Goal: Task Accomplishment & Management: Manage account settings

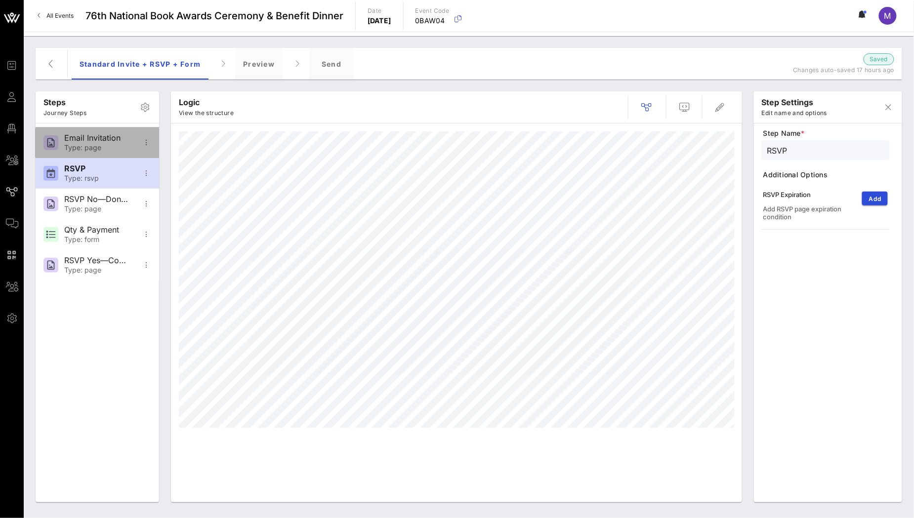
click at [120, 138] on div "Email Invitation" at bounding box center [96, 137] width 65 height 9
type input "Email Invitation"
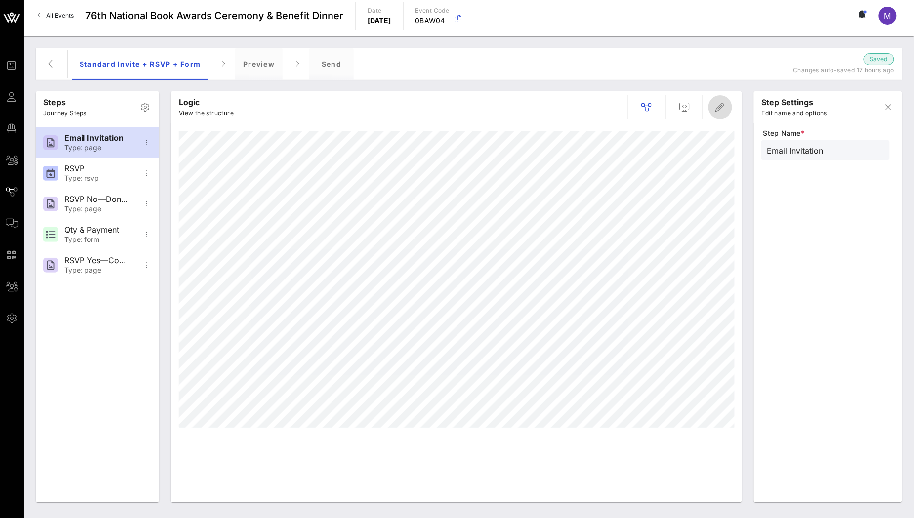
click at [727, 105] on span "button" at bounding box center [720, 107] width 24 height 12
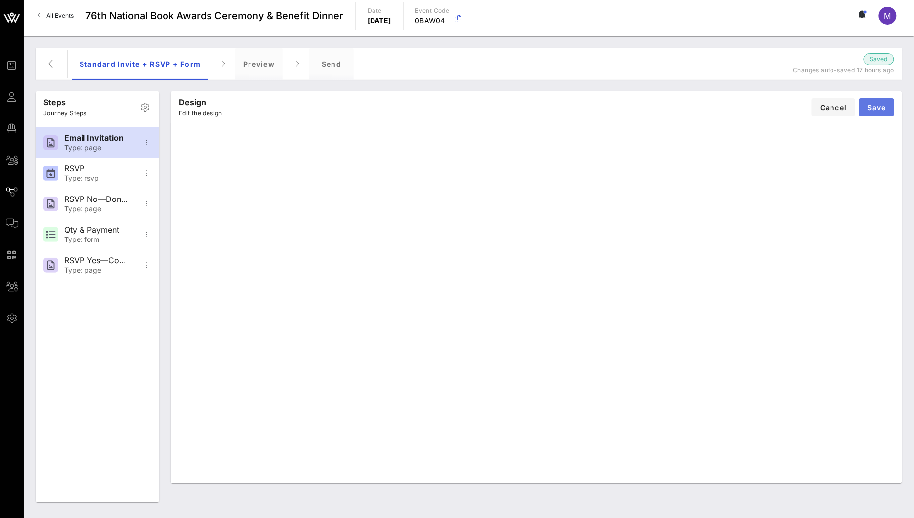
click at [882, 108] on span "Save" at bounding box center [876, 107] width 19 height 8
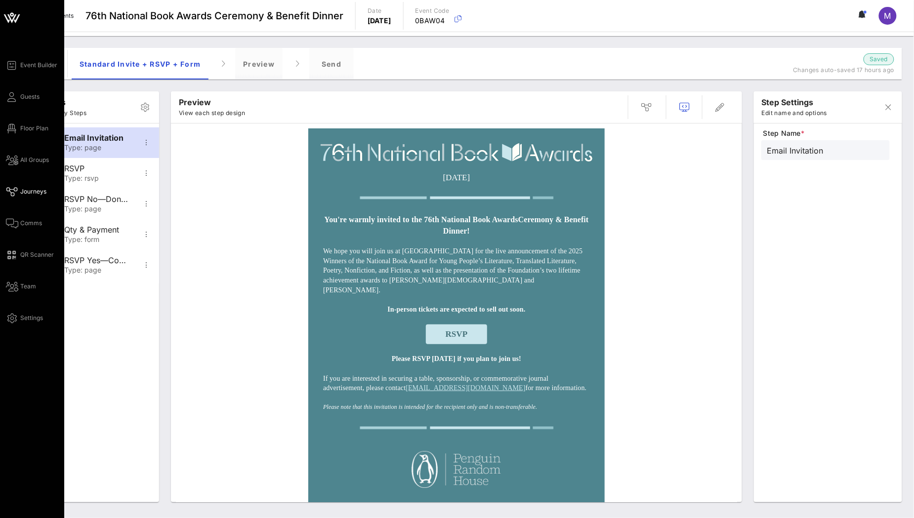
click at [27, 83] on div "Event Builder Guests Floor Plan All Groups Journeys Comms QR Scanner Team Setti…" at bounding box center [35, 191] width 58 height 265
click at [28, 92] on span "Guests" at bounding box center [29, 96] width 19 height 9
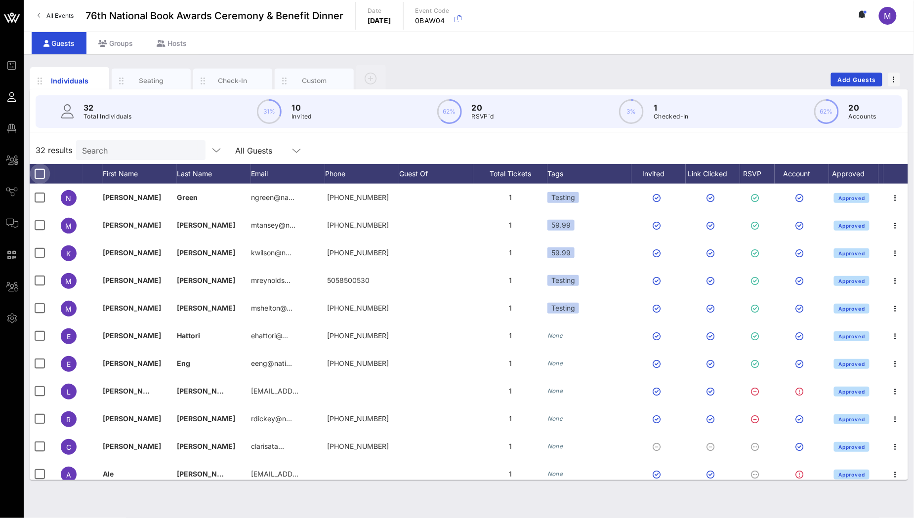
click at [41, 175] on div at bounding box center [40, 173] width 17 height 17
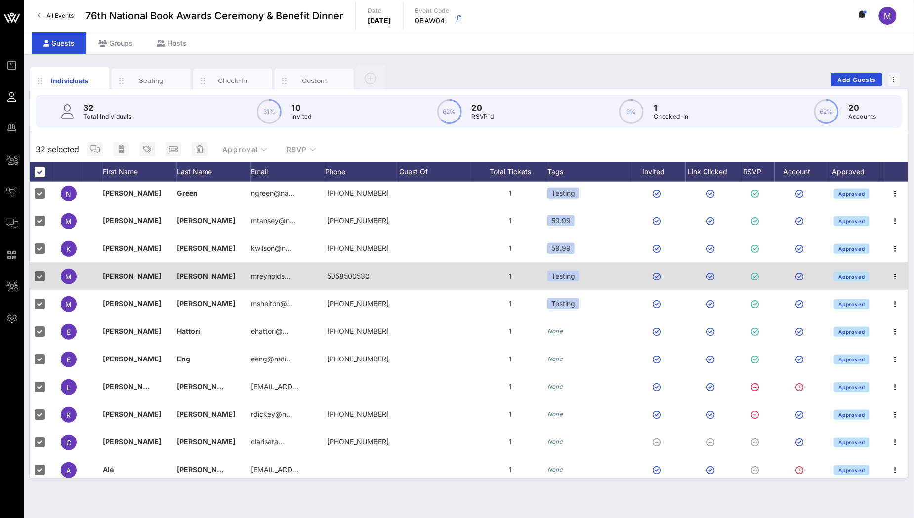
scroll to position [5, 0]
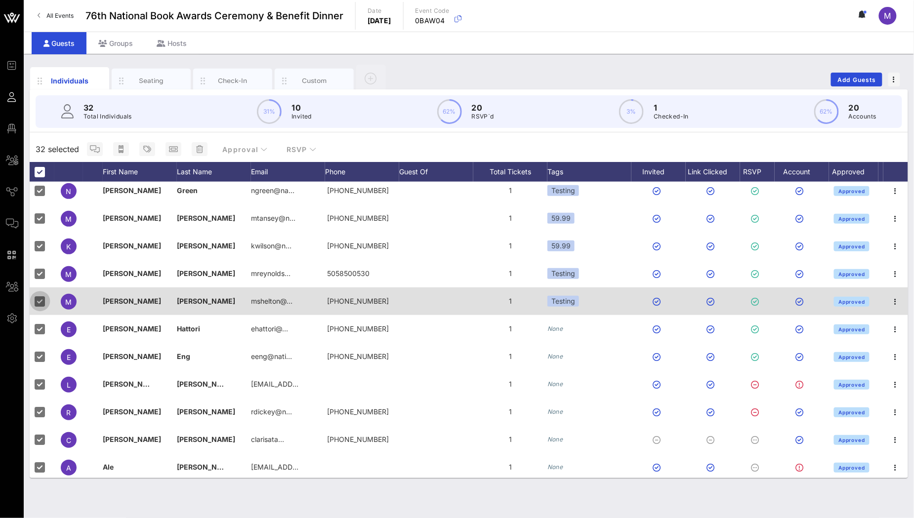
click at [45, 302] on div at bounding box center [40, 301] width 17 height 17
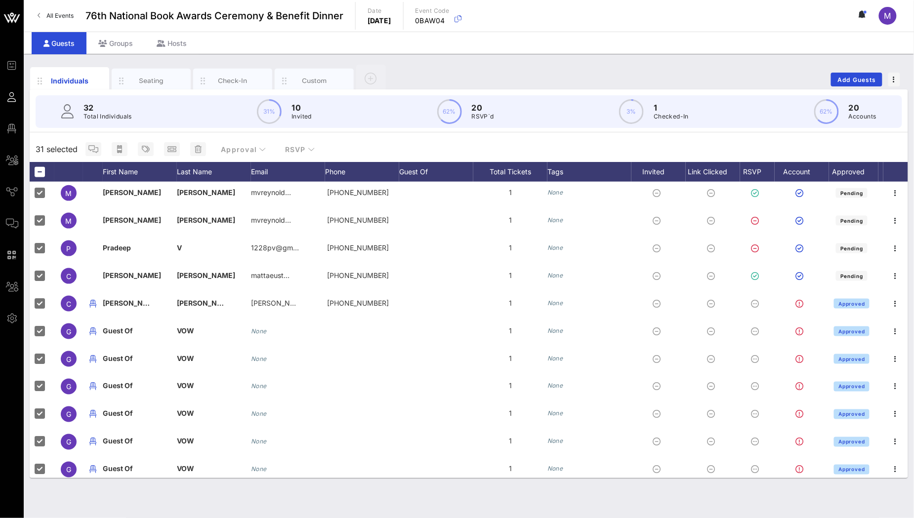
scroll to position [499, 0]
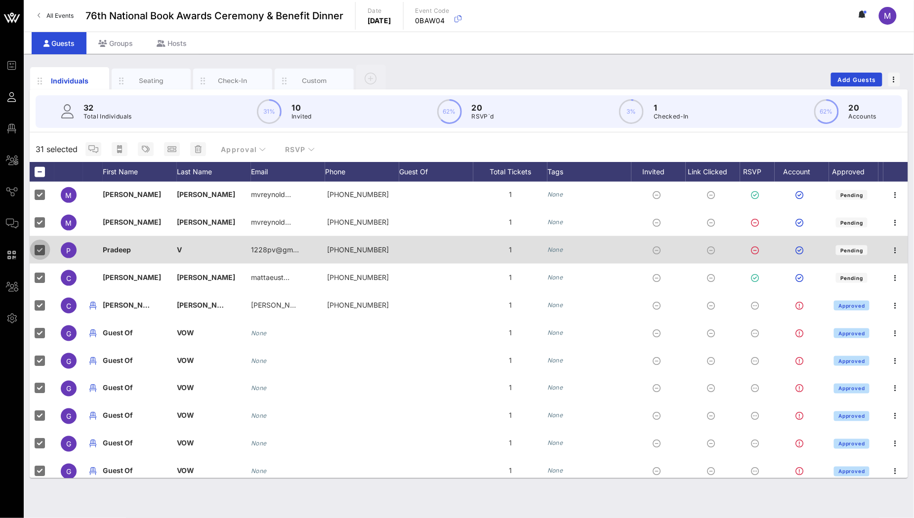
click at [35, 250] on div at bounding box center [40, 249] width 17 height 17
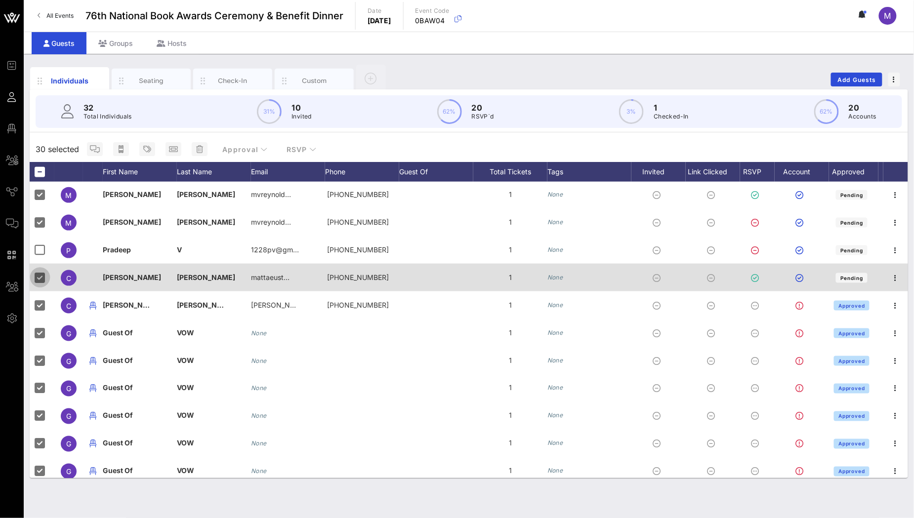
click at [39, 270] on div at bounding box center [40, 277] width 17 height 17
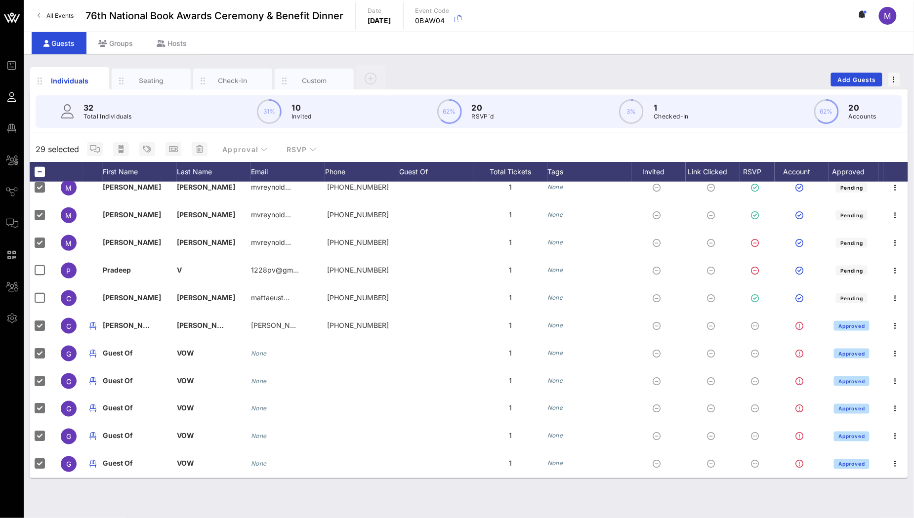
scroll to position [532, 0]
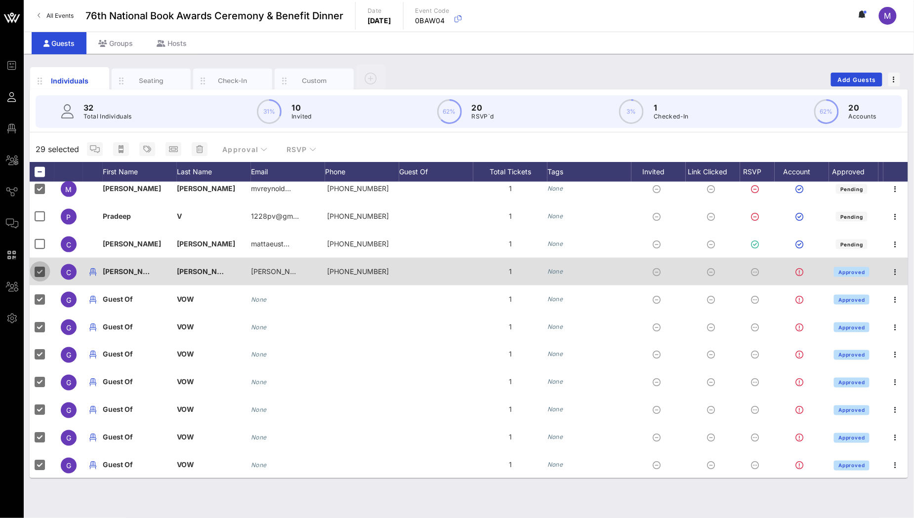
click at [38, 270] on div at bounding box center [40, 271] width 17 height 17
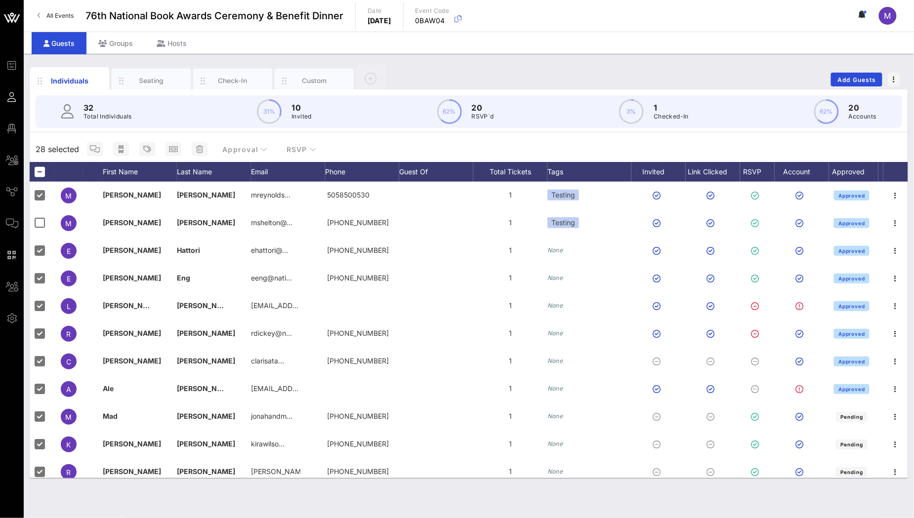
scroll to position [0, 0]
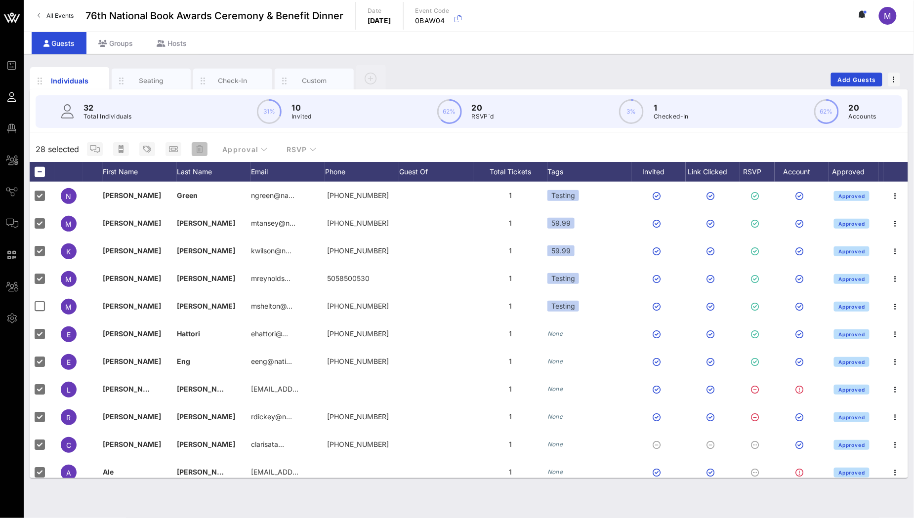
click at [200, 152] on icon "button" at bounding box center [199, 149] width 7 height 8
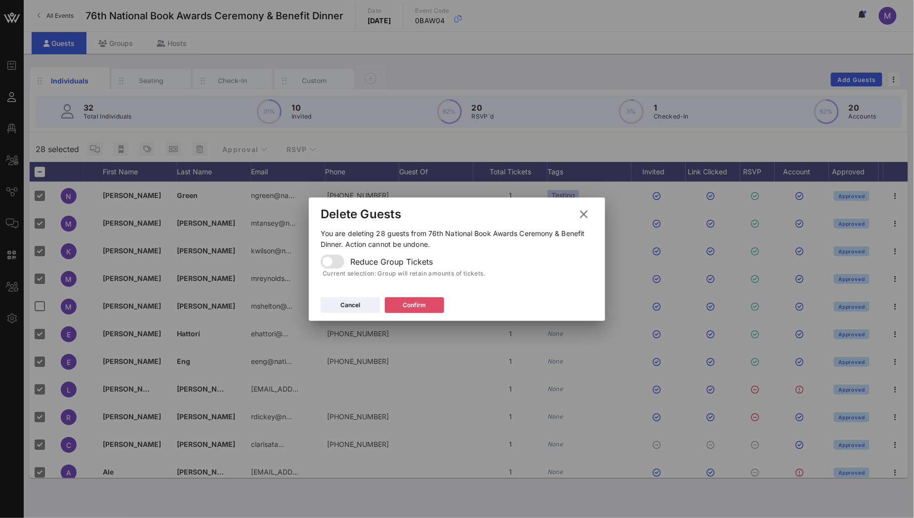
click at [433, 305] on button "Confirm" at bounding box center [414, 305] width 59 height 16
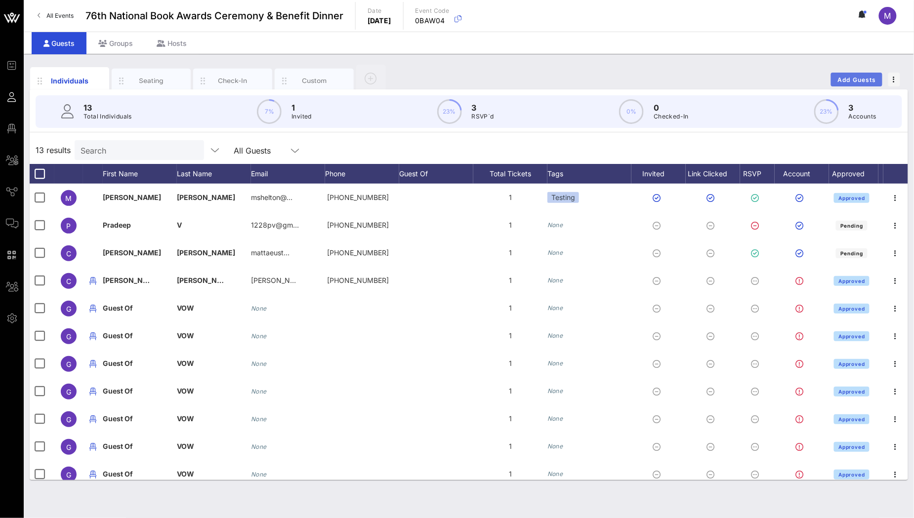
click at [838, 80] on span "Add Guests" at bounding box center [856, 79] width 39 height 7
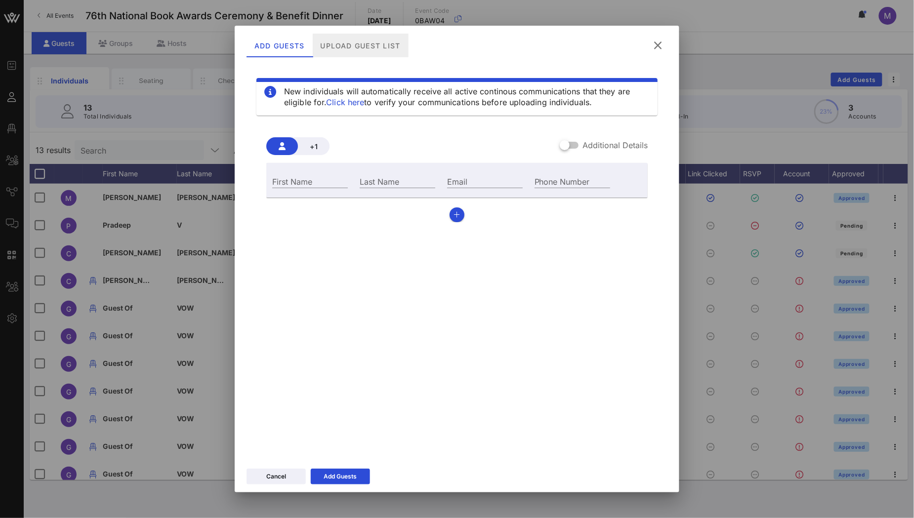
click at [366, 40] on div "Upload Guest List" at bounding box center [361, 46] width 96 height 24
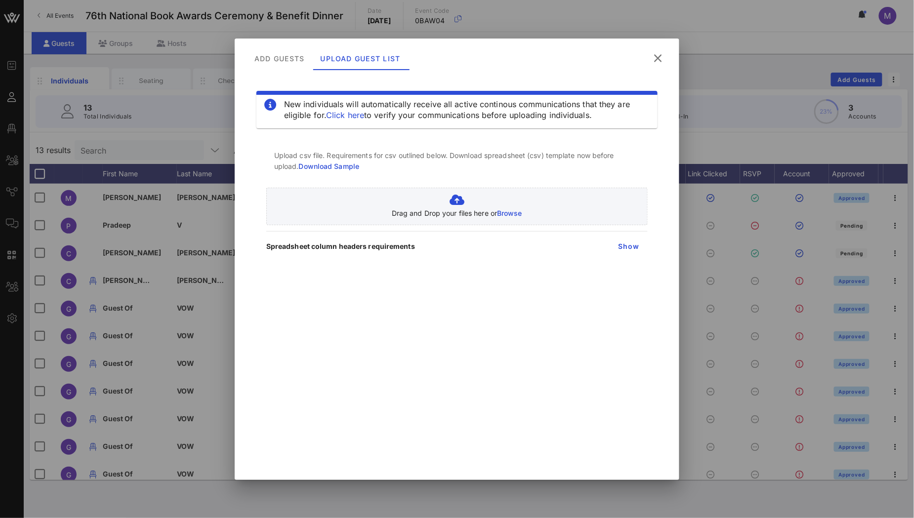
click at [327, 163] on link "Download Sample" at bounding box center [329, 166] width 61 height 8
click at [637, 245] on span "Show" at bounding box center [628, 246] width 22 height 8
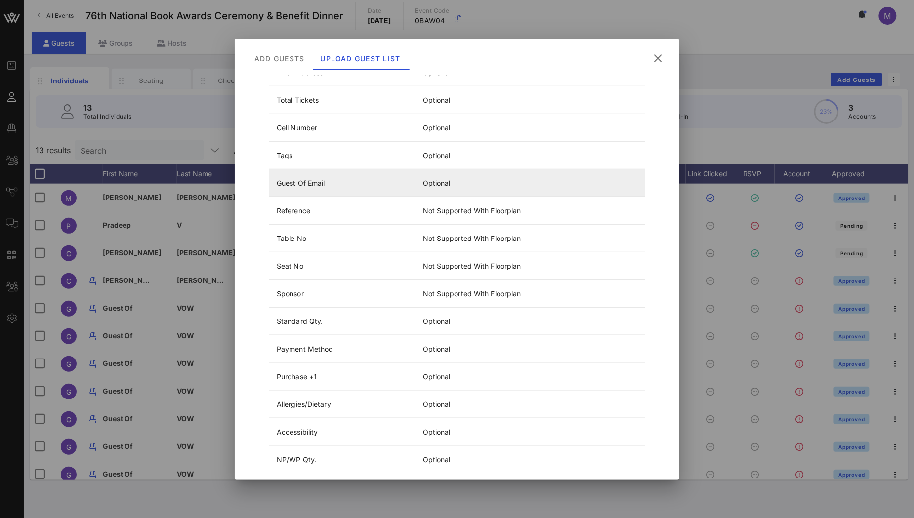
scroll to position [277, 0]
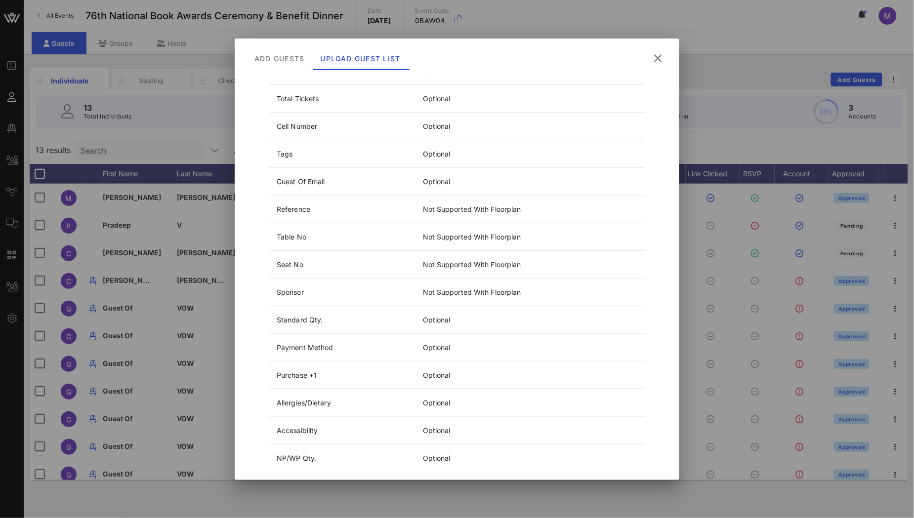
click at [660, 59] on icon at bounding box center [657, 57] width 14 height 13
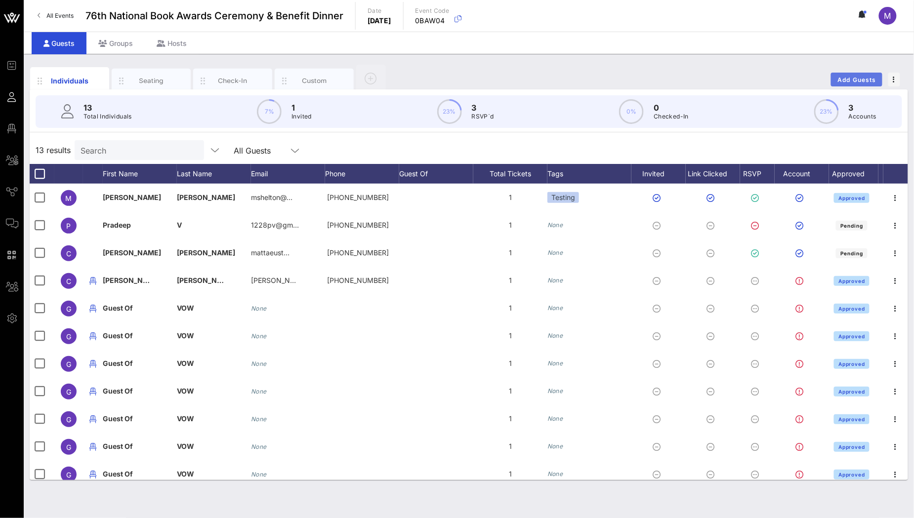
click at [860, 79] on span "Add Guests" at bounding box center [856, 79] width 39 height 7
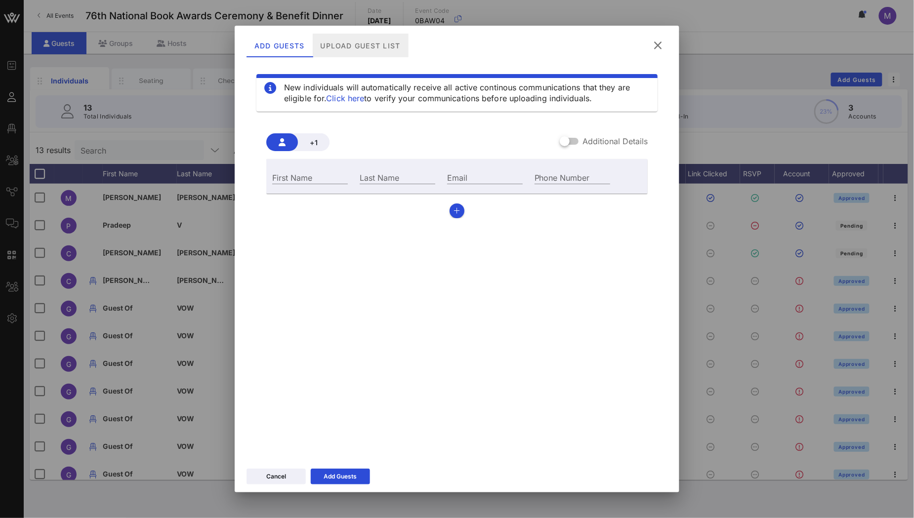
click at [356, 47] on div "Upload Guest List" at bounding box center [361, 46] width 96 height 24
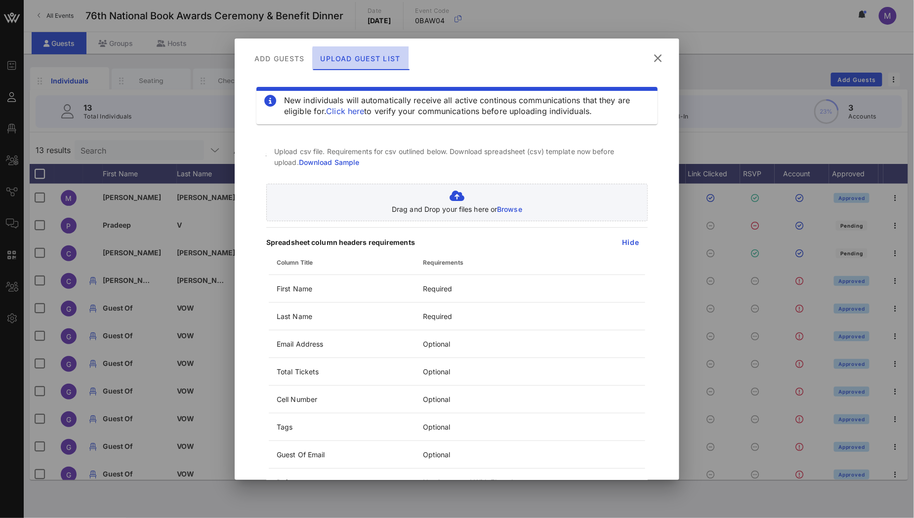
scroll to position [0, 0]
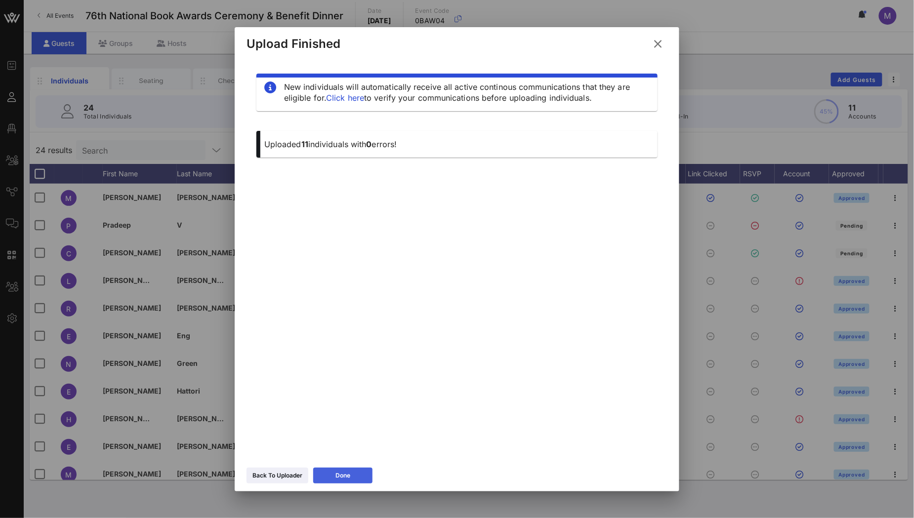
click at [355, 478] on button "Done" at bounding box center [342, 476] width 59 height 16
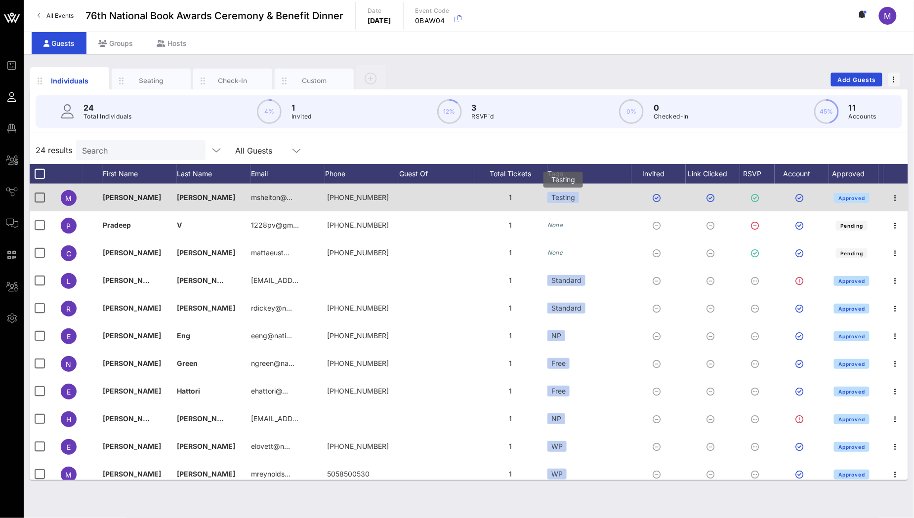
click at [568, 194] on div "Testing" at bounding box center [563, 197] width 32 height 11
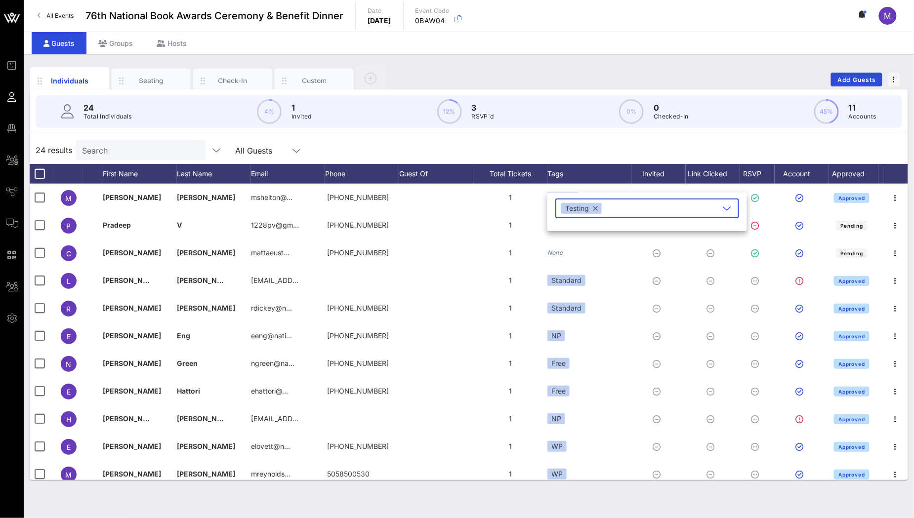
click at [599, 209] on div "Testing" at bounding box center [581, 208] width 40 height 11
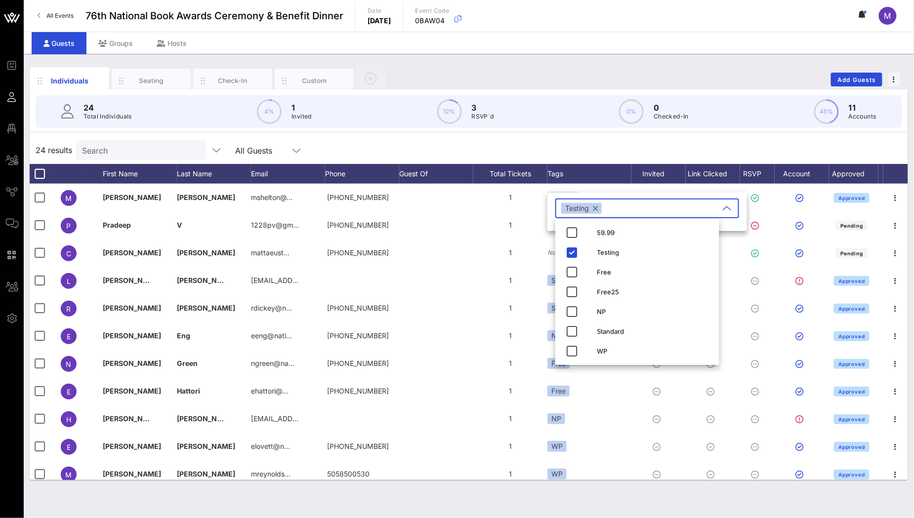
click at [596, 209] on button "button" at bounding box center [595, 208] width 5 height 11
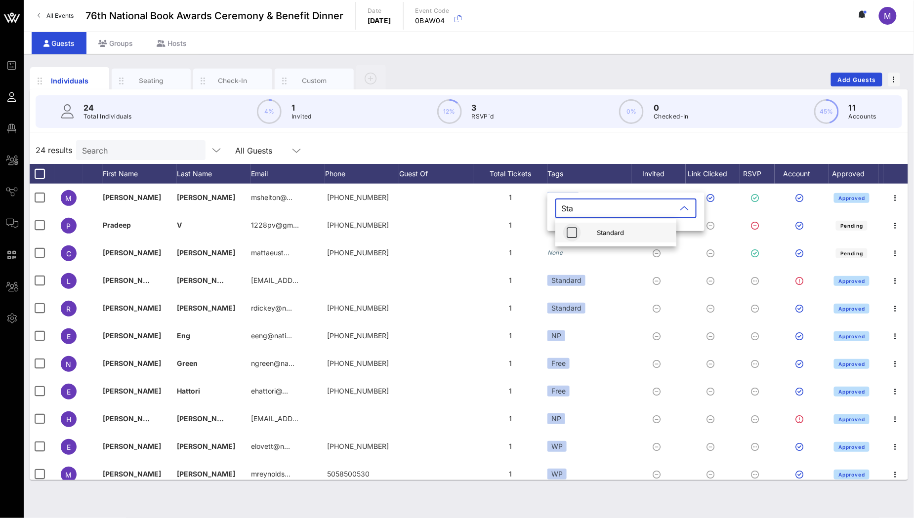
type input "Sta"
click at [566, 229] on icon "button" at bounding box center [572, 233] width 12 height 12
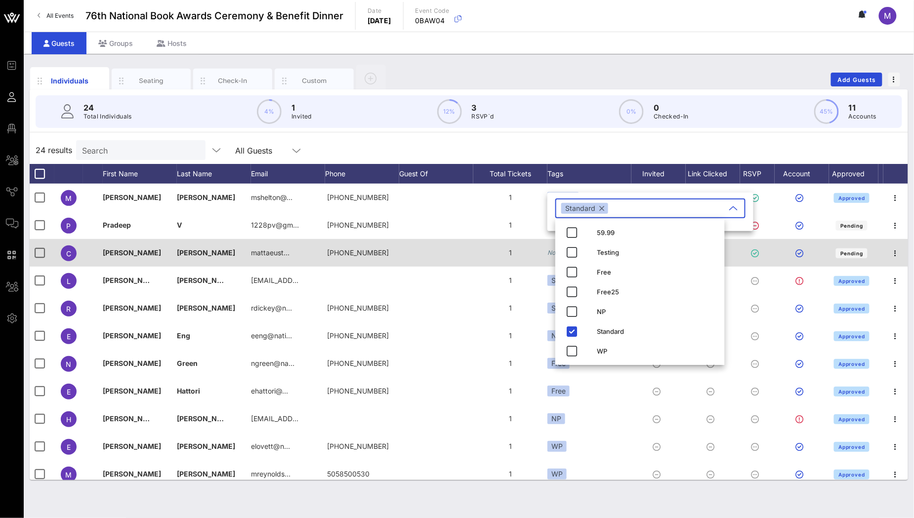
click at [526, 241] on div "1" at bounding box center [510, 253] width 74 height 28
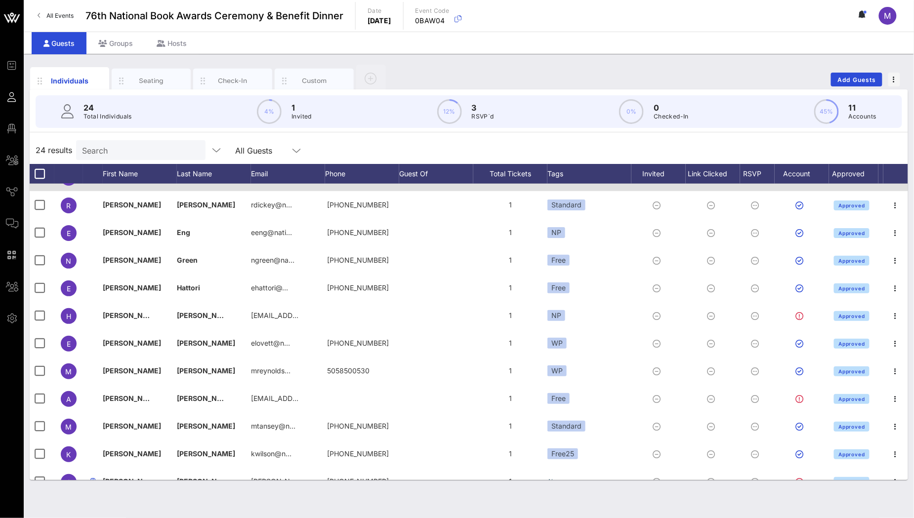
scroll to position [107, 0]
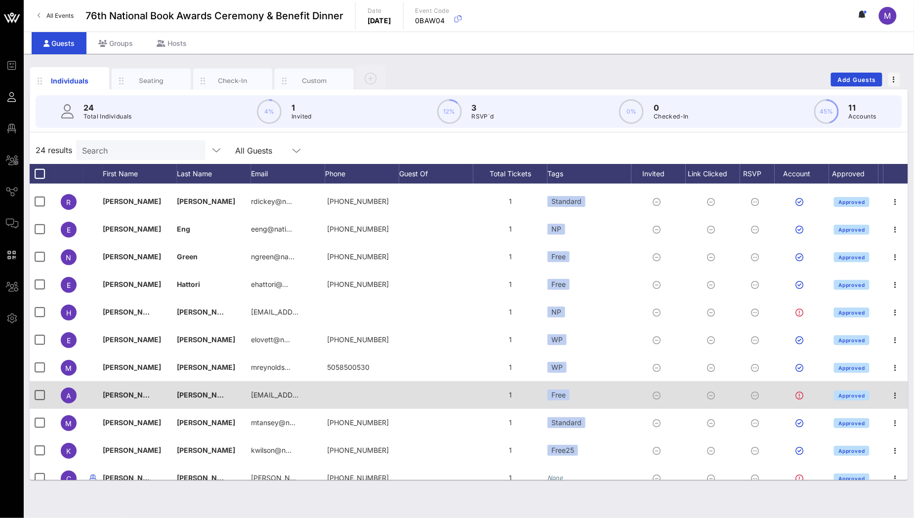
click at [566, 392] on div "Free" at bounding box center [558, 395] width 22 height 11
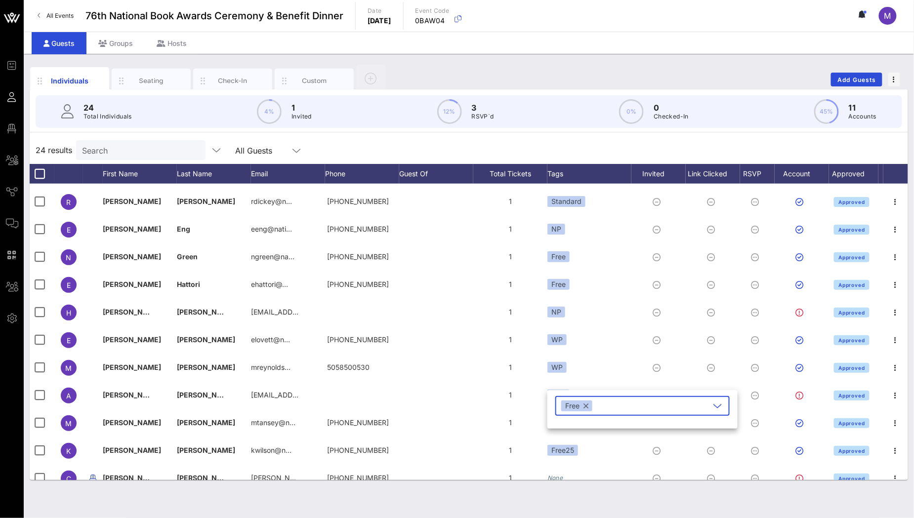
click at [586, 405] on button "button" at bounding box center [585, 406] width 5 height 11
type input "WP"
click at [575, 426] on icon "button" at bounding box center [572, 430] width 12 height 12
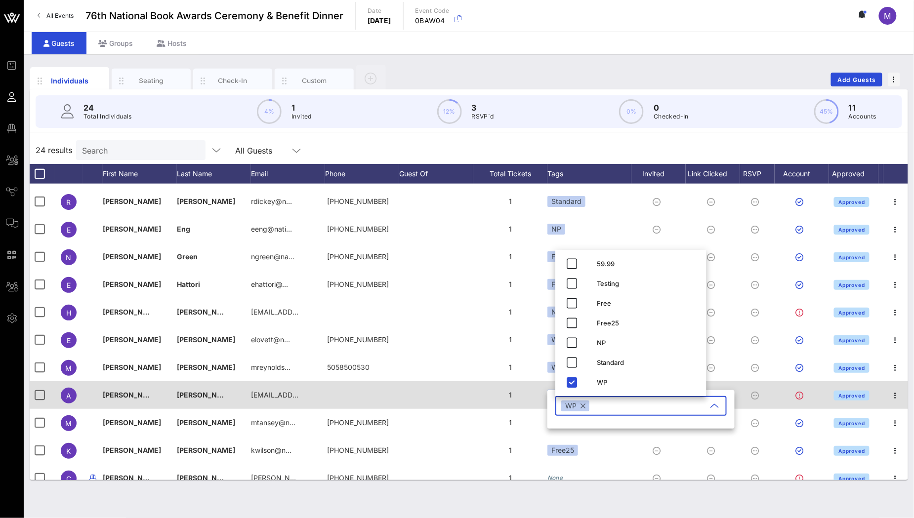
click at [527, 385] on div "1" at bounding box center [510, 395] width 74 height 28
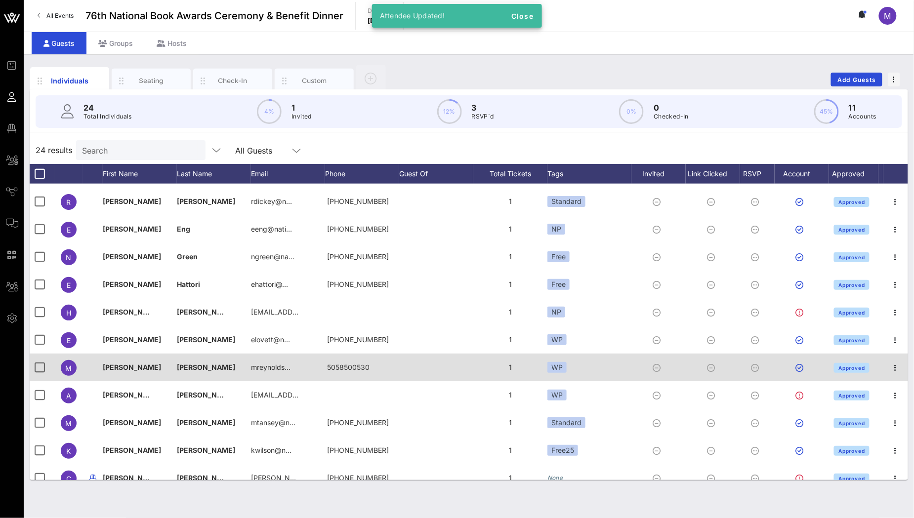
click at [567, 370] on div "WP" at bounding box center [589, 368] width 84 height 28
click at [559, 366] on div "WP" at bounding box center [556, 367] width 19 height 11
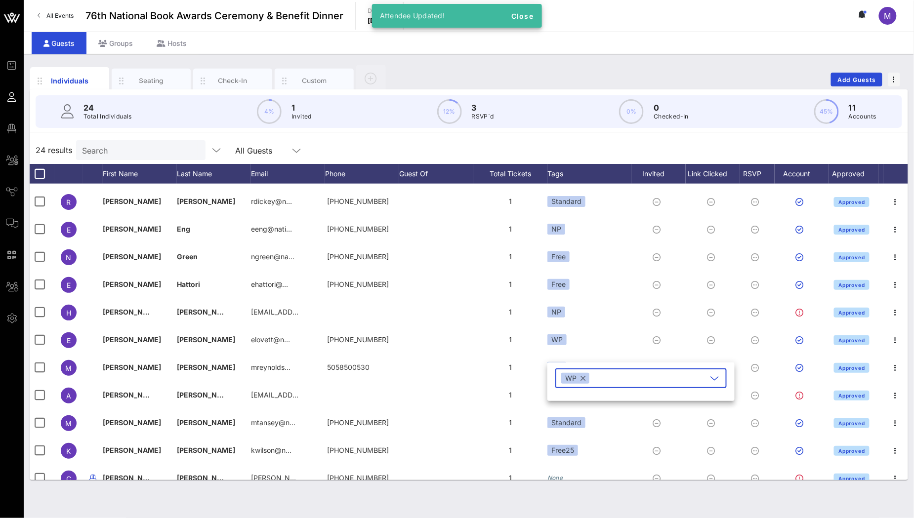
click at [584, 378] on button "button" at bounding box center [582, 378] width 5 height 11
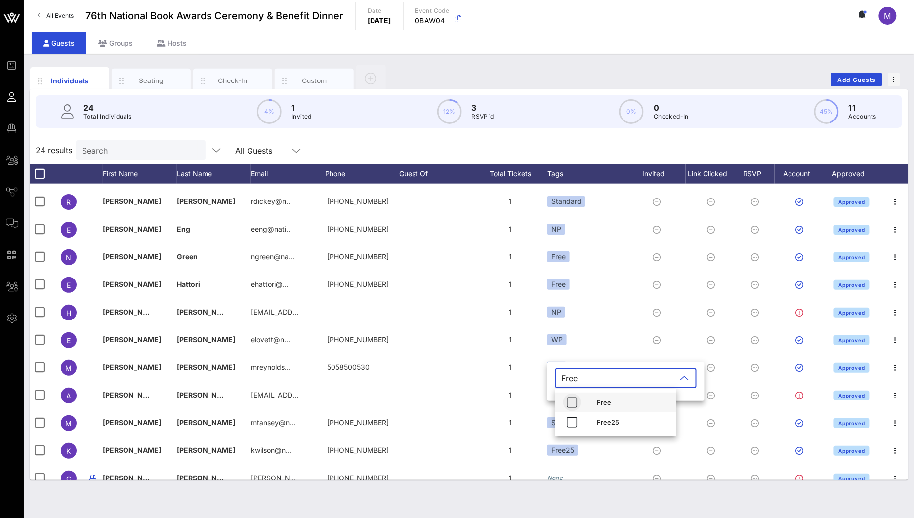
type input "Free"
click at [573, 395] on button "button" at bounding box center [572, 403] width 18 height 18
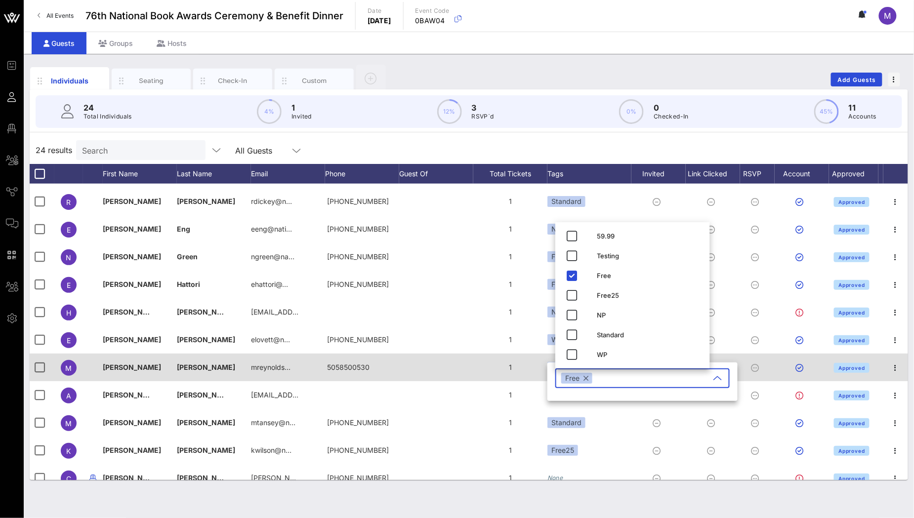
click at [524, 369] on div "1" at bounding box center [510, 368] width 74 height 28
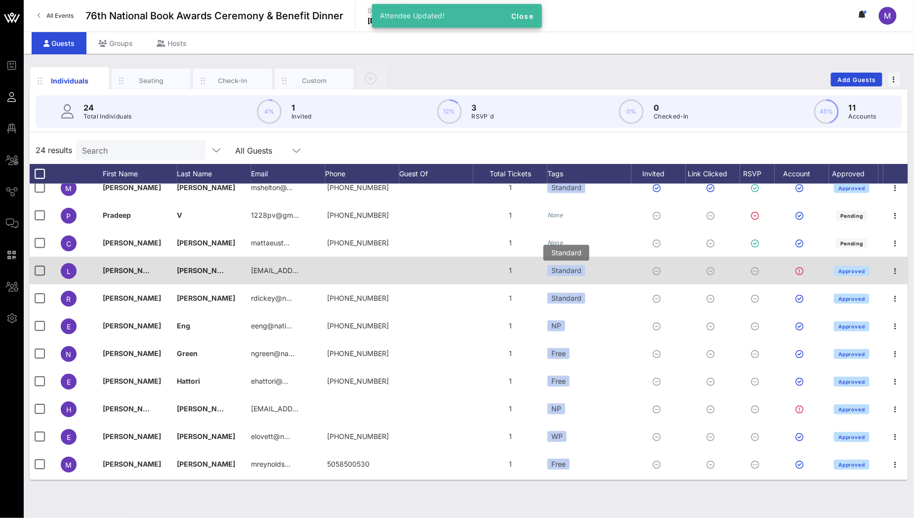
scroll to position [4, 0]
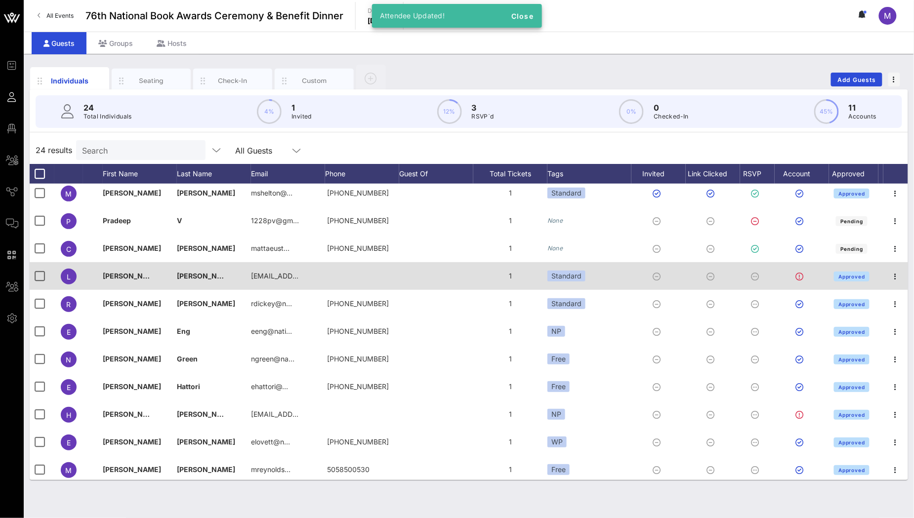
click at [568, 268] on div "Standard" at bounding box center [589, 276] width 84 height 28
click at [573, 274] on div "Standard" at bounding box center [566, 276] width 38 height 11
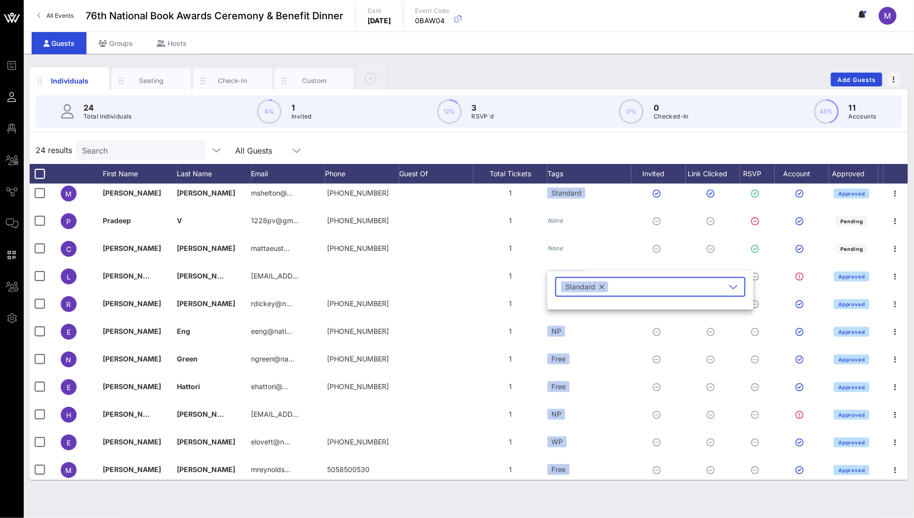
click at [602, 285] on button "button" at bounding box center [601, 286] width 5 height 11
type input "WP"
click at [575, 310] on icon "button" at bounding box center [572, 311] width 12 height 12
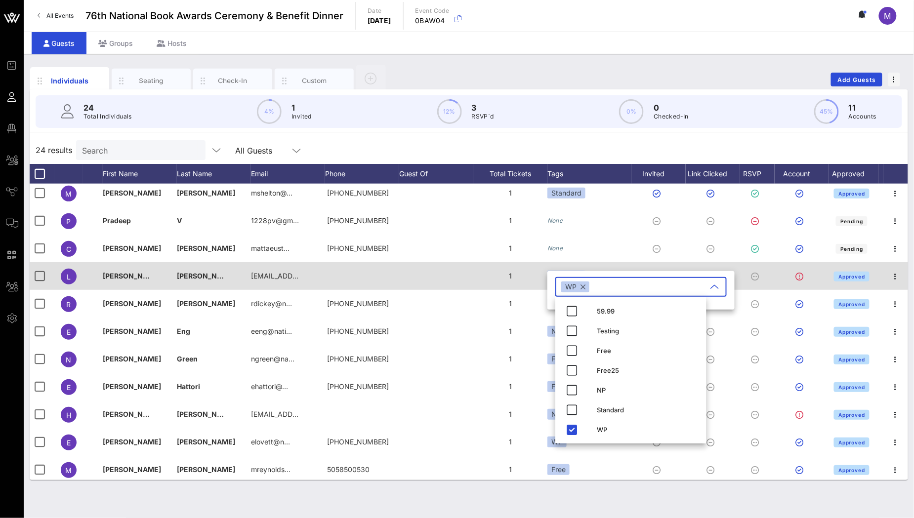
click at [524, 279] on div "1" at bounding box center [510, 276] width 74 height 28
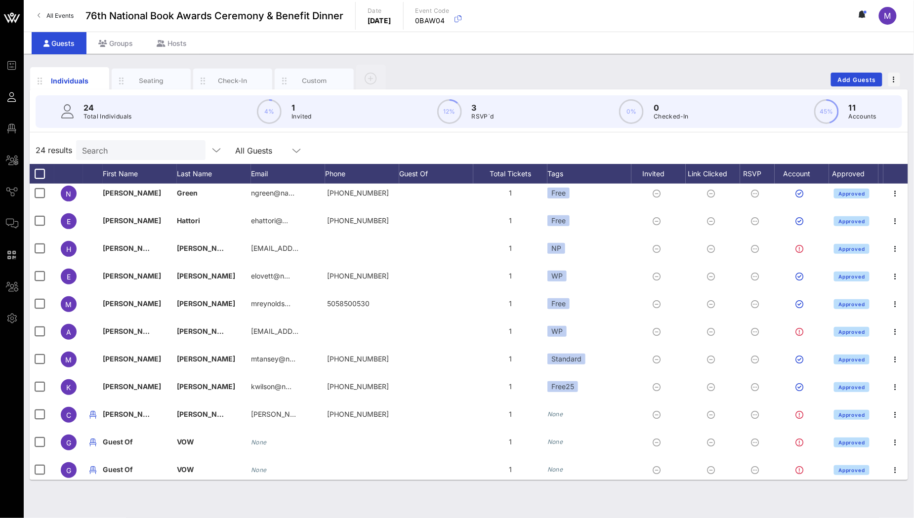
scroll to position [0, 0]
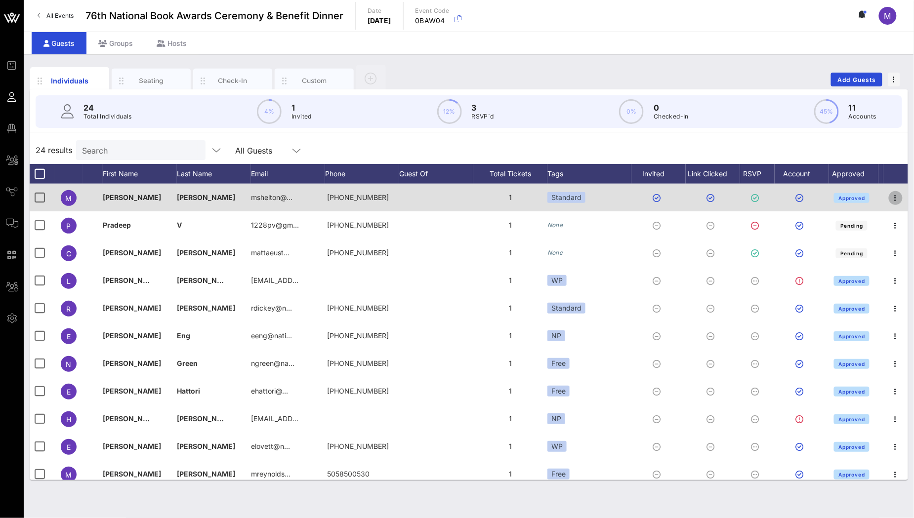
click at [890, 198] on icon "button" at bounding box center [895, 198] width 12 height 12
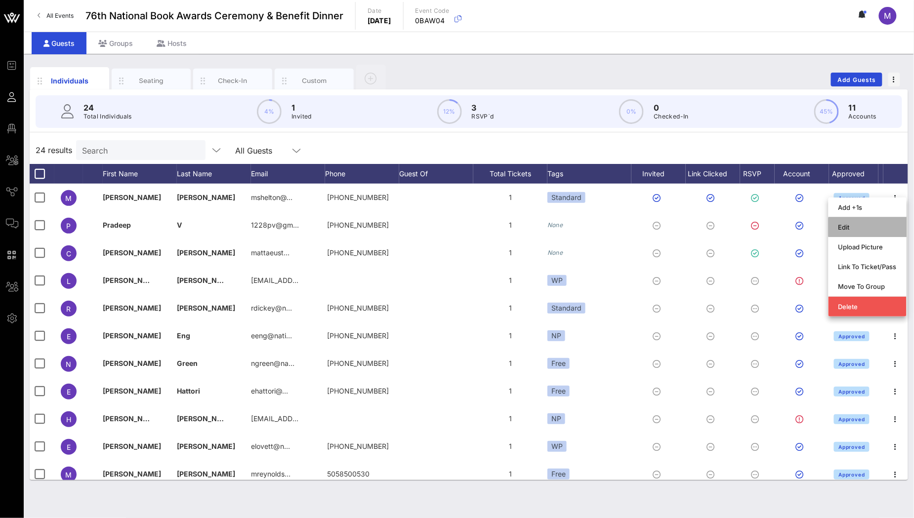
click at [883, 219] on div "Edit" at bounding box center [867, 227] width 58 height 16
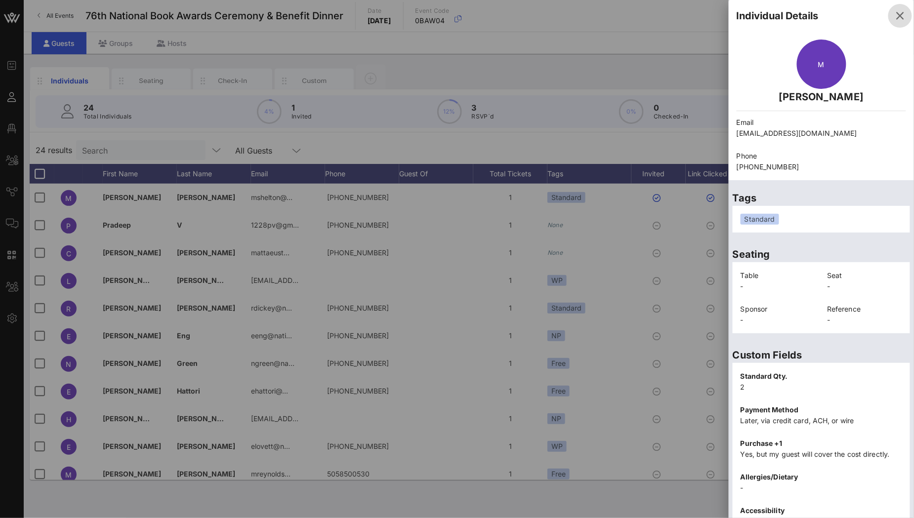
click at [894, 20] on icon "button" at bounding box center [900, 16] width 12 height 12
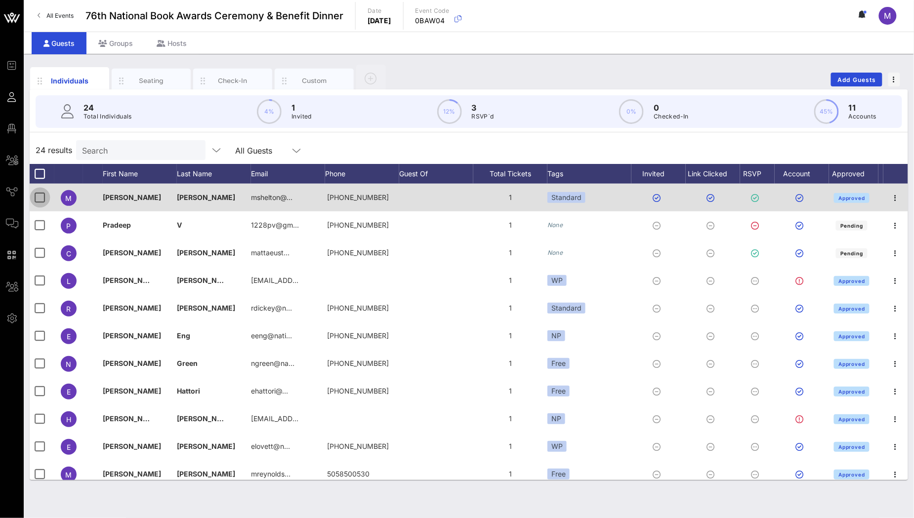
click at [40, 200] on div at bounding box center [40, 197] width 17 height 17
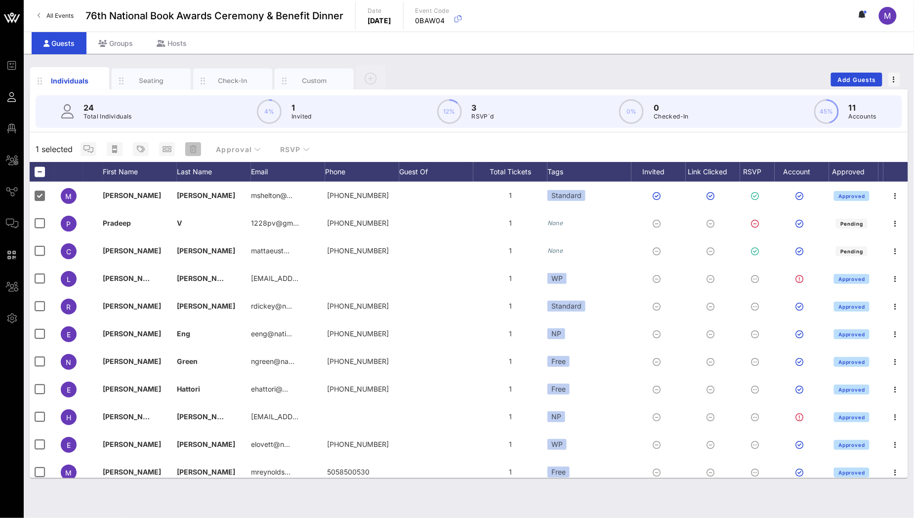
click at [194, 147] on icon "button" at bounding box center [193, 149] width 7 height 8
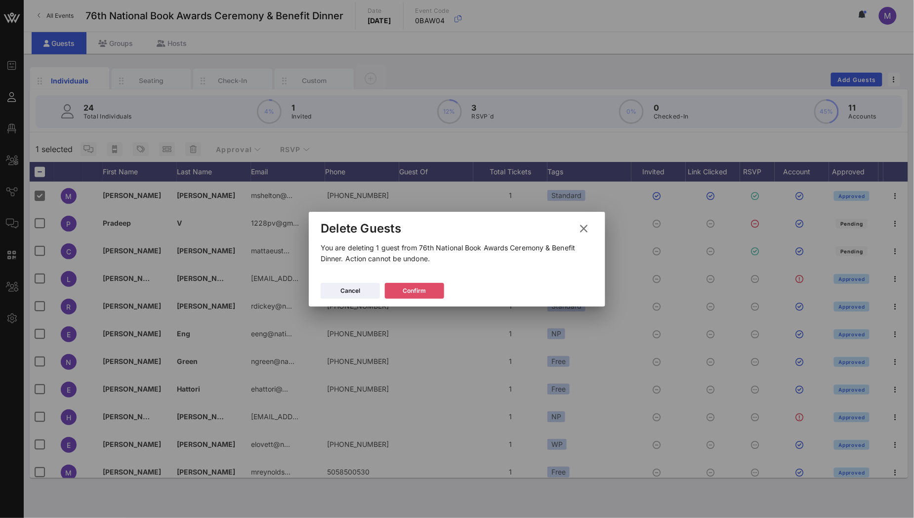
click at [430, 289] on button "Confirm" at bounding box center [414, 291] width 59 height 16
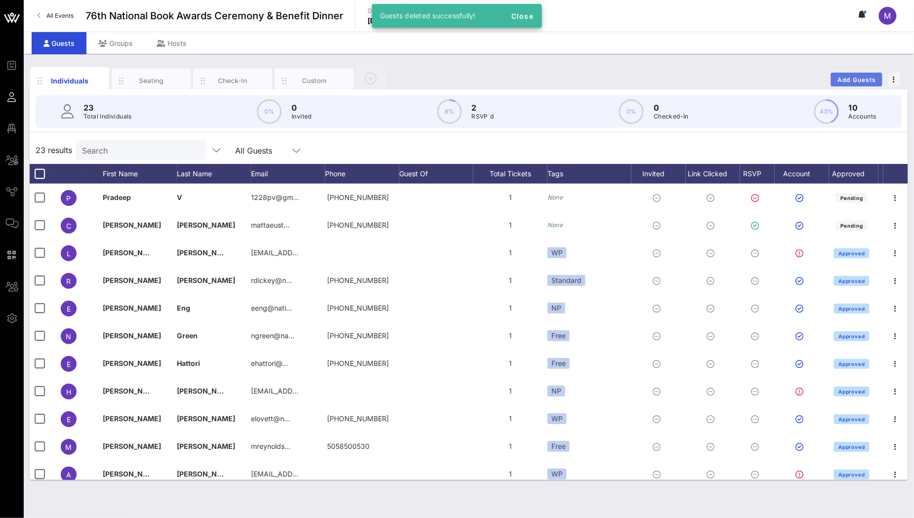
click at [845, 74] on button "Add Guests" at bounding box center [856, 80] width 51 height 14
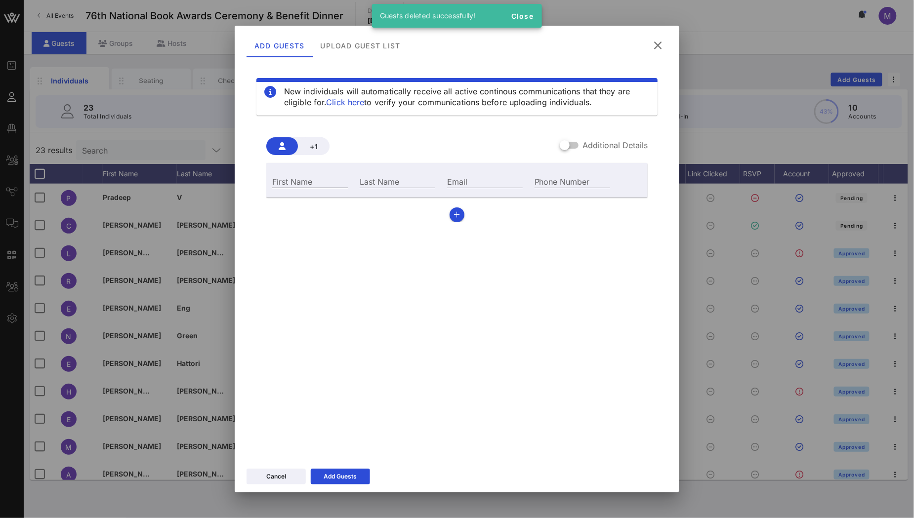
click at [311, 185] on div "First Name" at bounding box center [310, 181] width 76 height 13
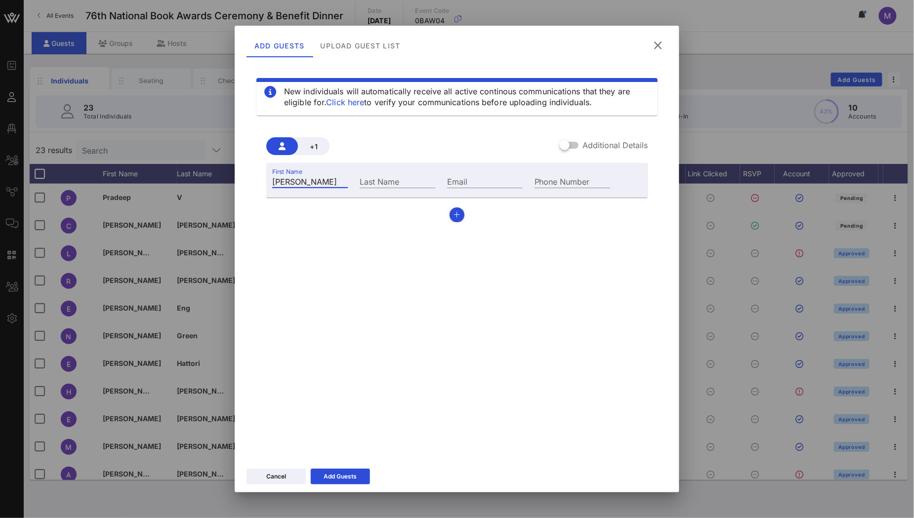
type input "Madeleine"
type input "Shelton"
type input "mshelton@nationalbook.org"
click at [353, 477] on div "Add Guests" at bounding box center [340, 477] width 33 height 10
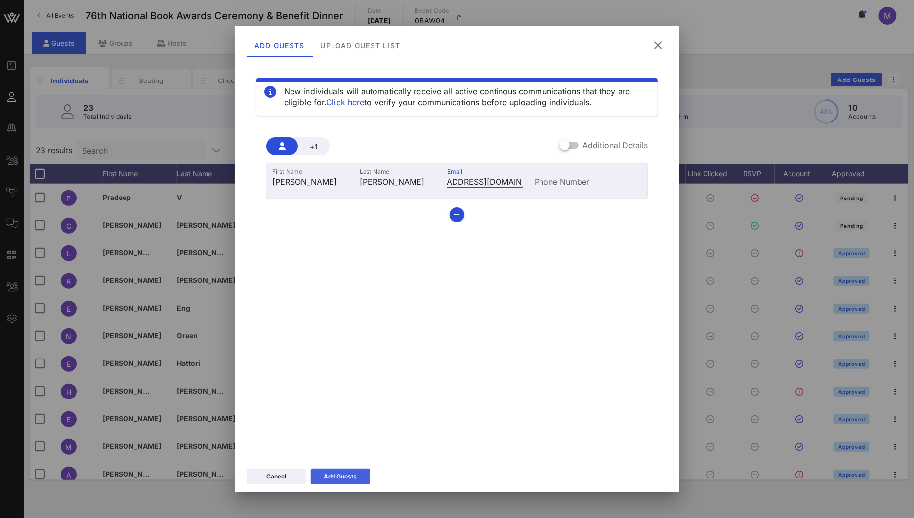
scroll to position [0, 0]
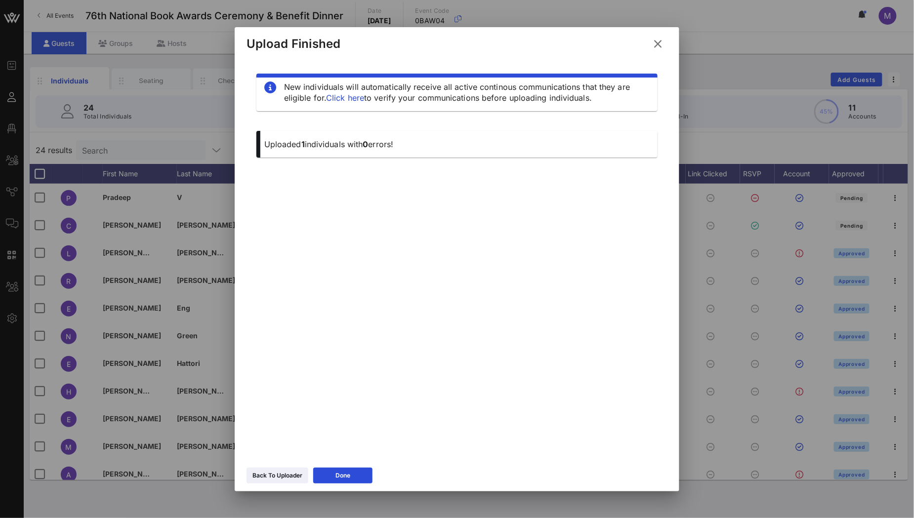
click at [659, 45] on icon at bounding box center [657, 44] width 14 height 12
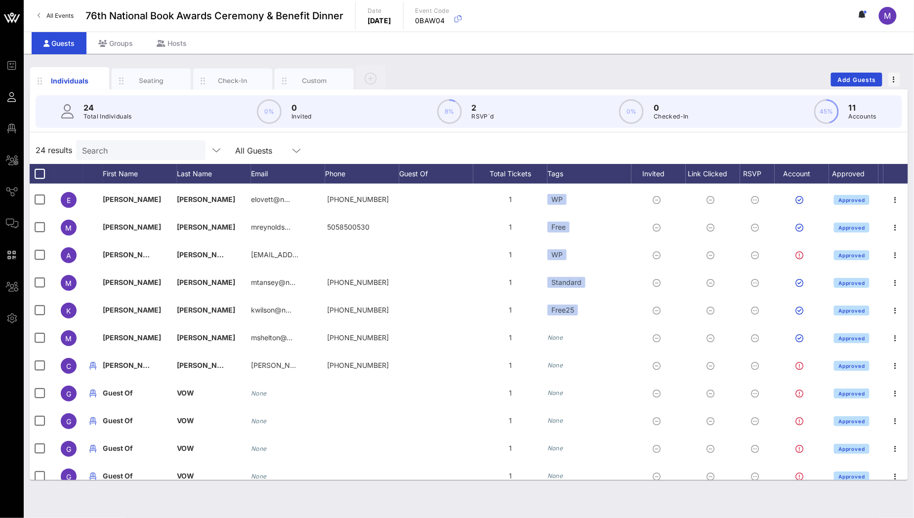
scroll to position [224, 0]
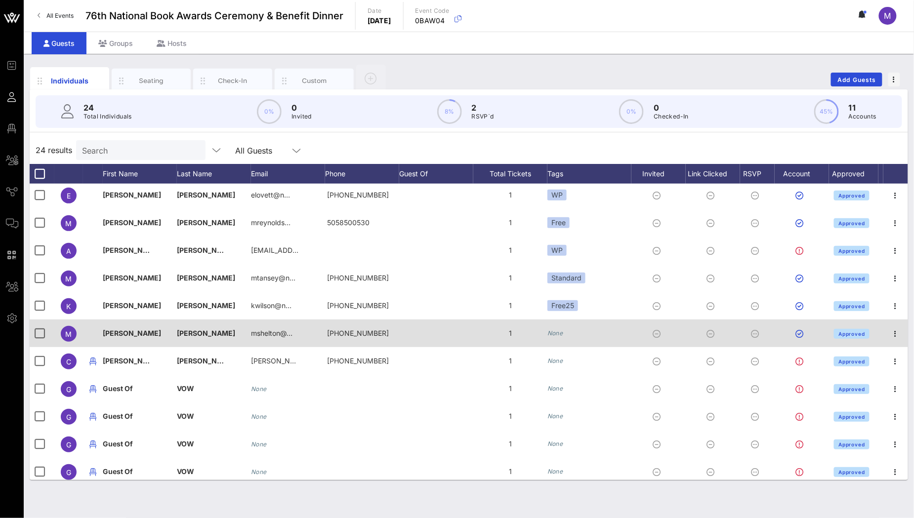
click at [550, 333] on icon "None" at bounding box center [555, 332] width 16 height 7
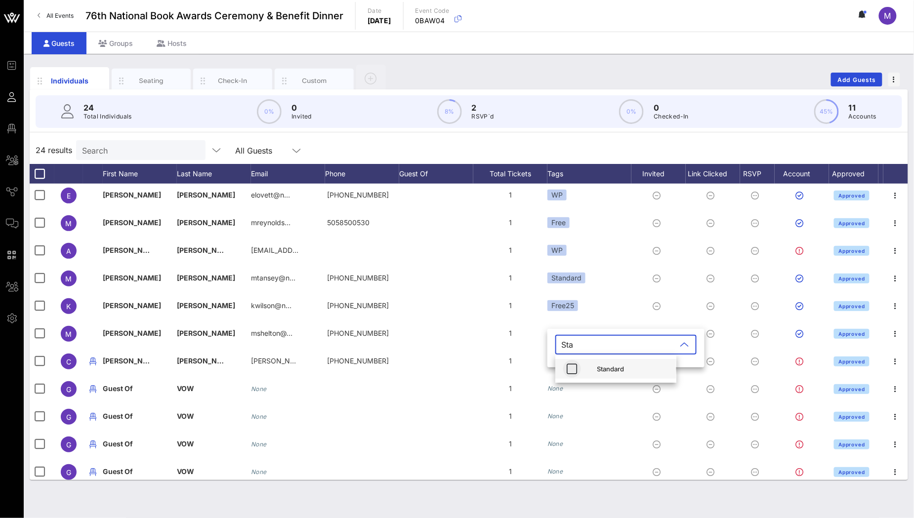
type input "Sta"
click at [574, 367] on icon "button" at bounding box center [572, 369] width 12 height 12
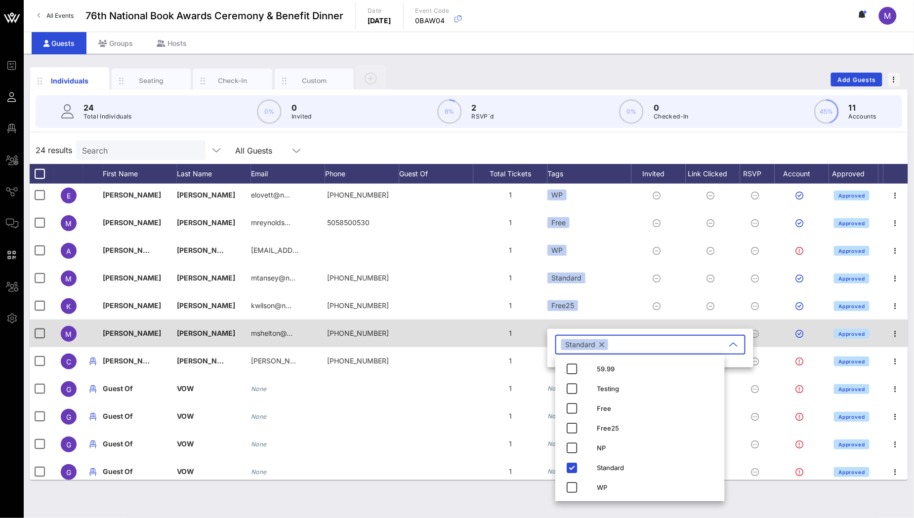
click at [459, 333] on div at bounding box center [436, 334] width 74 height 28
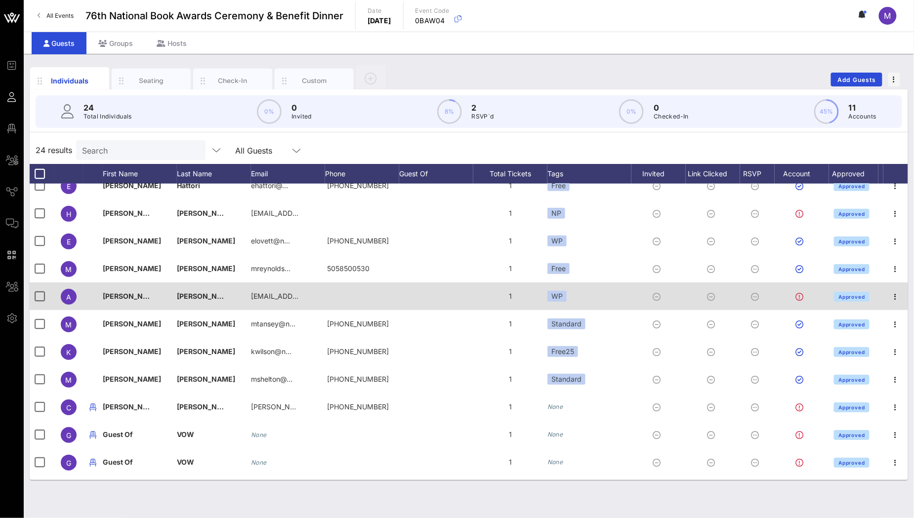
scroll to position [183, 0]
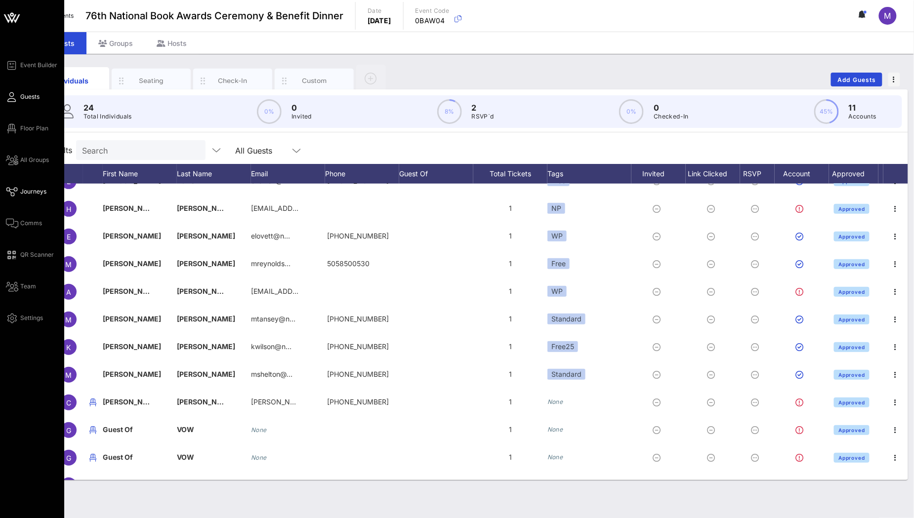
click at [34, 188] on span "Journeys" at bounding box center [33, 191] width 26 height 9
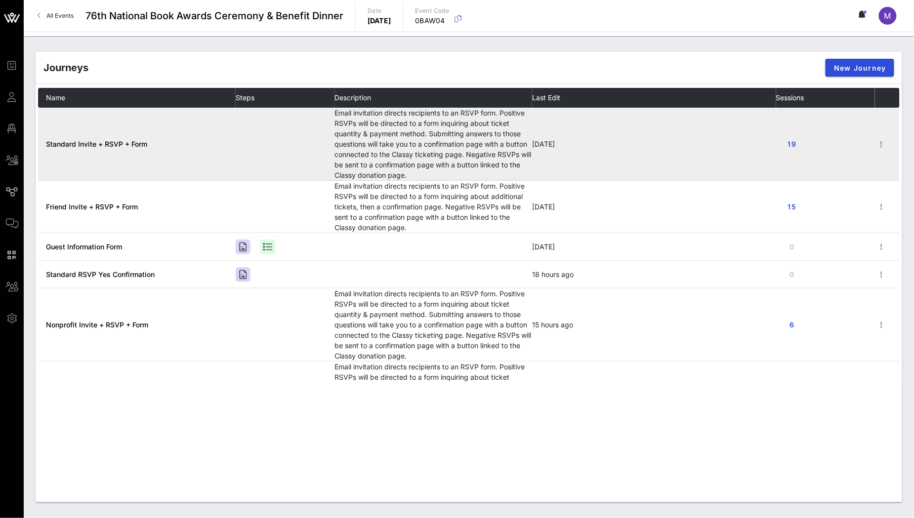
click at [93, 138] on td "Standard Invite + RSVP + Form" at bounding box center [137, 144] width 198 height 73
click at [99, 141] on span "Standard Invite + RSVP + Form" at bounding box center [96, 144] width 101 height 8
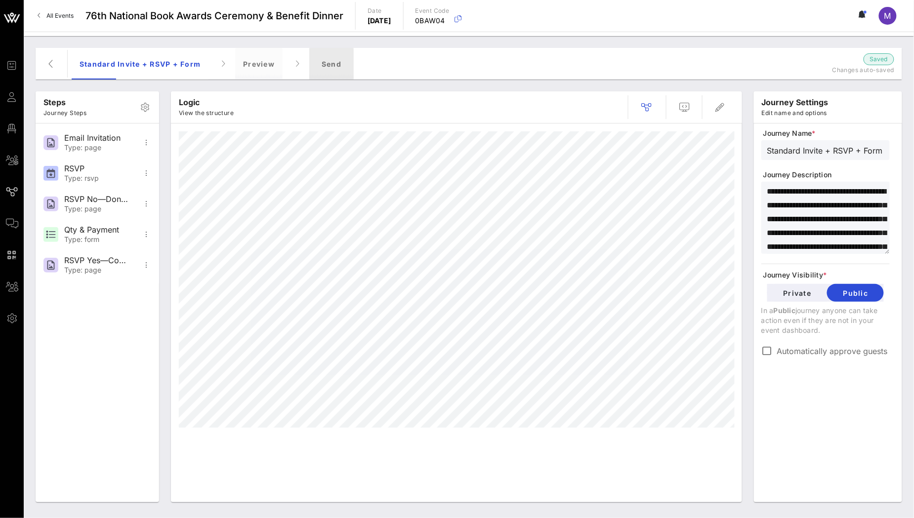
click at [336, 61] on div "Send" at bounding box center [331, 64] width 44 height 32
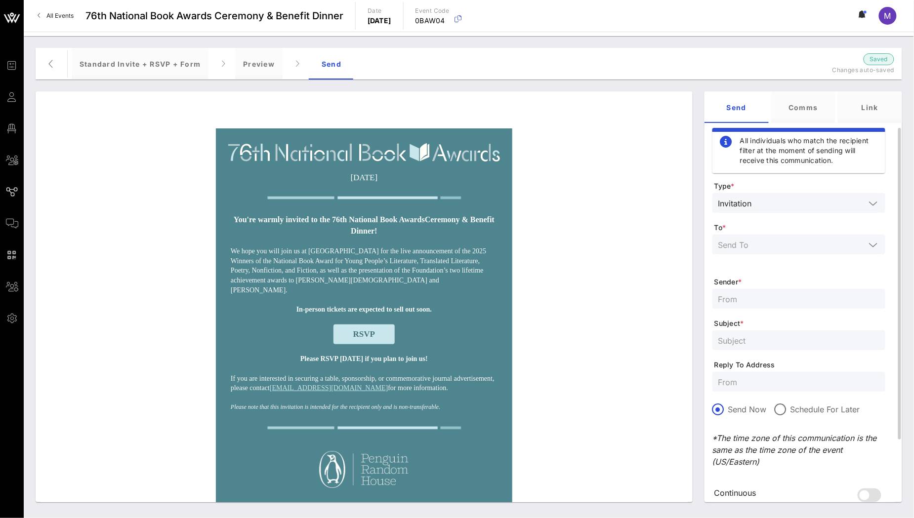
click at [802, 247] on input "text" at bounding box center [791, 244] width 147 height 13
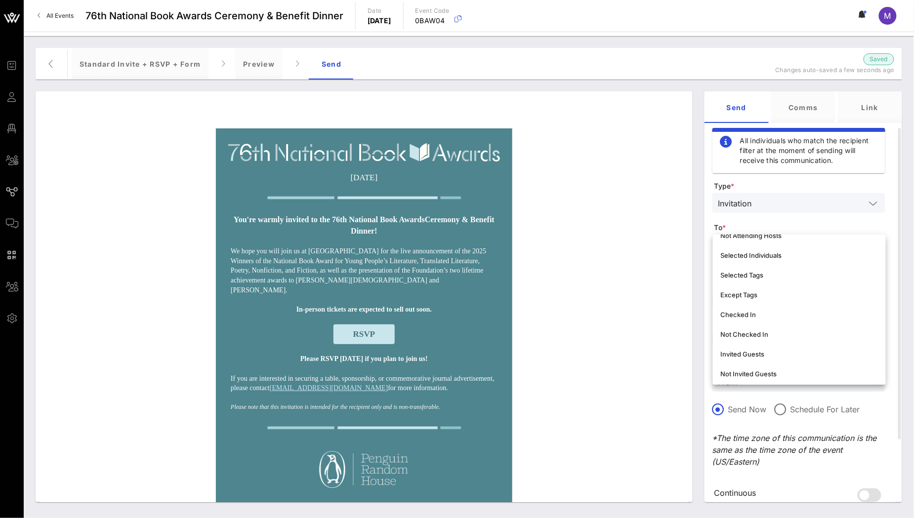
scroll to position [50, 0]
click at [766, 270] on div "Selected Tags" at bounding box center [799, 277] width 157 height 16
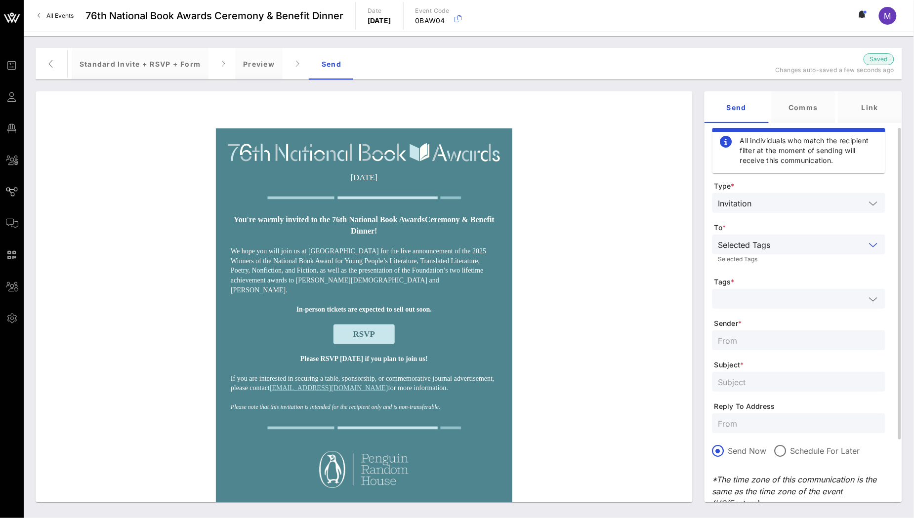
click at [781, 297] on input "text" at bounding box center [791, 298] width 147 height 13
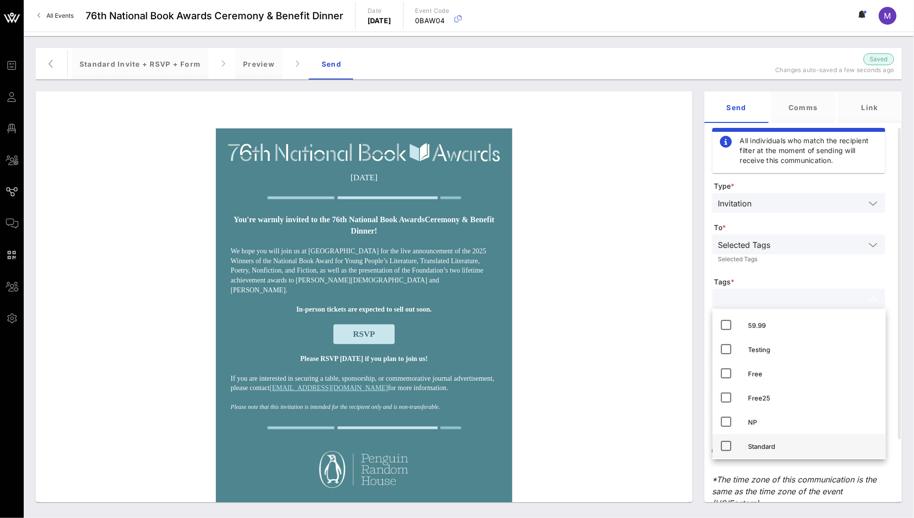
click at [726, 449] on icon at bounding box center [727, 446] width 12 height 12
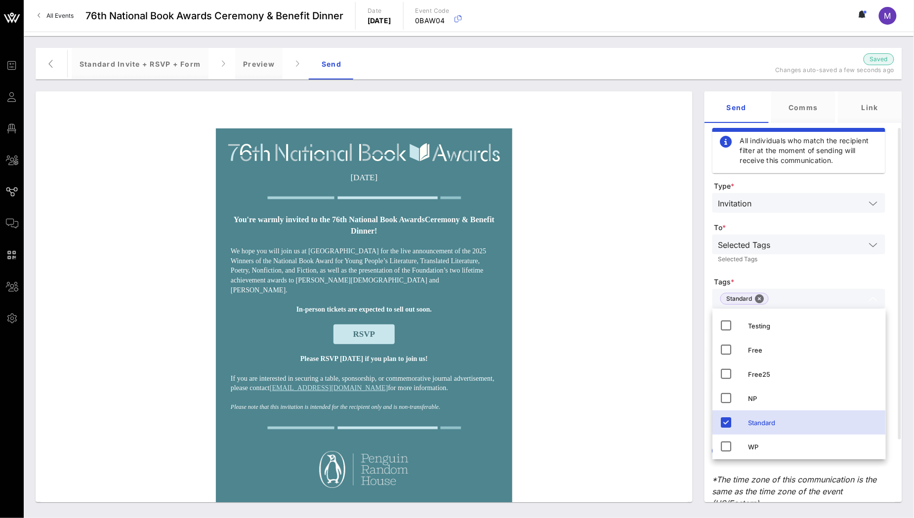
scroll to position [24, 0]
click at [842, 277] on span "Tags *" at bounding box center [799, 282] width 171 height 10
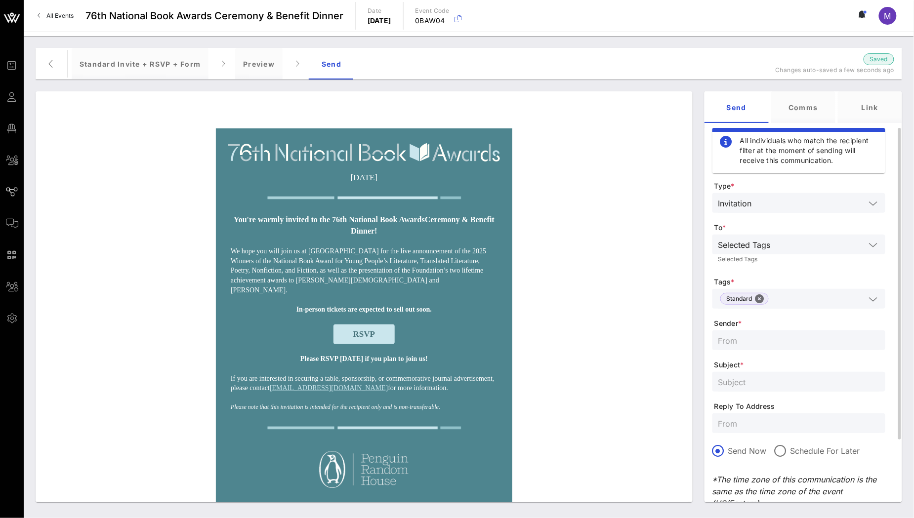
click at [798, 351] on form "Type * Invitation To * Selected Tags Selected Tags Tags * Standard Sender * Sub…" at bounding box center [798, 375] width 173 height 389
click at [793, 345] on input "text" at bounding box center [798, 340] width 161 height 13
type input "National Book Foundation"
click at [795, 371] on form "Type * Invitation To * Selected Tags Selected Tags Tags * Standard Sender * Nat…" at bounding box center [798, 375] width 173 height 389
click at [795, 380] on input "text" at bounding box center [798, 381] width 161 height 13
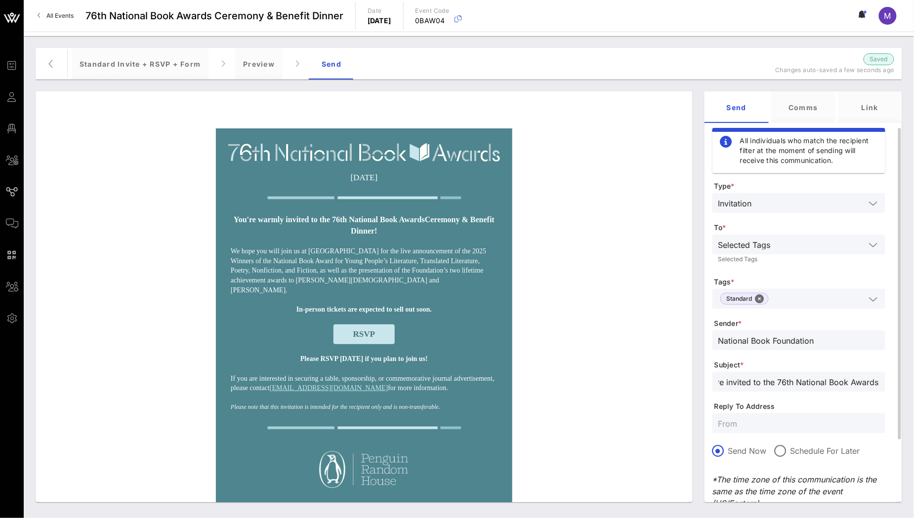
scroll to position [0, 0]
type input "[Stand.] You're invited to the 76th National Book Awards!"
click at [771, 425] on input "text" at bounding box center [798, 423] width 161 height 13
type input "[EMAIL_ADDRESS][DOMAIN_NAME]"
click at [747, 384] on input "[Stand.] You're invited to the 76th National Book Awards!" at bounding box center [798, 381] width 161 height 13
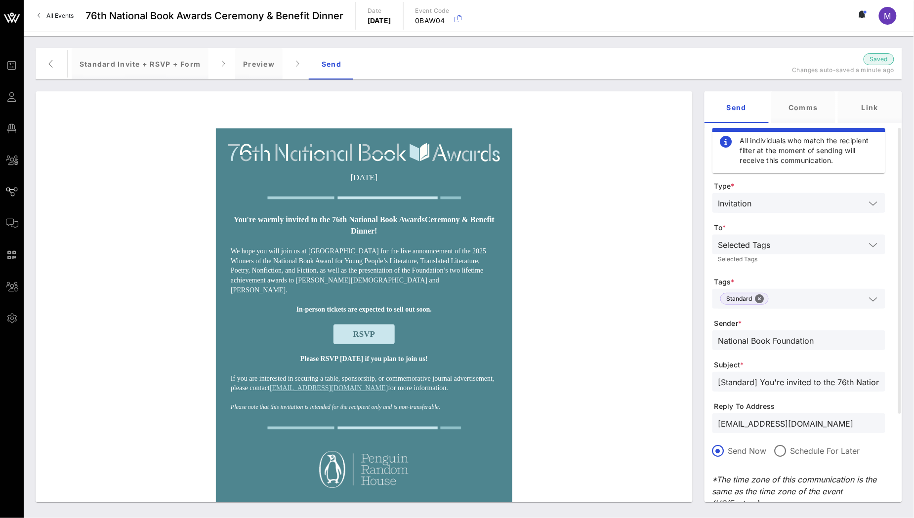
type input "[Standard] You're invited to the 76th National Book Awards!"
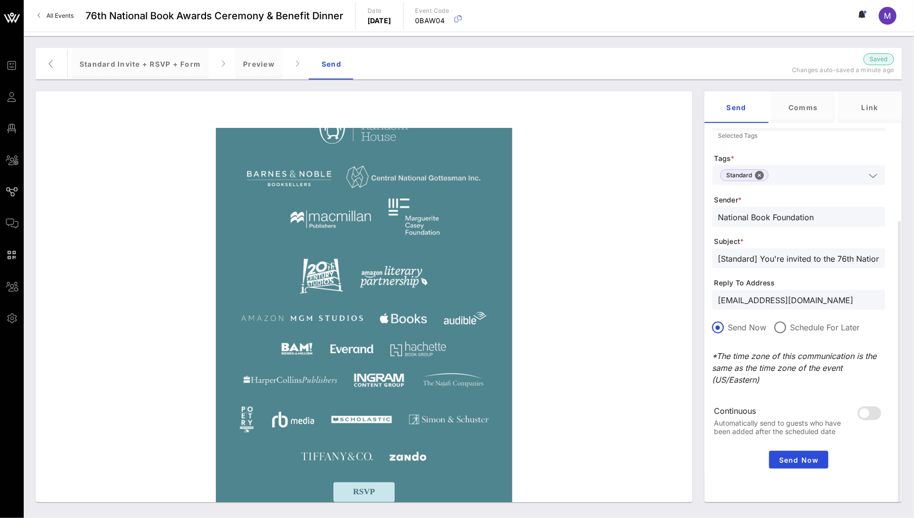
scroll to position [420, 0]
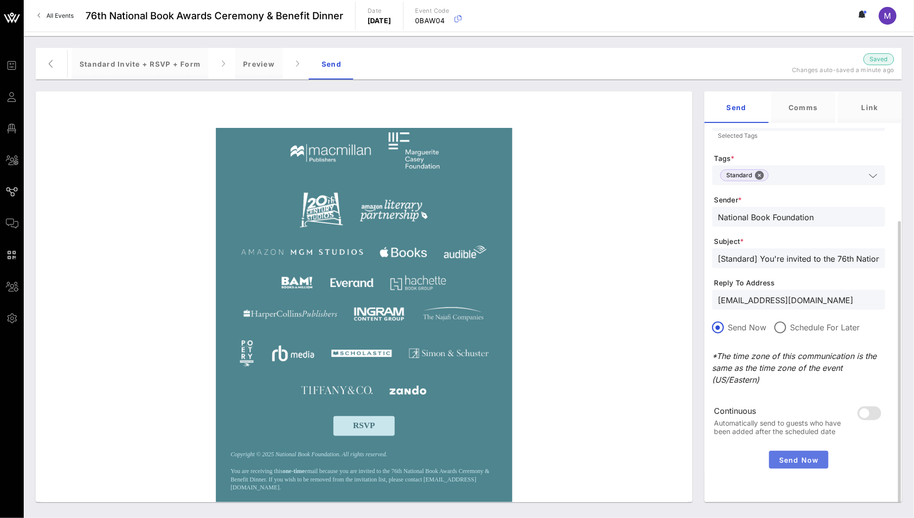
click at [798, 462] on span "Send Now" at bounding box center [798, 460] width 51 height 8
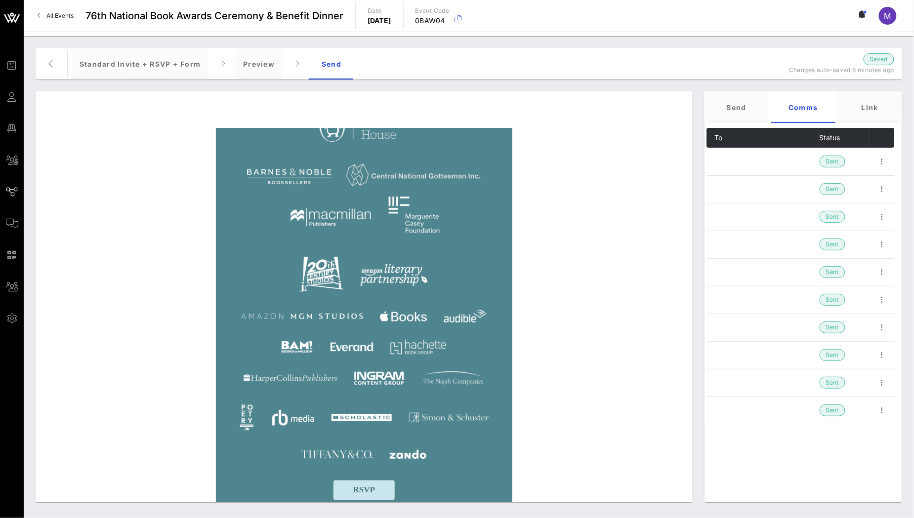
scroll to position [326, 0]
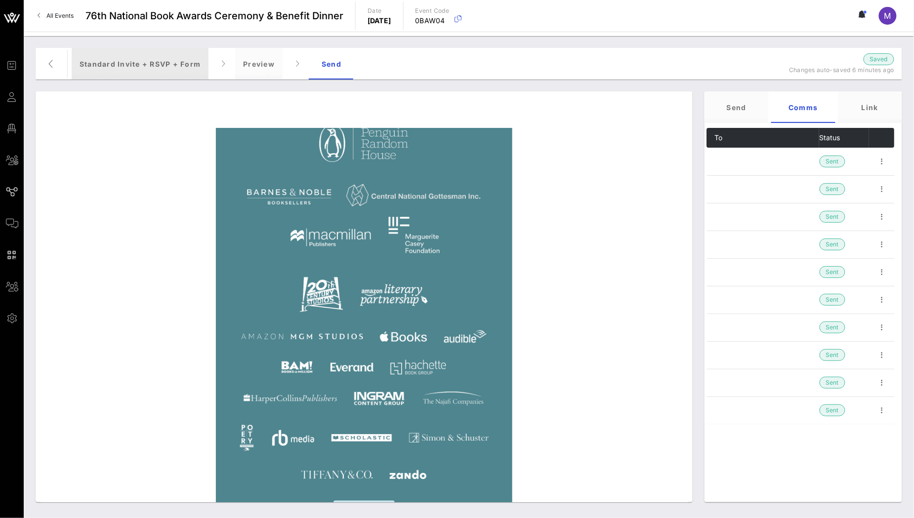
click at [117, 60] on div "Standard Invite + RSVP + Form" at bounding box center [140, 64] width 137 height 32
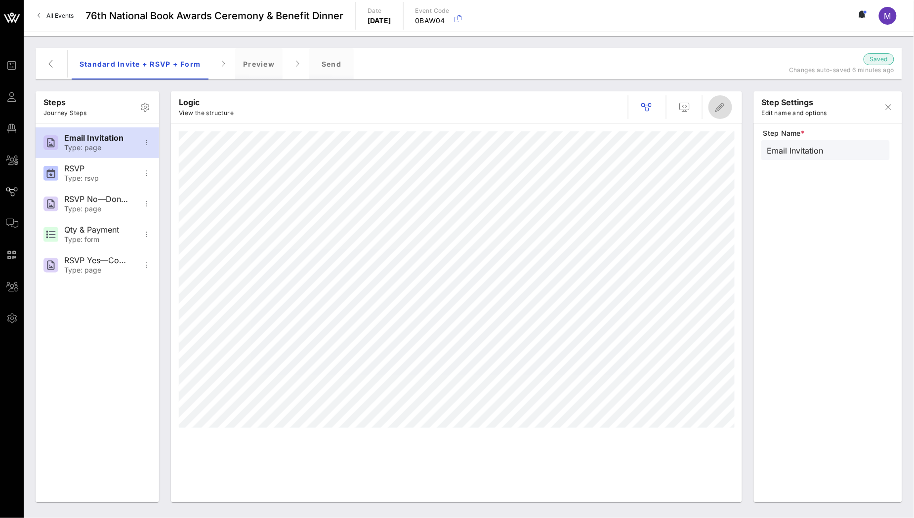
click at [722, 108] on icon "button" at bounding box center [720, 107] width 12 height 12
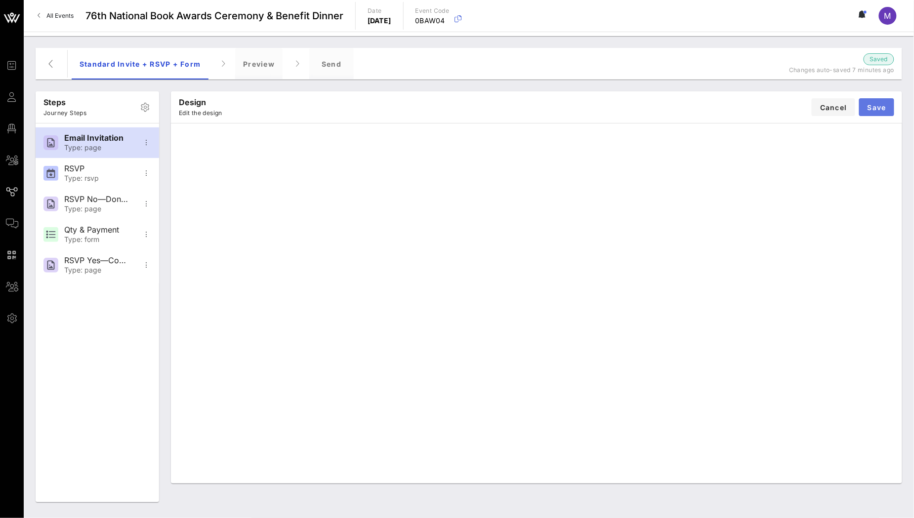
click at [883, 106] on span "Save" at bounding box center [876, 107] width 19 height 8
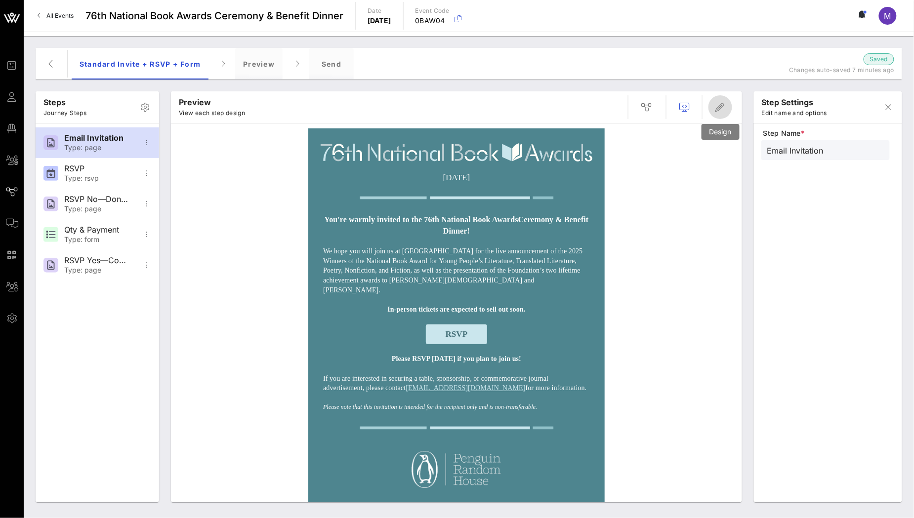
click at [720, 112] on icon "button" at bounding box center [720, 107] width 12 height 12
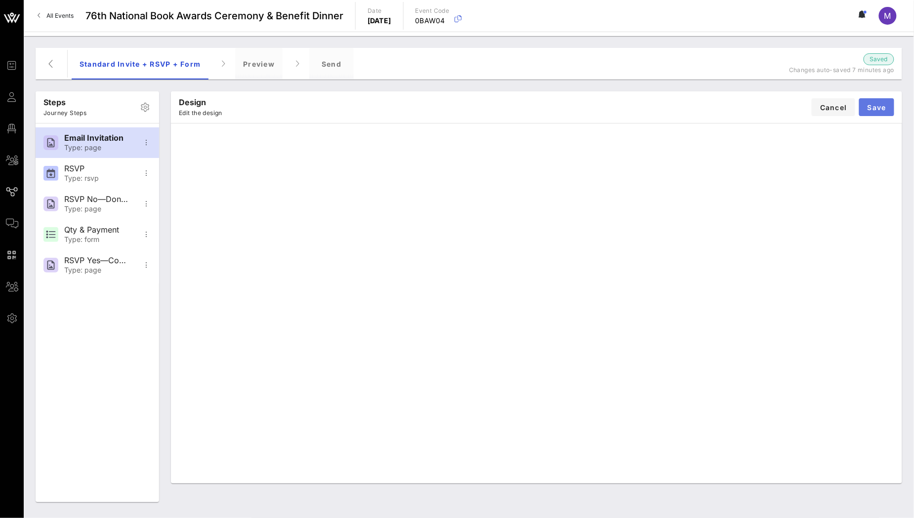
click at [876, 112] on button "Save" at bounding box center [876, 107] width 35 height 18
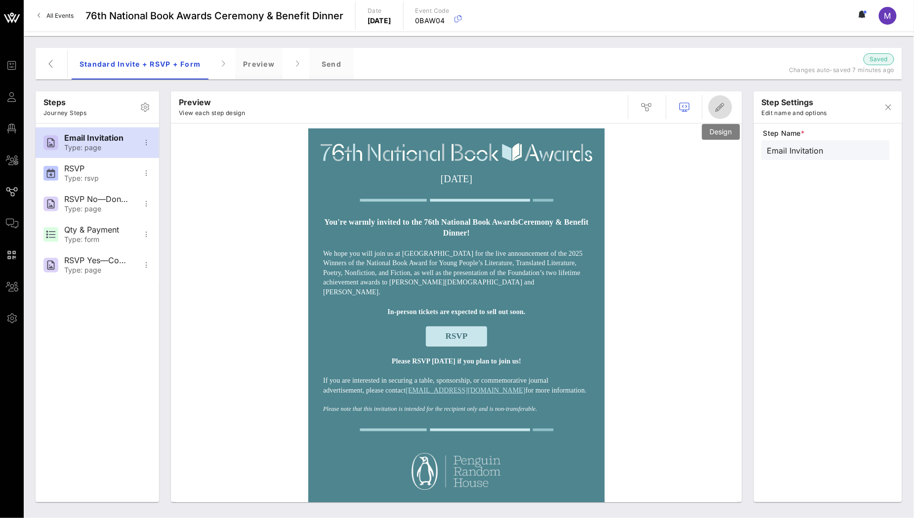
click at [727, 107] on span "button" at bounding box center [720, 107] width 24 height 12
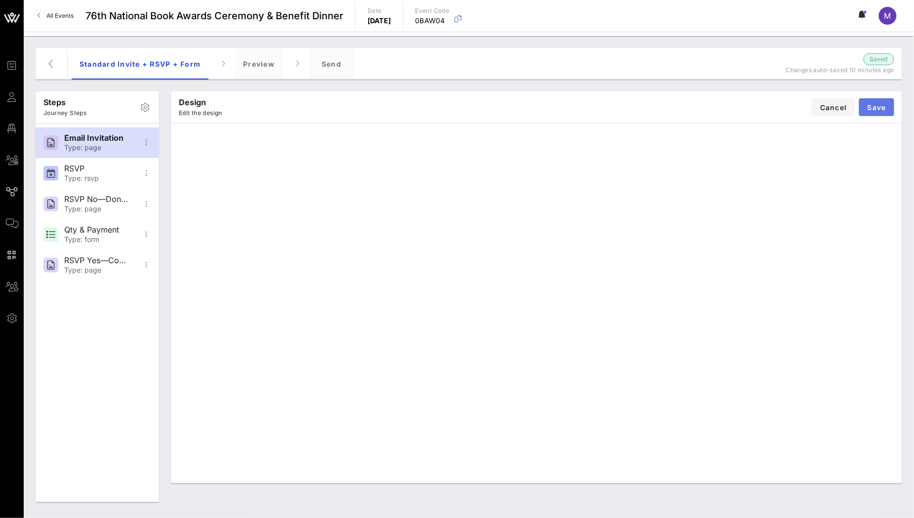
click at [877, 107] on span "Save" at bounding box center [876, 107] width 19 height 8
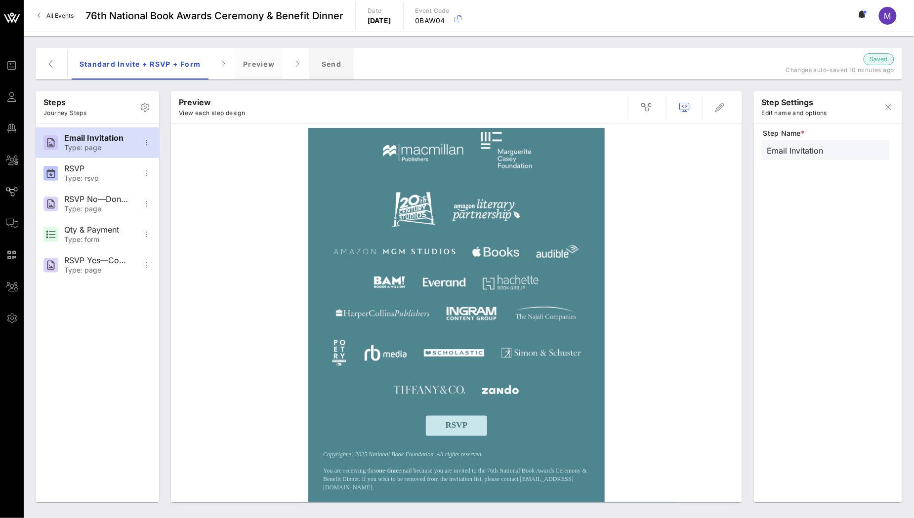
scroll to position [0, 0]
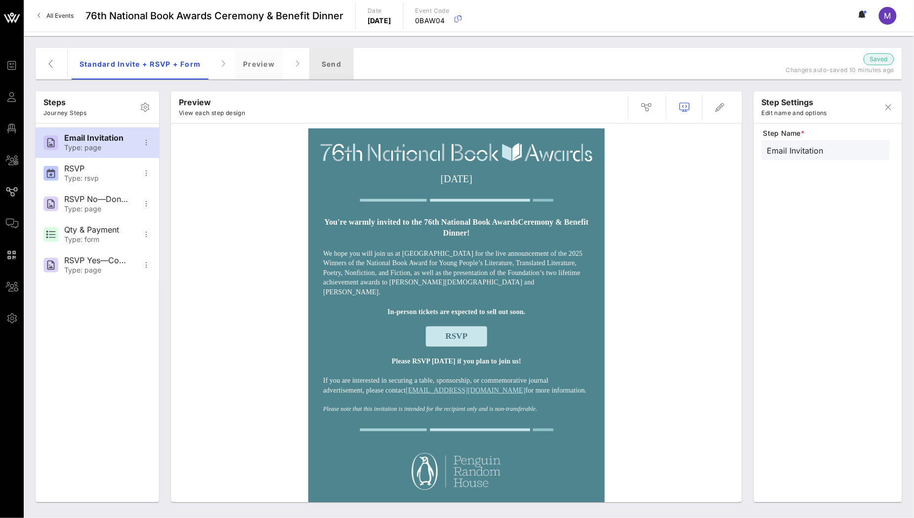
click at [336, 69] on div "Send" at bounding box center [331, 64] width 44 height 32
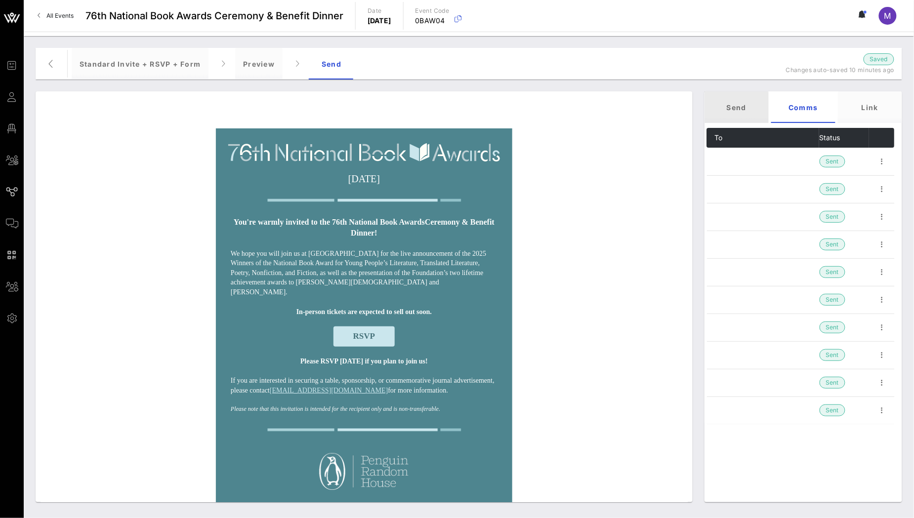
click at [719, 102] on div "Send" at bounding box center [736, 107] width 64 height 32
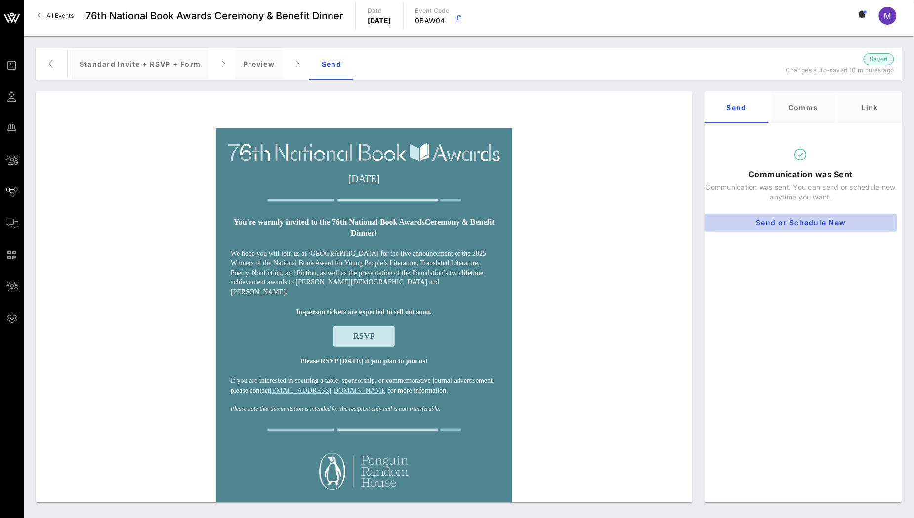
click at [814, 217] on button "Send or Schedule New" at bounding box center [800, 223] width 193 height 18
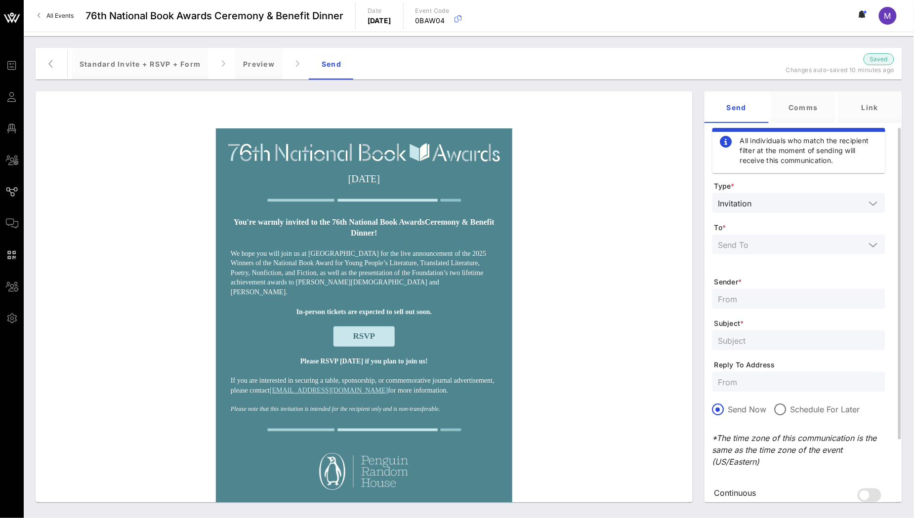
click at [801, 251] on div at bounding box center [798, 245] width 161 height 20
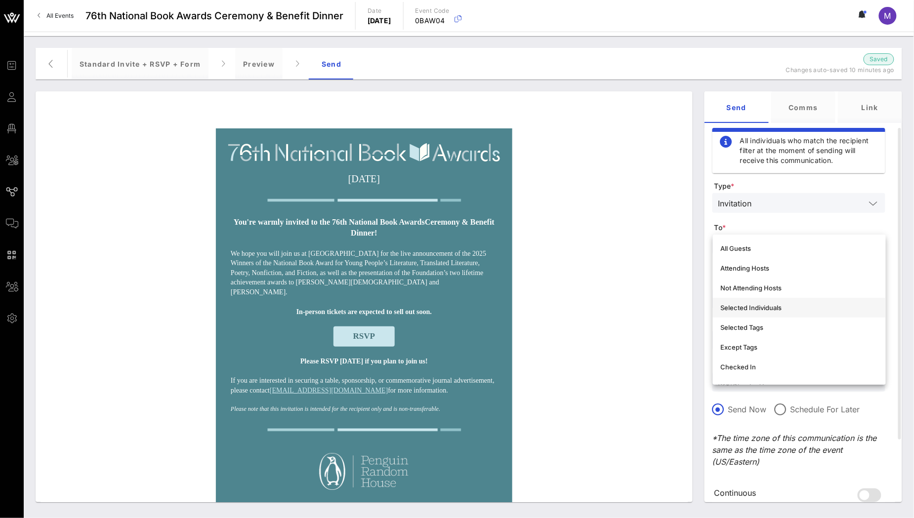
click at [792, 300] on div "Selected Individuals" at bounding box center [799, 308] width 157 height 16
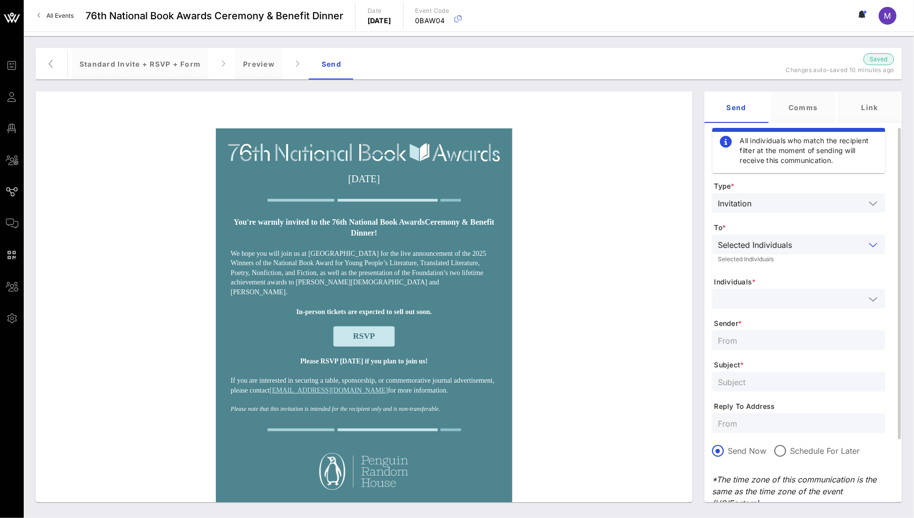
click at [770, 300] on input "text" at bounding box center [791, 298] width 147 height 13
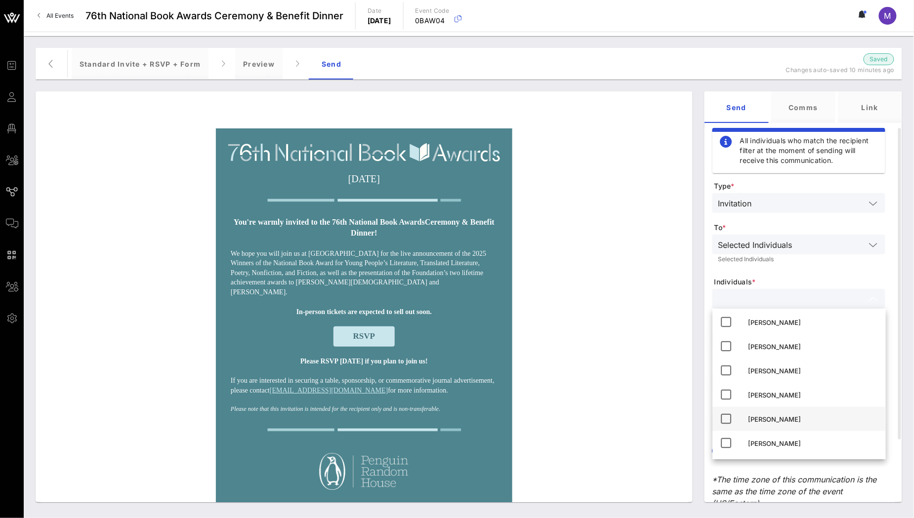
scroll to position [442, 0]
click at [806, 445] on div "Madeleine Shelton" at bounding box center [812, 444] width 129 height 8
click at [822, 271] on form "Type * Invitation To * Selected Individuals Selected Individuals Individuals * …" at bounding box center [798, 375] width 173 height 389
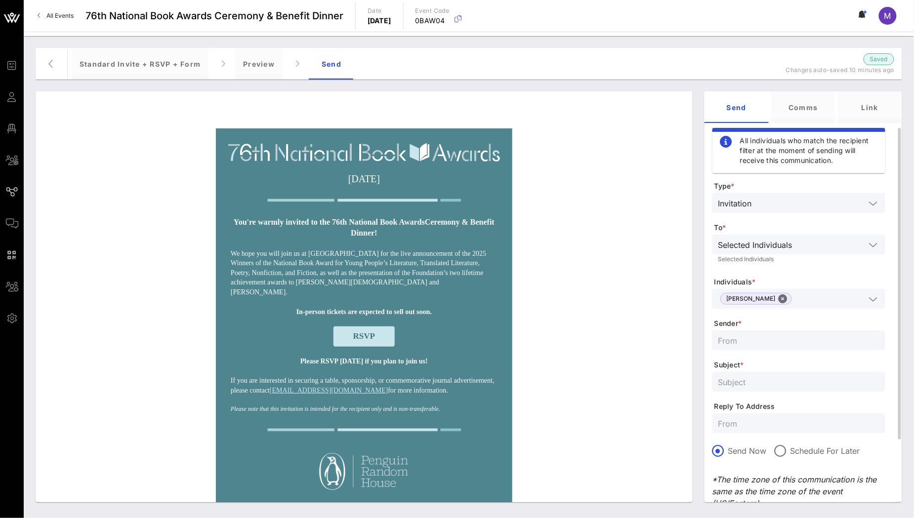
click at [765, 345] on input "text" at bounding box center [798, 340] width 161 height 13
type input "NBF"
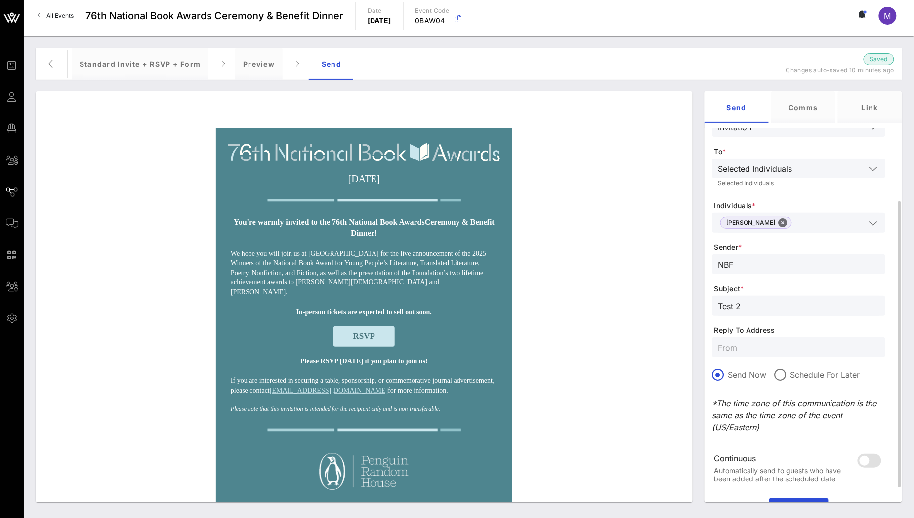
scroll to position [123, 0]
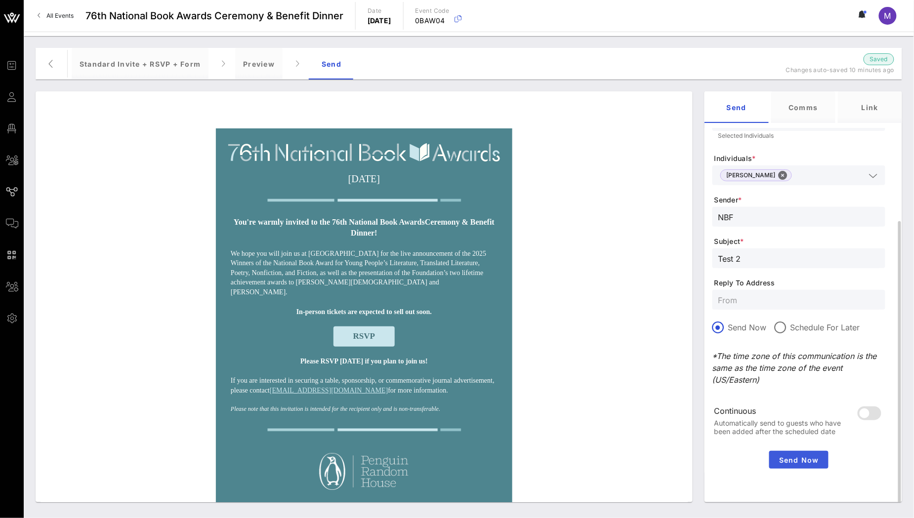
type input "Test 2"
click at [802, 456] on span "Send Now" at bounding box center [798, 460] width 51 height 8
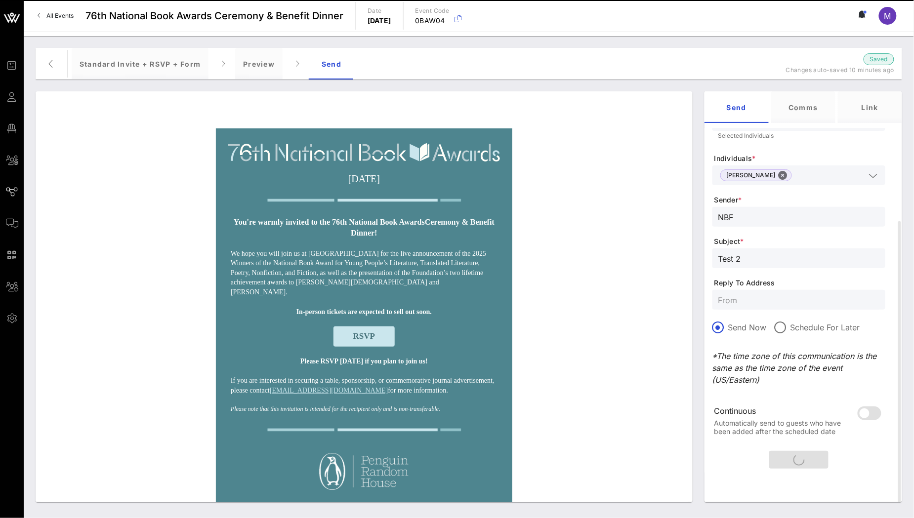
scroll to position [0, 0]
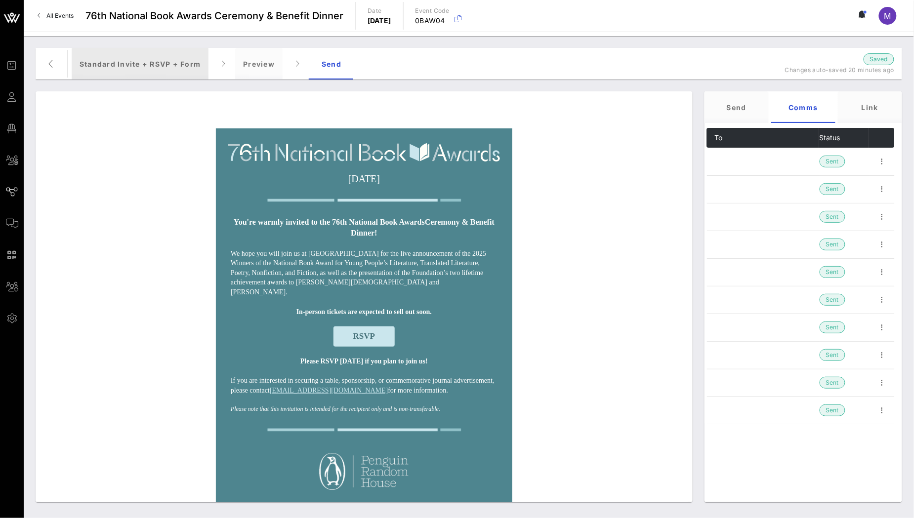
click at [114, 72] on div "Standard Invite + RSVP + Form" at bounding box center [140, 64] width 137 height 32
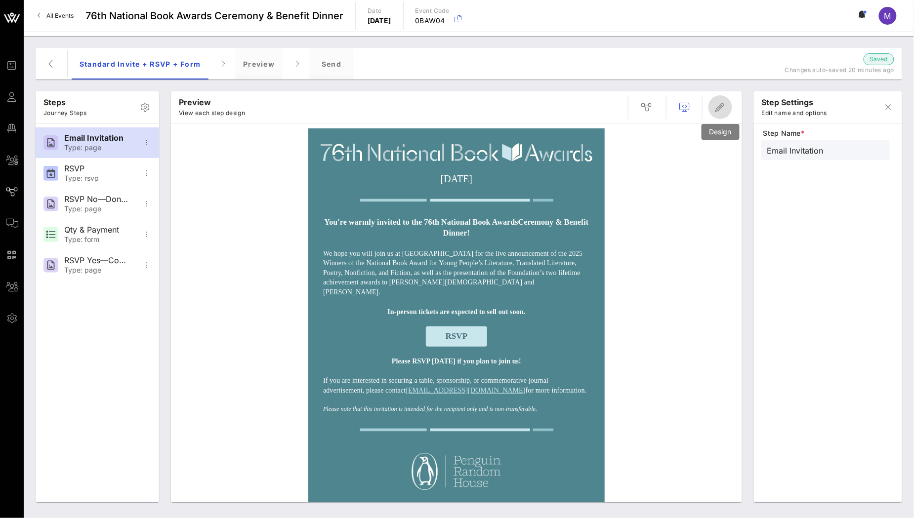
click at [726, 101] on span "button" at bounding box center [720, 107] width 24 height 12
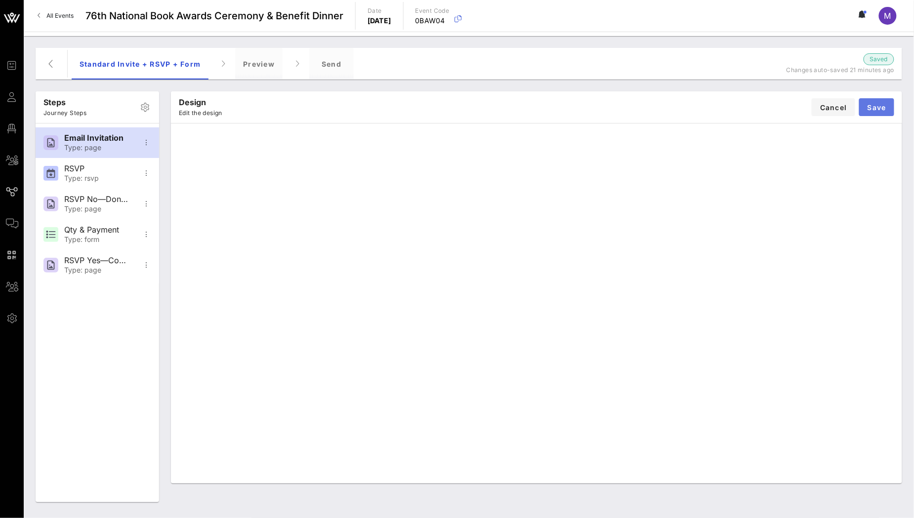
click at [877, 104] on span "Save" at bounding box center [876, 107] width 19 height 8
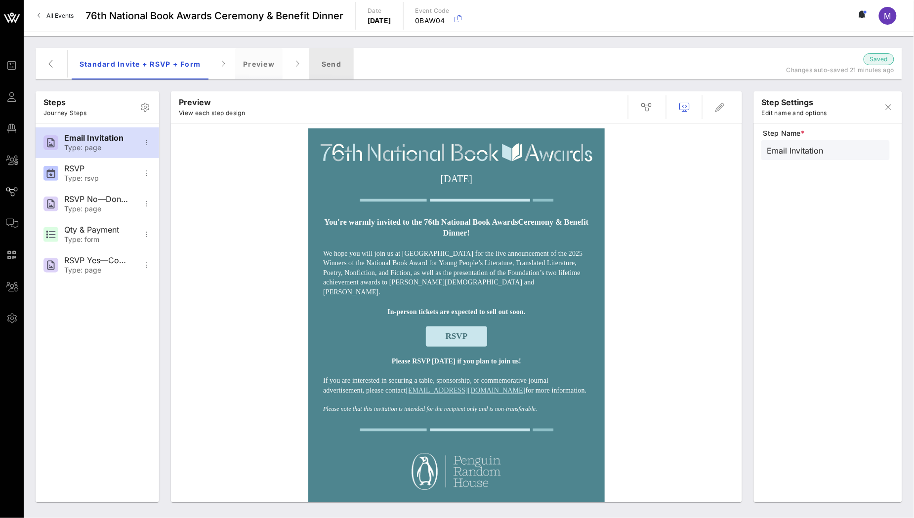
click at [326, 61] on div "Send" at bounding box center [331, 64] width 44 height 32
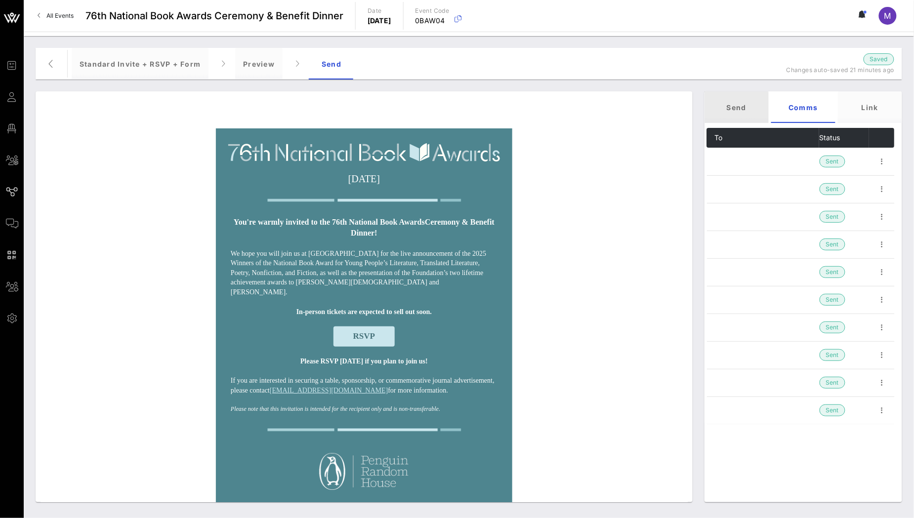
click at [740, 101] on div "Send" at bounding box center [736, 107] width 64 height 32
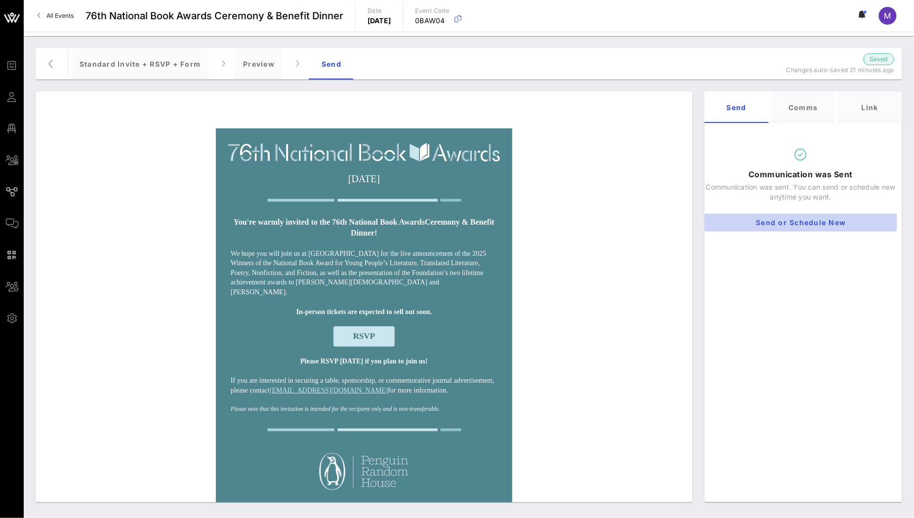
click at [813, 218] on span "Send or Schedule New" at bounding box center [800, 222] width 177 height 8
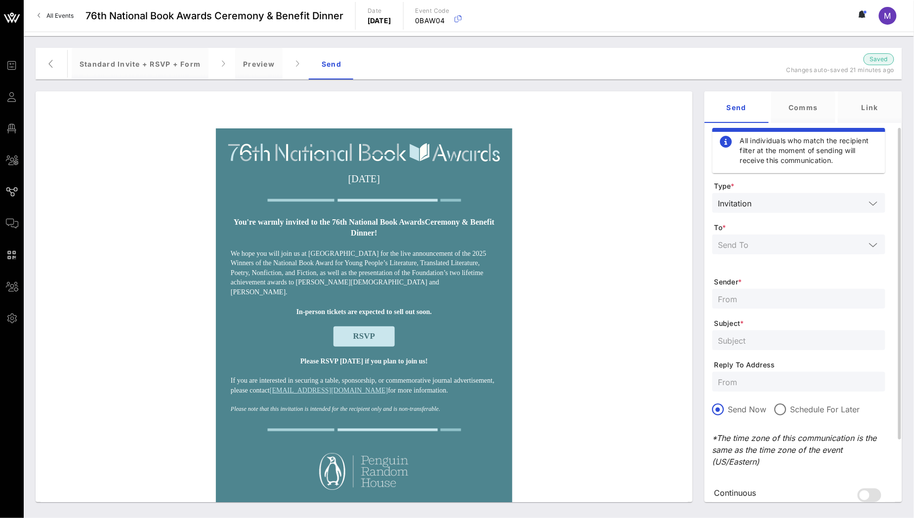
click at [789, 242] on input "text" at bounding box center [791, 244] width 147 height 13
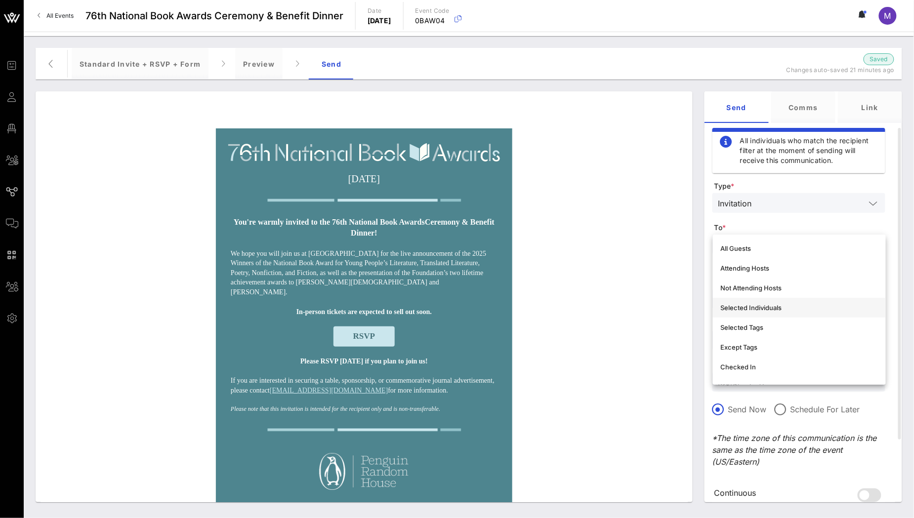
click at [780, 305] on div "Selected Individuals" at bounding box center [799, 308] width 157 height 8
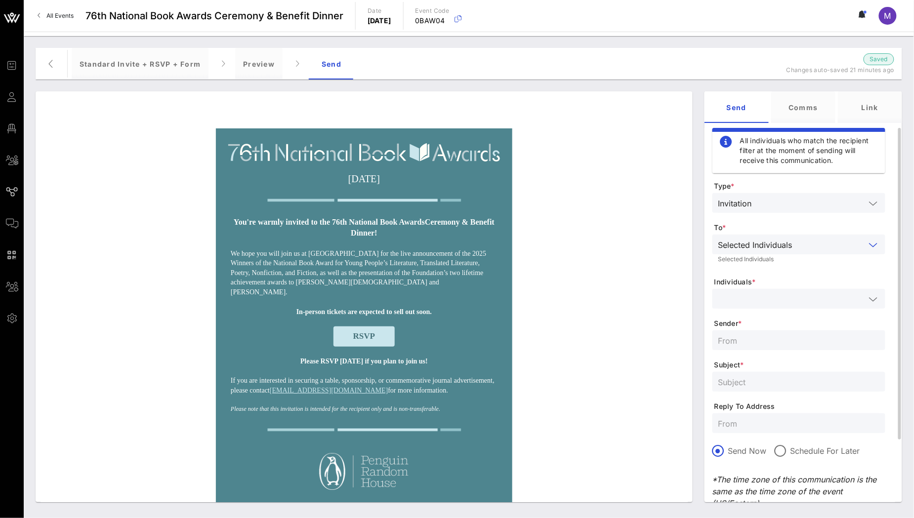
click at [783, 294] on input "text" at bounding box center [791, 298] width 147 height 13
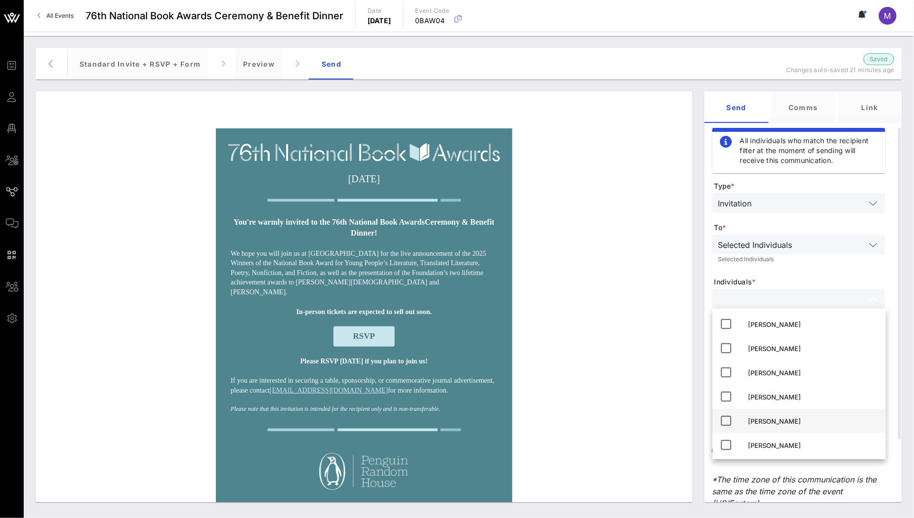
scroll to position [467, 0]
click at [795, 417] on div "Madeleine Shelton" at bounding box center [812, 419] width 129 height 8
click at [834, 271] on form "Type * Invitation To * Selected Individuals Selected Individuals Individuals * …" at bounding box center [798, 375] width 173 height 389
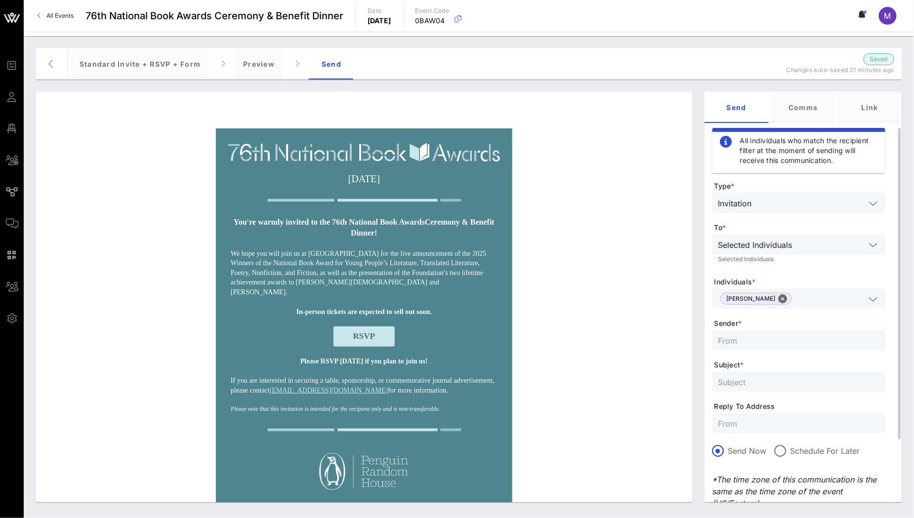
click at [784, 347] on input "text" at bounding box center [798, 340] width 161 height 13
type input "NBF"
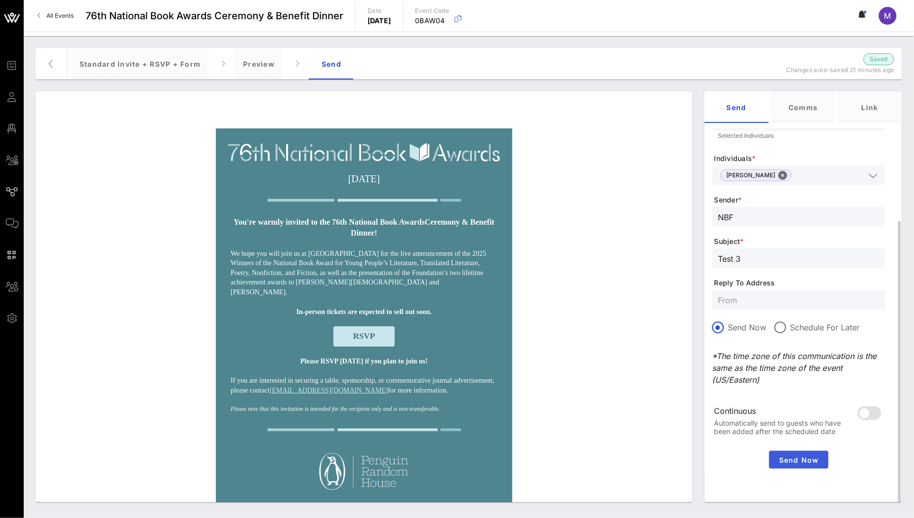
type input "Test 3"
click at [804, 463] on span "Send Now" at bounding box center [798, 460] width 51 height 8
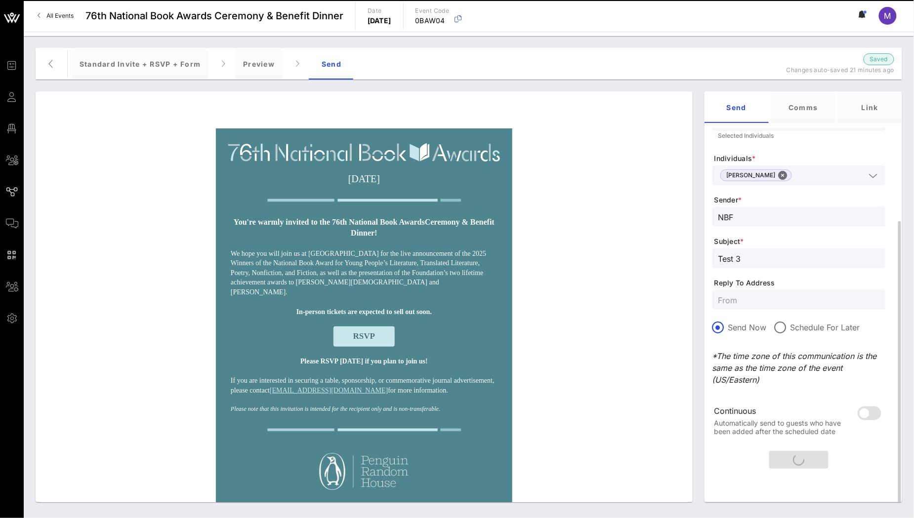
scroll to position [0, 0]
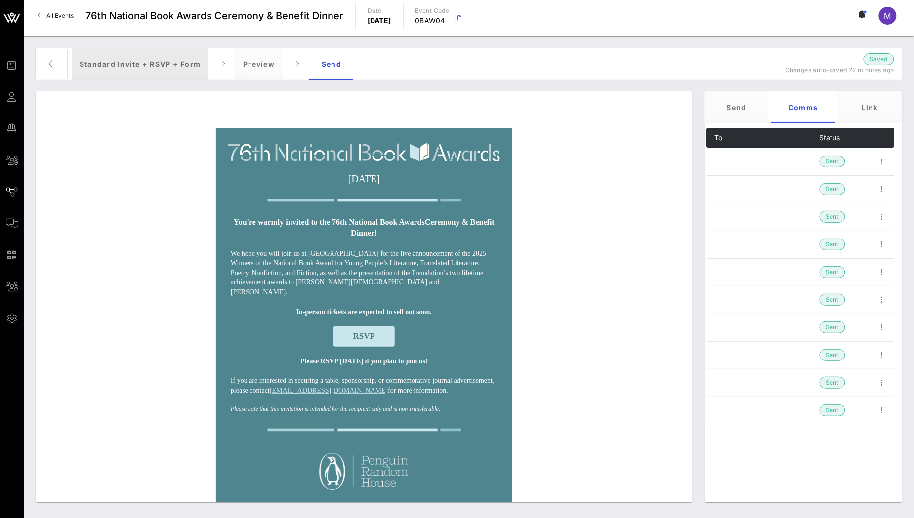
click at [158, 57] on div "Standard Invite + RSVP + Form" at bounding box center [140, 64] width 137 height 32
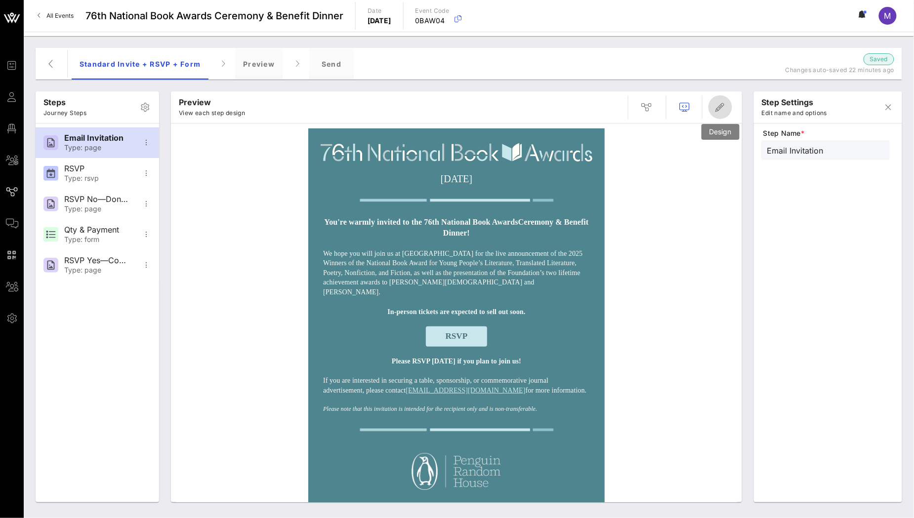
click at [719, 111] on icon "button" at bounding box center [720, 107] width 12 height 12
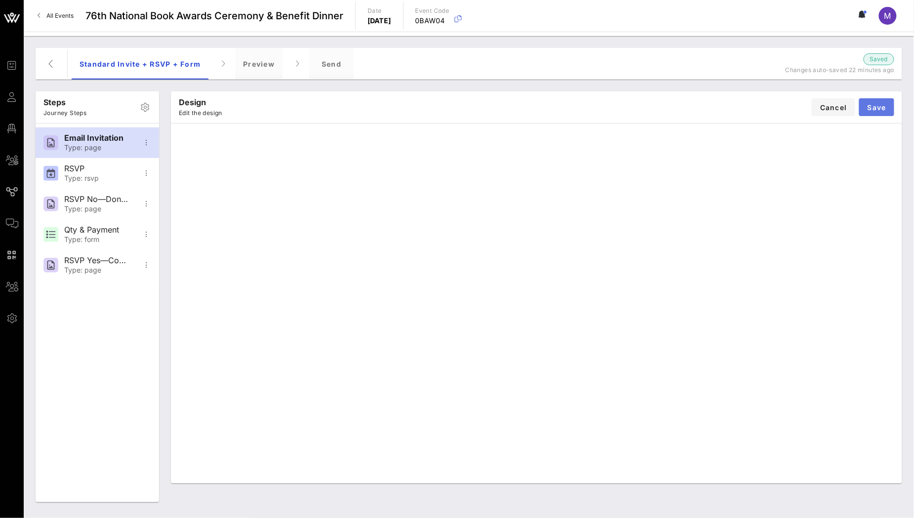
click at [878, 107] on span "Save" at bounding box center [876, 107] width 19 height 8
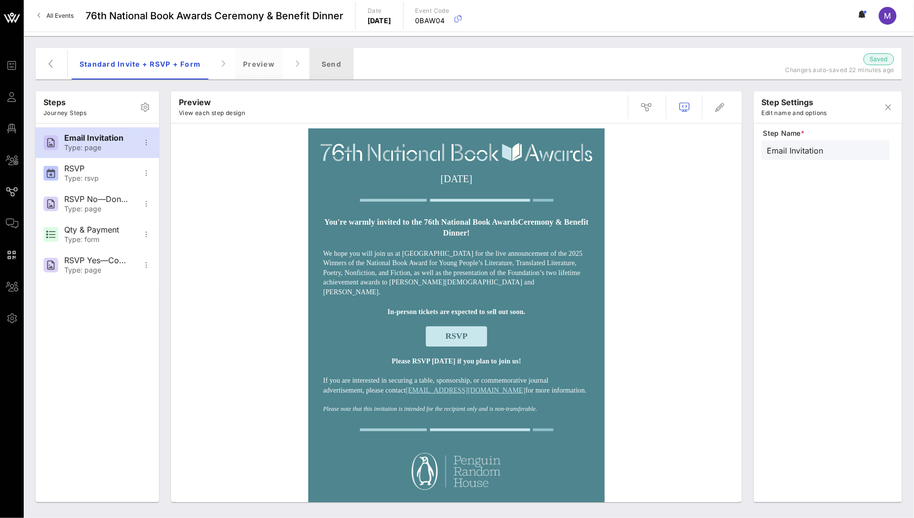
click at [320, 63] on div "Send" at bounding box center [331, 64] width 44 height 32
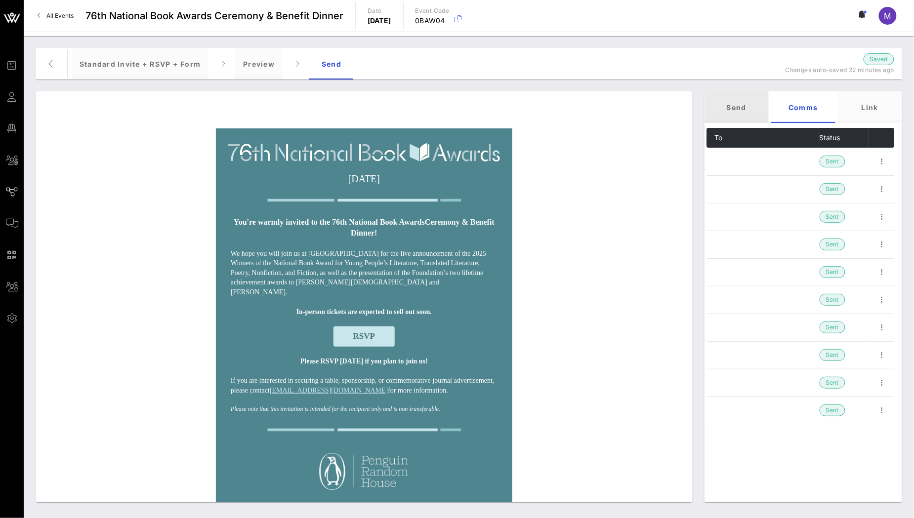
click at [741, 101] on div "Send" at bounding box center [736, 107] width 64 height 32
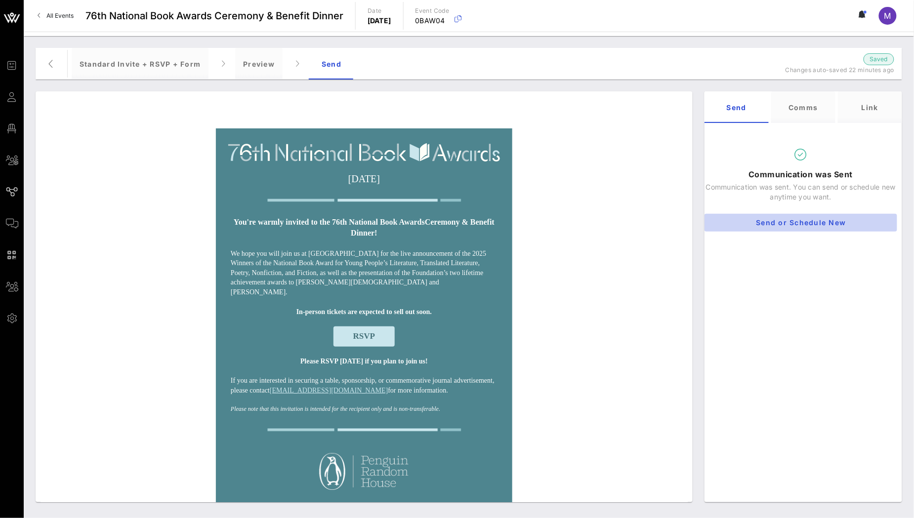
click at [812, 216] on button "Send or Schedule New" at bounding box center [800, 223] width 193 height 18
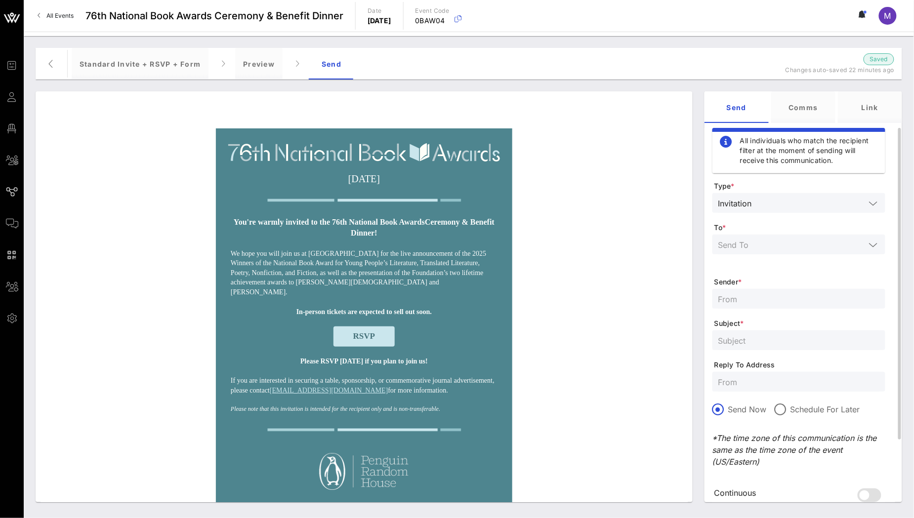
click at [794, 245] on input "text" at bounding box center [791, 244] width 147 height 13
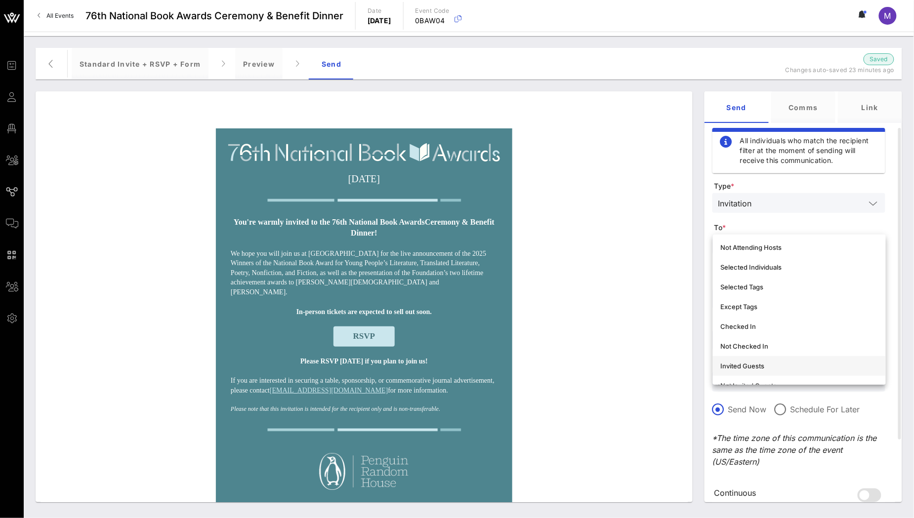
scroll to position [18, 0]
click at [793, 289] on div "Selected Individuals" at bounding box center [799, 290] width 157 height 8
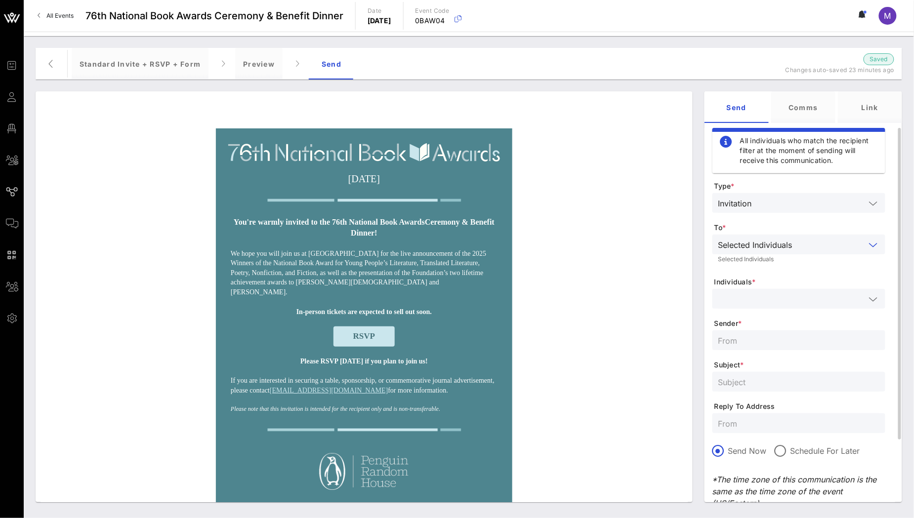
click at [799, 299] on input "text" at bounding box center [791, 298] width 147 height 13
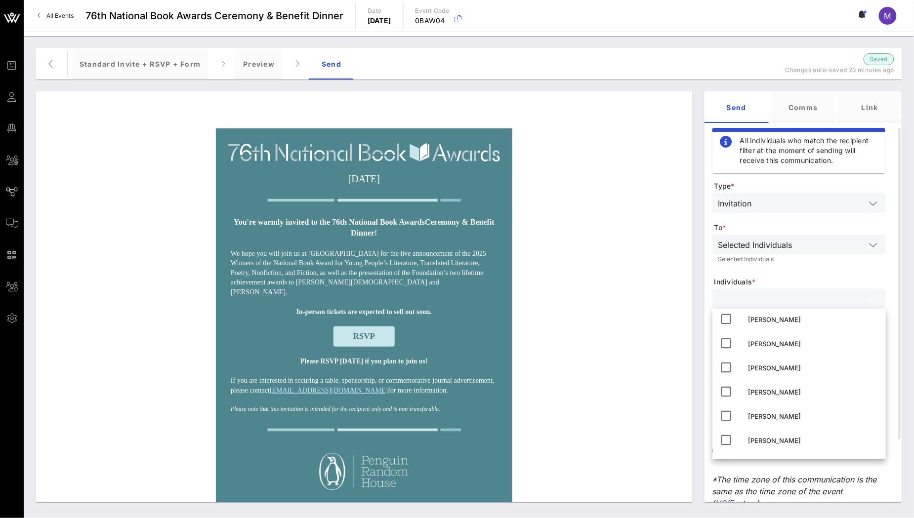
scroll to position [467, 0]
click at [803, 417] on div "Madeleine Shelton" at bounding box center [812, 419] width 129 height 8
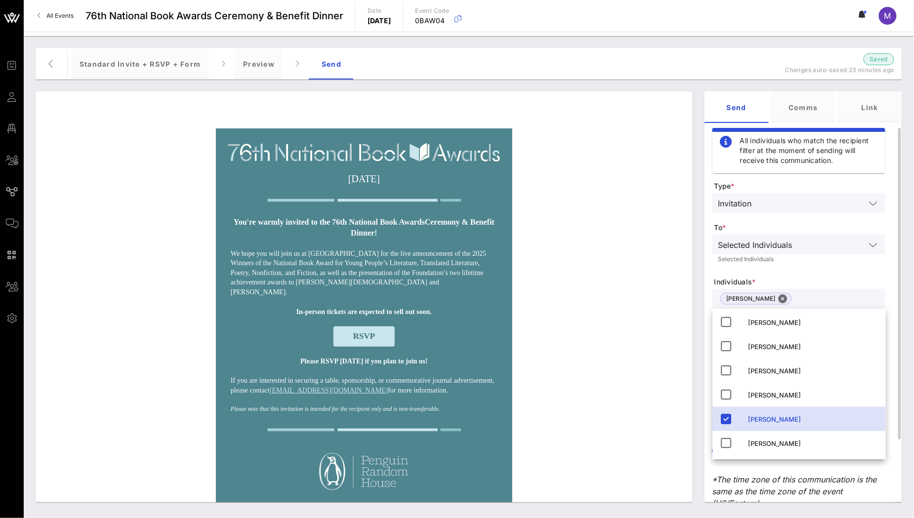
click at [818, 281] on span "Individuals *" at bounding box center [799, 282] width 171 height 10
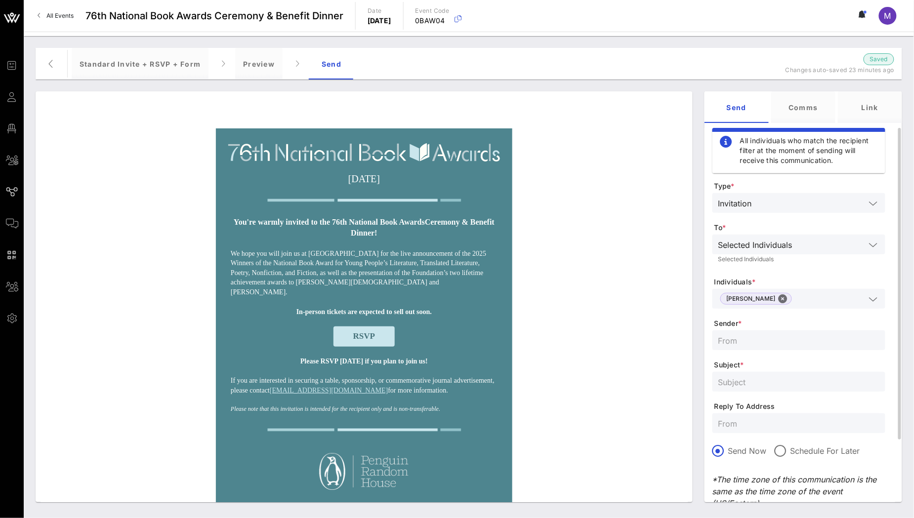
click at [766, 342] on input "text" at bounding box center [798, 340] width 161 height 13
type input "NBF"
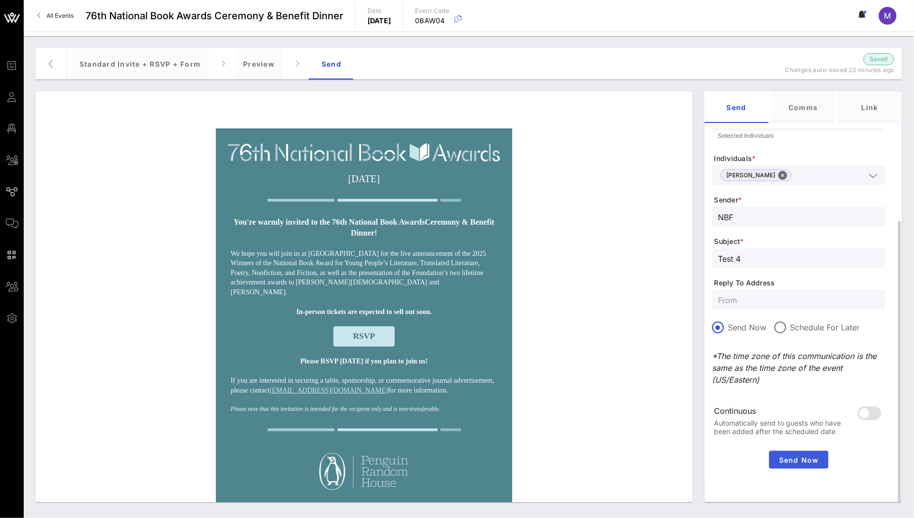
type input "Test 4"
click at [789, 458] on span "Send Now" at bounding box center [798, 460] width 51 height 8
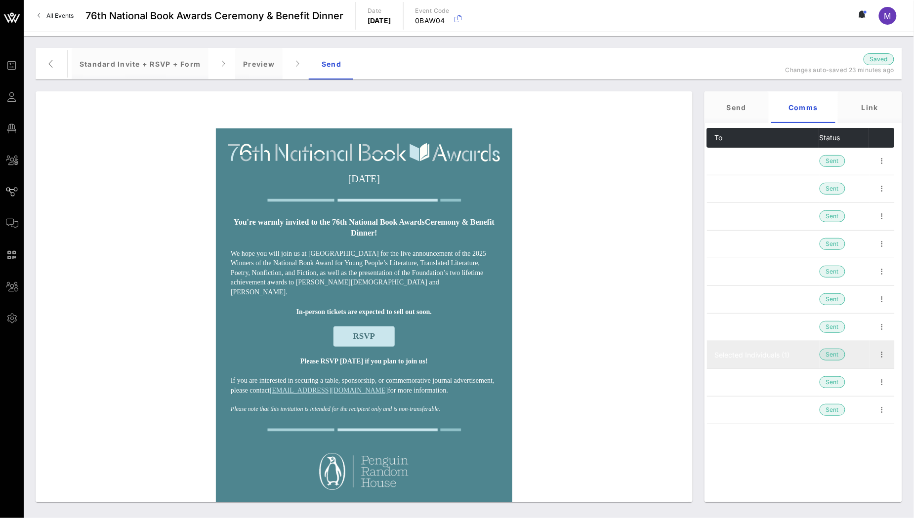
scroll to position [0, 0]
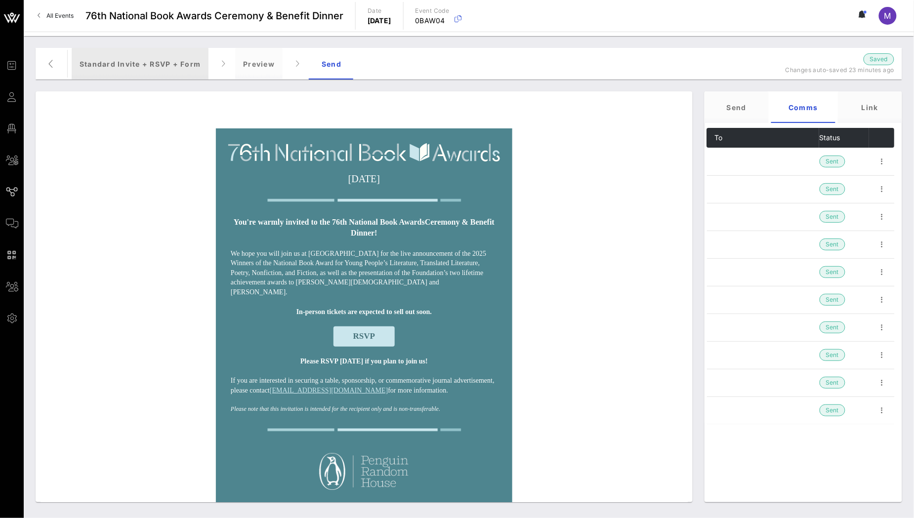
click at [120, 51] on div "Standard Invite + RSVP + Form" at bounding box center [140, 64] width 137 height 32
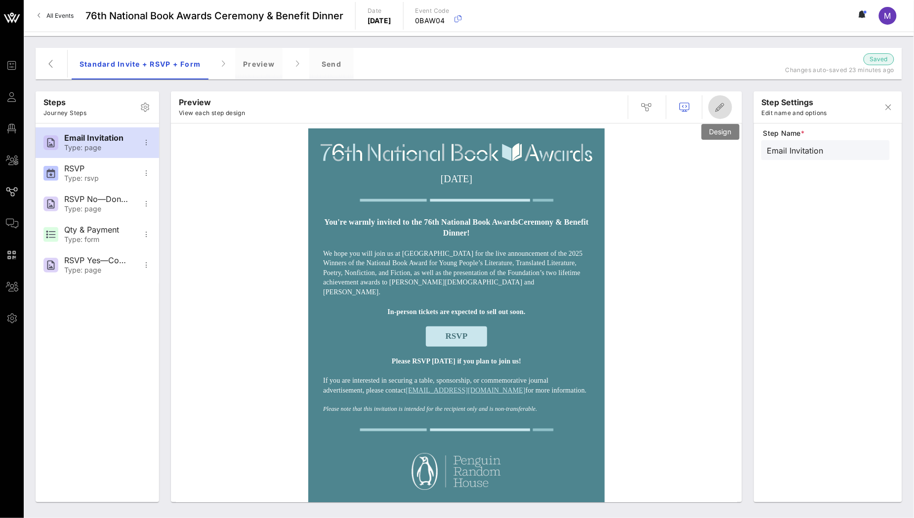
click at [718, 109] on icon "button" at bounding box center [720, 107] width 12 height 12
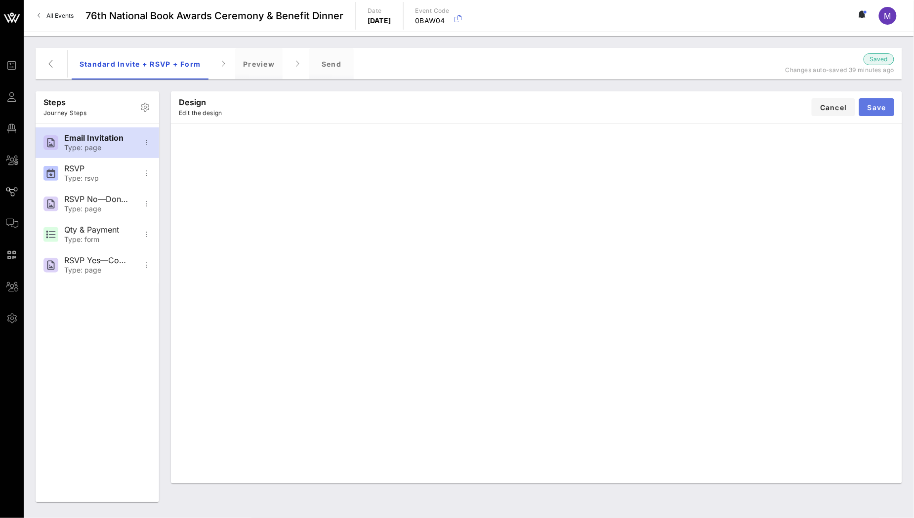
click at [877, 106] on span "Save" at bounding box center [876, 107] width 19 height 8
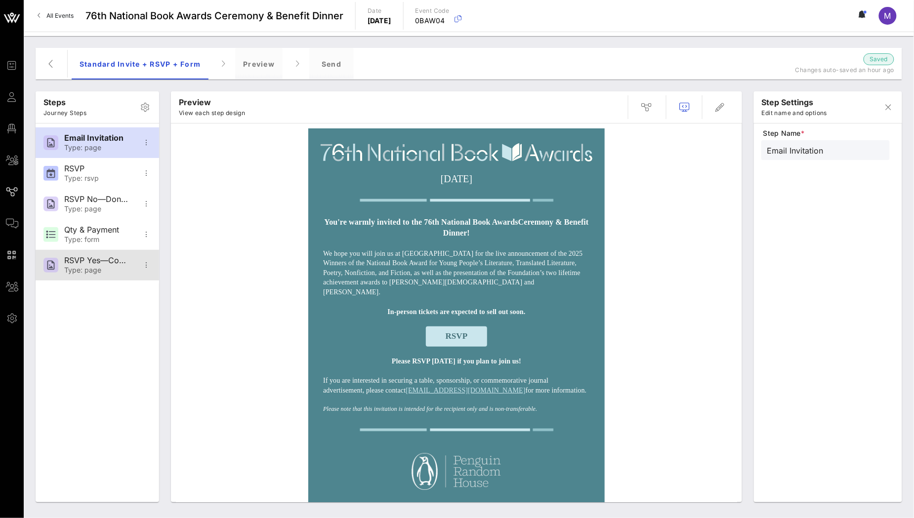
click at [93, 264] on div "RSVP Yes—Confirmation" at bounding box center [96, 260] width 65 height 9
type input "RSVP Yes—Confirmation"
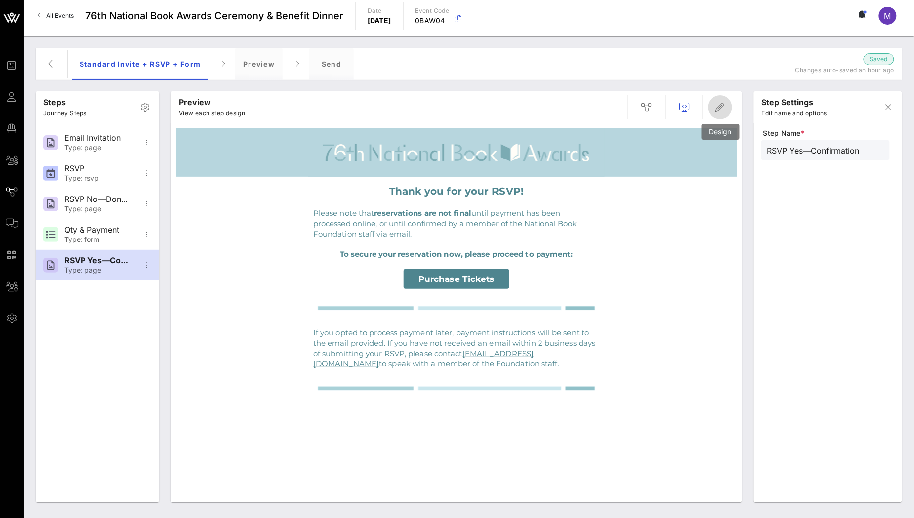
click at [724, 107] on icon "button" at bounding box center [720, 107] width 12 height 12
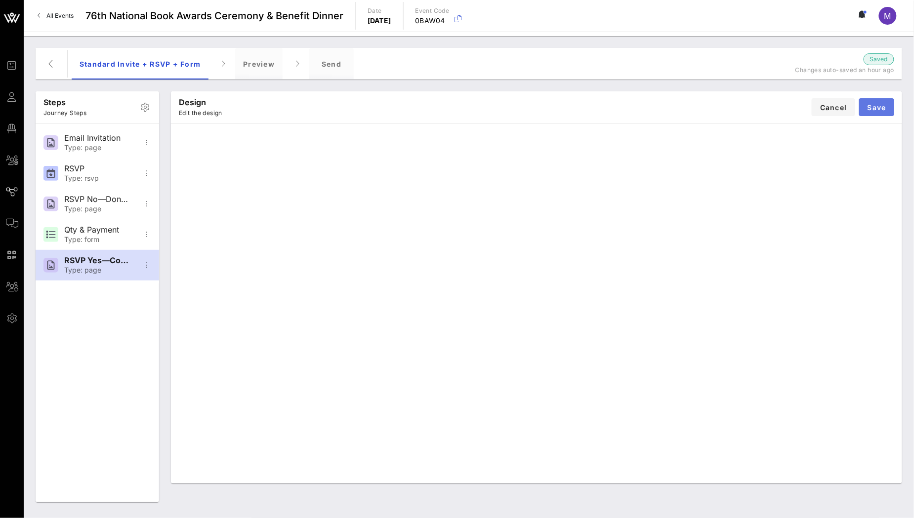
click at [883, 109] on span "Save" at bounding box center [876, 107] width 19 height 8
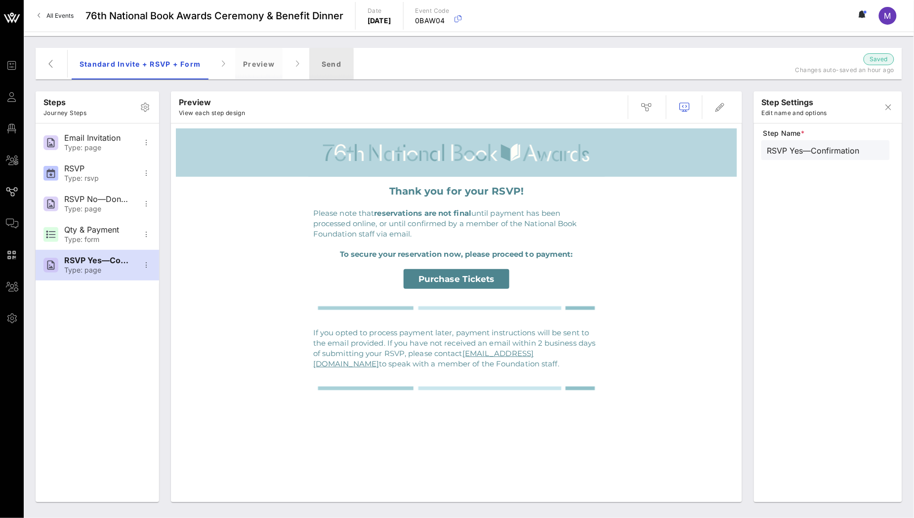
click at [333, 67] on div "Send" at bounding box center [331, 64] width 44 height 32
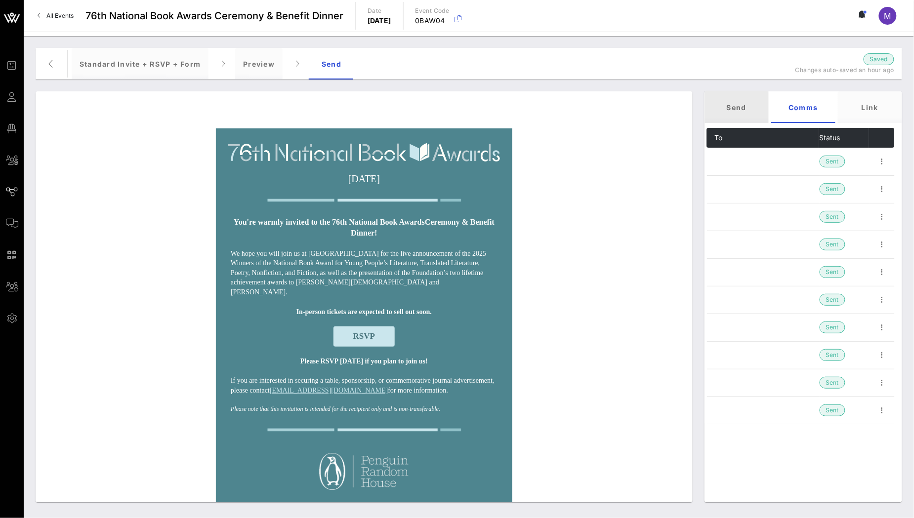
click at [743, 105] on div "Send" at bounding box center [736, 107] width 64 height 32
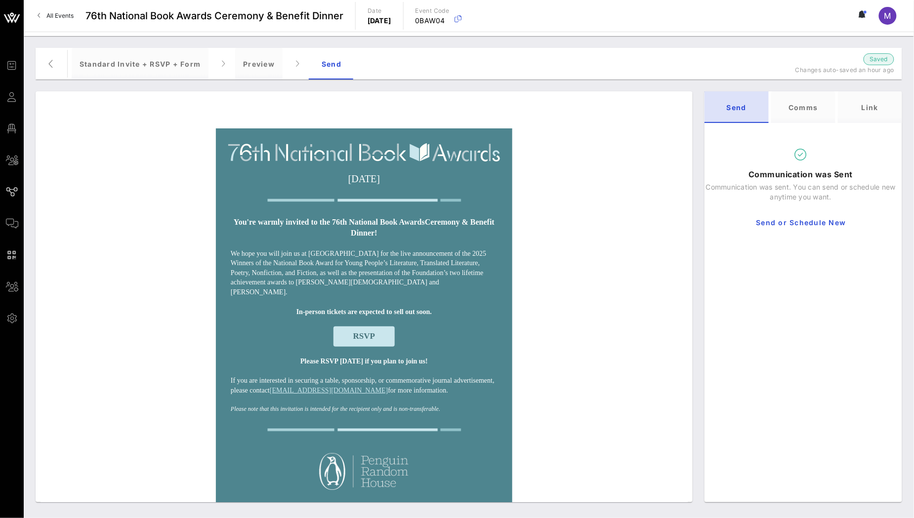
click at [731, 113] on div "Send" at bounding box center [736, 107] width 64 height 32
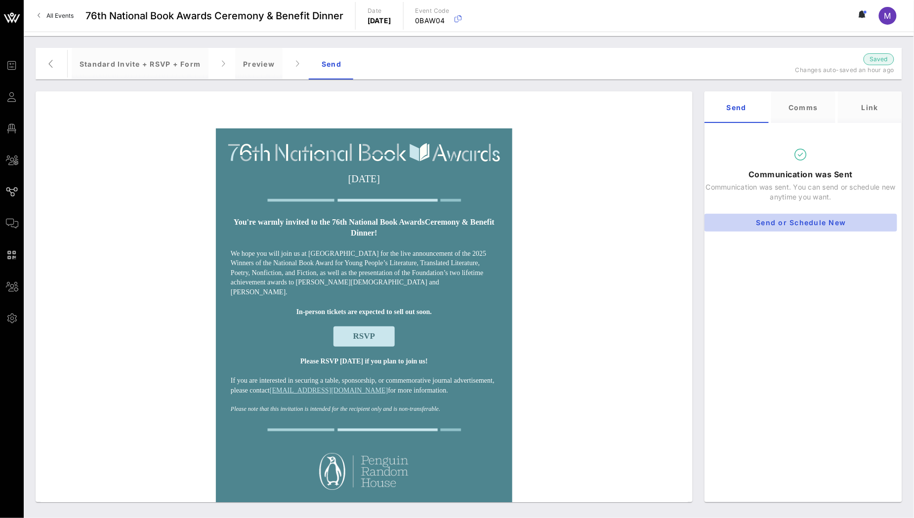
click at [814, 225] on span "Send or Schedule New" at bounding box center [800, 222] width 177 height 8
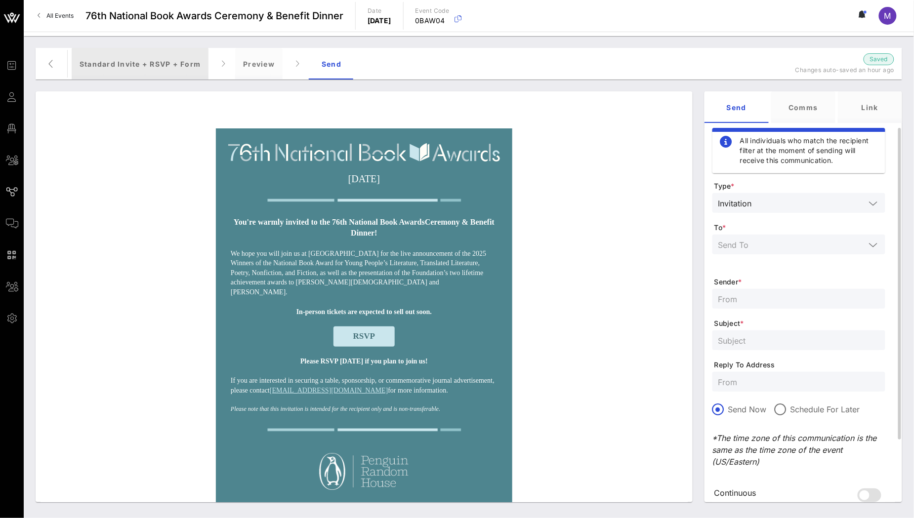
click at [183, 65] on div "Standard Invite + RSVP + Form" at bounding box center [140, 64] width 137 height 32
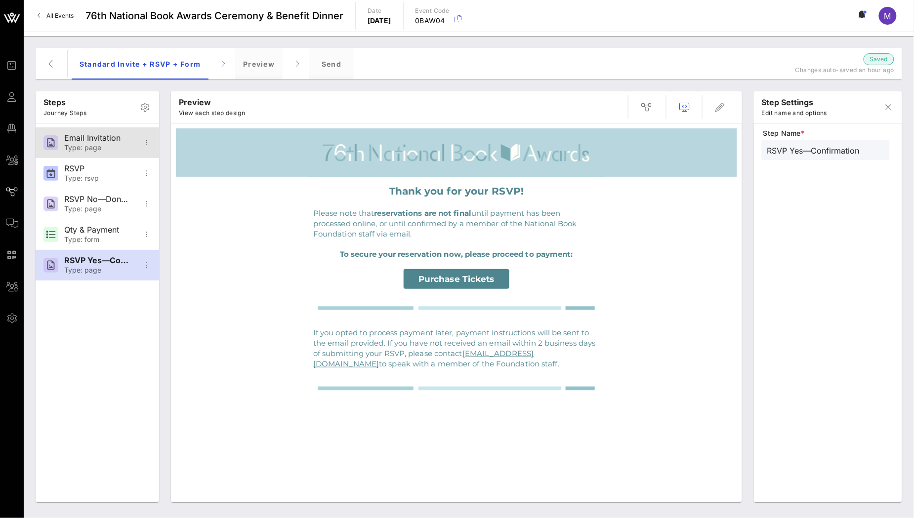
click at [96, 145] on div "Type: page" at bounding box center [96, 148] width 65 height 8
type input "Email Invitation"
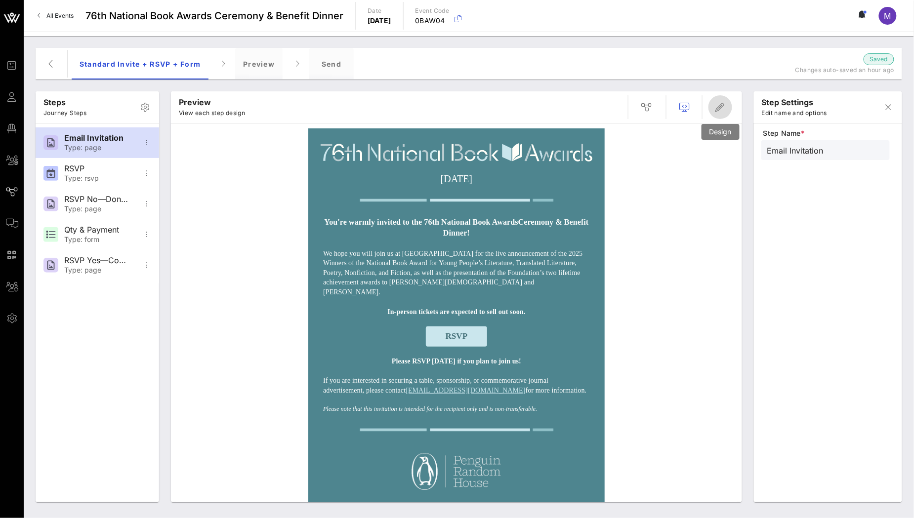
click at [726, 107] on span "button" at bounding box center [720, 107] width 24 height 12
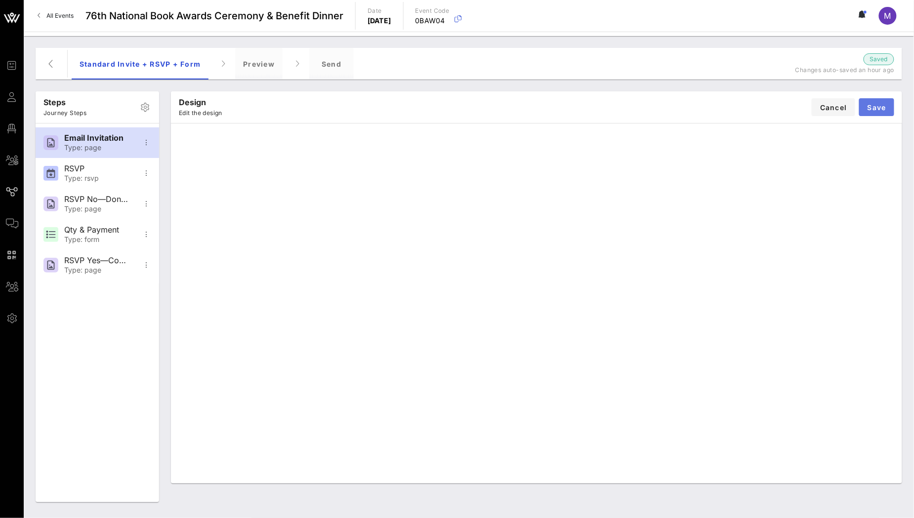
click at [882, 109] on span "Save" at bounding box center [876, 107] width 19 height 8
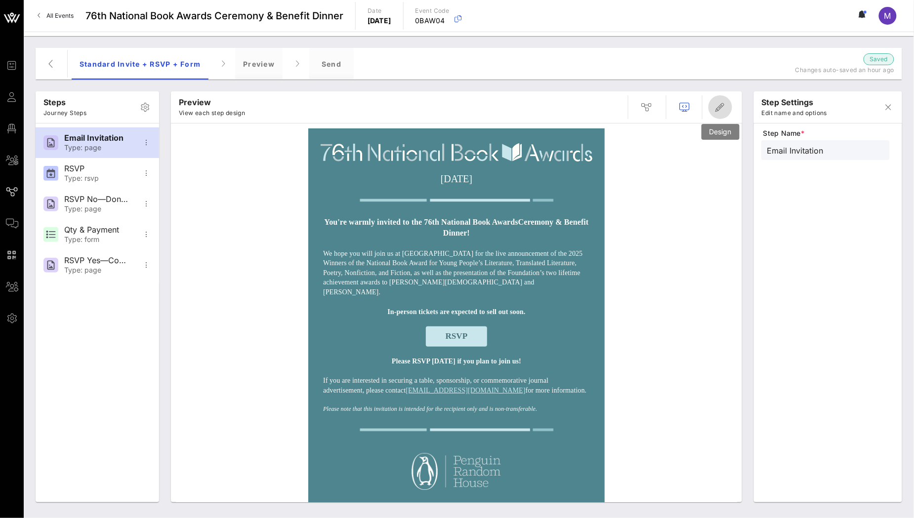
click at [725, 109] on icon "button" at bounding box center [720, 107] width 12 height 12
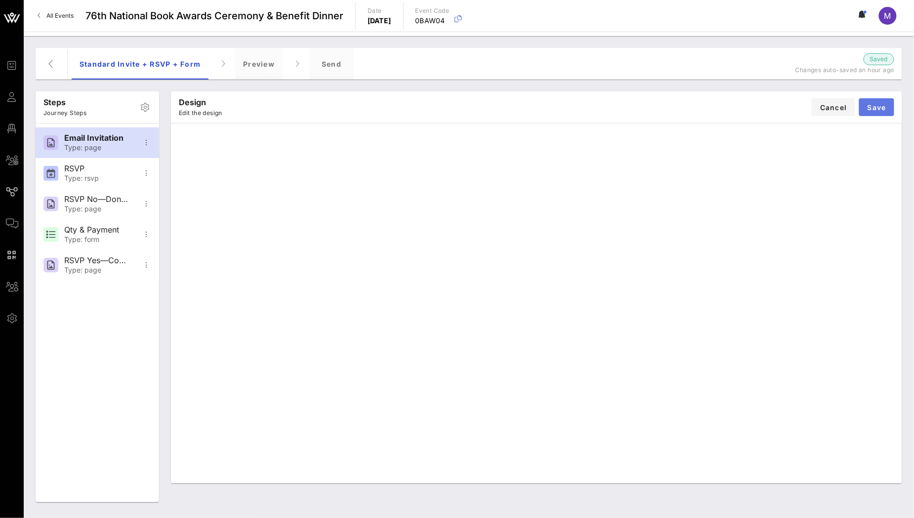
click at [881, 106] on span "Save" at bounding box center [876, 107] width 19 height 8
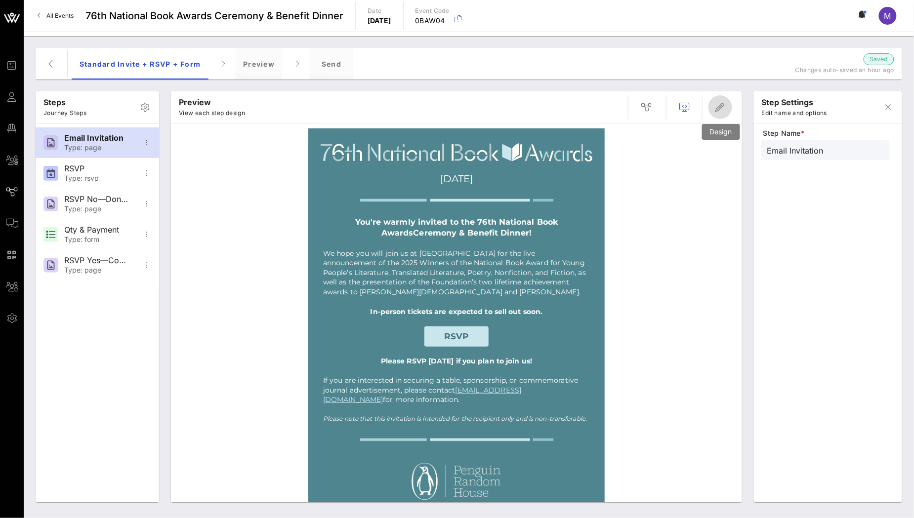
click at [726, 101] on span "button" at bounding box center [720, 107] width 24 height 12
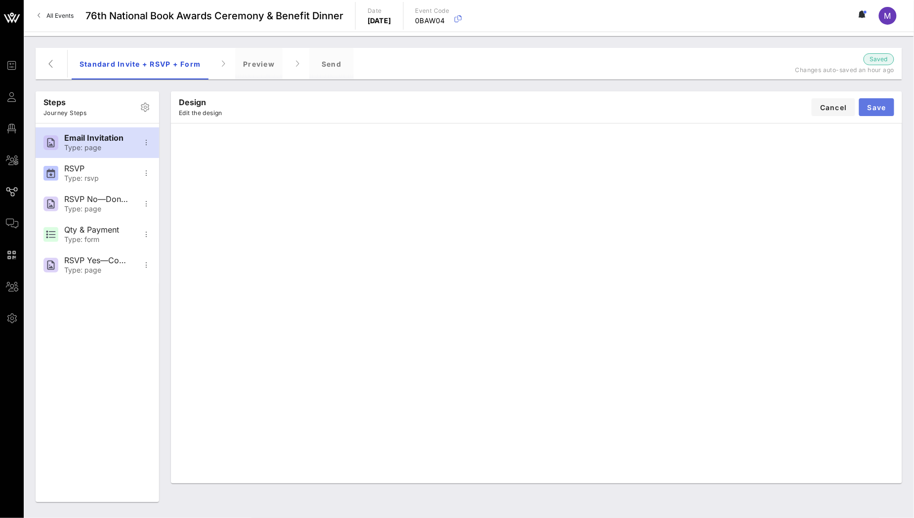
click at [881, 107] on span "Save" at bounding box center [876, 107] width 19 height 8
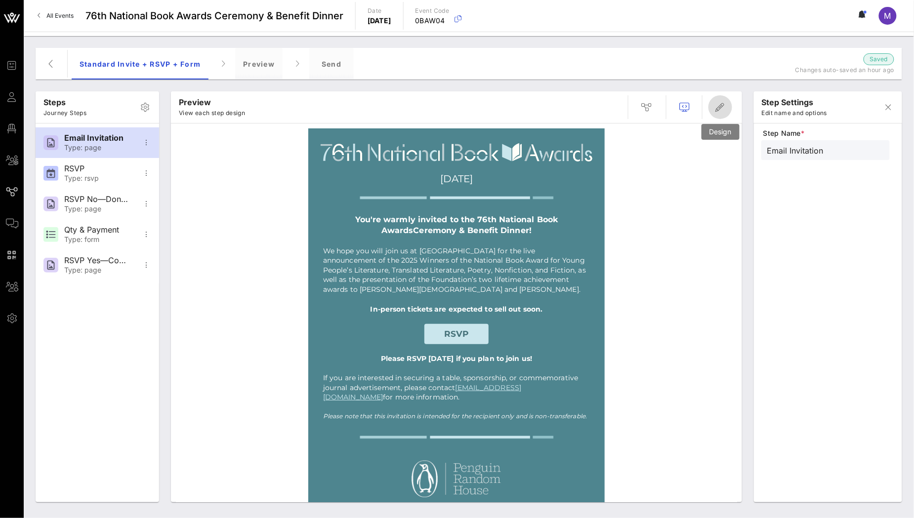
click at [714, 112] on span "button" at bounding box center [720, 107] width 24 height 12
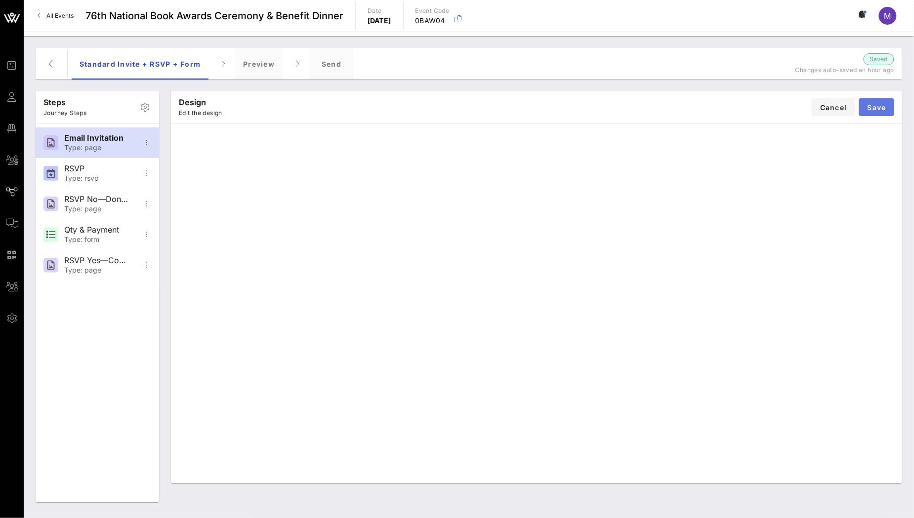
click at [882, 104] on span "Save" at bounding box center [876, 107] width 19 height 8
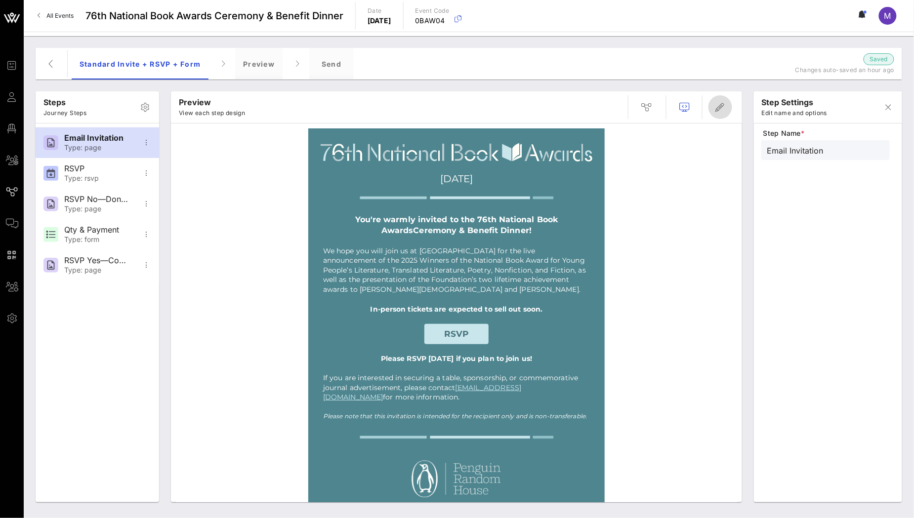
click at [724, 112] on icon "button" at bounding box center [720, 107] width 12 height 12
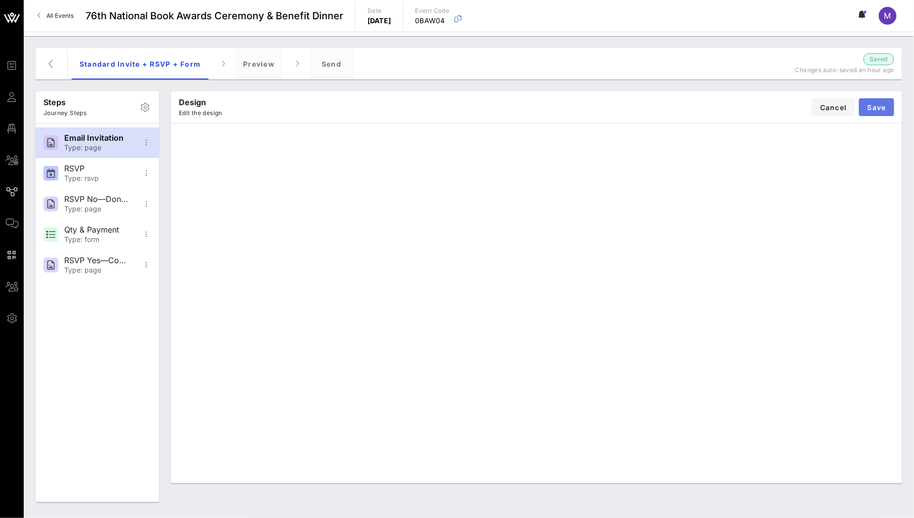
click at [881, 105] on span "Save" at bounding box center [876, 107] width 19 height 8
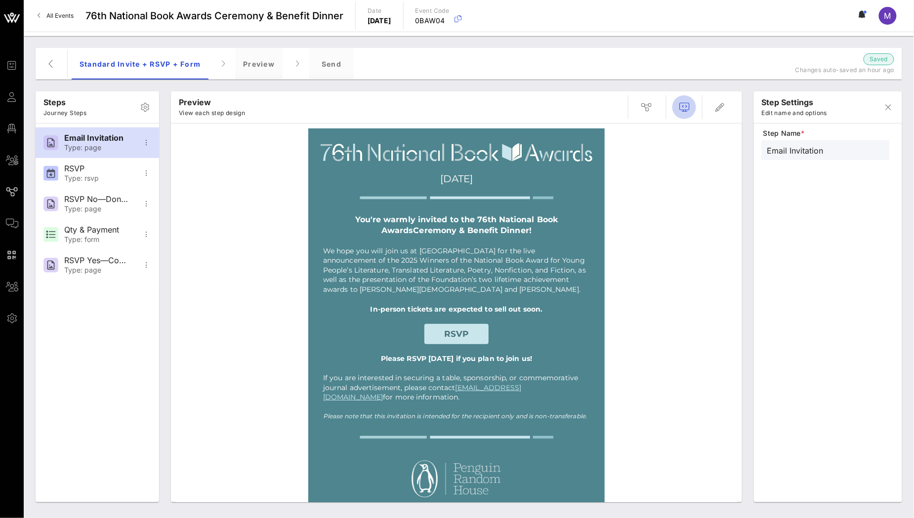
click at [689, 107] on icon "button" at bounding box center [684, 107] width 12 height 12
click at [239, 68] on div "Preview" at bounding box center [258, 64] width 47 height 32
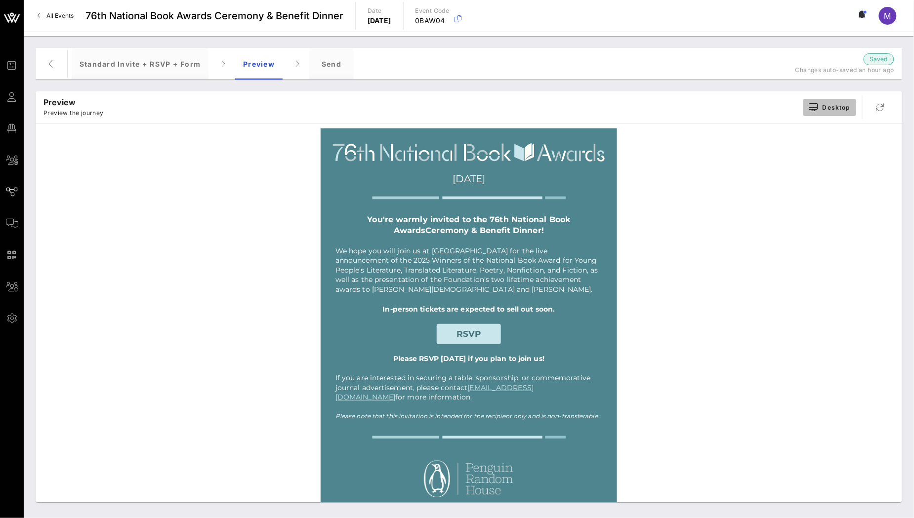
click at [823, 105] on span "Desktop" at bounding box center [829, 107] width 41 height 8
click at [830, 162] on div "Mobile" at bounding box center [837, 165] width 25 height 8
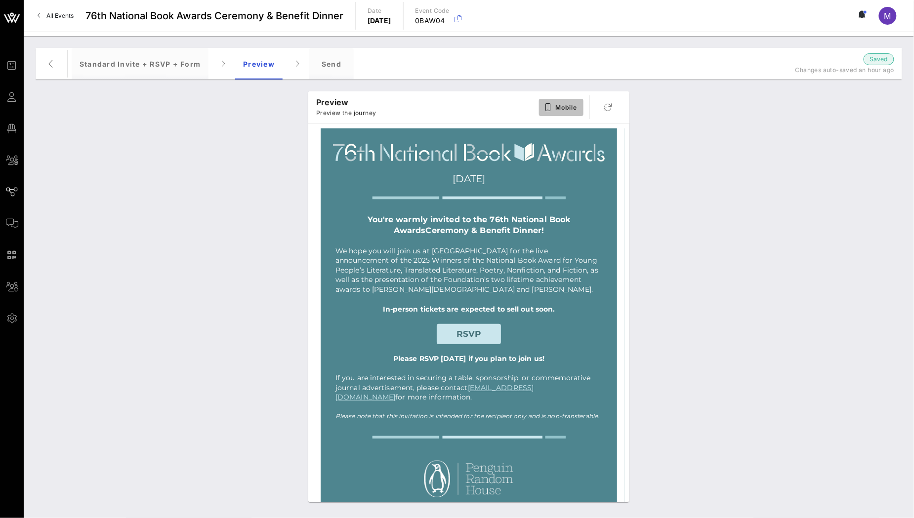
click at [559, 107] on span "Mobile" at bounding box center [561, 107] width 33 height 8
click at [567, 120] on div "Desktop" at bounding box center [565, 126] width 55 height 20
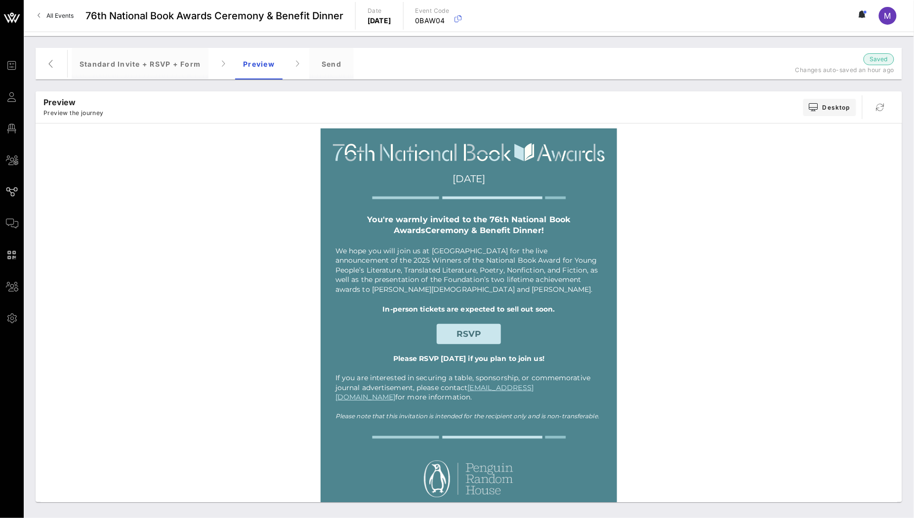
scroll to position [419, 0]
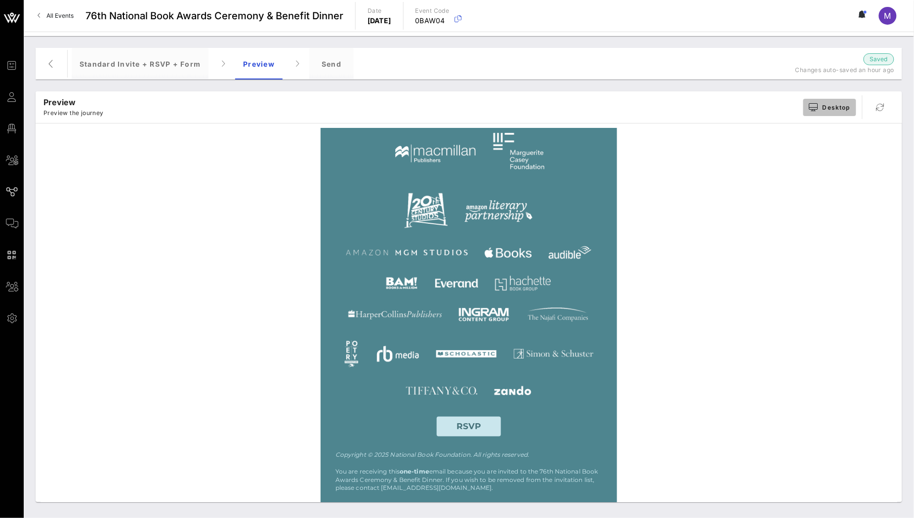
click at [842, 107] on span "Desktop" at bounding box center [829, 107] width 41 height 8
click at [838, 163] on div "Mobile" at bounding box center [837, 165] width 25 height 8
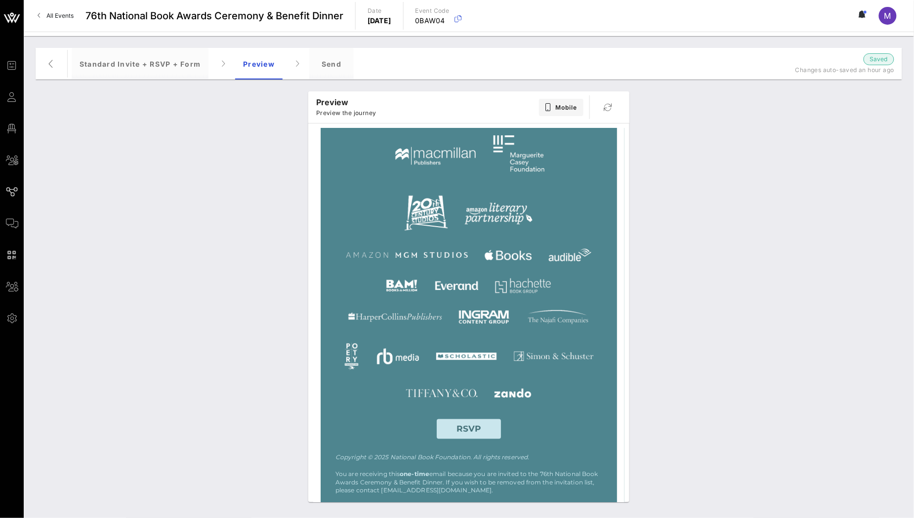
scroll to position [0, 0]
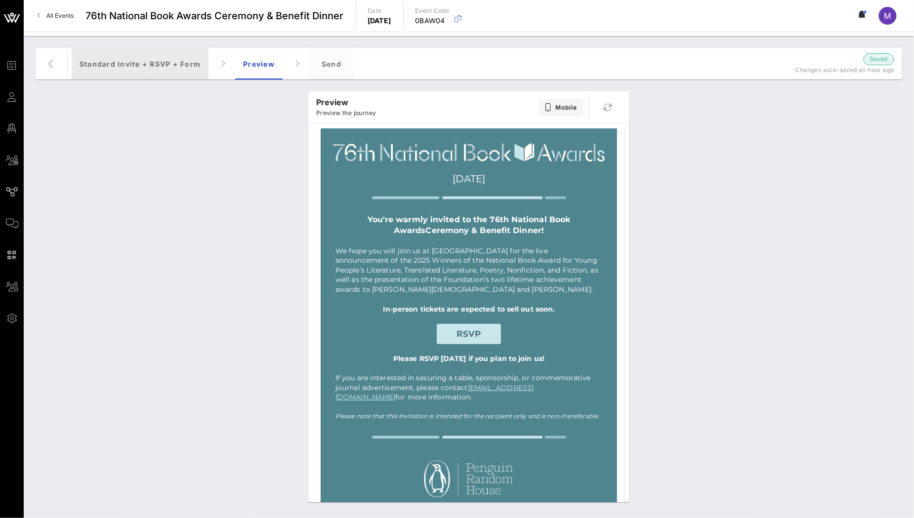
click at [176, 64] on div "Standard Invite + RSVP + Form" at bounding box center [140, 64] width 137 height 32
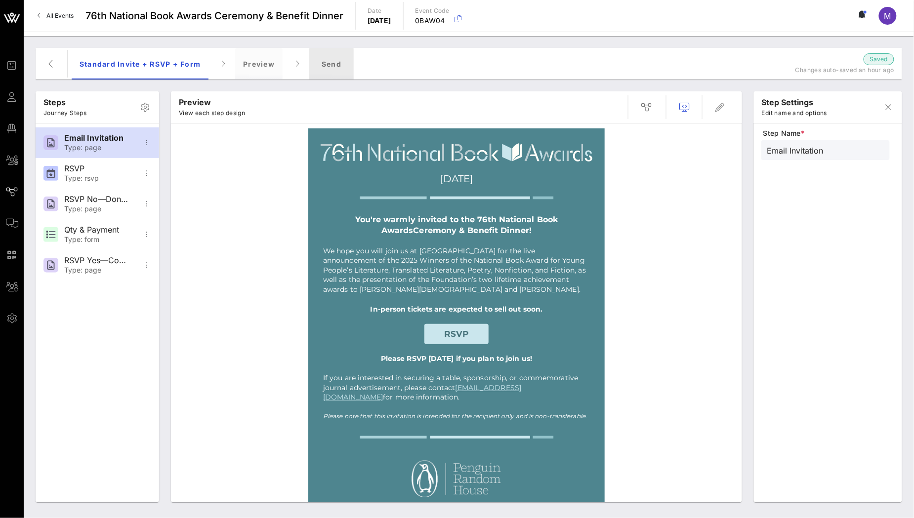
click at [327, 64] on div "Send" at bounding box center [331, 64] width 44 height 32
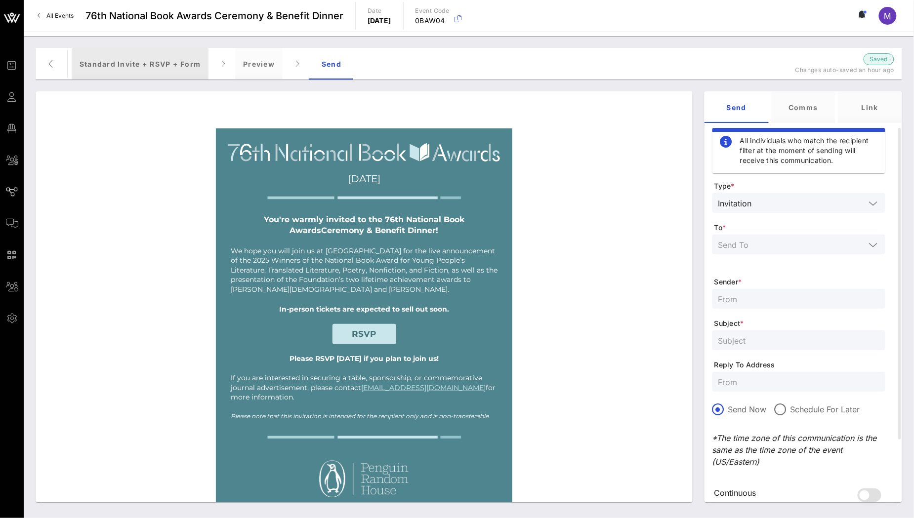
click at [175, 60] on div "Standard Invite + RSVP + Form" at bounding box center [140, 64] width 137 height 32
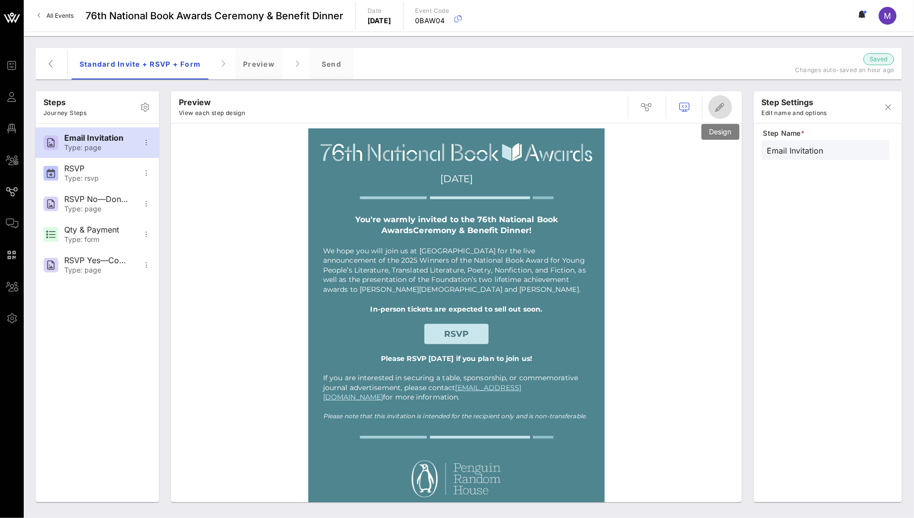
click at [727, 106] on span "button" at bounding box center [720, 107] width 24 height 12
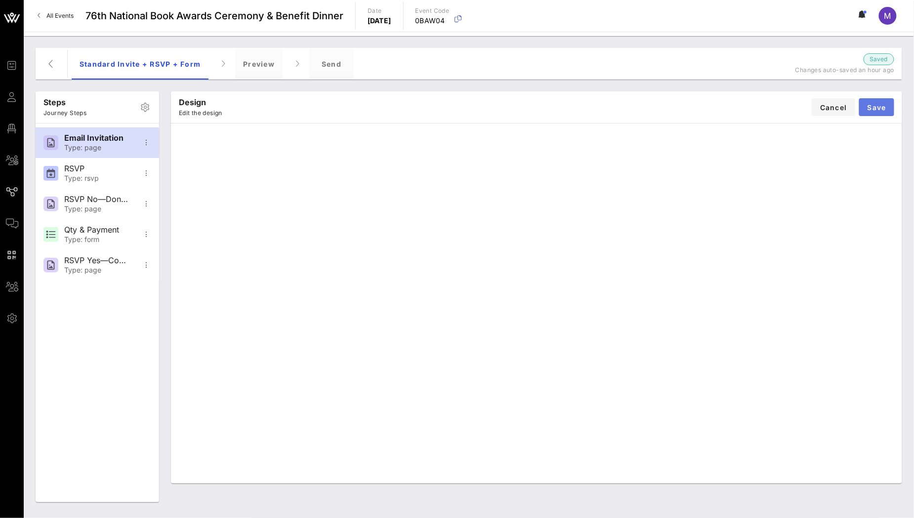
click at [882, 108] on span "Save" at bounding box center [876, 107] width 19 height 8
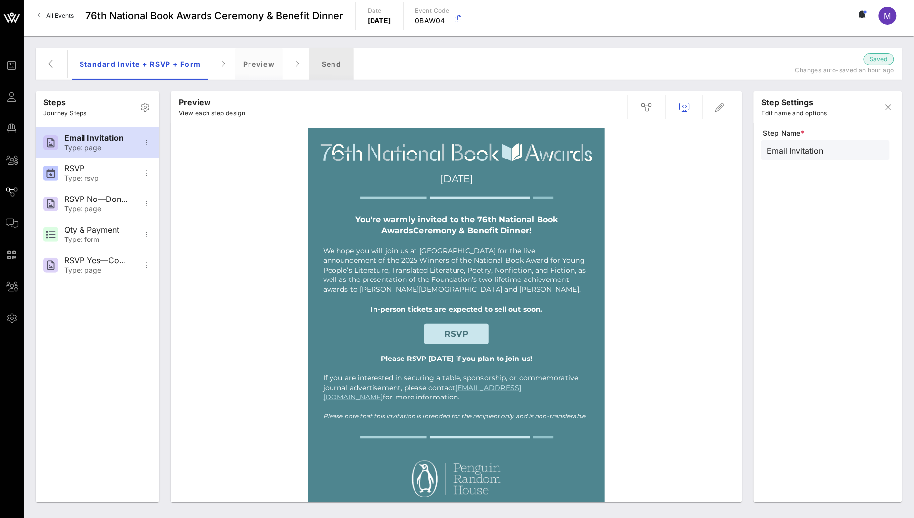
click at [346, 54] on div "Send" at bounding box center [331, 64] width 44 height 32
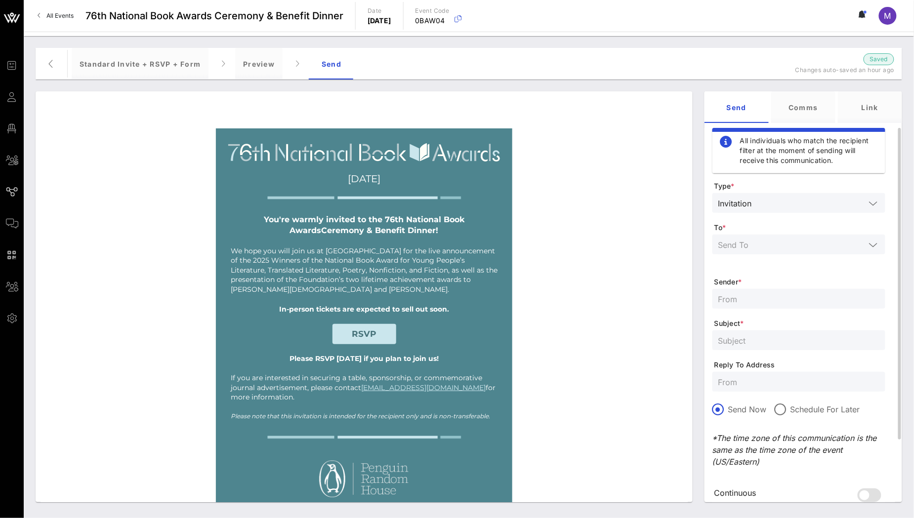
click at [792, 237] on div at bounding box center [798, 245] width 161 height 20
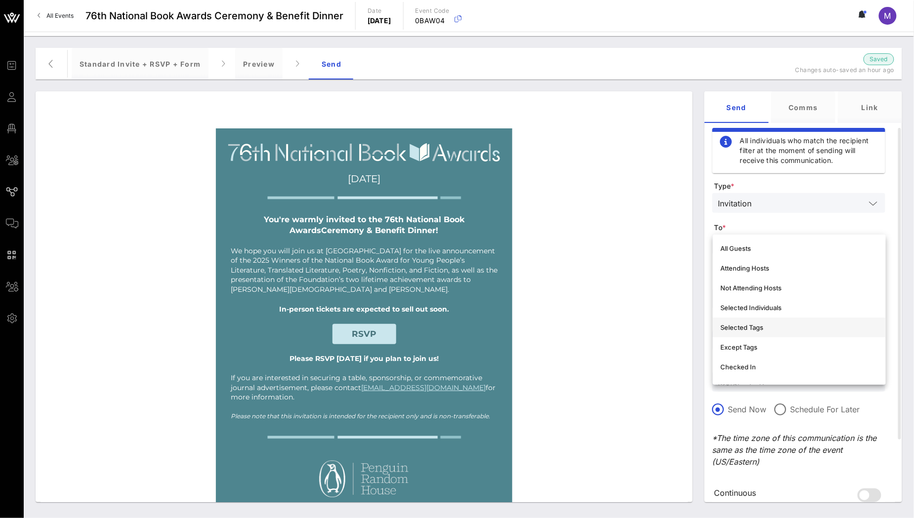
scroll to position [2, 0]
click at [787, 307] on div "Selected Individuals" at bounding box center [799, 305] width 157 height 8
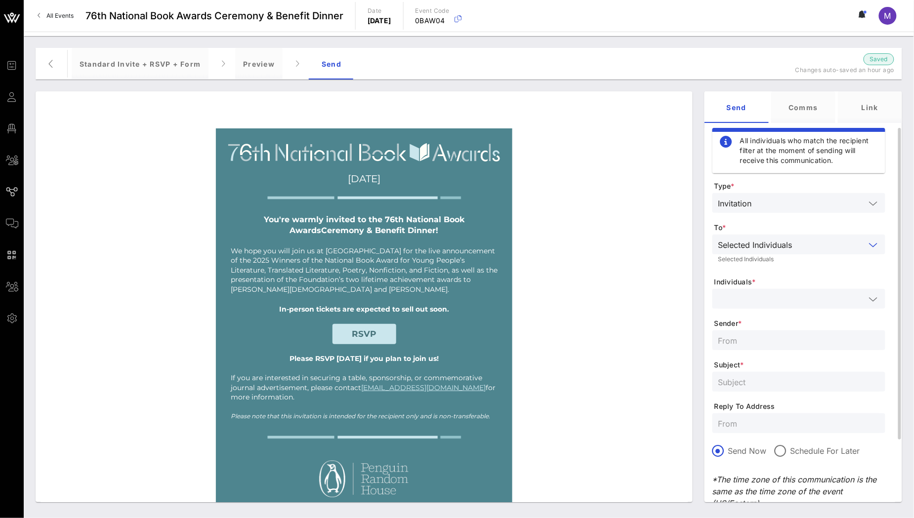
click at [785, 299] on input "text" at bounding box center [791, 298] width 147 height 13
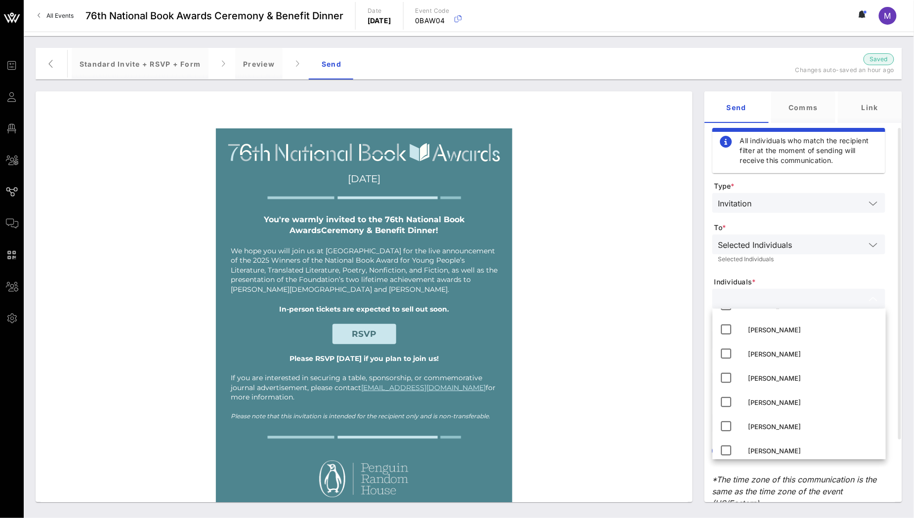
scroll to position [491, 0]
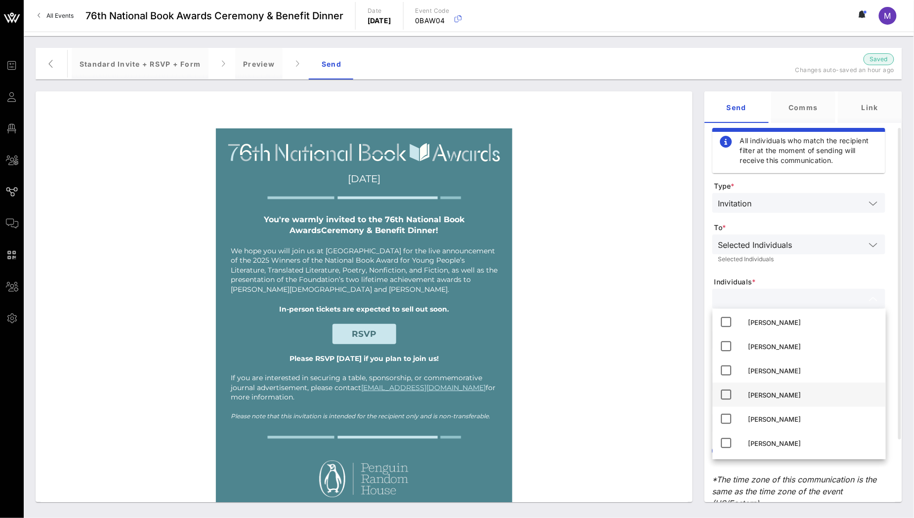
click at [807, 395] on div "Madeleine Shelton" at bounding box center [812, 395] width 129 height 8
click at [629, 289] on div "Wednesday, November 19, 2025 You're warmly invited to the 76th National Book Aw…" at bounding box center [363, 525] width 647 height 794
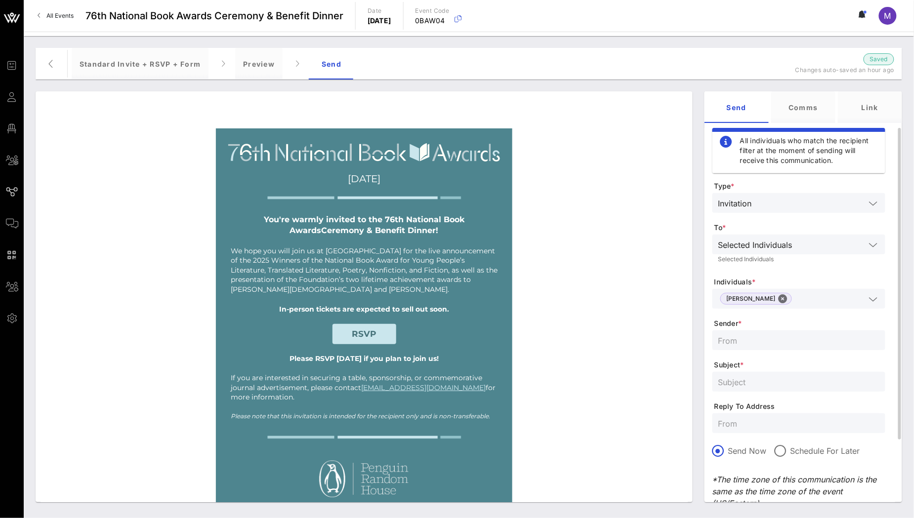
click at [792, 340] on input "text" at bounding box center [798, 340] width 161 height 13
type input "NBF"
click at [774, 335] on input "NBF" at bounding box center [798, 340] width 161 height 13
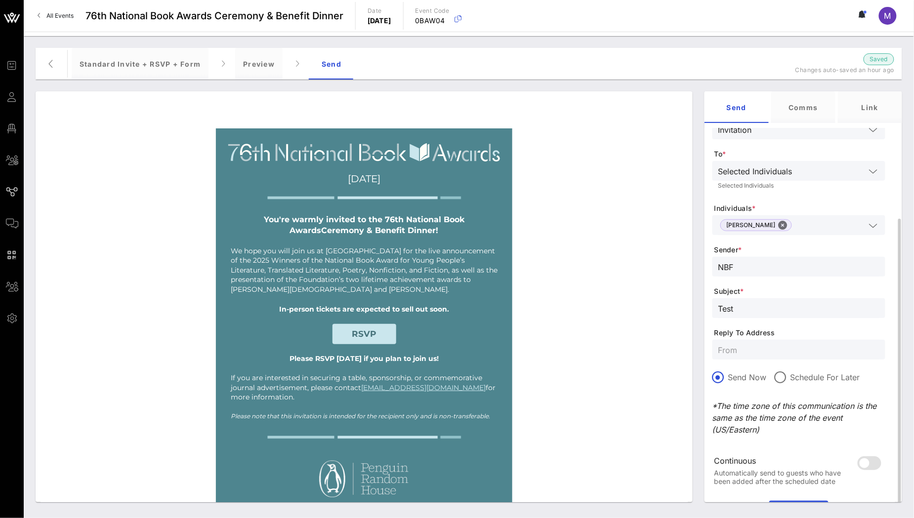
scroll to position [94, 0]
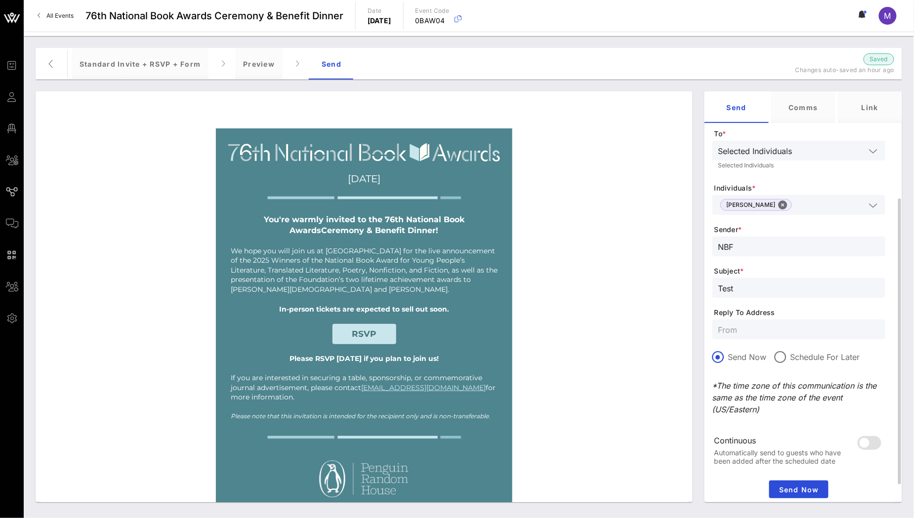
click at [762, 292] on input "Test" at bounding box center [798, 287] width 161 height 13
click at [762, 290] on input "Test" at bounding box center [798, 287] width 161 height 13
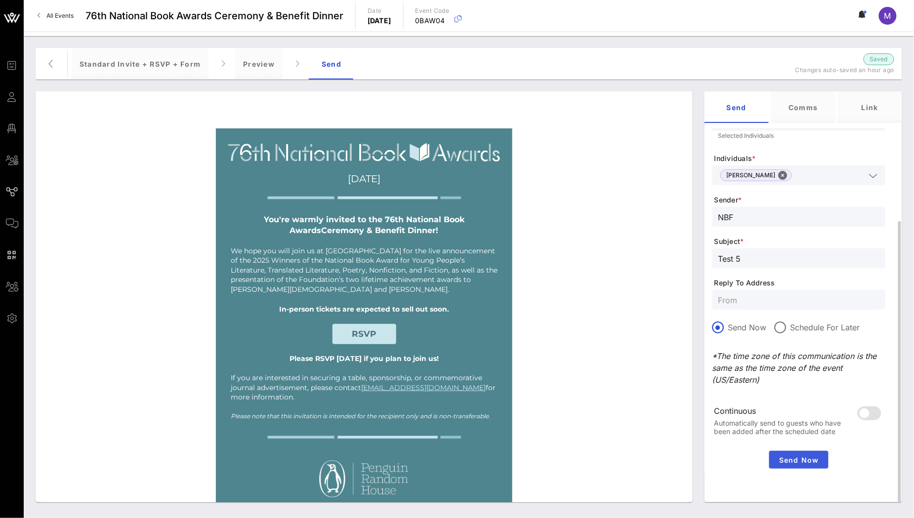
type input "Test 5"
click at [798, 456] on span "Send Now" at bounding box center [798, 460] width 51 height 8
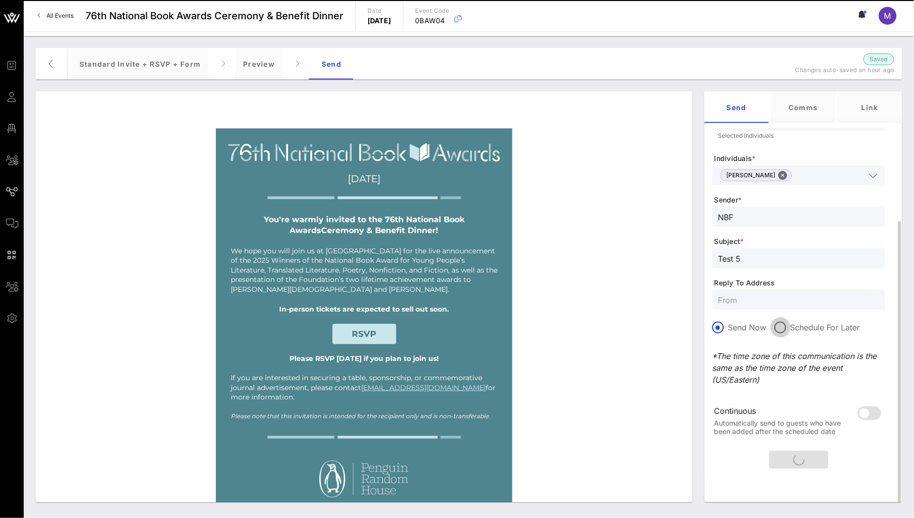
scroll to position [0, 0]
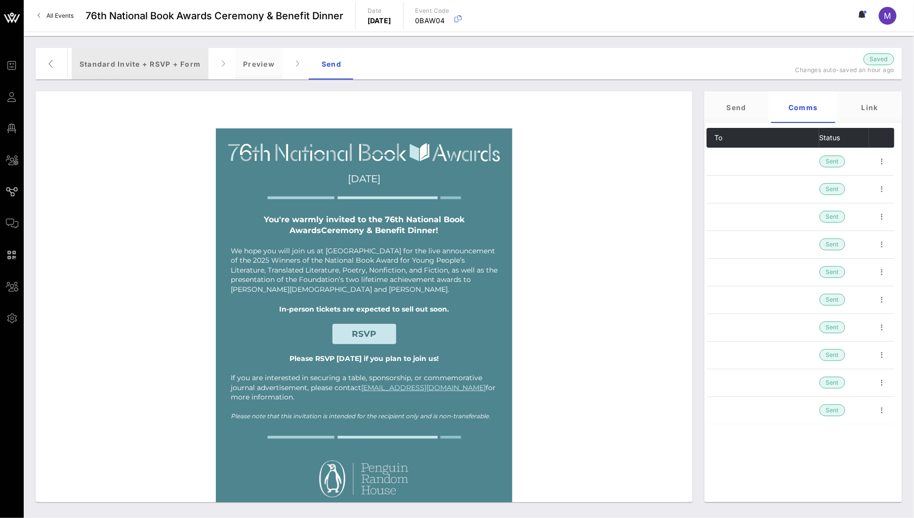
click at [155, 52] on div "Standard Invite + RSVP + Form" at bounding box center [140, 64] width 137 height 32
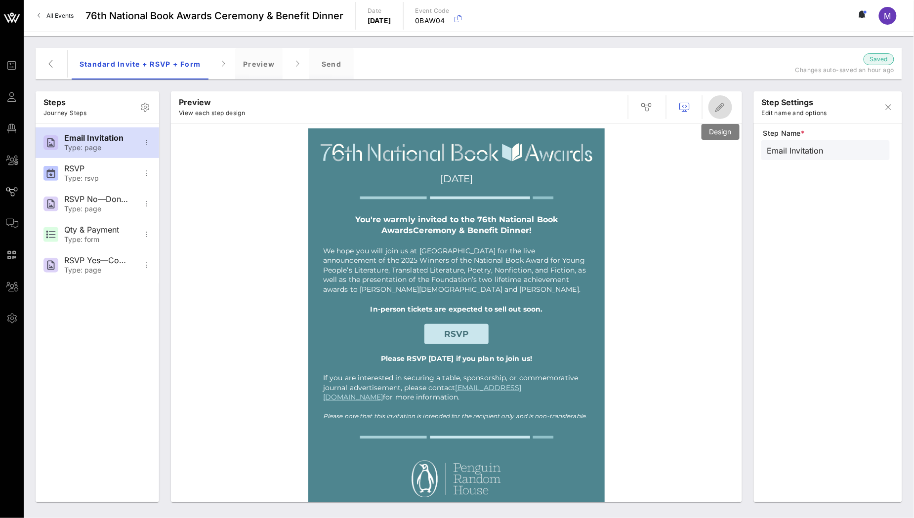
click at [722, 105] on icon "button" at bounding box center [720, 107] width 12 height 12
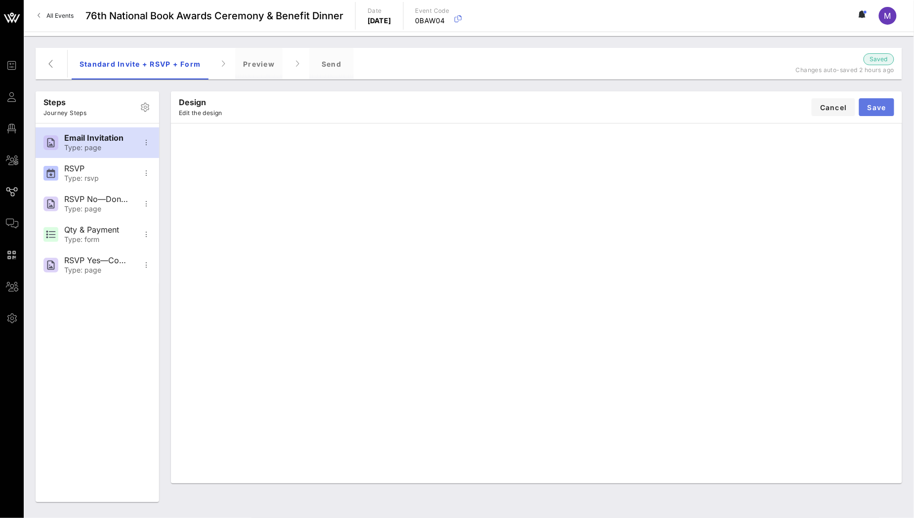
click at [884, 102] on button "Save" at bounding box center [876, 107] width 35 height 18
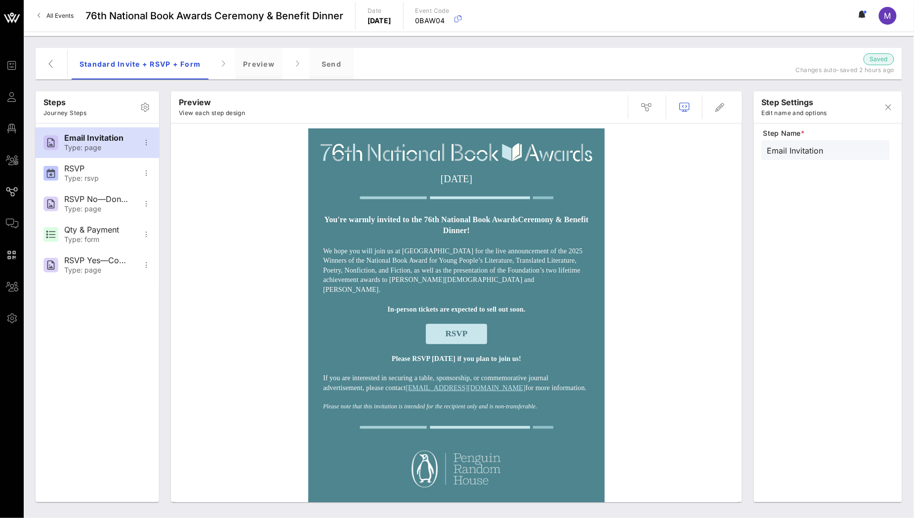
scroll to position [428, 0]
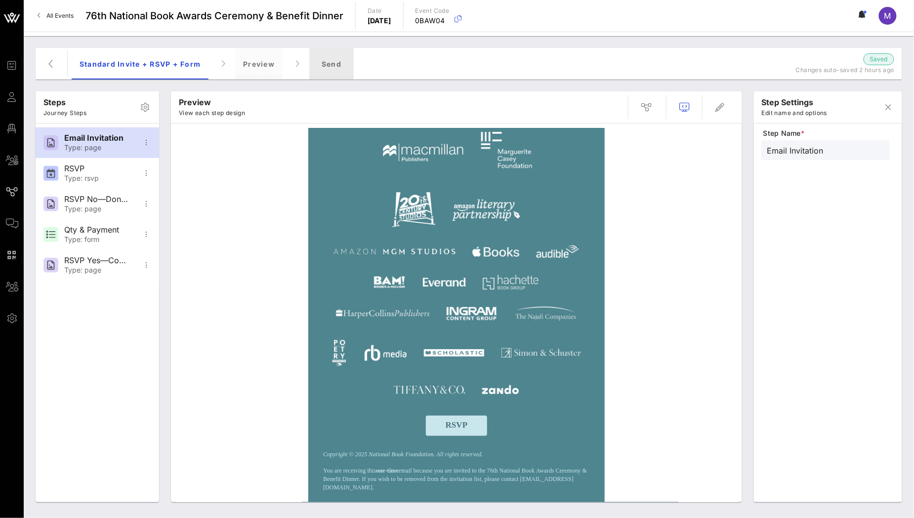
click at [323, 54] on div "Send" at bounding box center [331, 64] width 44 height 32
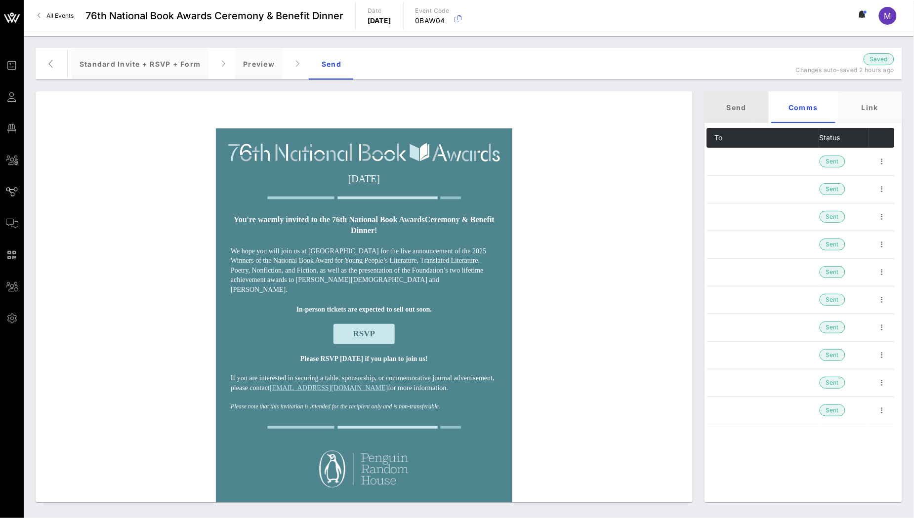
click at [746, 109] on div "Send" at bounding box center [736, 107] width 64 height 32
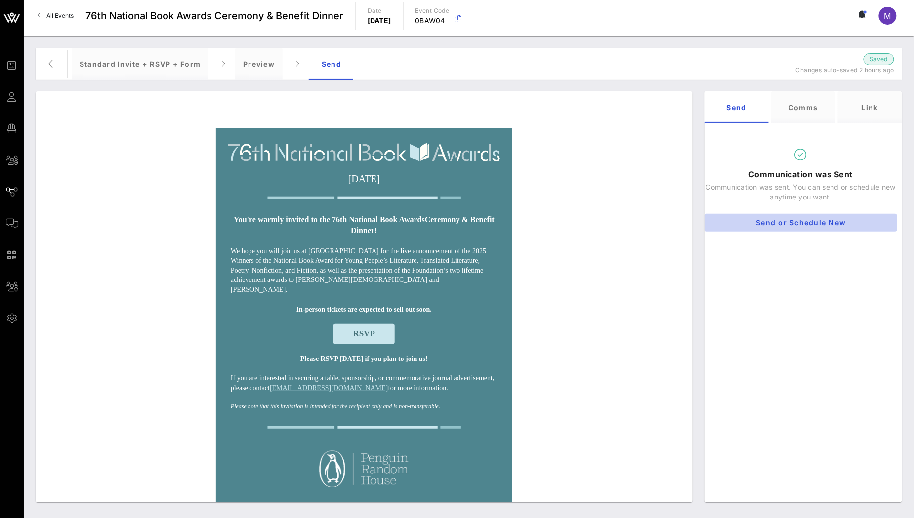
click at [815, 229] on button "Send or Schedule New" at bounding box center [800, 223] width 193 height 18
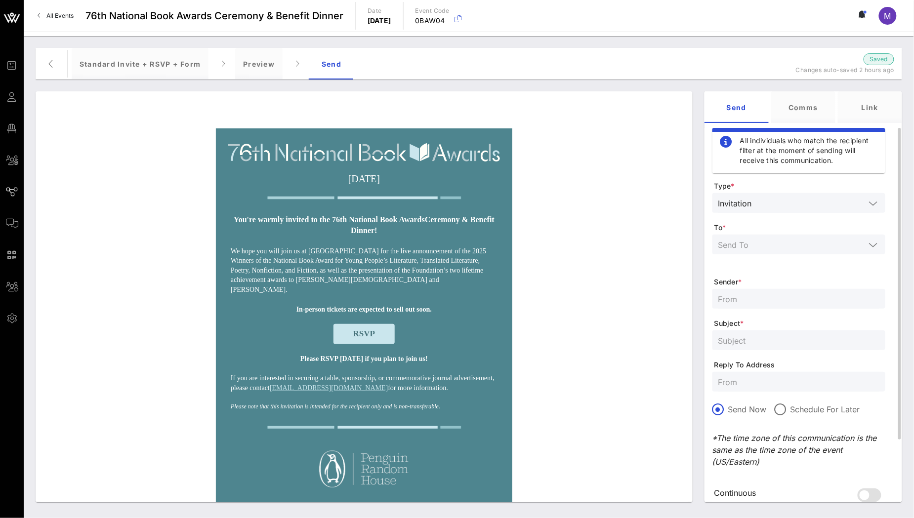
click at [783, 245] on input "text" at bounding box center [791, 244] width 147 height 13
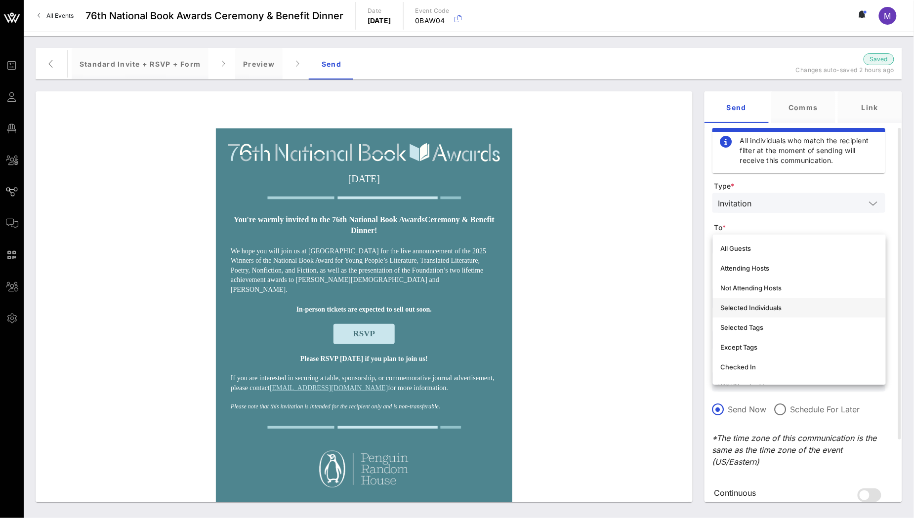
click at [790, 306] on div "Selected Individuals" at bounding box center [799, 308] width 157 height 8
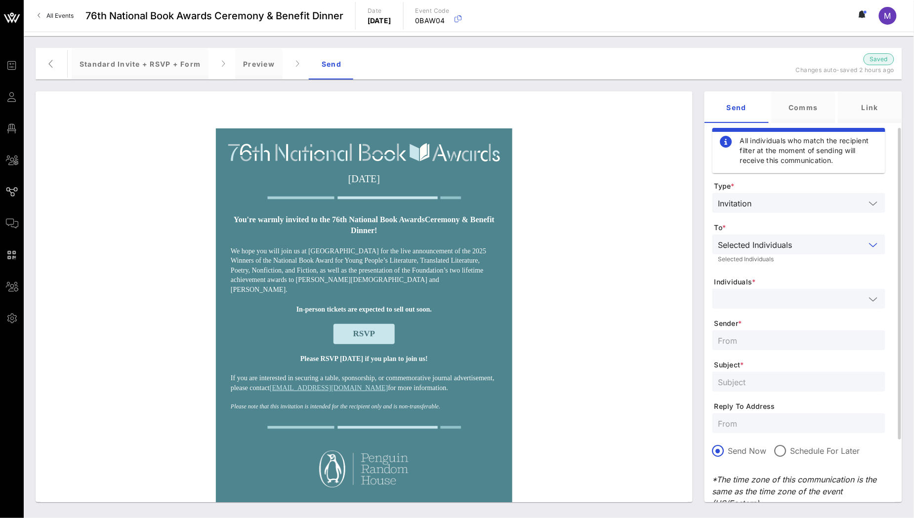
click at [786, 290] on div at bounding box center [798, 299] width 161 height 20
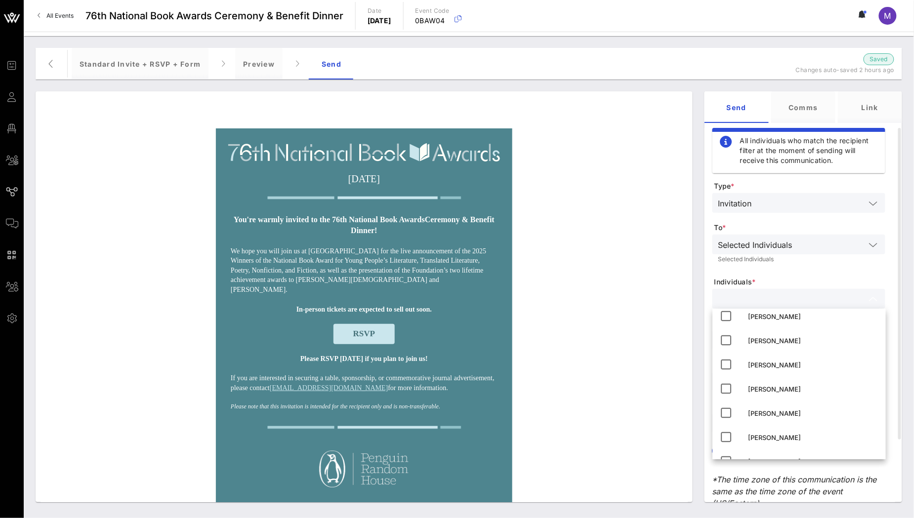
scroll to position [491, 0]
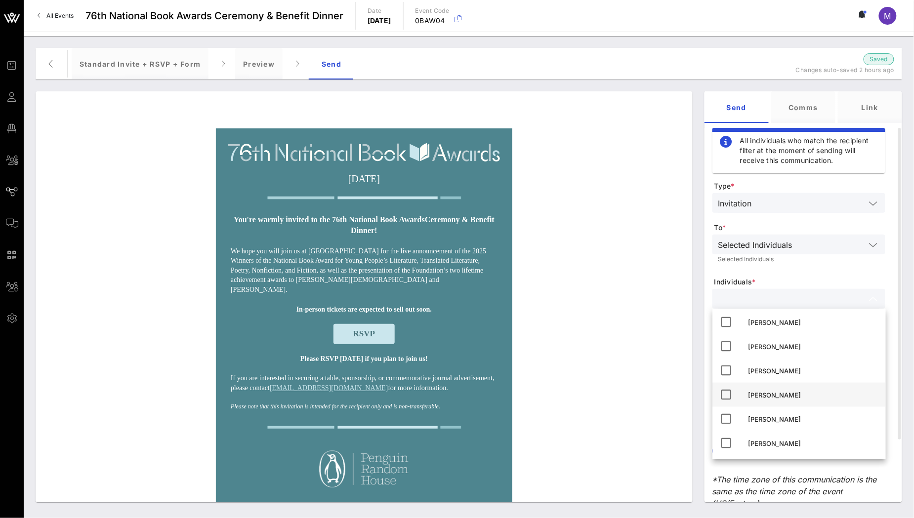
click at [807, 399] on div "Madeleine Shelton" at bounding box center [812, 395] width 129 height 16
click at [772, 269] on form "Type * Invitation To * Selected Individuals Selected Individuals Individuals * …" at bounding box center [798, 375] width 173 height 389
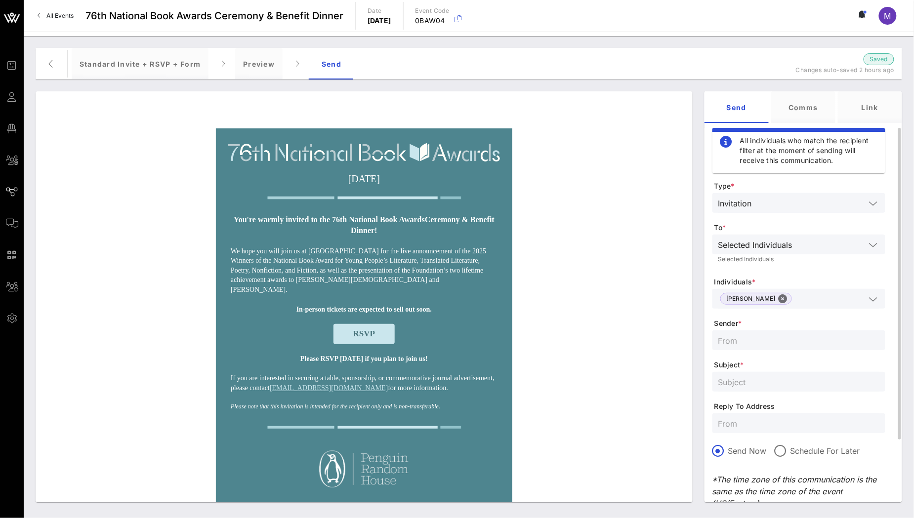
click at [754, 337] on input "text" at bounding box center [798, 340] width 161 height 13
type input "NBF"
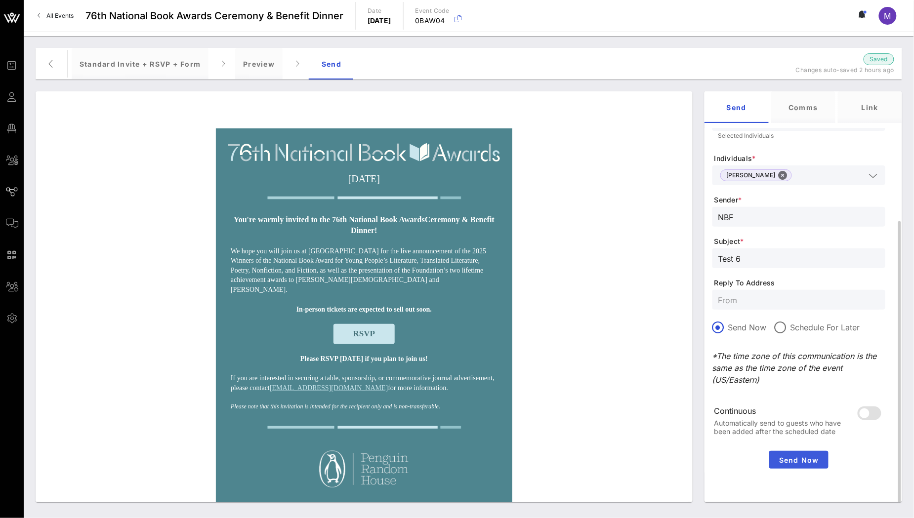
type input "Test 6"
click at [808, 465] on button "Send Now" at bounding box center [798, 460] width 59 height 18
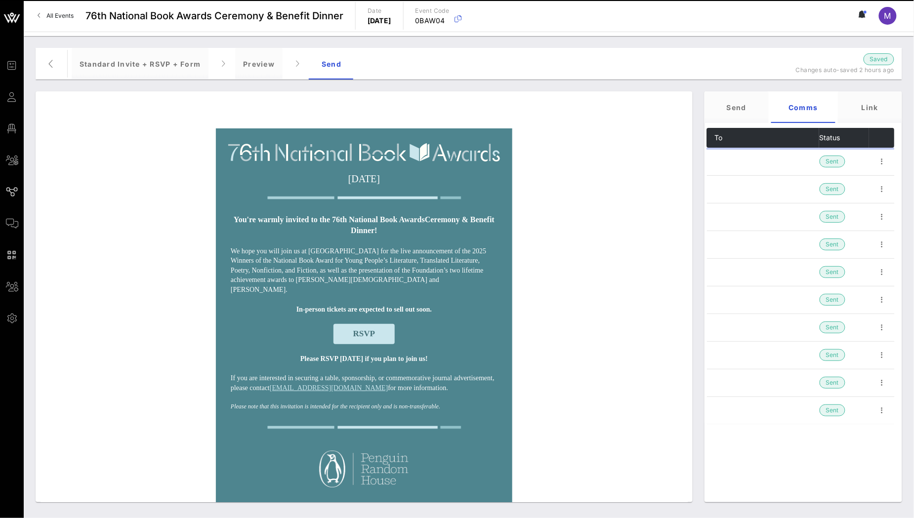
scroll to position [0, 0]
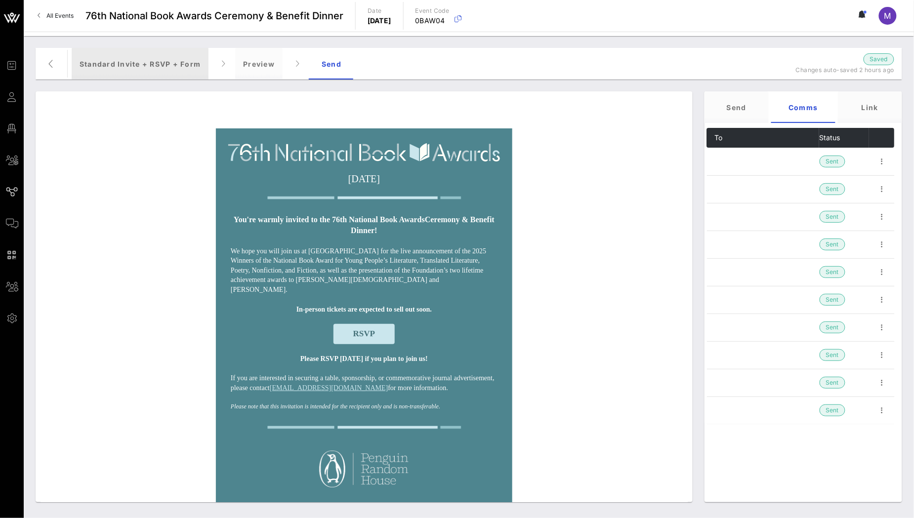
click at [156, 72] on div "Standard Invite + RSVP + Form" at bounding box center [140, 64] width 137 height 32
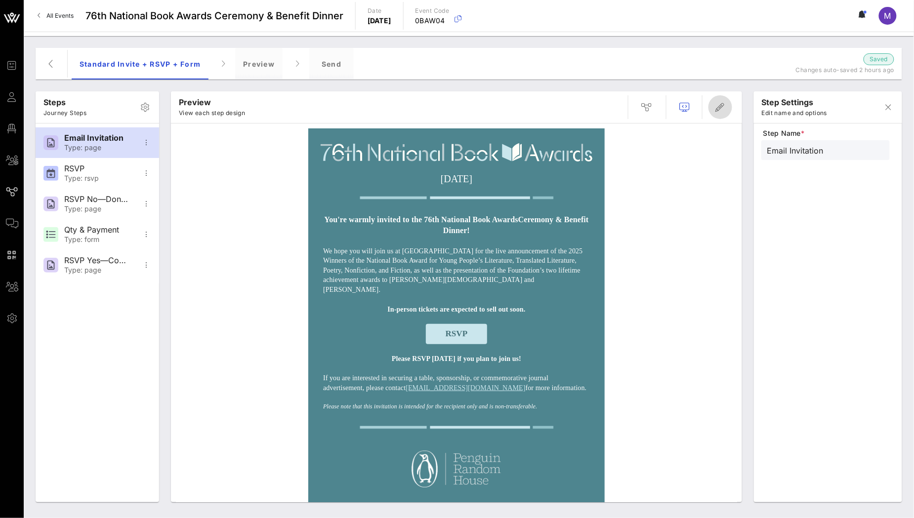
click at [720, 111] on icon "button" at bounding box center [720, 107] width 12 height 12
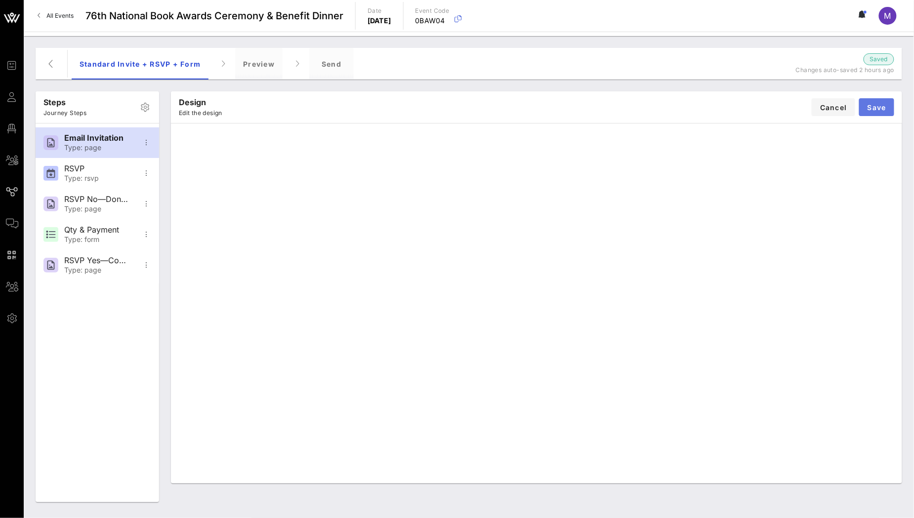
click at [876, 106] on span "Save" at bounding box center [876, 107] width 19 height 8
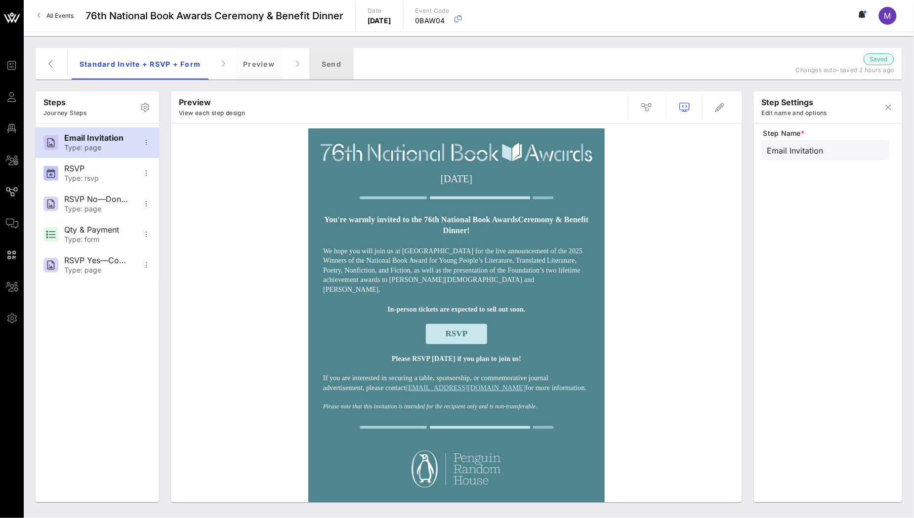
click at [329, 65] on div "Send" at bounding box center [331, 64] width 44 height 32
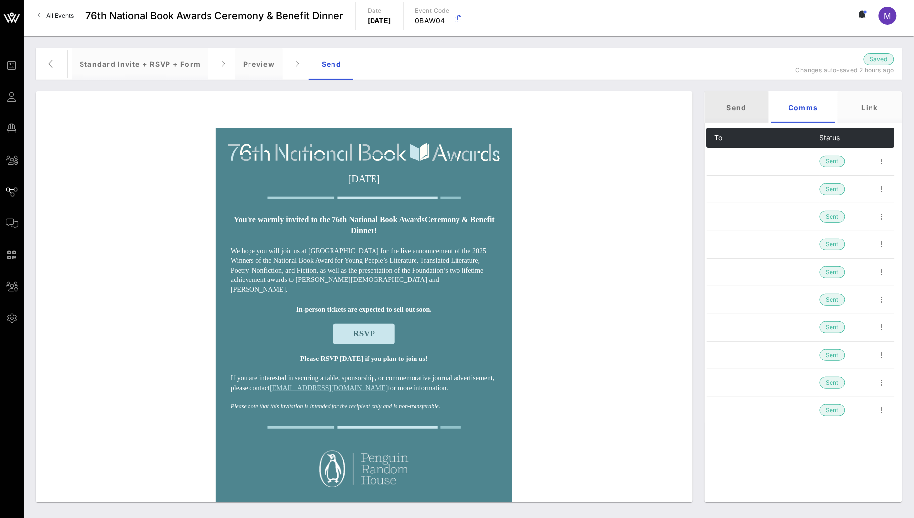
click at [731, 112] on div "Send" at bounding box center [736, 107] width 64 height 32
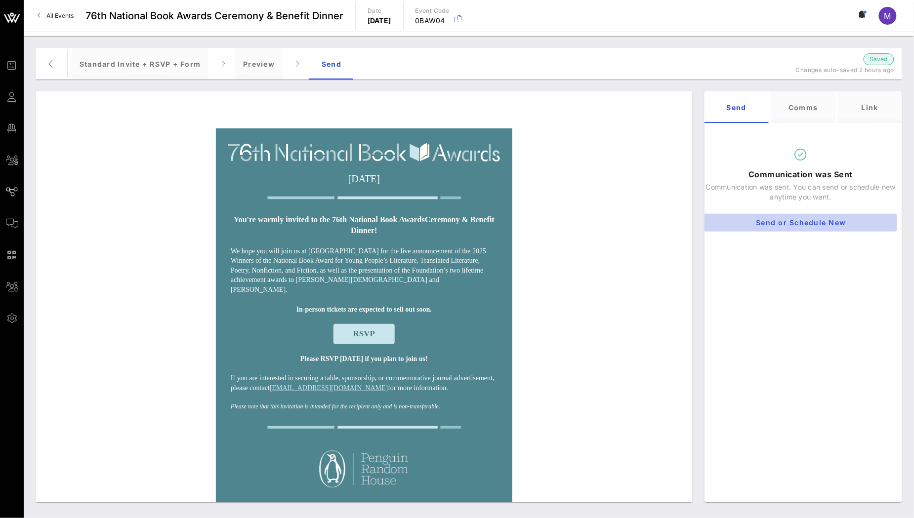
click at [806, 218] on span "Send or Schedule New" at bounding box center [800, 222] width 177 height 8
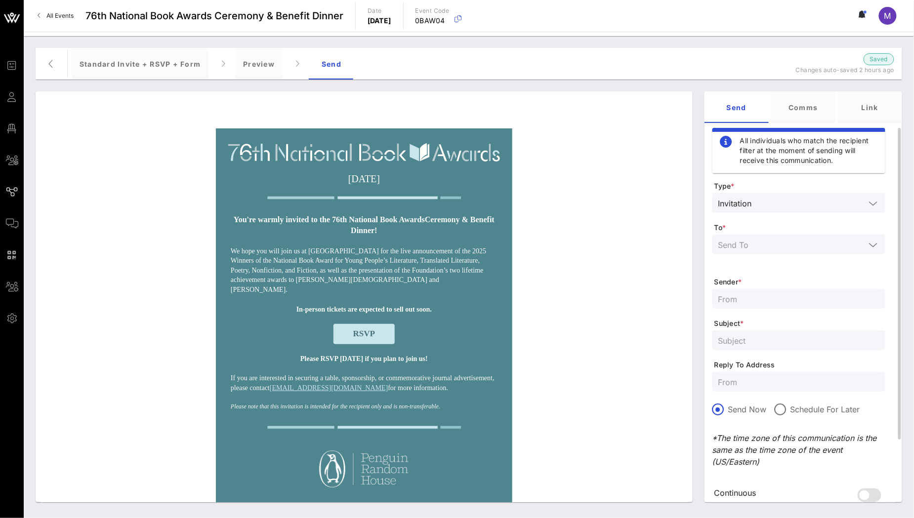
click at [800, 251] on div at bounding box center [798, 245] width 161 height 20
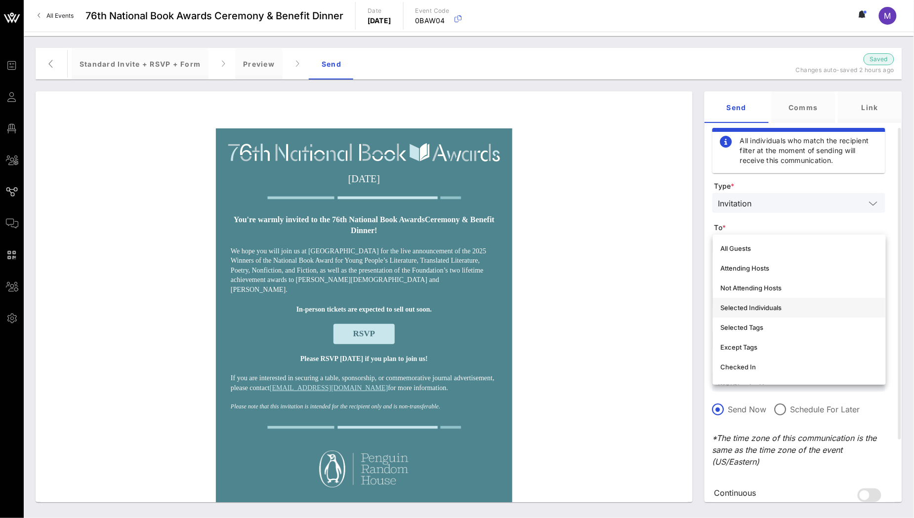
click at [789, 307] on div "Selected Individuals" at bounding box center [799, 308] width 157 height 8
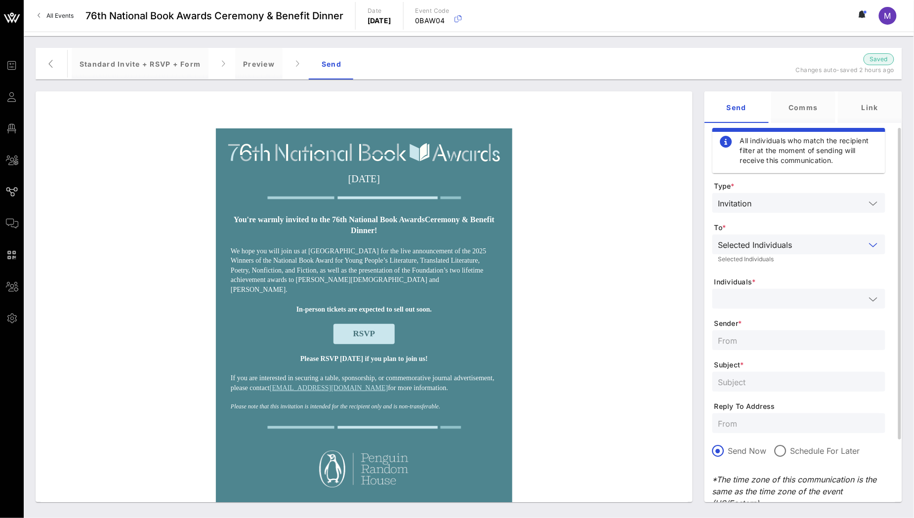
click at [788, 301] on input "text" at bounding box center [791, 298] width 147 height 13
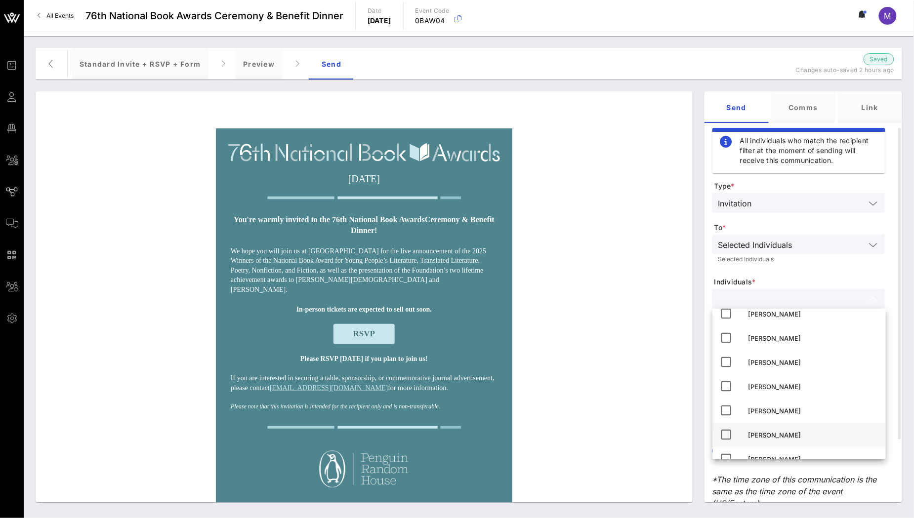
scroll to position [491, 0]
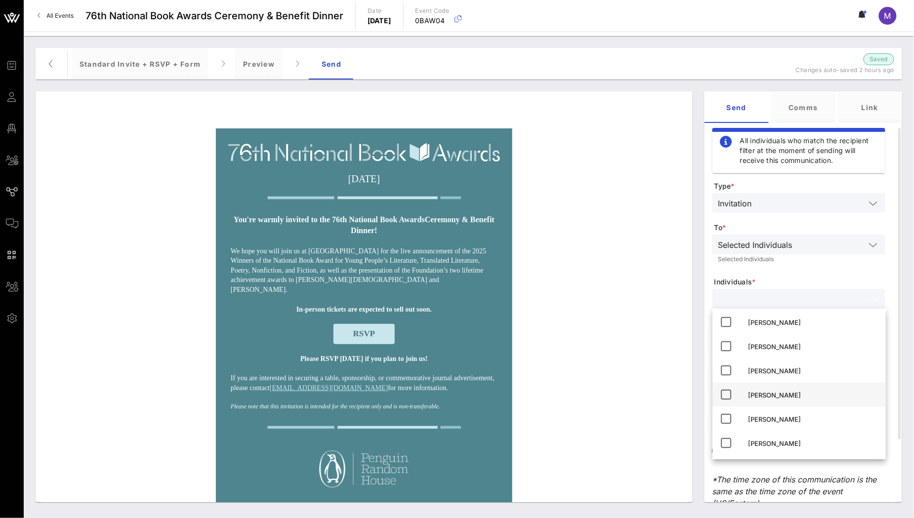
click at [808, 389] on div "Madeleine Shelton" at bounding box center [812, 395] width 129 height 16
click at [837, 276] on form "Type * Invitation To * Selected Individuals Selected Individuals Individuals * …" at bounding box center [798, 375] width 173 height 389
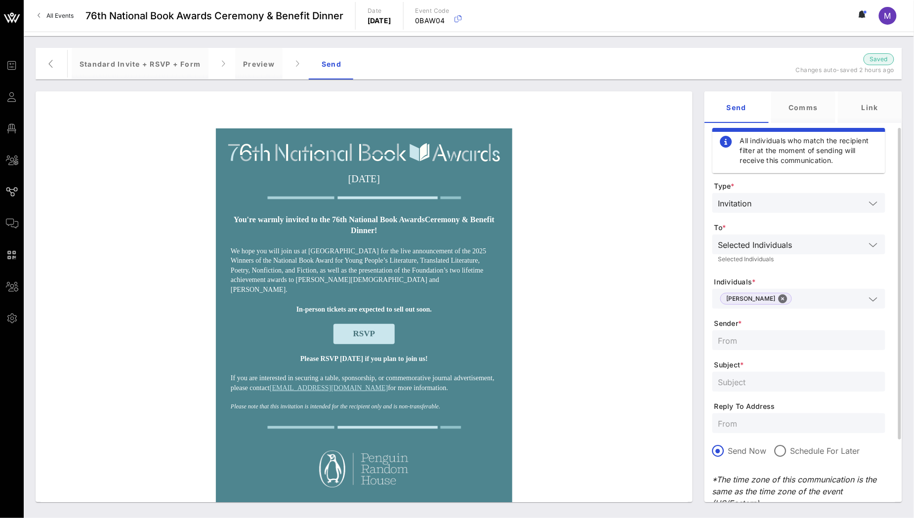
click at [779, 344] on input "text" at bounding box center [798, 340] width 161 height 13
type input "NBF"
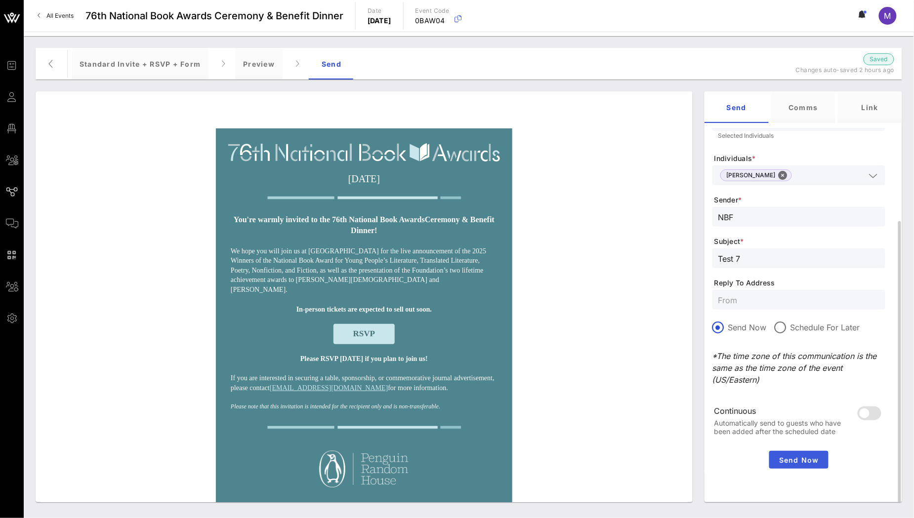
type input "Test 7"
click at [807, 462] on span "Send Now" at bounding box center [798, 460] width 51 height 8
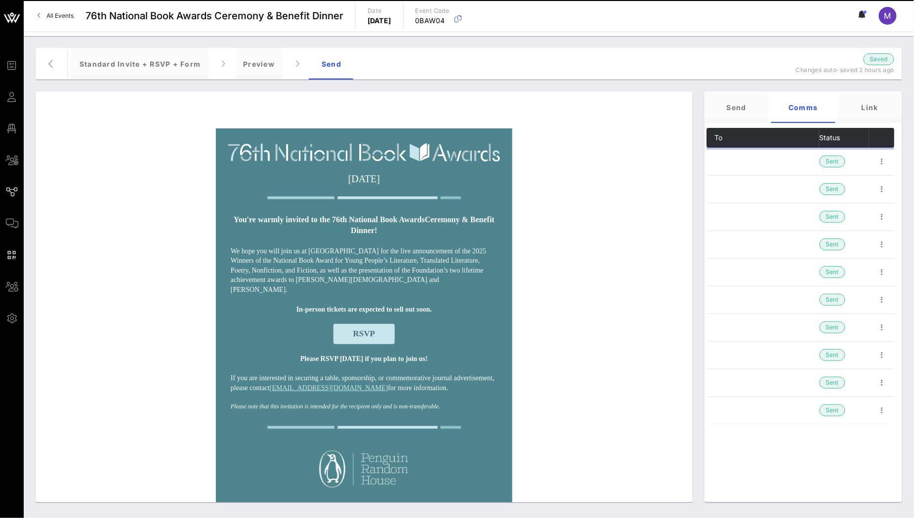
scroll to position [0, 0]
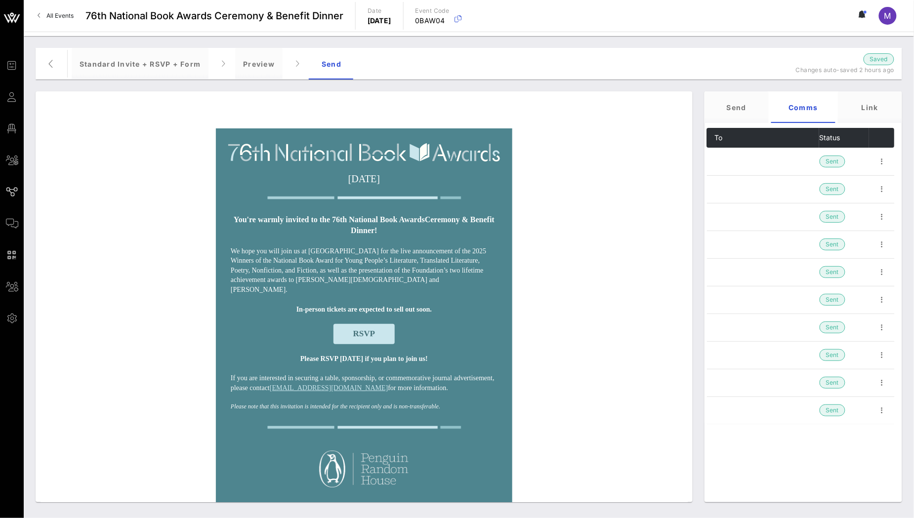
click at [575, 240] on div "Wednesday, November 19, 2025 You're warmly invited to the 76th National Book Aw…" at bounding box center [363, 520] width 647 height 784
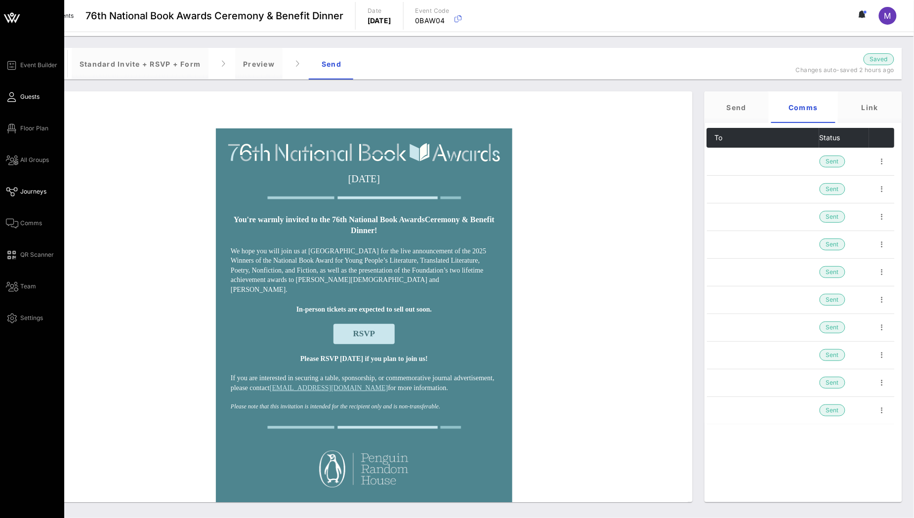
click at [36, 97] on span "Guests" at bounding box center [29, 96] width 19 height 9
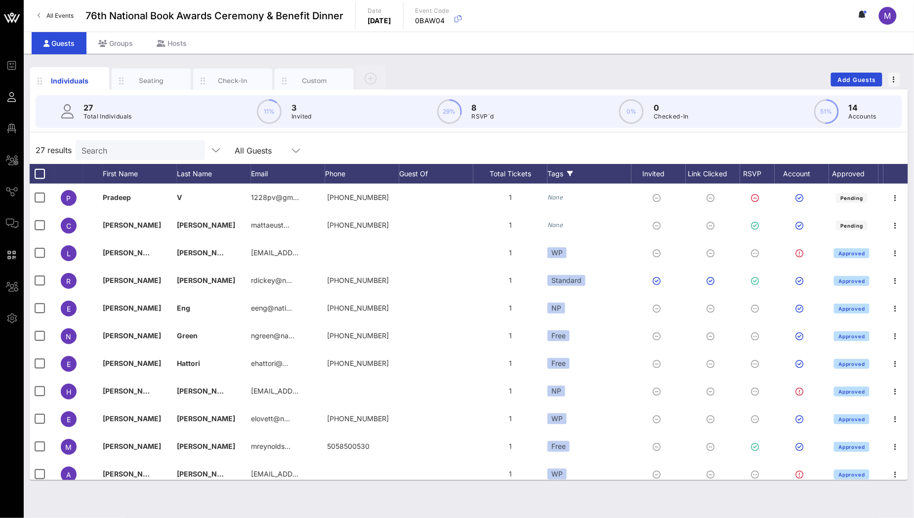
click at [557, 175] on div "Tags" at bounding box center [589, 174] width 84 height 20
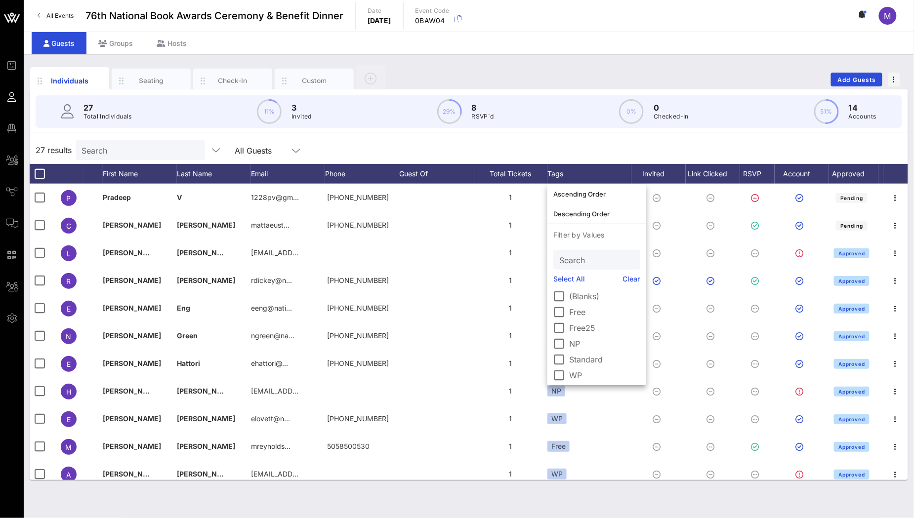
click at [579, 275] on link "Select All" at bounding box center [569, 279] width 32 height 11
click at [561, 294] on div at bounding box center [559, 296] width 17 height 17
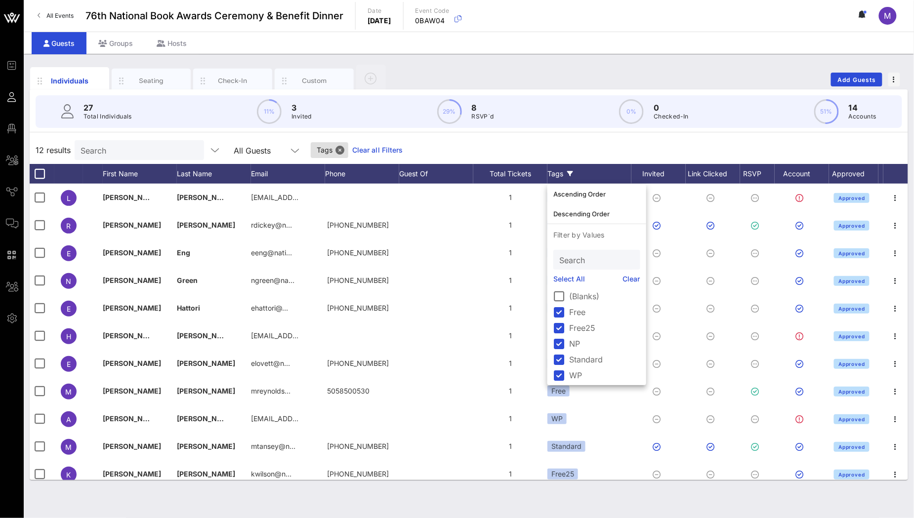
scroll to position [2, 0]
click at [532, 144] on div "12 results Search All Guests Tags Clear all Filters" at bounding box center [469, 150] width 878 height 28
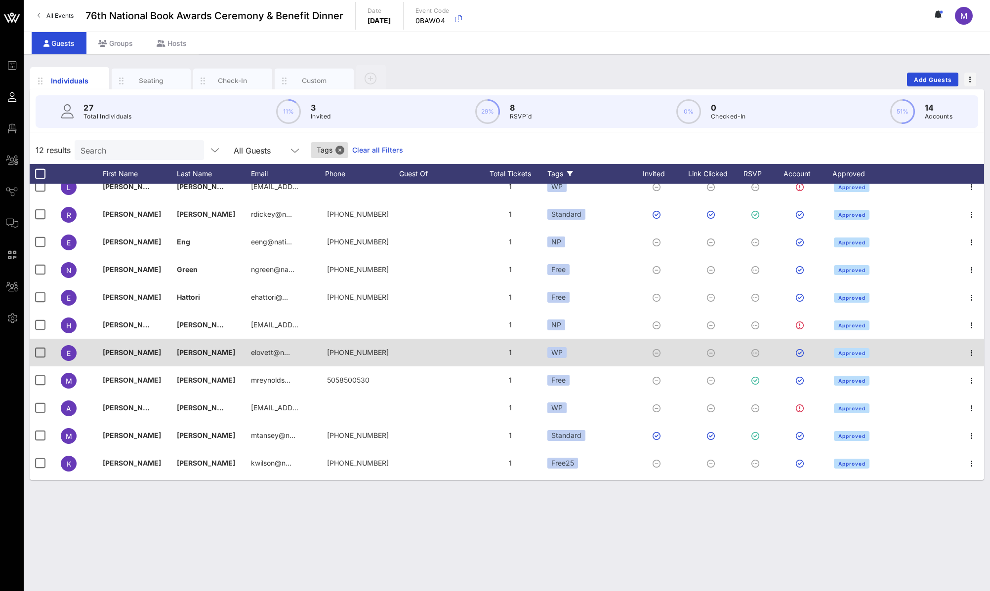
scroll to position [0, 0]
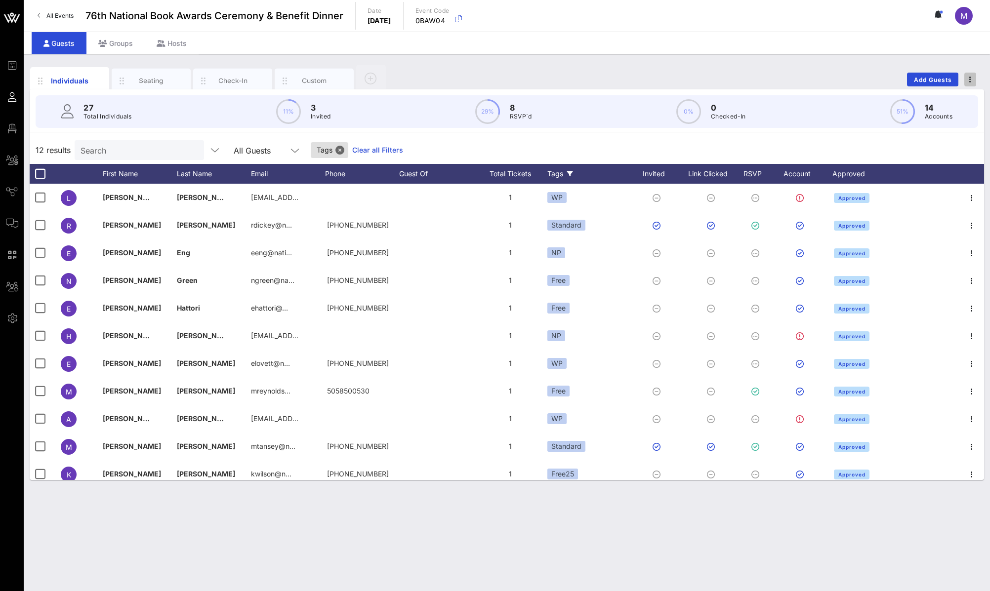
click at [913, 78] on span "button" at bounding box center [970, 79] width 12 height 7
click at [710, 76] on div "Individuals Seating Check-In Custom Add Guests" at bounding box center [507, 80] width 954 height 32
drag, startPoint x: 559, startPoint y: 172, endPoint x: 522, endPoint y: 172, distance: 36.1
click at [522, 172] on div "First Name Last Name Email Phone Guest Of Total Tickets Tags Invited Link Click…" at bounding box center [507, 174] width 954 height 20
click at [568, 162] on div "12 results Search All Guests Tags Clear all Filters" at bounding box center [507, 150] width 954 height 28
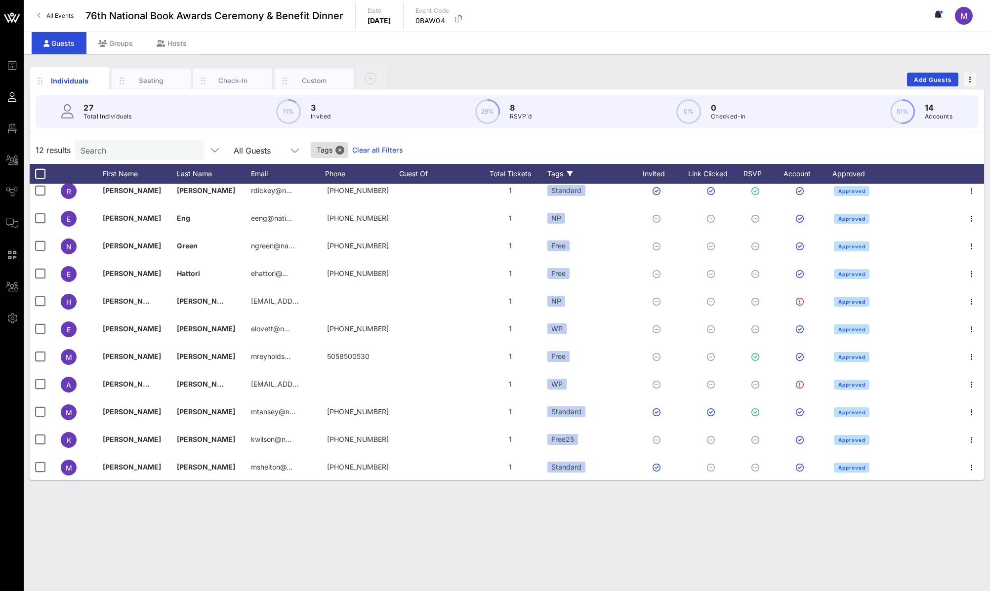
scroll to position [36, 0]
click at [572, 169] on div "Tags" at bounding box center [589, 174] width 84 height 20
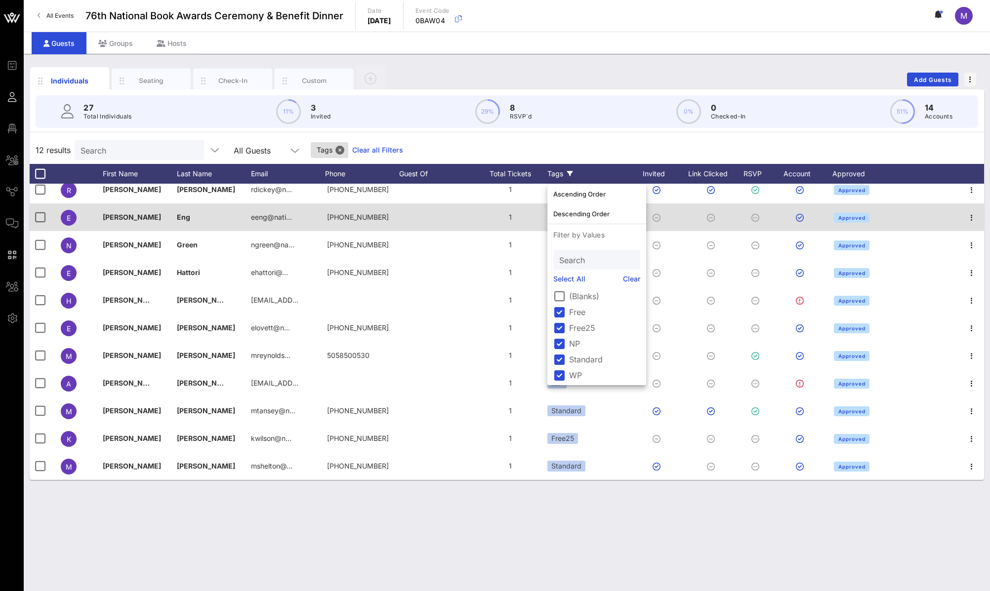
click at [463, 231] on div at bounding box center [436, 217] width 74 height 28
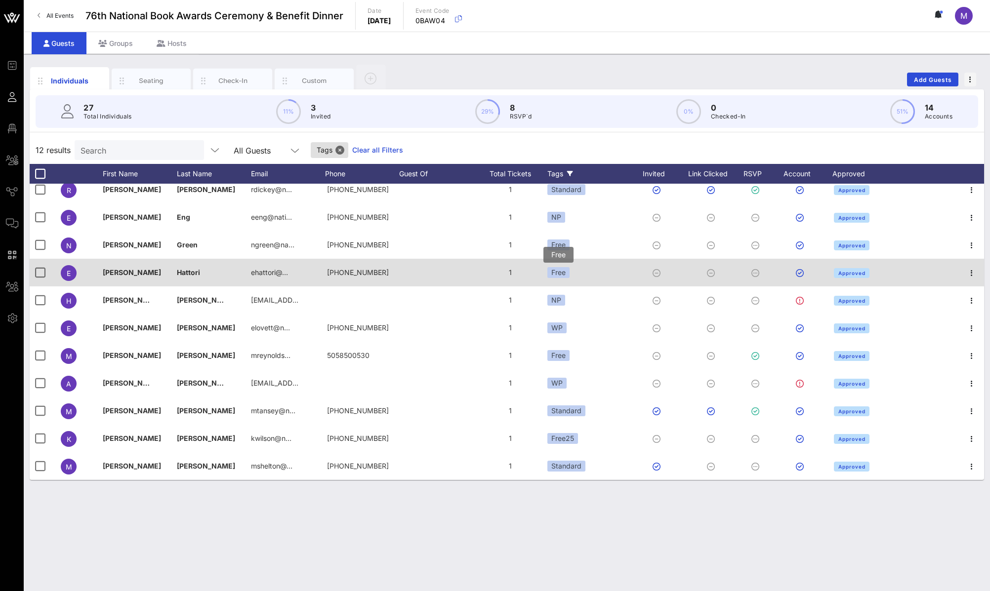
click at [561, 278] on div "Free" at bounding box center [558, 272] width 22 height 11
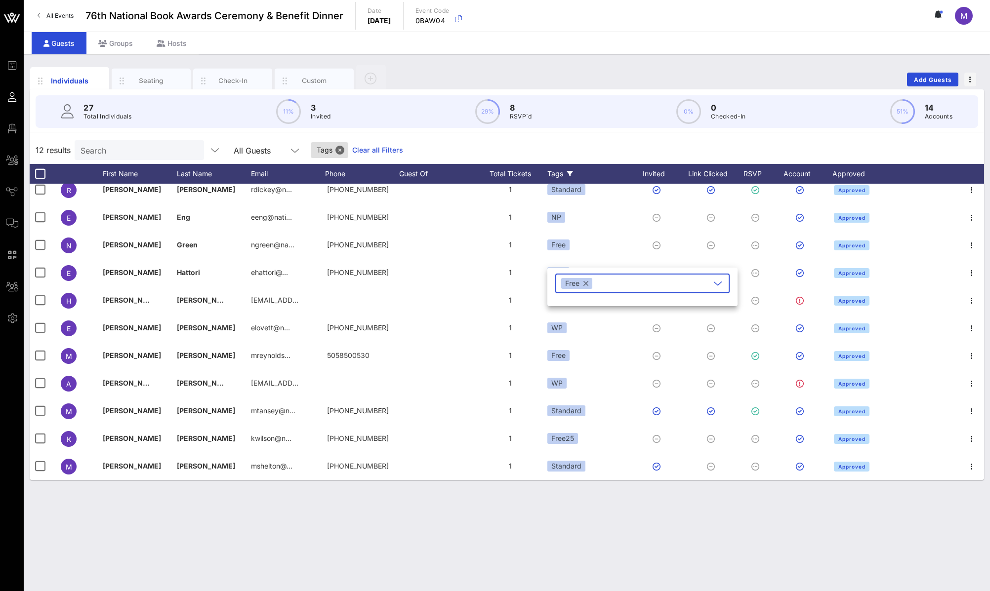
click at [586, 282] on button "button" at bounding box center [585, 283] width 5 height 11
type input "free"
click at [572, 323] on icon "button" at bounding box center [572, 327] width 12 height 12
drag, startPoint x: 541, startPoint y: 540, endPoint x: 552, endPoint y: 545, distance: 11.7
click at [541, 518] on div "Individuals Seating Check-In Custom Add Guests 27 Total Individuals 11% 3 Invit…" at bounding box center [507, 322] width 966 height 537
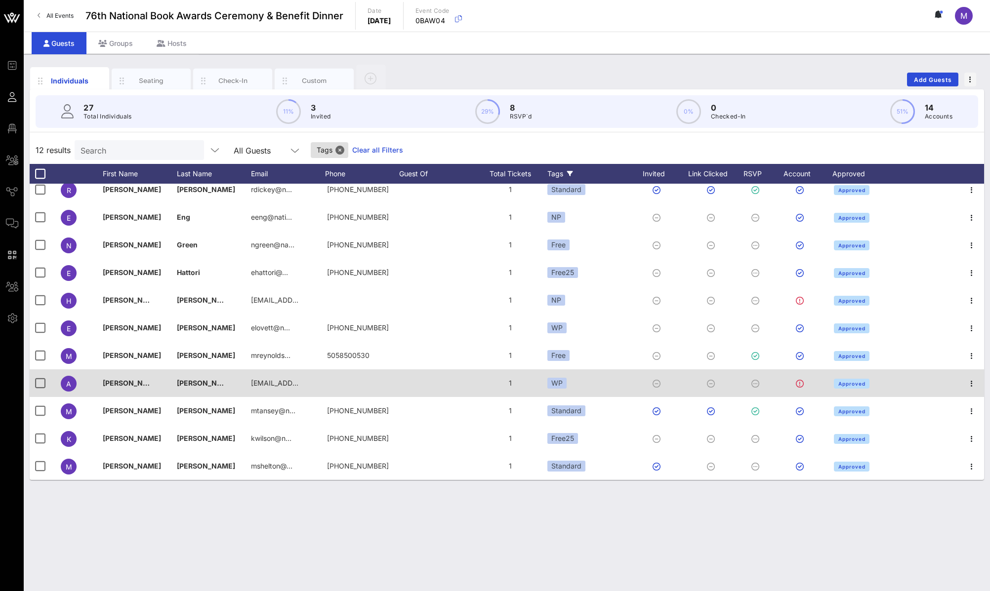
click at [114, 386] on span "Alejandra" at bounding box center [132, 383] width 58 height 8
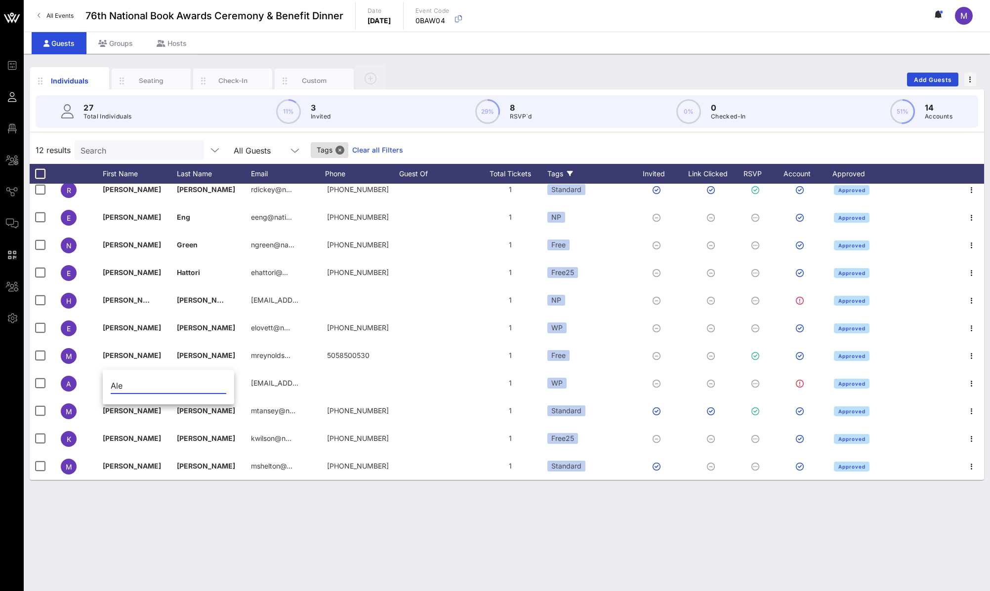
type input "Ale"
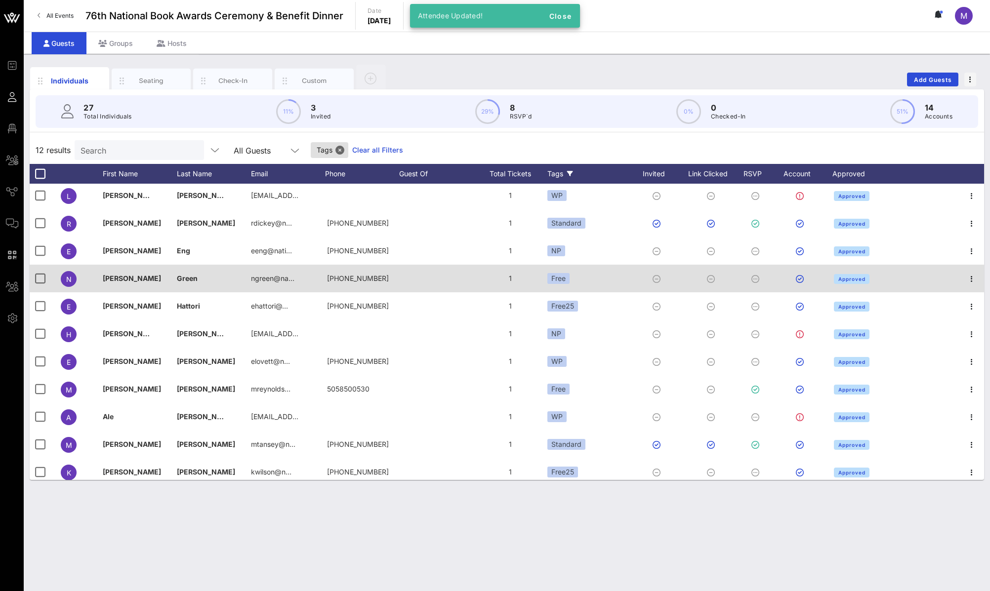
scroll to position [0, 0]
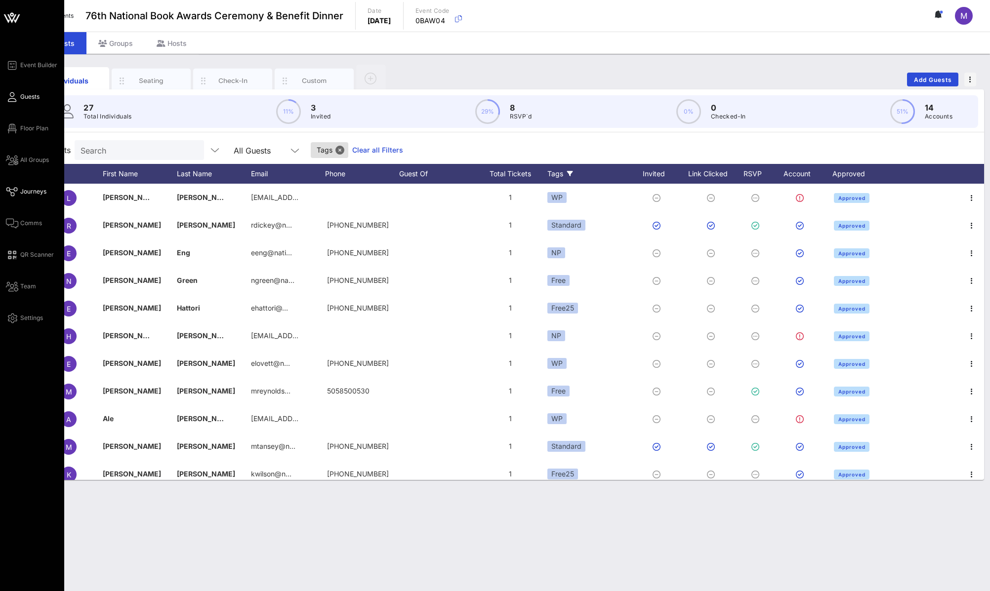
click at [31, 188] on span "Journeys" at bounding box center [33, 191] width 26 height 9
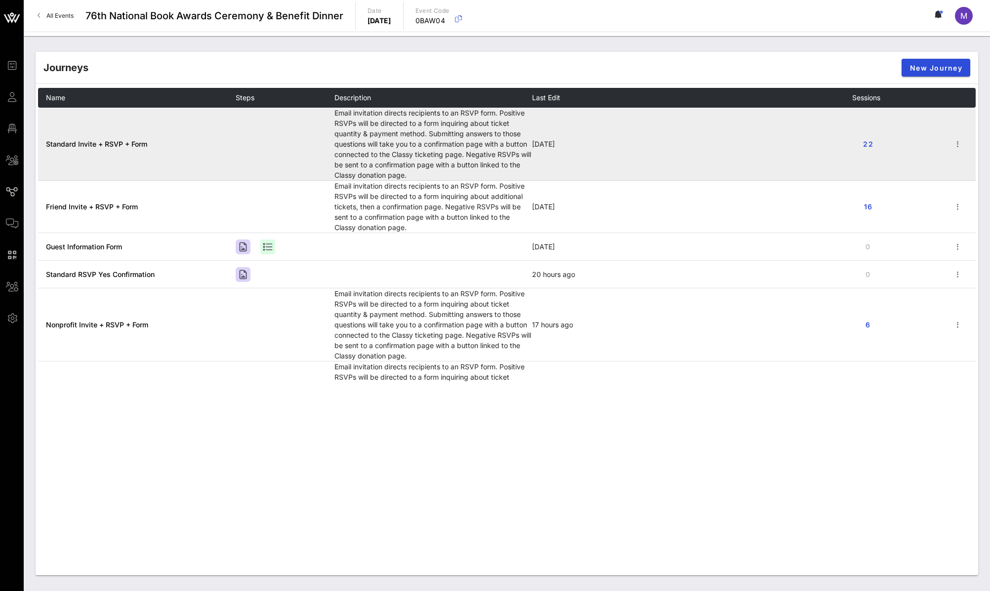
click at [120, 148] on span "Standard Invite + RSVP + Form" at bounding box center [96, 144] width 101 height 8
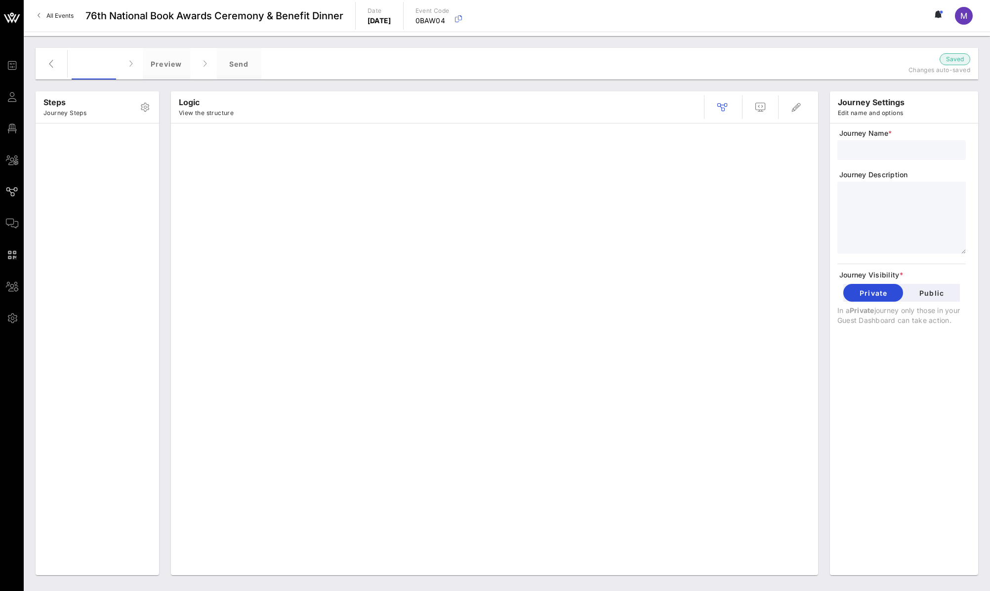
type input "Standard Invite + RSVP + Form"
type textarea "**********"
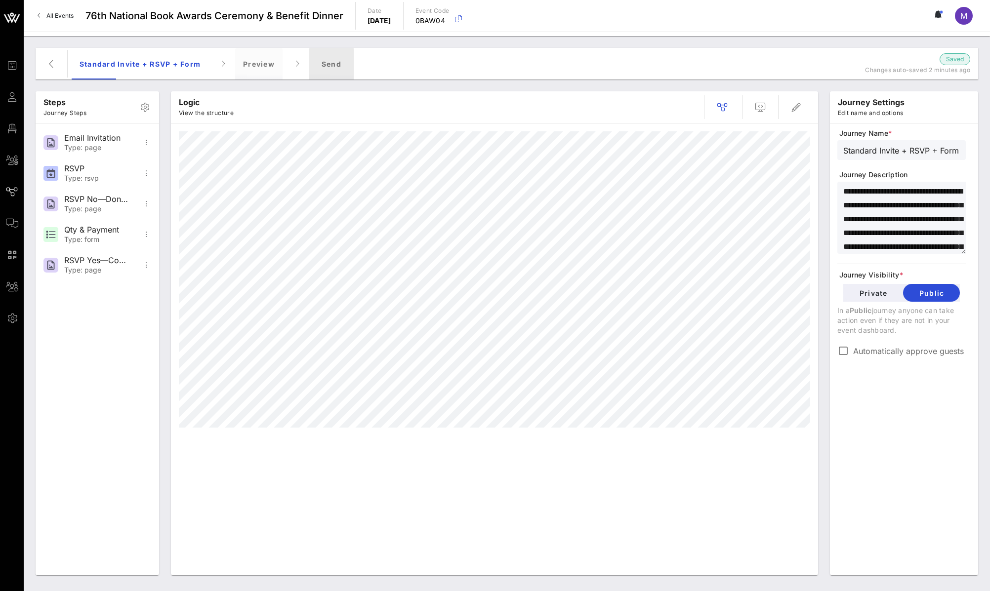
click at [335, 65] on div "Send" at bounding box center [331, 64] width 44 height 32
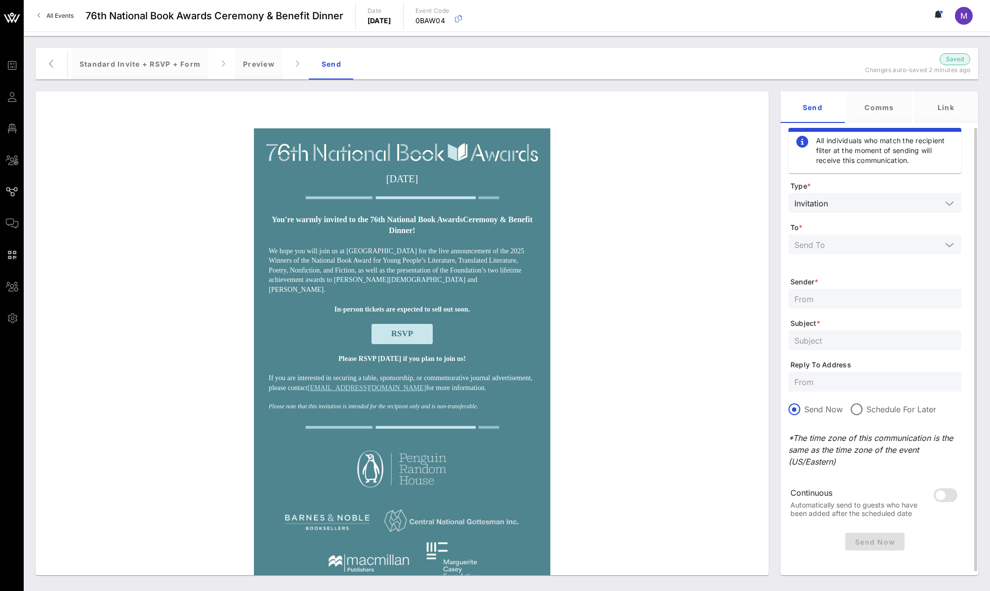
click at [878, 241] on input "text" at bounding box center [867, 244] width 147 height 13
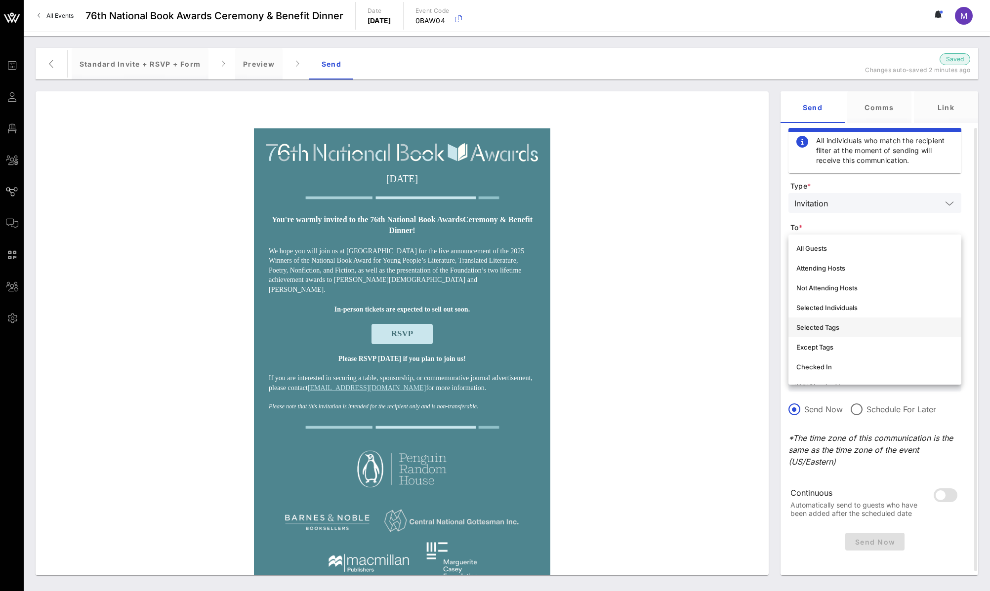
click at [862, 323] on div "Selected Tags" at bounding box center [874, 327] width 157 height 8
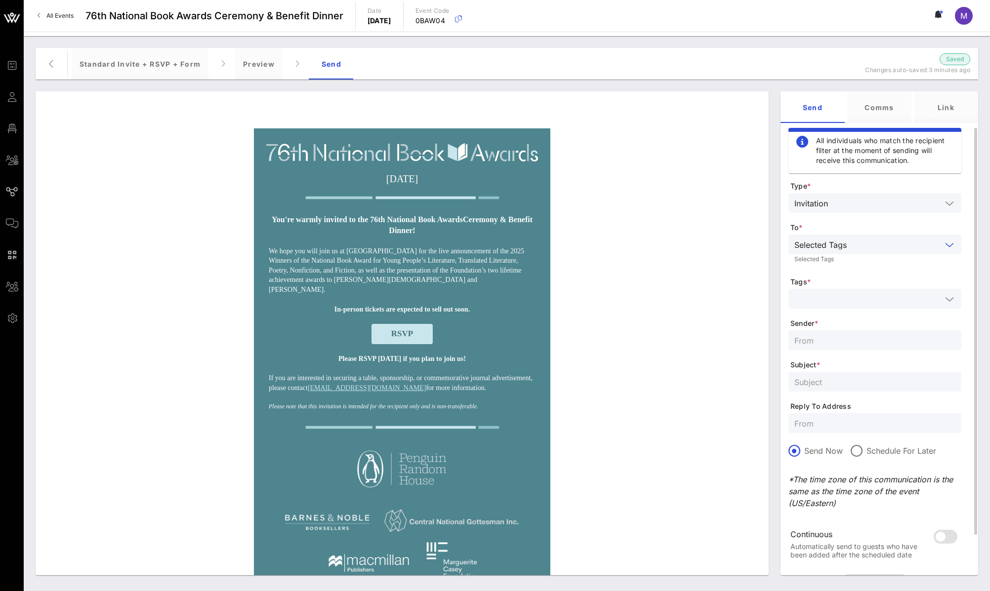
click at [864, 301] on input "text" at bounding box center [867, 298] width 147 height 13
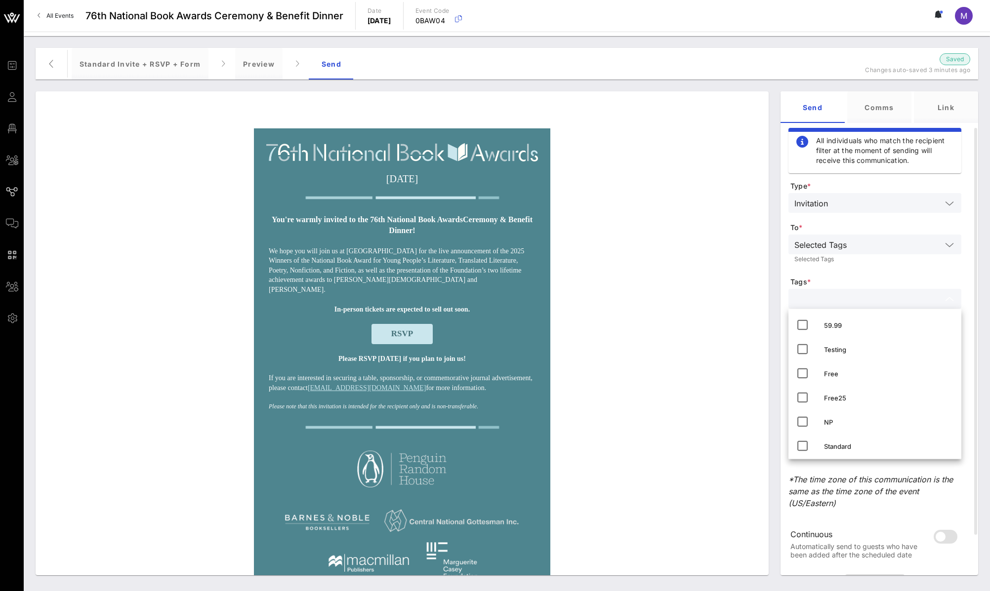
scroll to position [28, 0]
click at [847, 422] on div "Standard" at bounding box center [888, 419] width 129 height 8
click at [904, 265] on div "Selected Tags Selected Tags" at bounding box center [874, 251] width 173 height 33
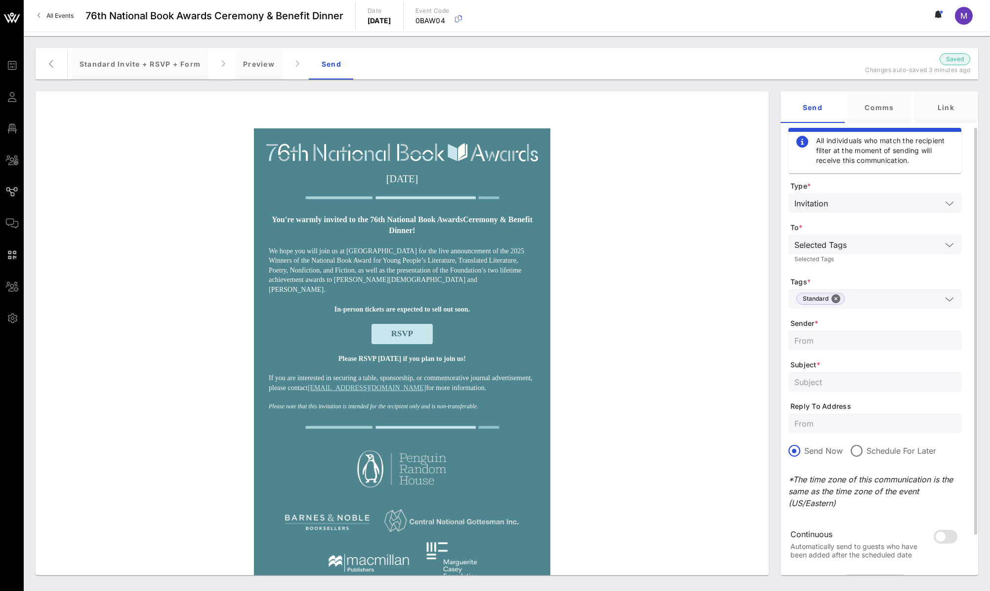
click at [852, 344] on input "text" at bounding box center [874, 340] width 161 height 13
type input "National Book Foundation"
click at [835, 377] on input "text" at bounding box center [874, 381] width 161 height 13
type input "You're invited to the 76th National Book Awards!"
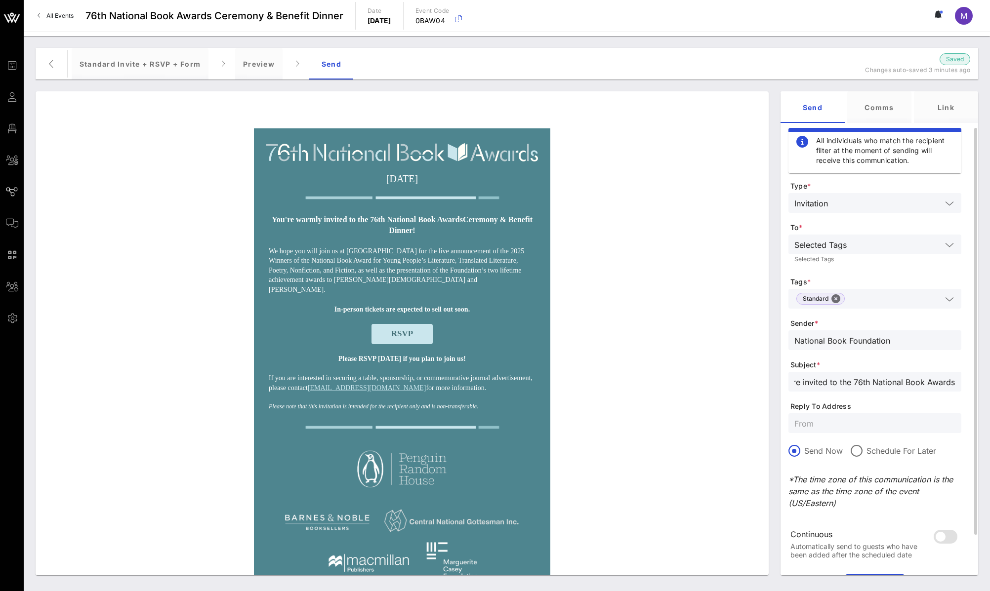
click at [802, 421] on input "text" at bounding box center [874, 423] width 161 height 13
type input "awards@nationalbook.org"
click at [830, 502] on p "*The time zone of this communication is the same as the time zone of the event …" at bounding box center [874, 492] width 173 height 36
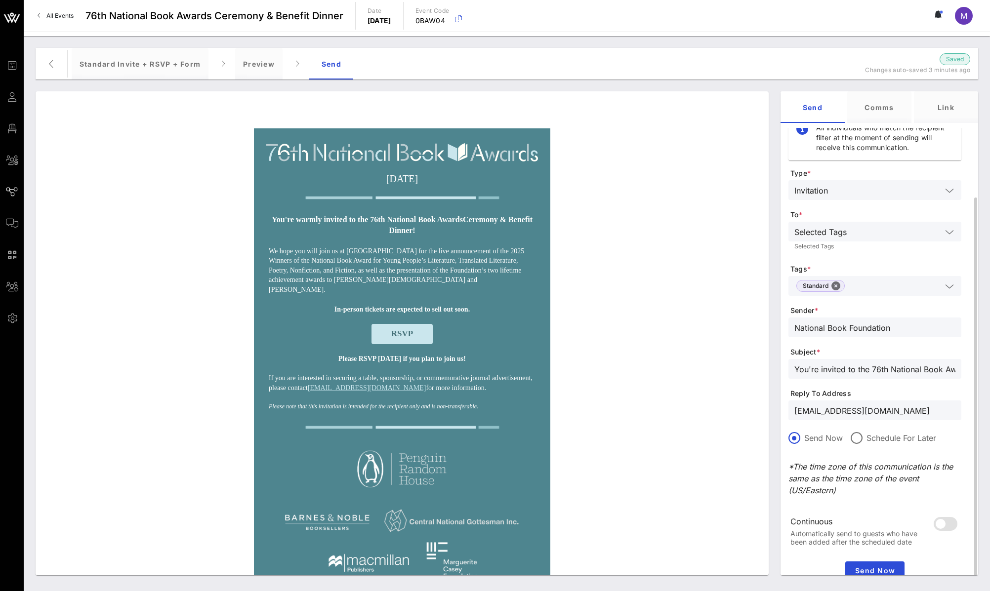
scroll to position [50, 0]
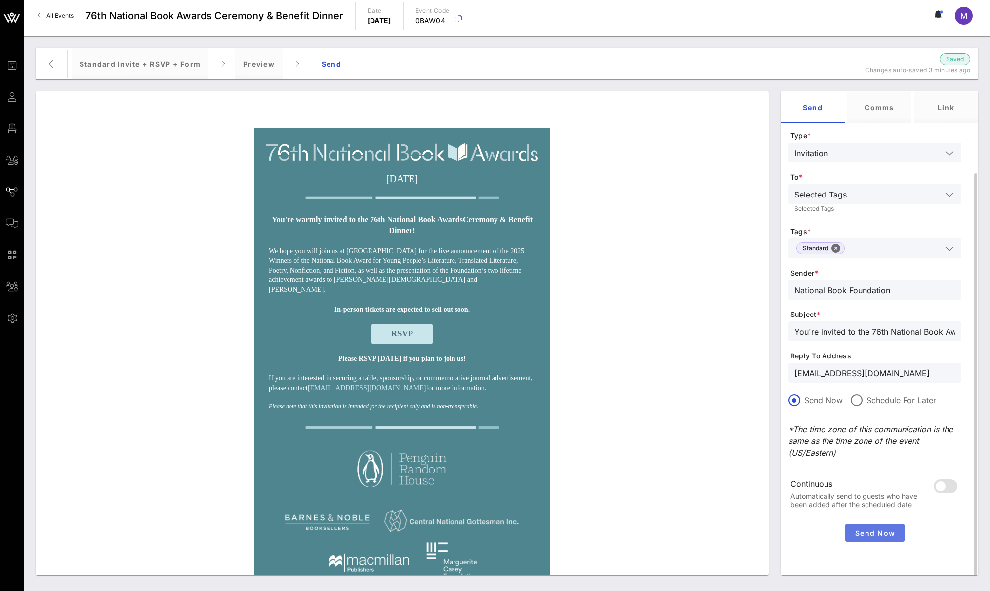
click at [871, 518] on span "Send Now" at bounding box center [874, 533] width 51 height 8
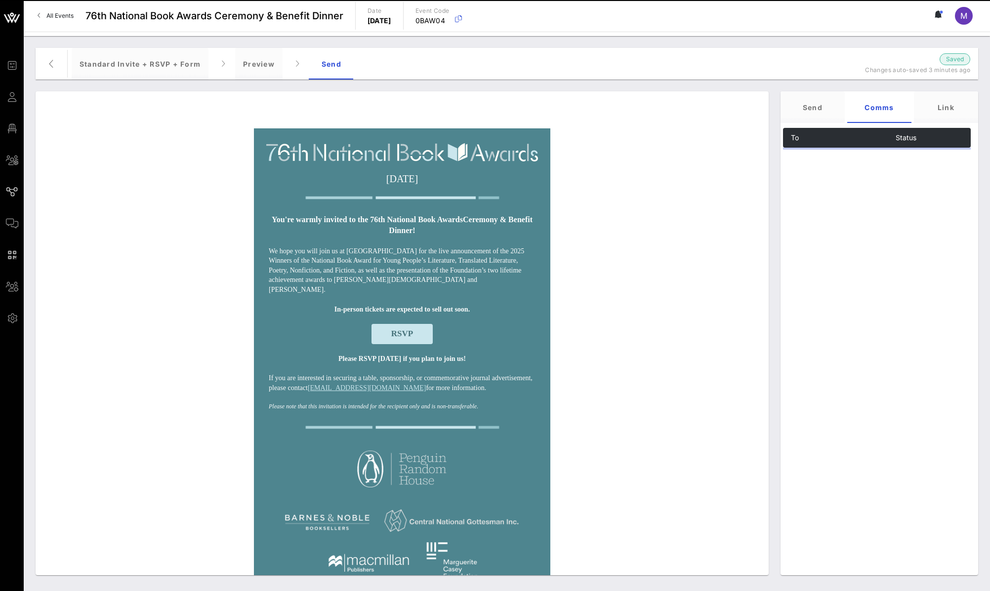
scroll to position [0, 0]
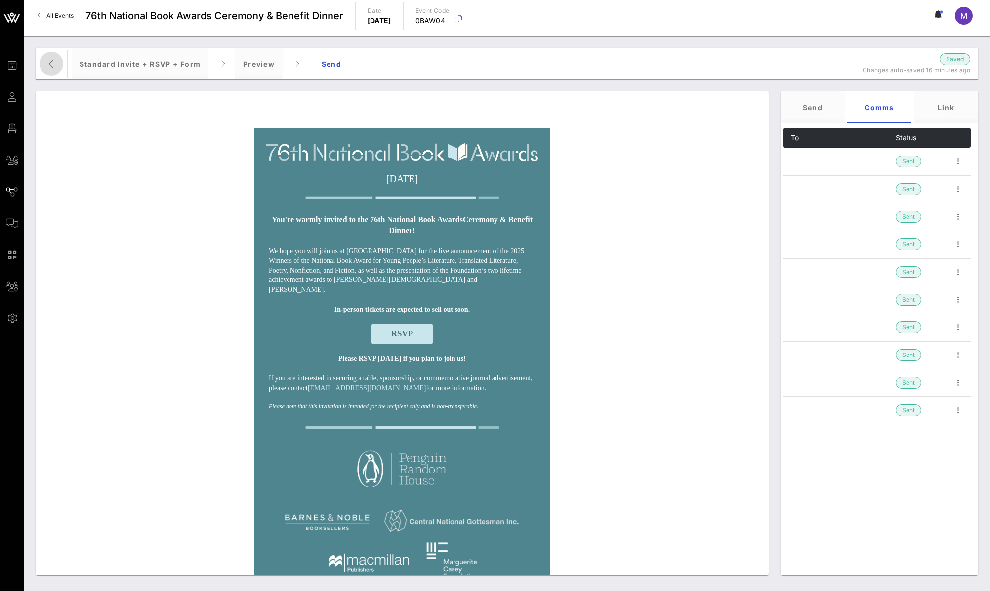
click at [59, 58] on span "button" at bounding box center [52, 64] width 24 height 12
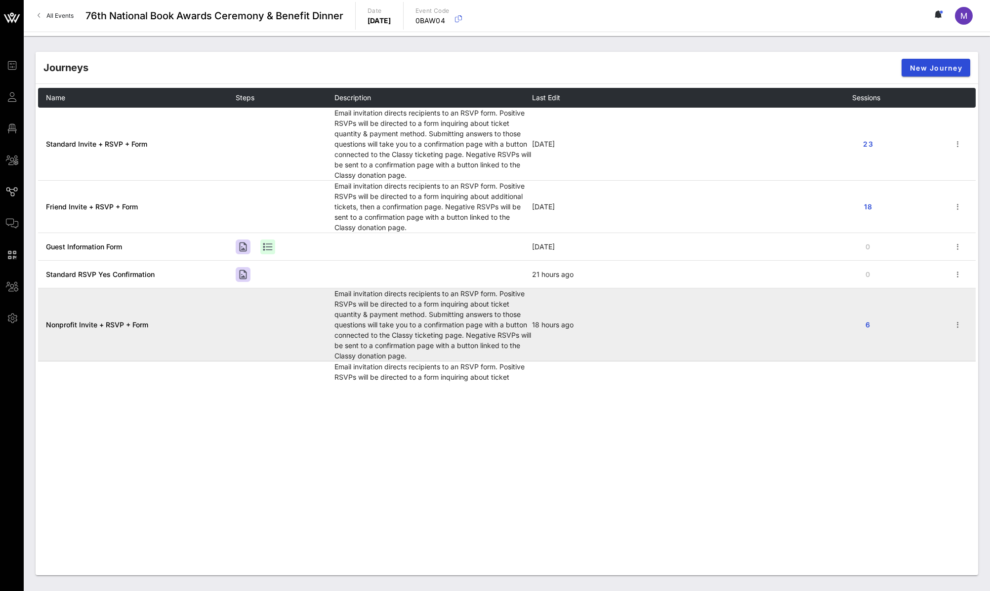
click at [94, 326] on span "Nonprofit Invite + RSVP + Form" at bounding box center [97, 325] width 102 height 8
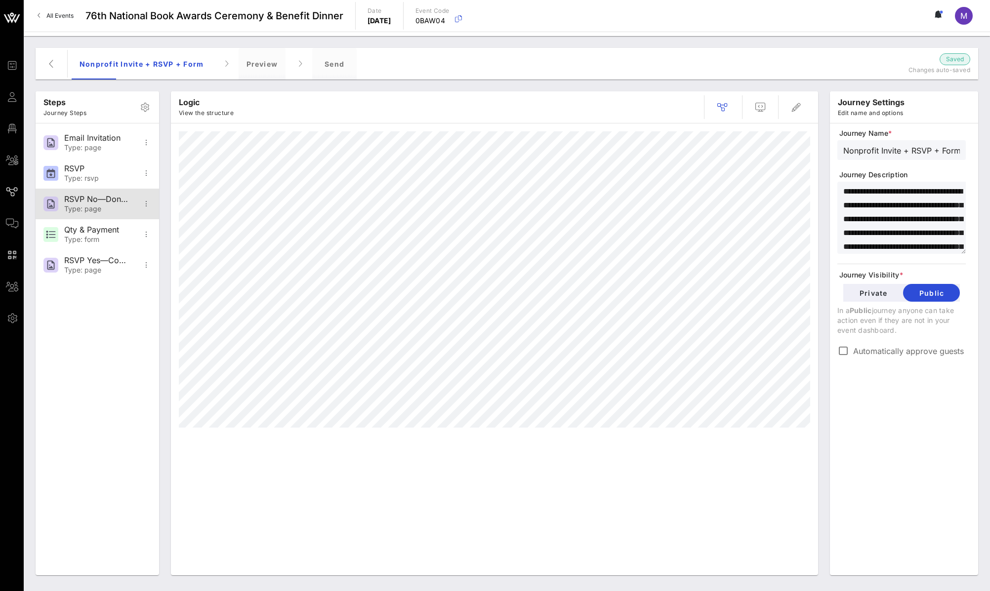
click at [87, 198] on div "RSVP No—Donation Page" at bounding box center [96, 199] width 65 height 9
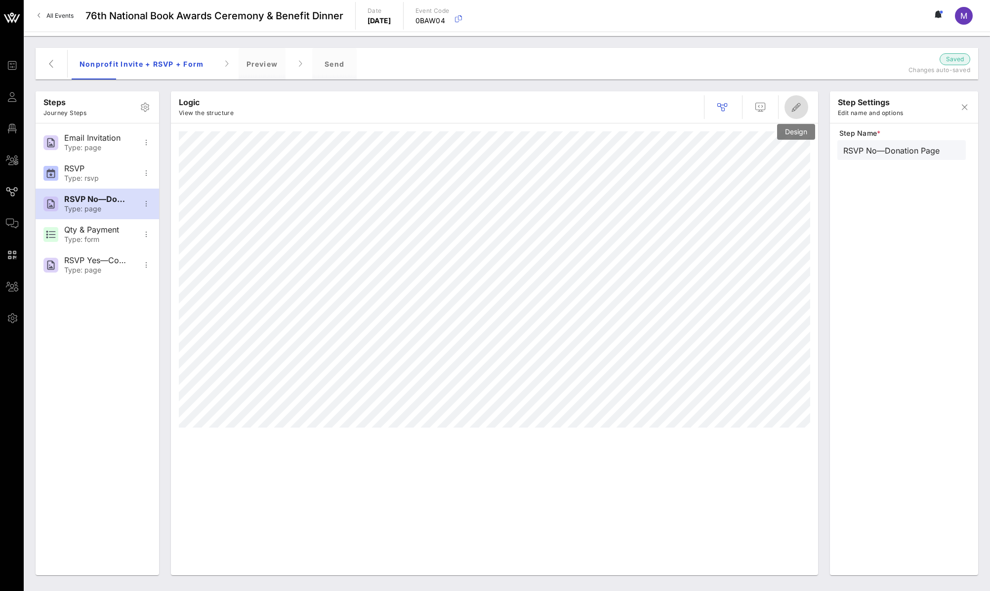
click at [791, 102] on icon "button" at bounding box center [796, 107] width 12 height 12
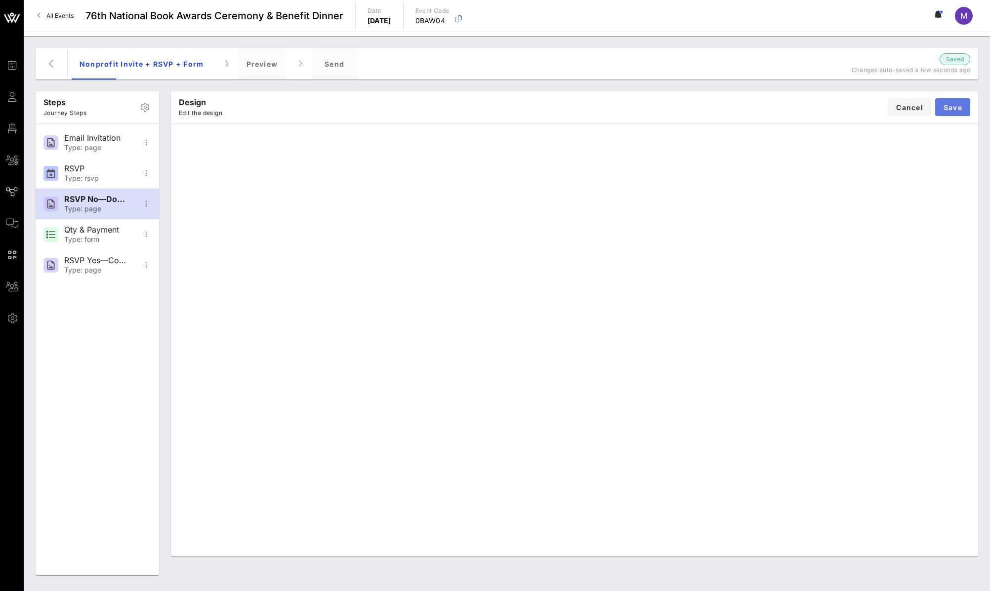
click at [913, 105] on span "Save" at bounding box center [952, 107] width 19 height 8
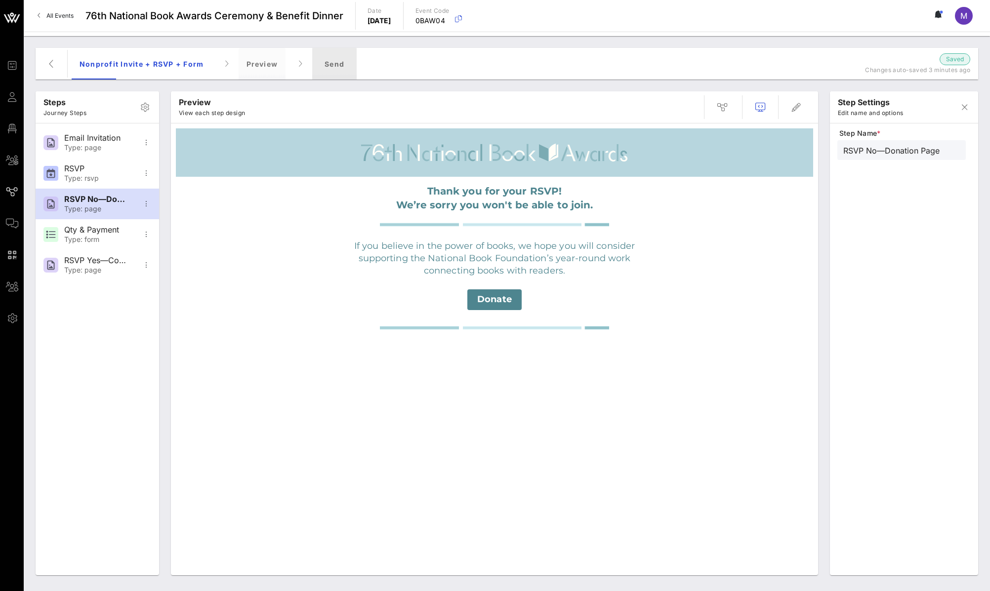
click at [330, 68] on div "Send" at bounding box center [334, 64] width 44 height 32
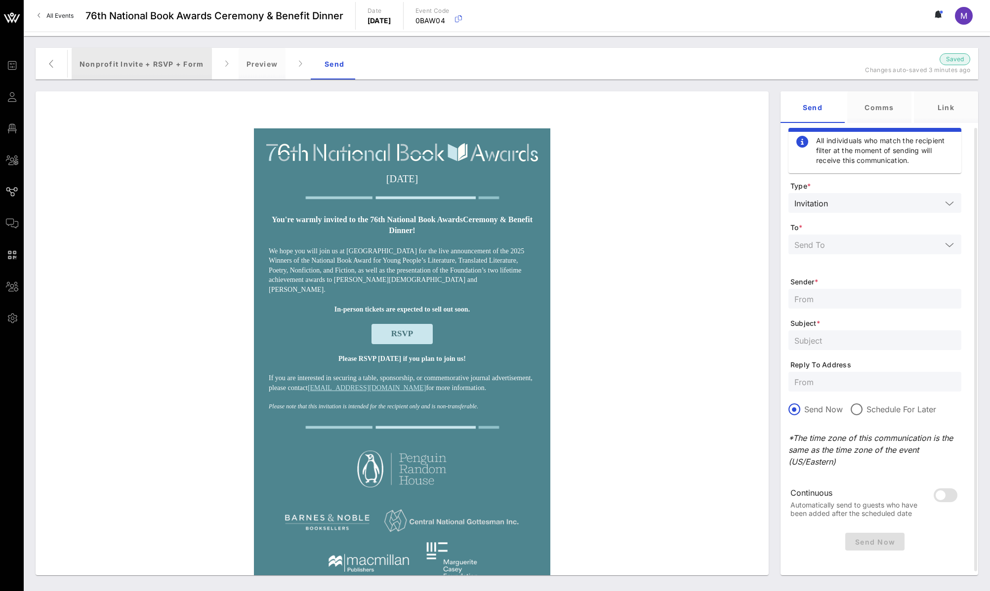
click at [152, 65] on div "Nonprofit Invite + RSVP + Form" at bounding box center [142, 64] width 140 height 32
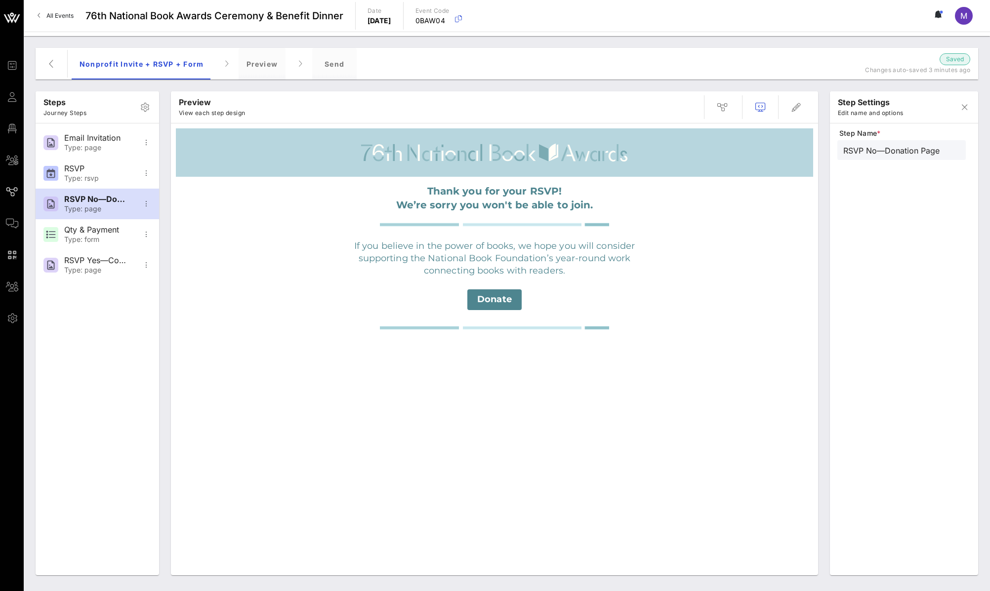
click at [510, 302] on span "Donate" at bounding box center [494, 299] width 35 height 11
click at [659, 309] on div "Thank you for your RSVP! We’re sorry you won't be able to join. If you believe …" at bounding box center [494, 269] width 637 height 184
click at [337, 61] on div "Send" at bounding box center [334, 64] width 44 height 32
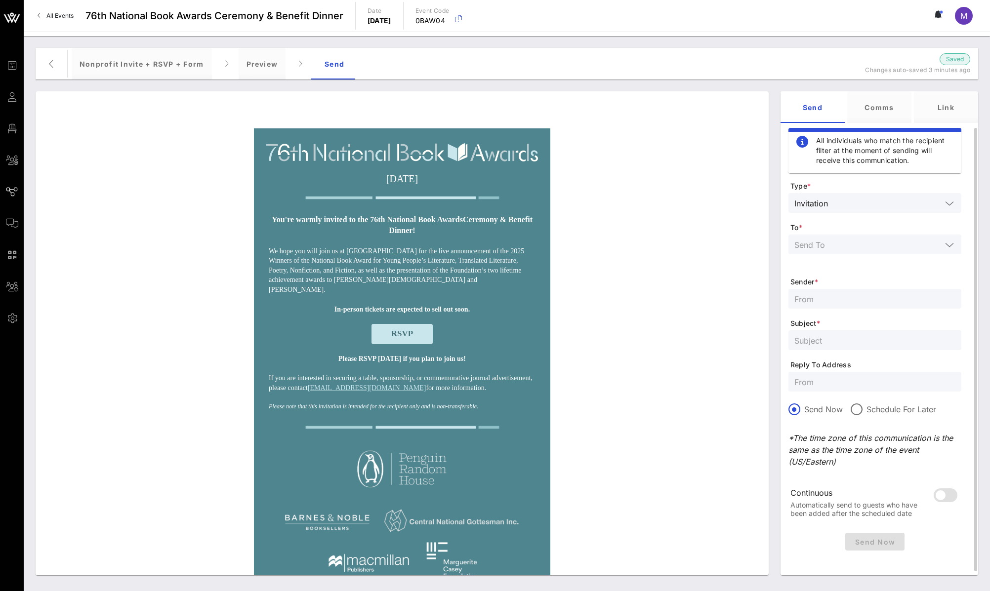
click at [852, 249] on input "text" at bounding box center [867, 244] width 147 height 13
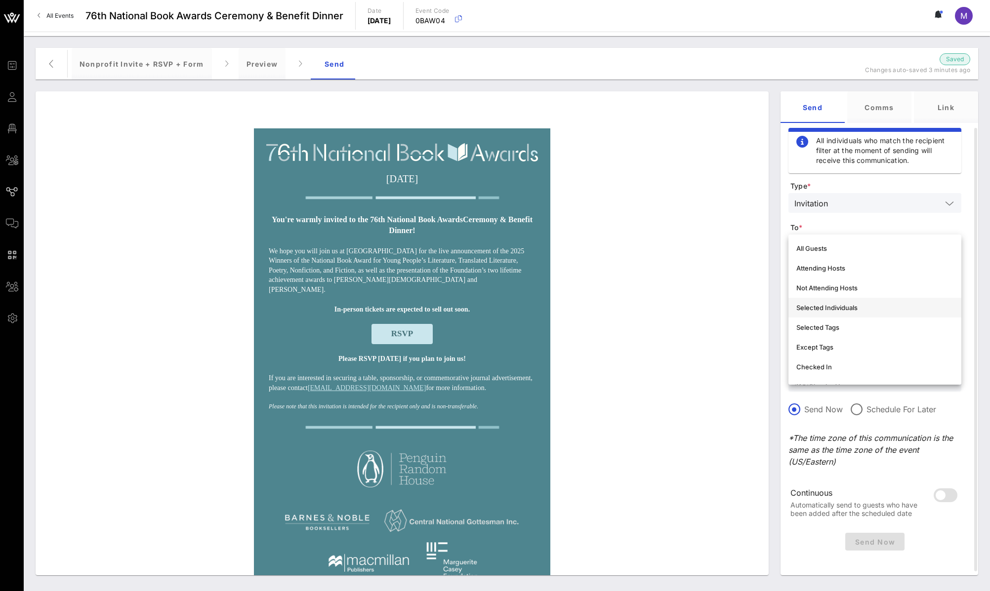
click at [856, 304] on div "Selected Individuals" at bounding box center [874, 308] width 157 height 8
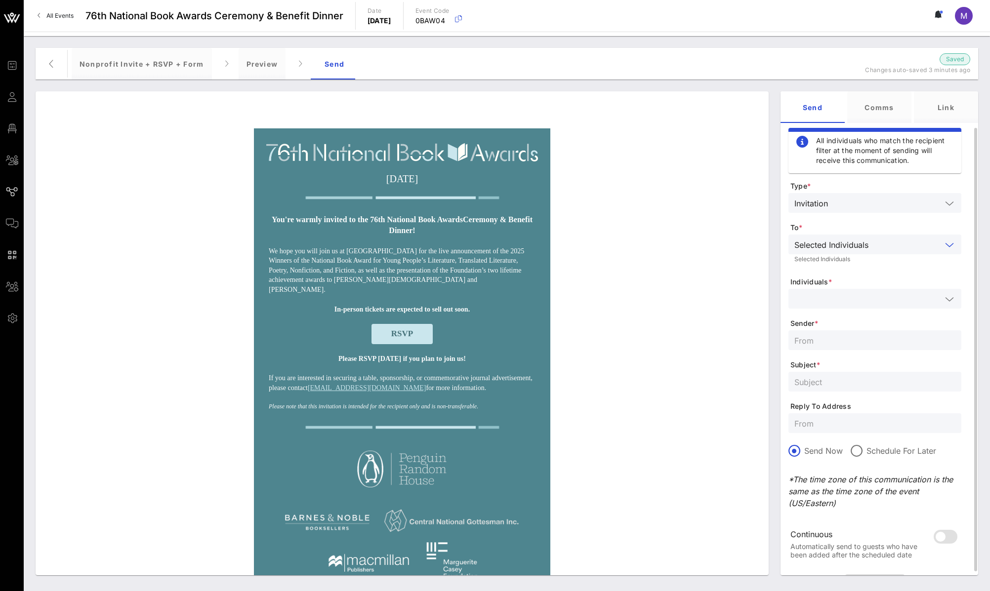
click at [851, 295] on input "text" at bounding box center [867, 298] width 147 height 13
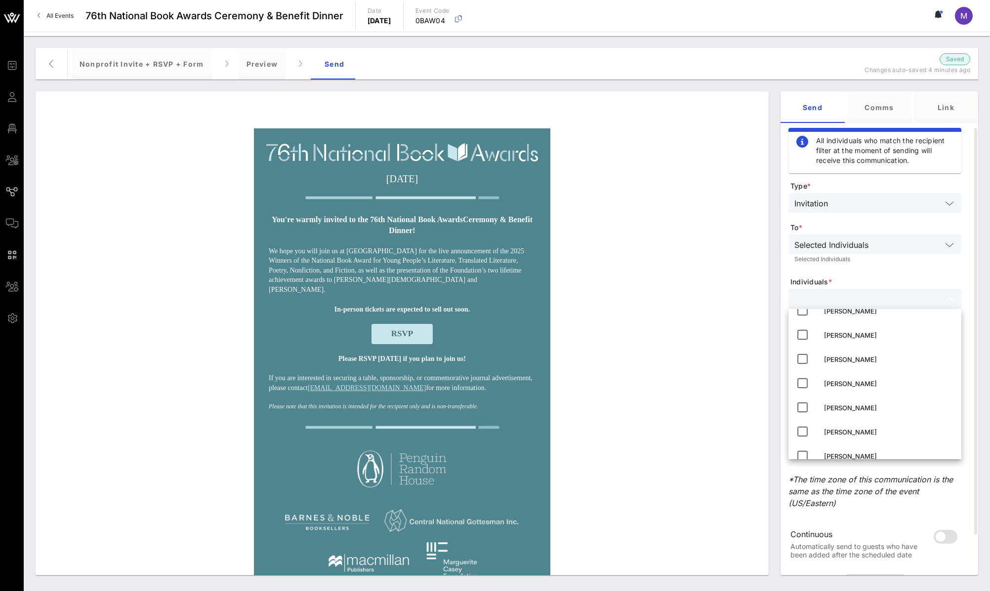
scroll to position [516, 0]
click at [865, 365] on div "Madeleine Shelton" at bounding box center [888, 371] width 129 height 16
click at [860, 341] on div "Natalie Green" at bounding box center [888, 334] width 129 height 16
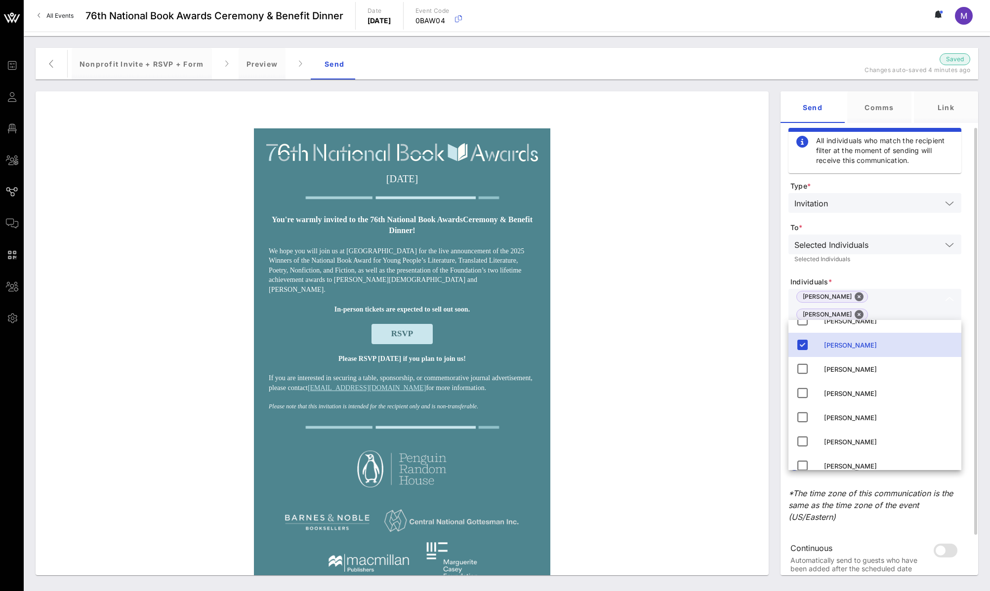
click at [862, 268] on form "Type * Invitation To * Selected Individuals Selected Individuals Individuals * …" at bounding box center [874, 382] width 173 height 403
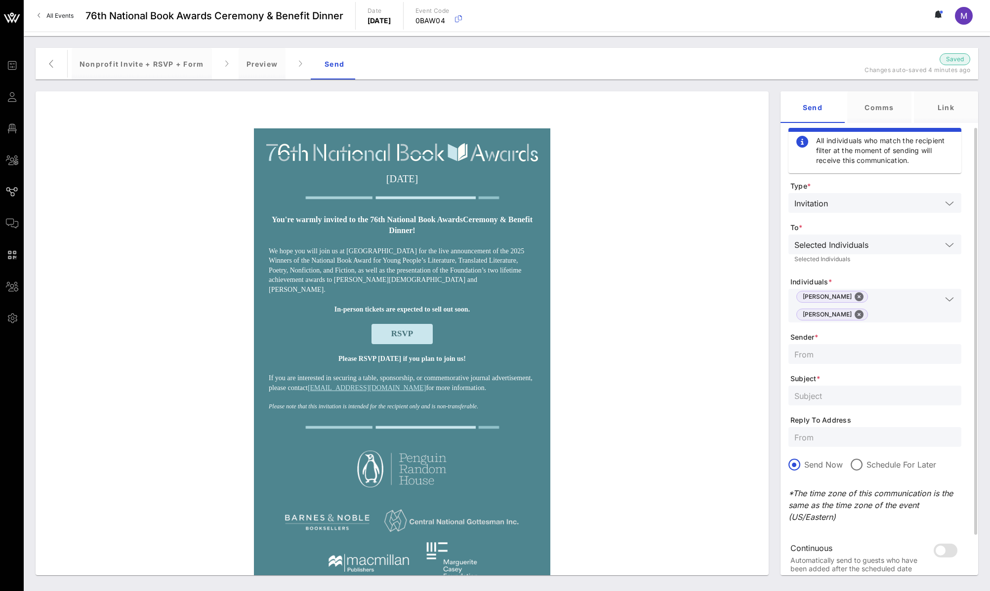
click at [858, 350] on input "text" at bounding box center [874, 354] width 161 height 13
type input "NBF"
click at [855, 389] on input "text" at bounding box center [874, 395] width 161 height 13
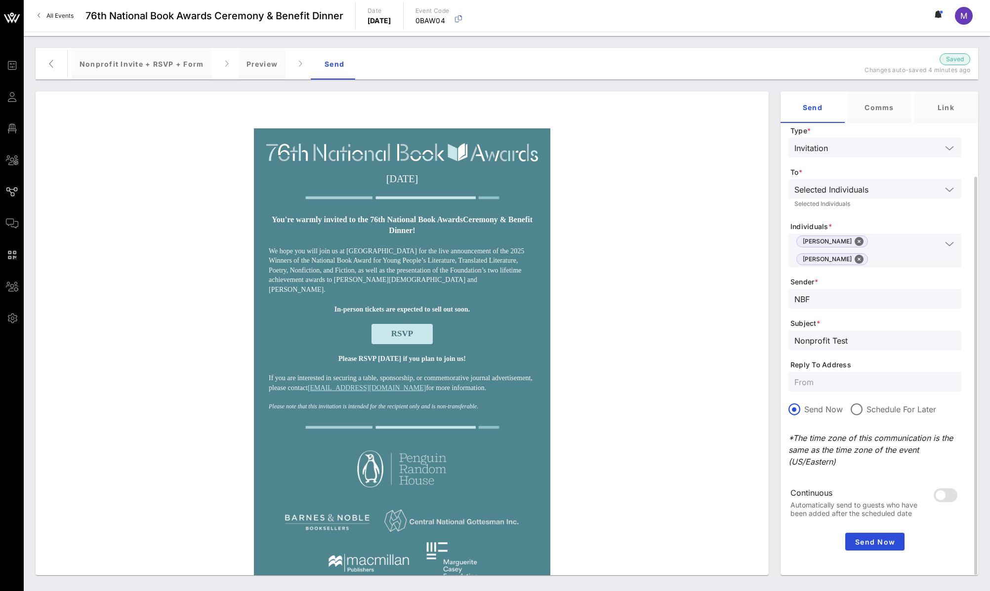
scroll to position [61, 0]
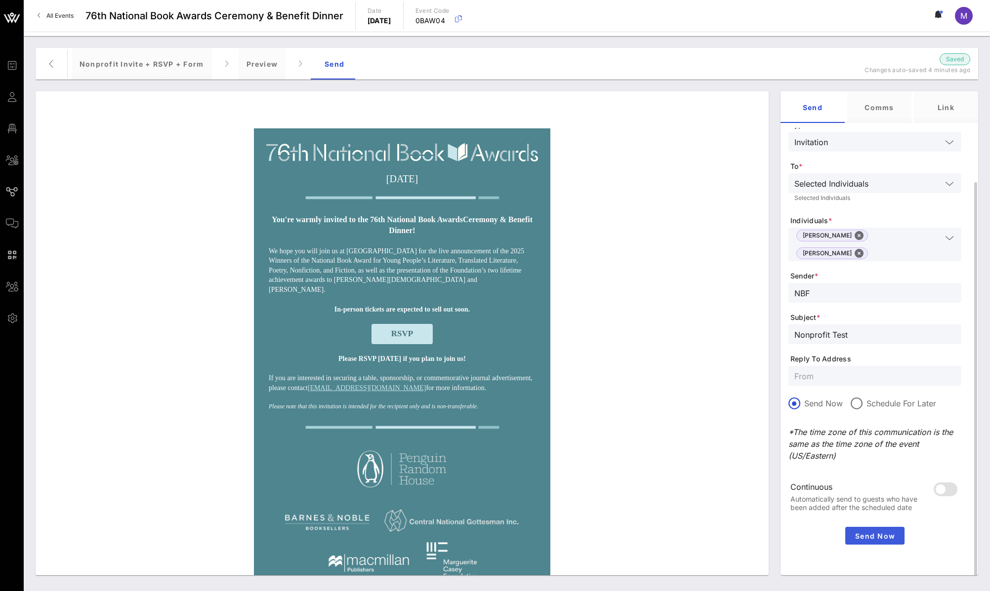
type input "Nonprofit Test"
click at [873, 518] on span "Send Now" at bounding box center [874, 536] width 51 height 8
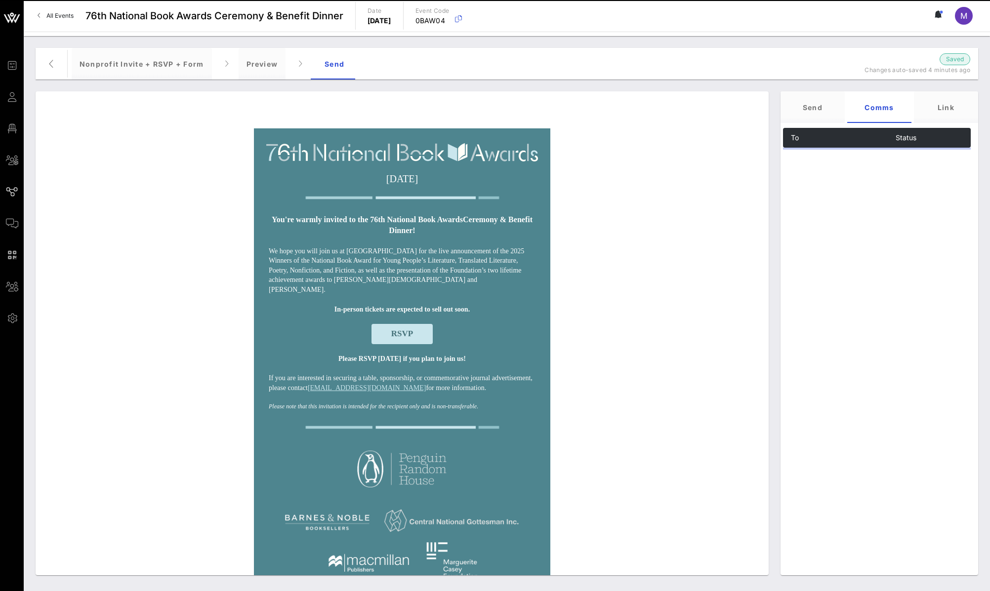
scroll to position [0, 0]
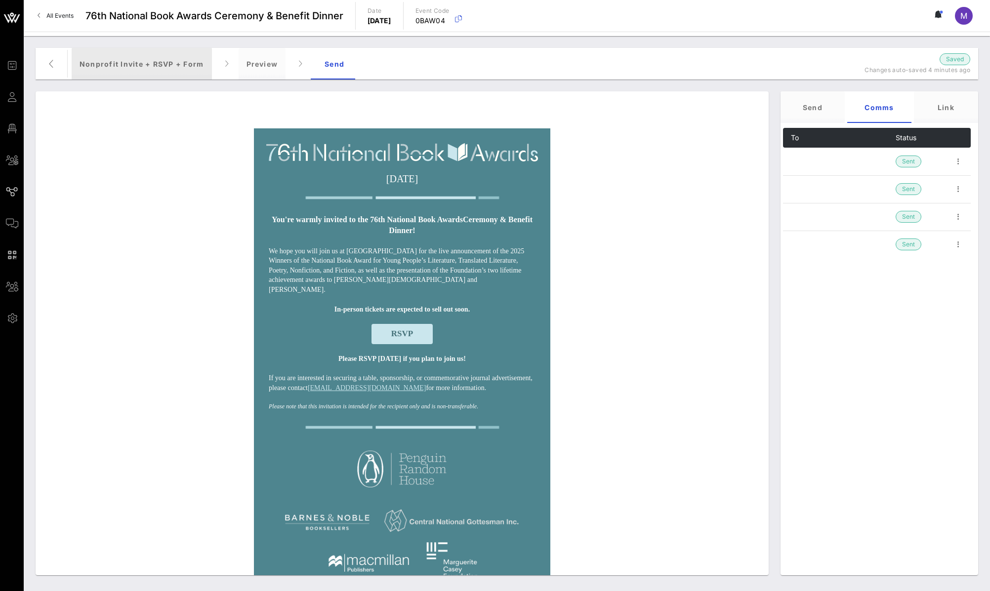
click at [129, 66] on div "Nonprofit Invite + RSVP + Form" at bounding box center [142, 64] width 140 height 32
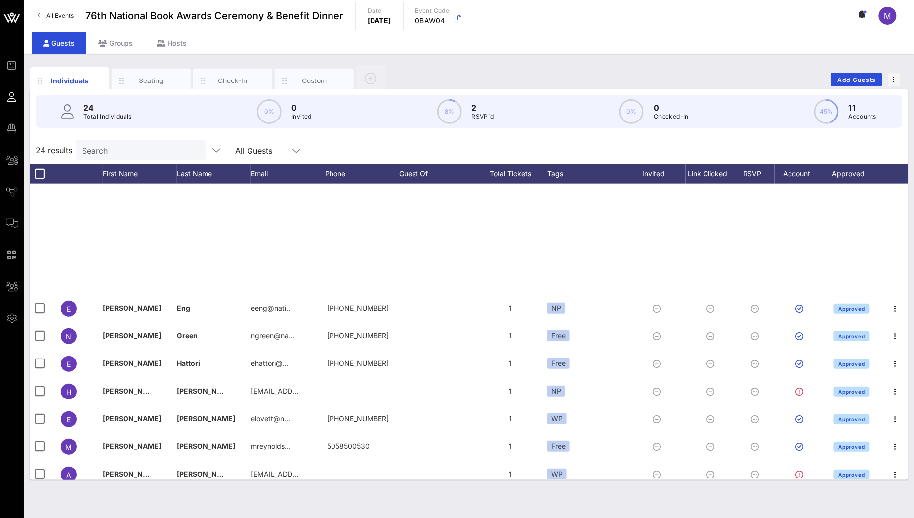
scroll to position [265, 0]
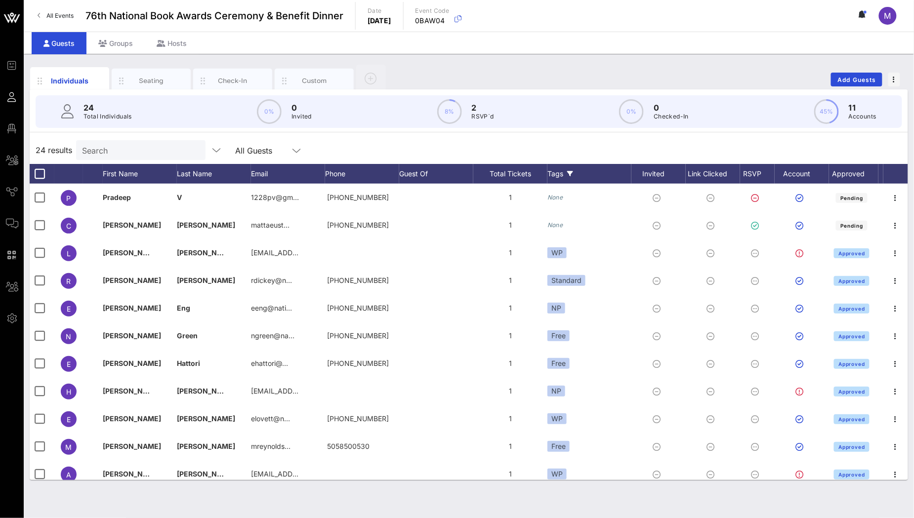
click at [573, 176] on div "Tags" at bounding box center [589, 174] width 84 height 20
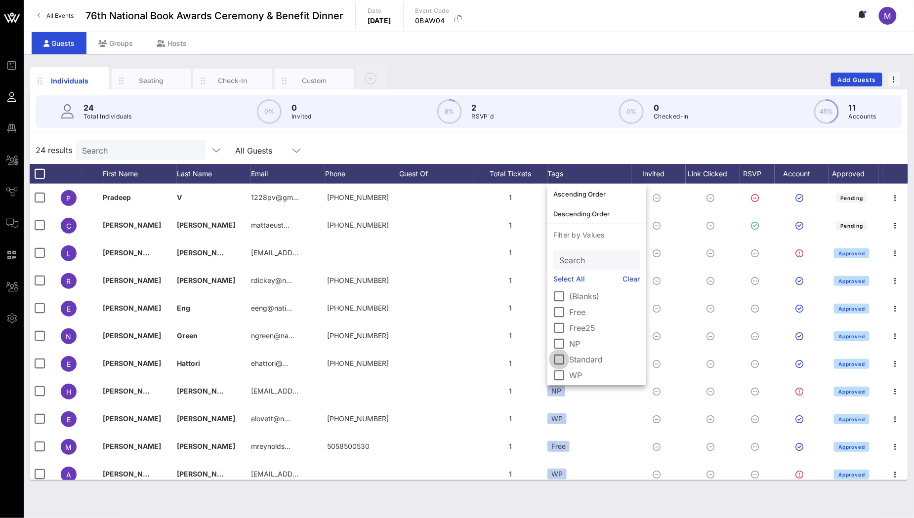
click at [561, 358] on div at bounding box center [559, 359] width 17 height 17
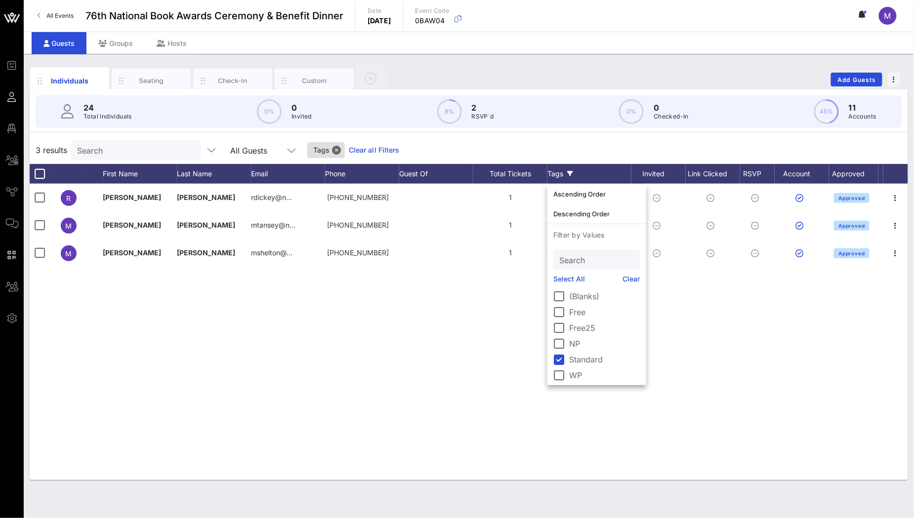
click at [435, 338] on div "R Ruth Dickey rdickey@n… +15134047489 1 Standard Approved M Meg Tansey mtansey@…" at bounding box center [469, 332] width 878 height 296
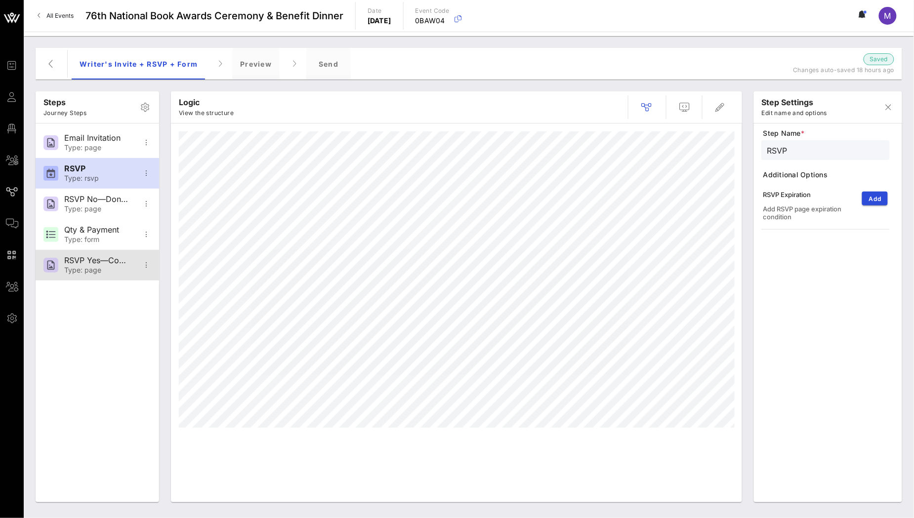
click at [92, 264] on div "RSVP Yes—Confirmation" at bounding box center [96, 260] width 65 height 9
type input "RSVP Yes—Confirmation"
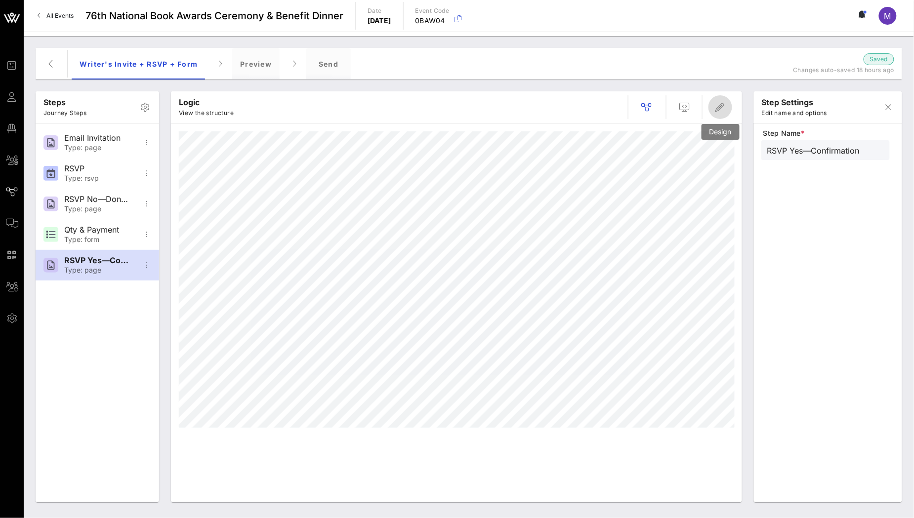
click at [726, 107] on span "button" at bounding box center [720, 107] width 24 height 12
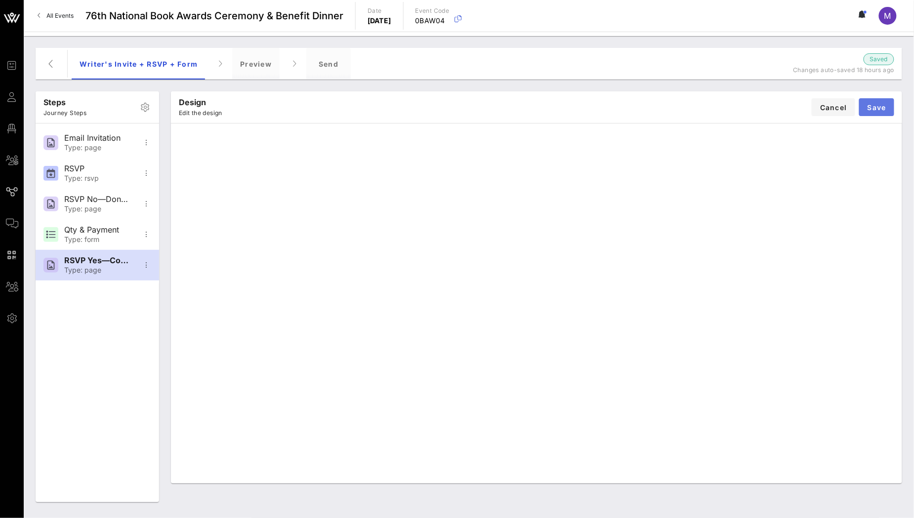
click at [872, 109] on span "Save" at bounding box center [876, 107] width 19 height 8
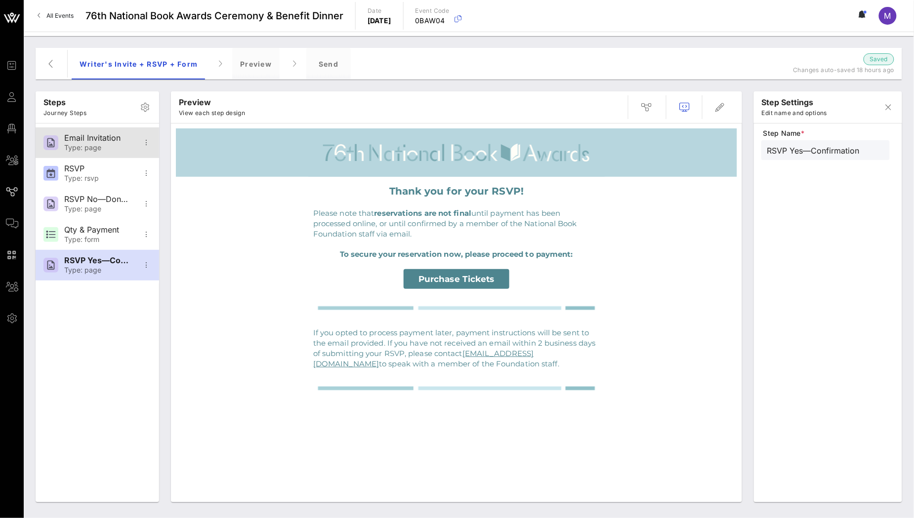
click at [90, 144] on div "Type: page" at bounding box center [96, 148] width 65 height 8
type input "Email Invitation"
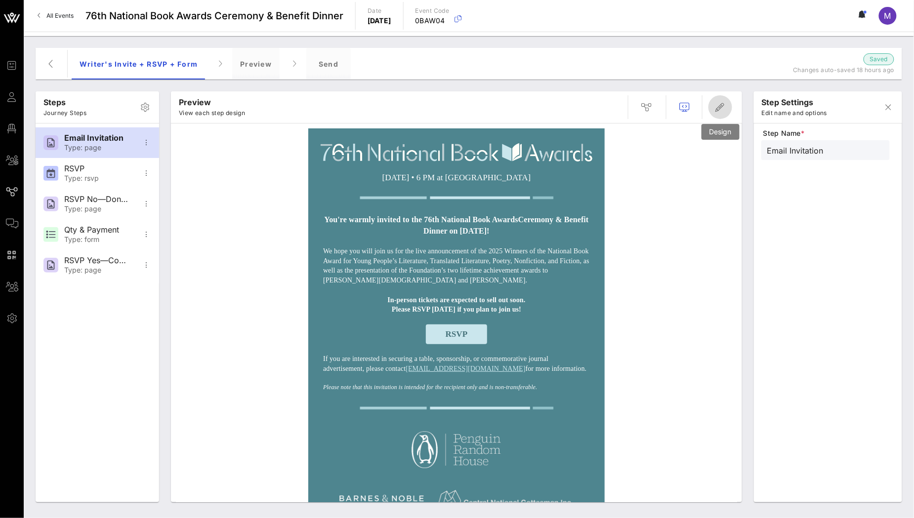
click at [712, 108] on span "button" at bounding box center [720, 107] width 24 height 12
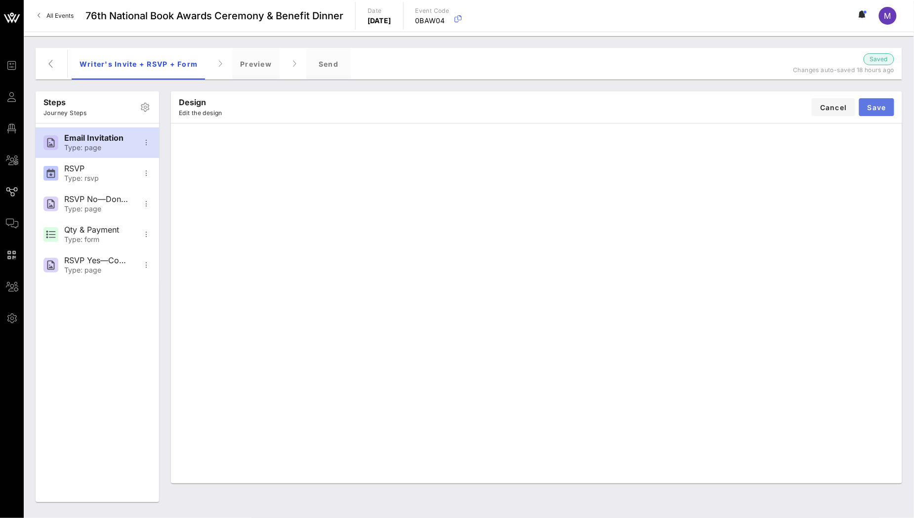
click at [880, 103] on span "Save" at bounding box center [876, 107] width 19 height 8
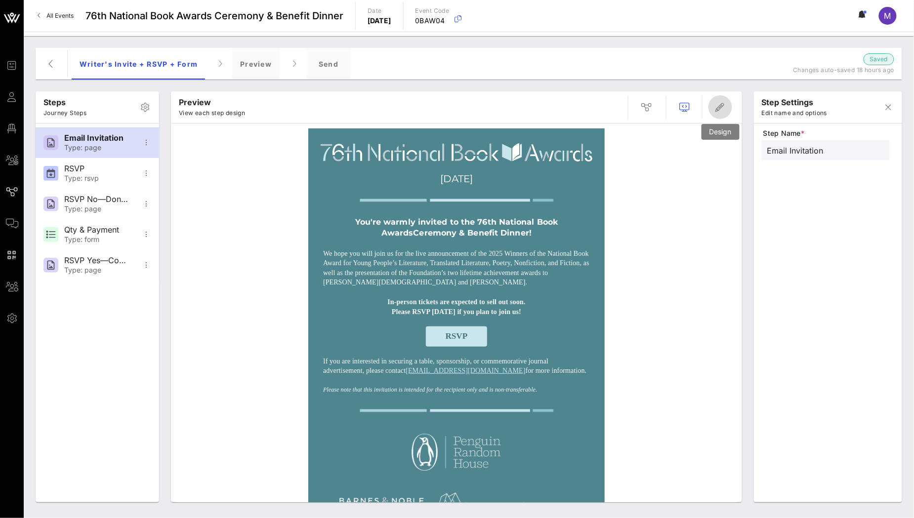
click at [723, 112] on icon "button" at bounding box center [720, 107] width 12 height 12
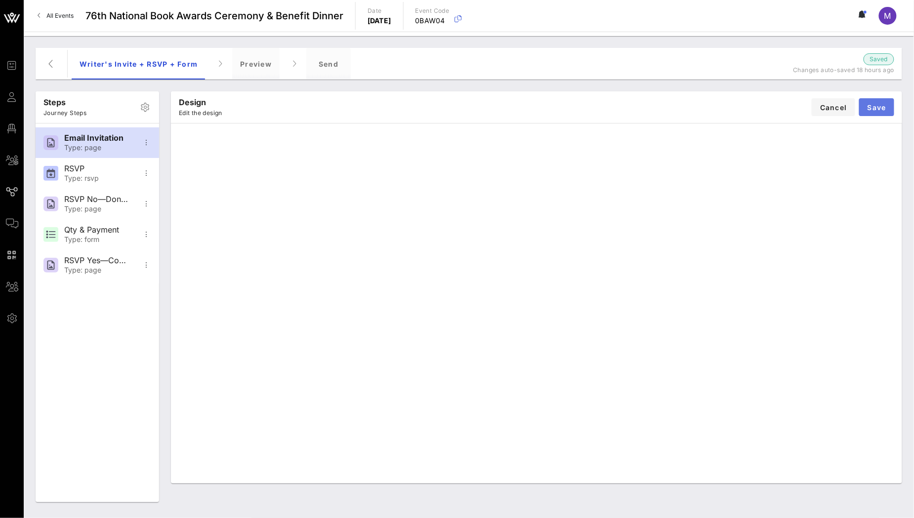
click at [885, 103] on span "Save" at bounding box center [876, 107] width 19 height 8
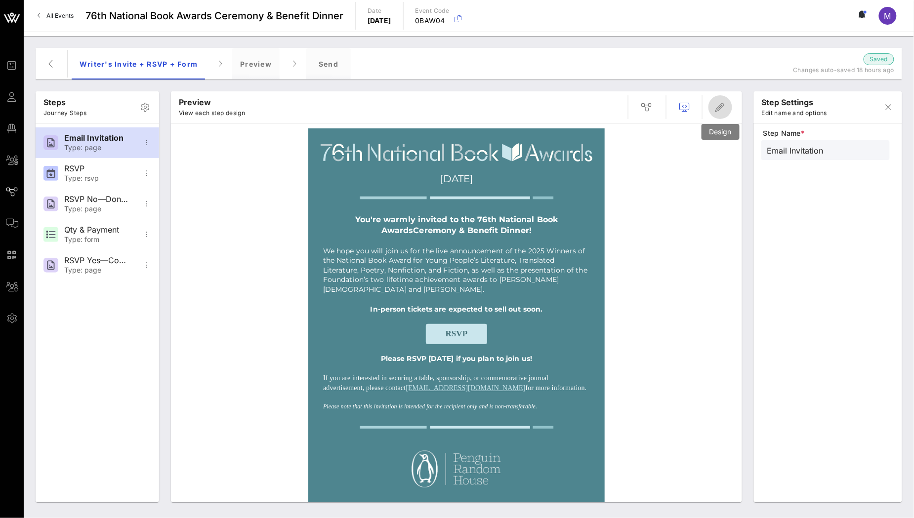
click at [715, 111] on icon "button" at bounding box center [720, 107] width 12 height 12
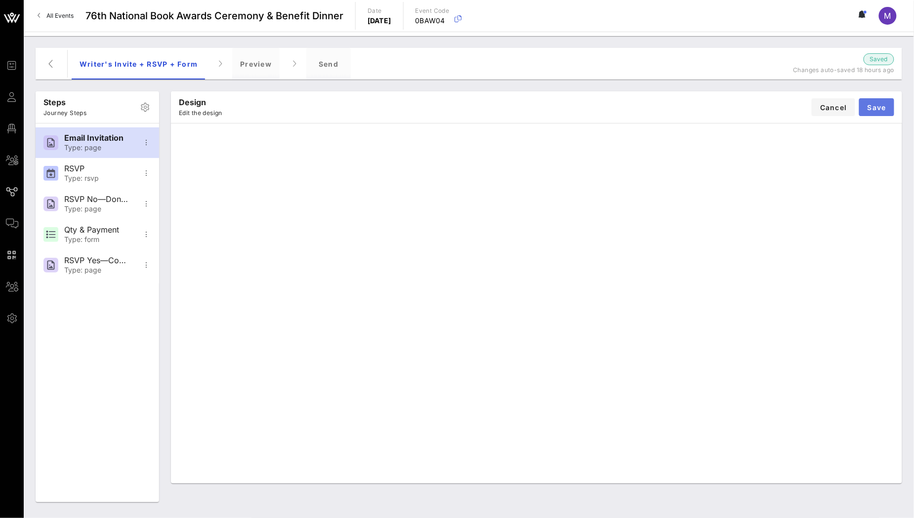
click at [877, 113] on button "Save" at bounding box center [876, 107] width 35 height 18
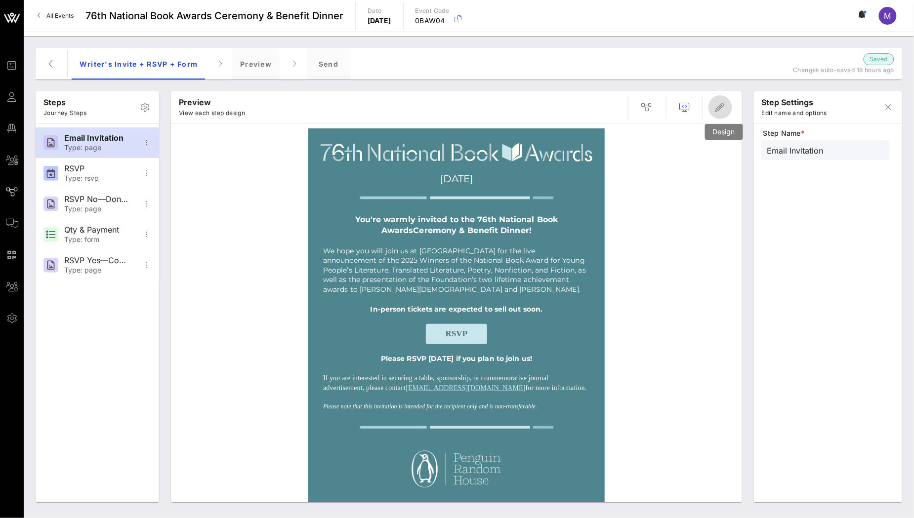
click at [720, 108] on icon "button" at bounding box center [720, 107] width 12 height 12
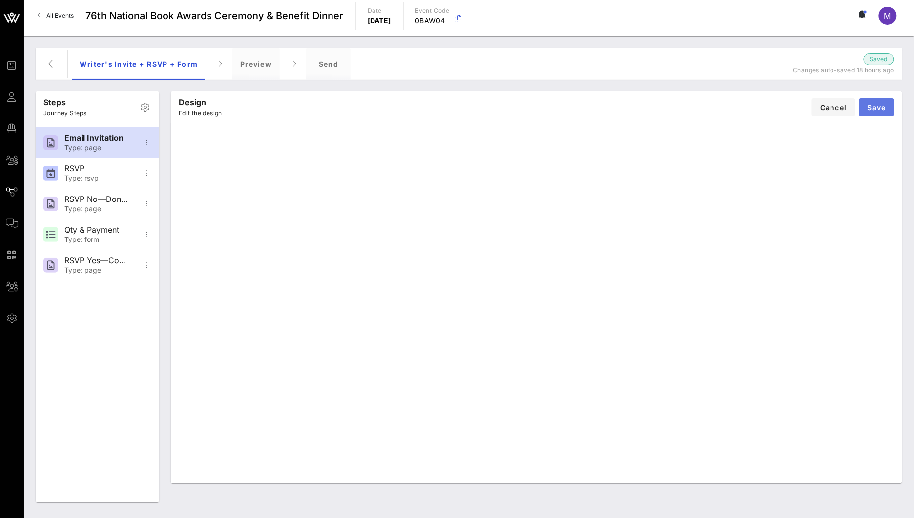
click at [881, 108] on span "Save" at bounding box center [876, 107] width 19 height 8
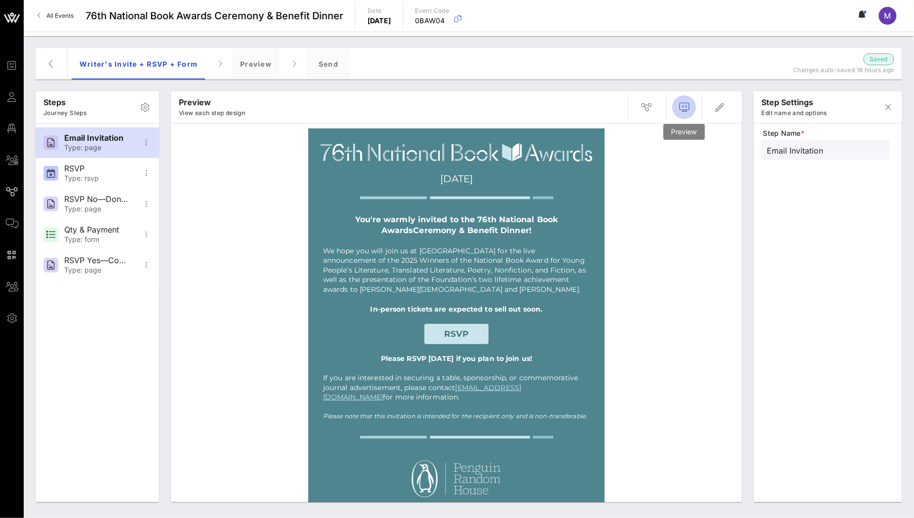
click at [687, 106] on icon "button" at bounding box center [684, 107] width 12 height 12
click at [263, 59] on div "Preview" at bounding box center [255, 64] width 47 height 32
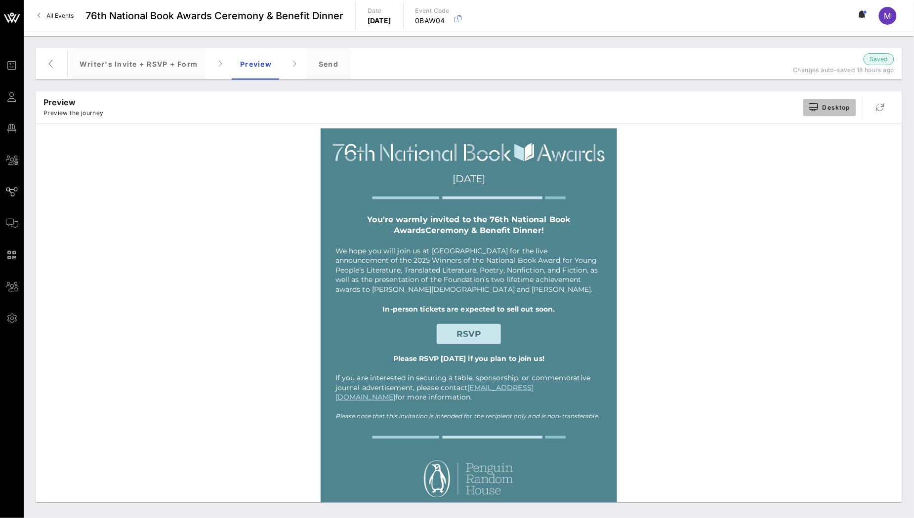
click at [822, 109] on span "Desktop" at bounding box center [829, 107] width 41 height 8
click at [839, 158] on div "Mobile" at bounding box center [830, 166] width 55 height 20
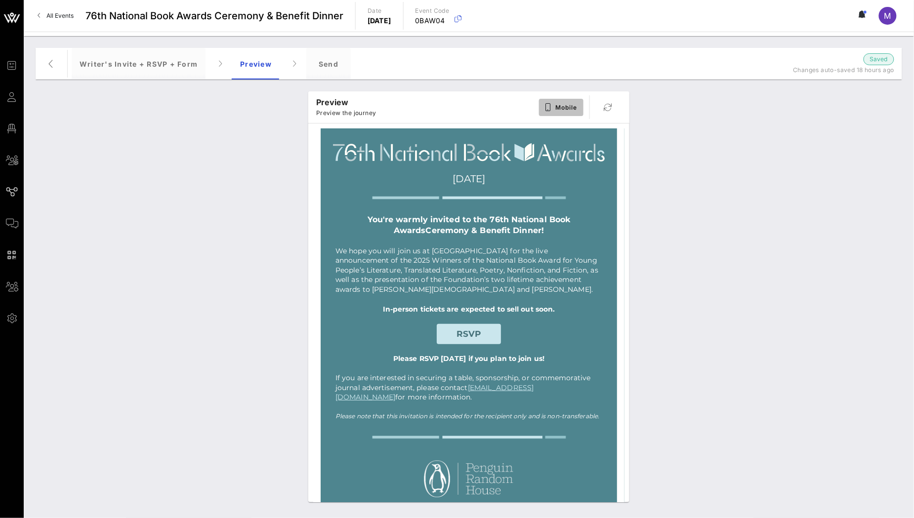
click at [556, 106] on span "Mobile" at bounding box center [561, 107] width 33 height 8
click at [576, 143] on div "Tablet" at bounding box center [572, 146] width 25 height 8
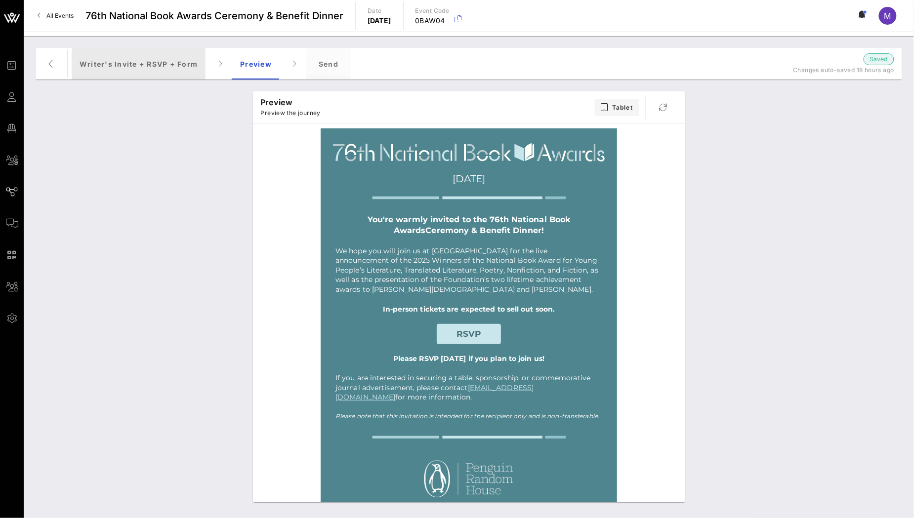
click at [176, 66] on div "Writer's Invite + RSVP + Form" at bounding box center [139, 64] width 134 height 32
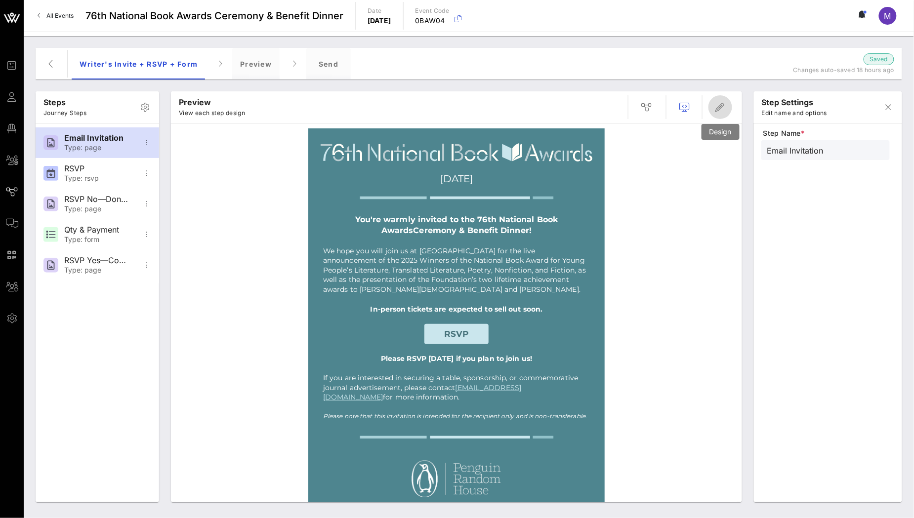
click at [726, 110] on span "button" at bounding box center [720, 107] width 24 height 12
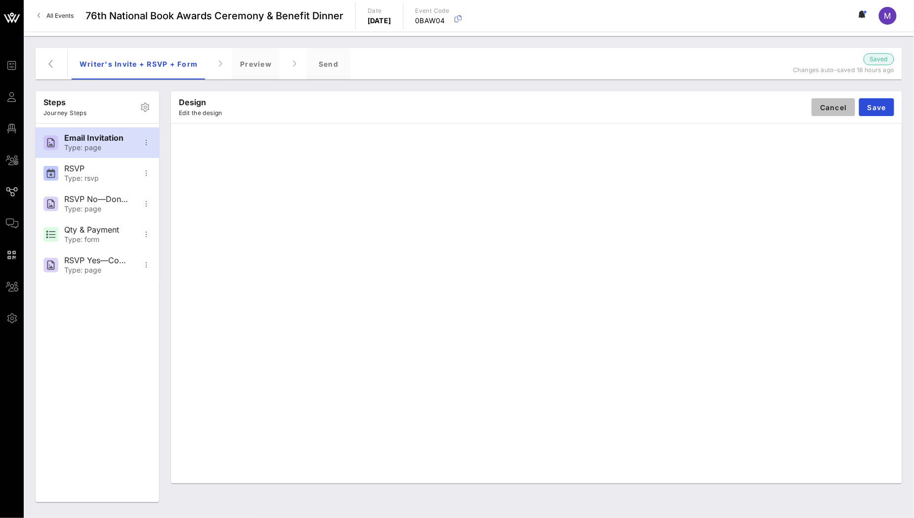
click at [818, 104] on button "Cancel" at bounding box center [832, 107] width 43 height 18
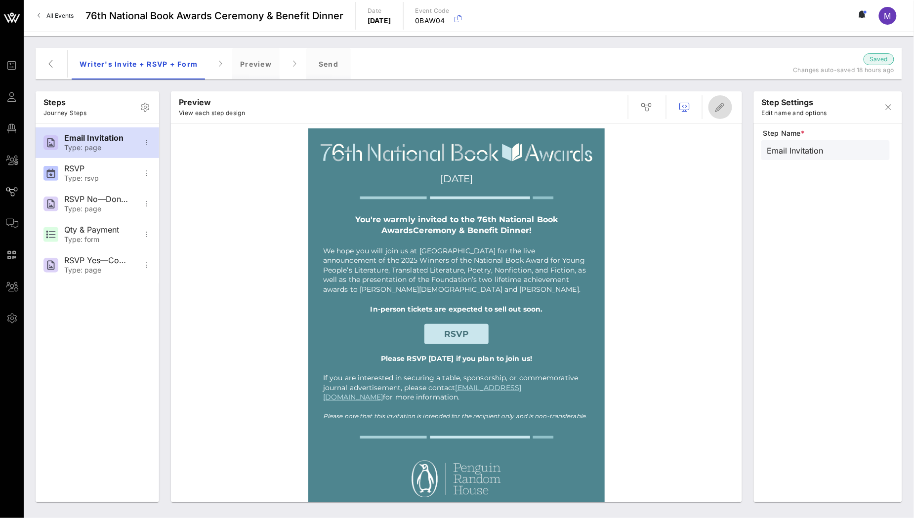
click at [711, 109] on span "button" at bounding box center [720, 107] width 24 height 12
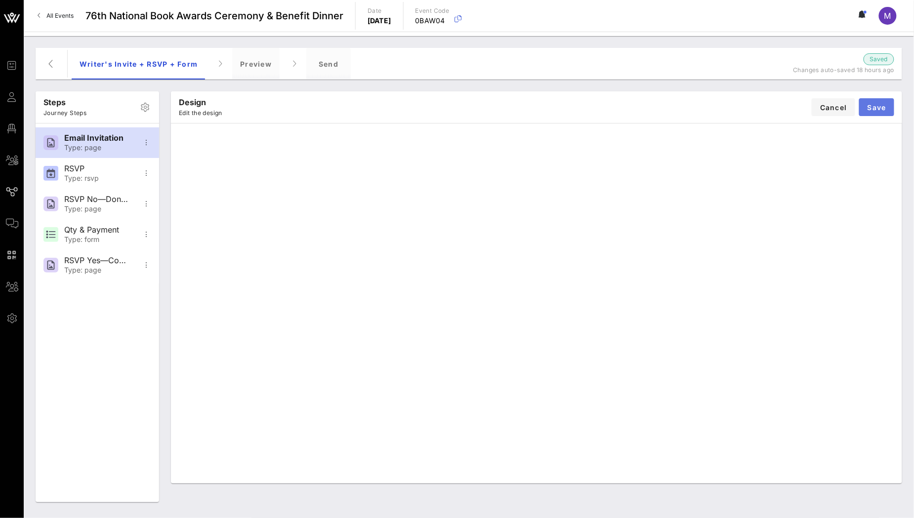
click at [875, 105] on span "Save" at bounding box center [876, 107] width 19 height 8
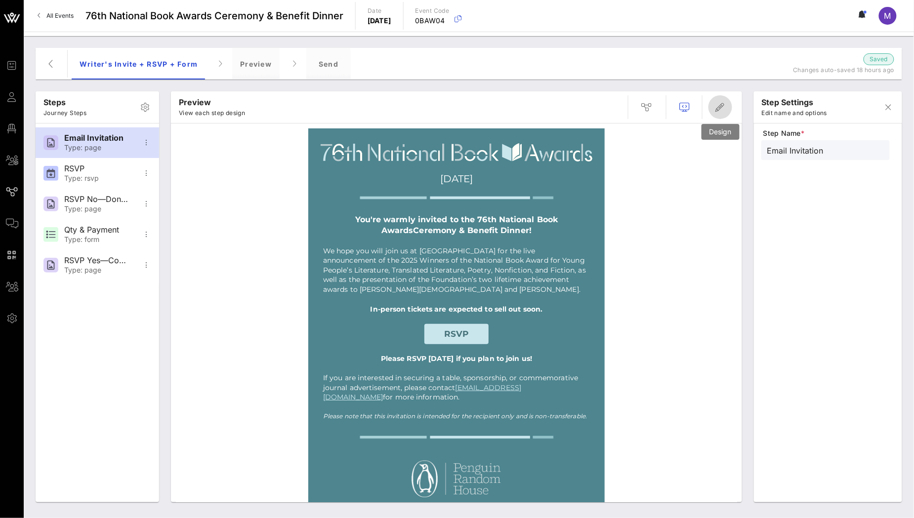
click at [727, 110] on span "button" at bounding box center [720, 107] width 24 height 12
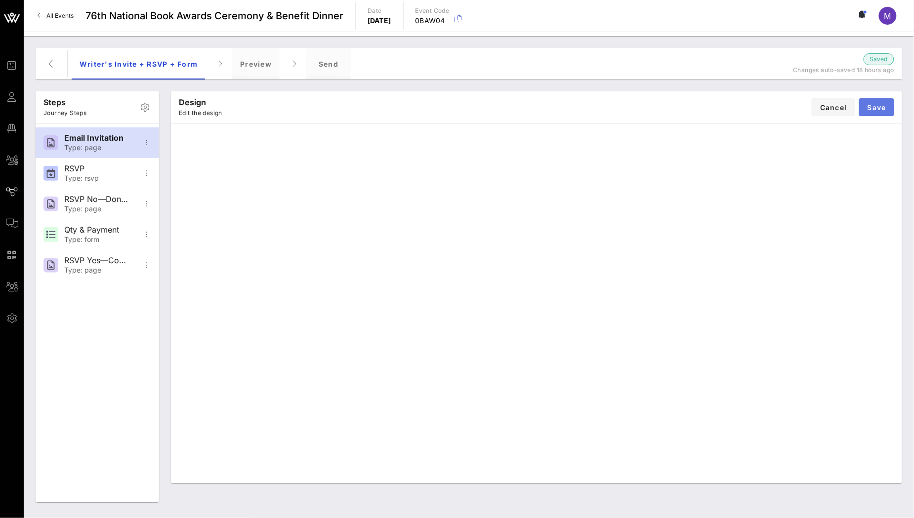
click at [885, 107] on span "Save" at bounding box center [876, 107] width 19 height 8
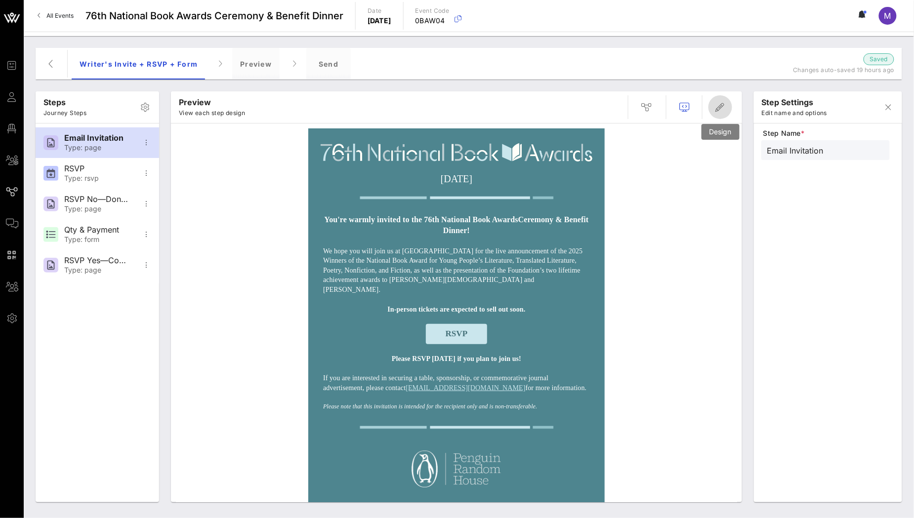
click at [722, 105] on icon "button" at bounding box center [720, 107] width 12 height 12
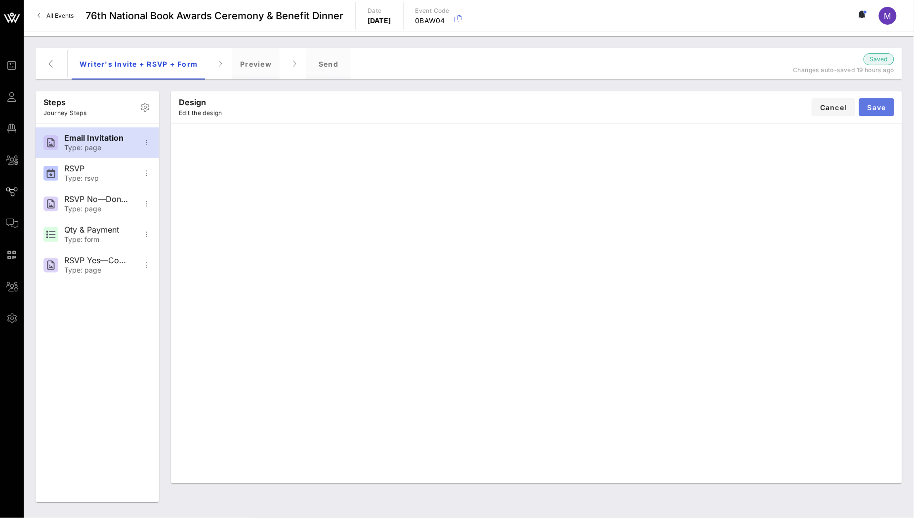
click at [878, 107] on span "Save" at bounding box center [876, 107] width 19 height 8
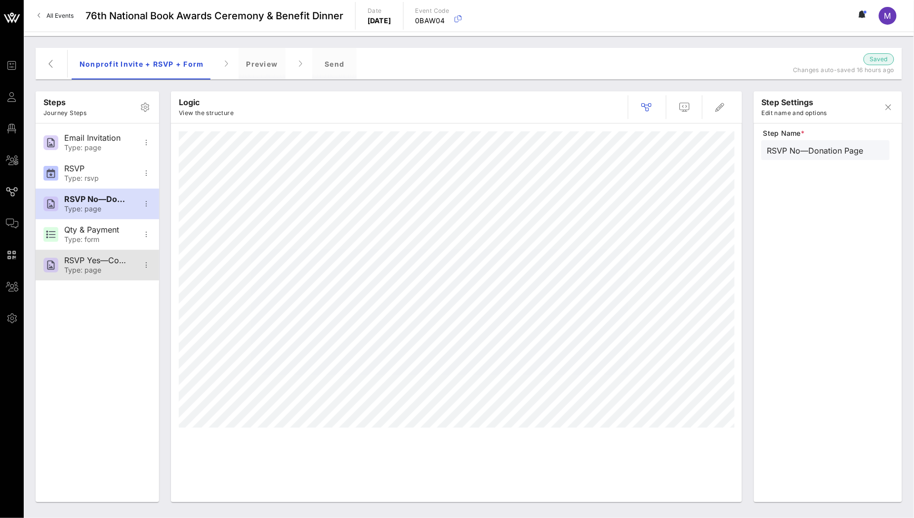
click at [91, 256] on div "RSVP Yes—Confirmation" at bounding box center [96, 260] width 65 height 9
type input "RSVP Yes—Confirmation"
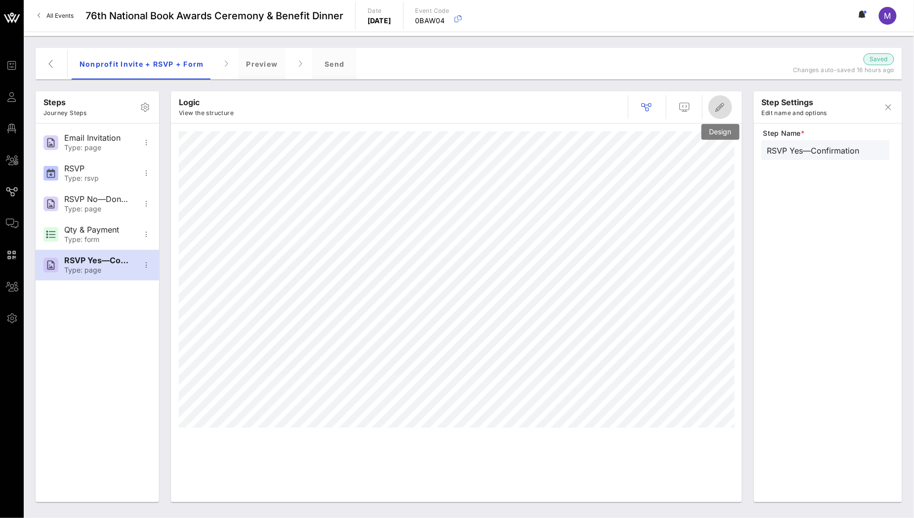
click at [720, 107] on icon "button" at bounding box center [720, 107] width 12 height 12
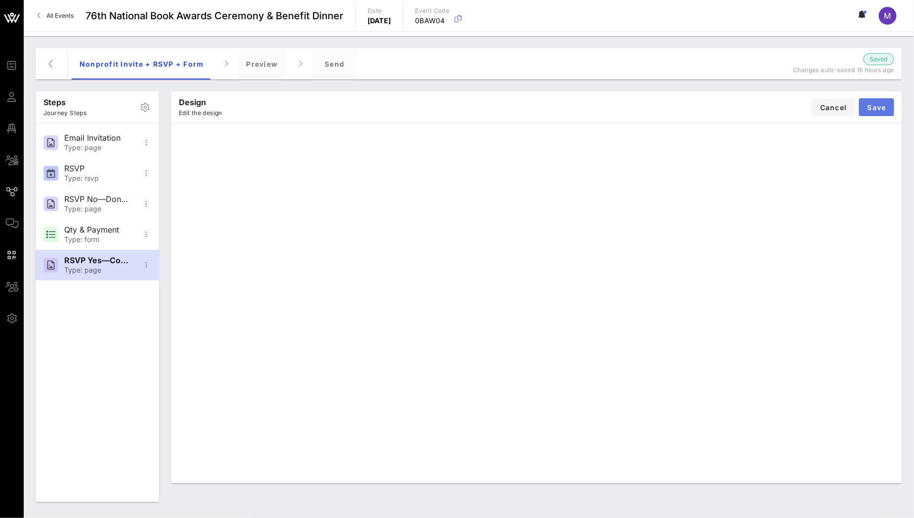
click at [886, 103] on button "Save" at bounding box center [876, 107] width 35 height 18
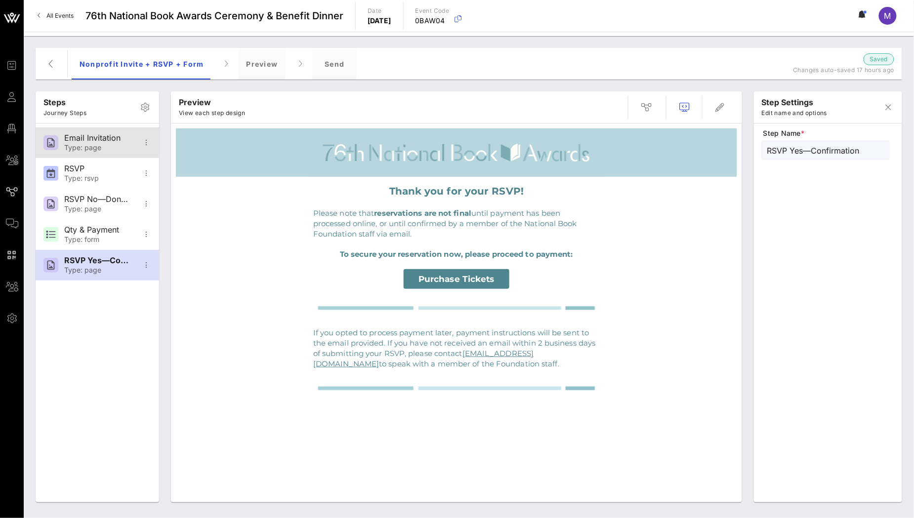
click at [97, 145] on div "Type: page" at bounding box center [96, 148] width 65 height 8
type input "Email Invitation"
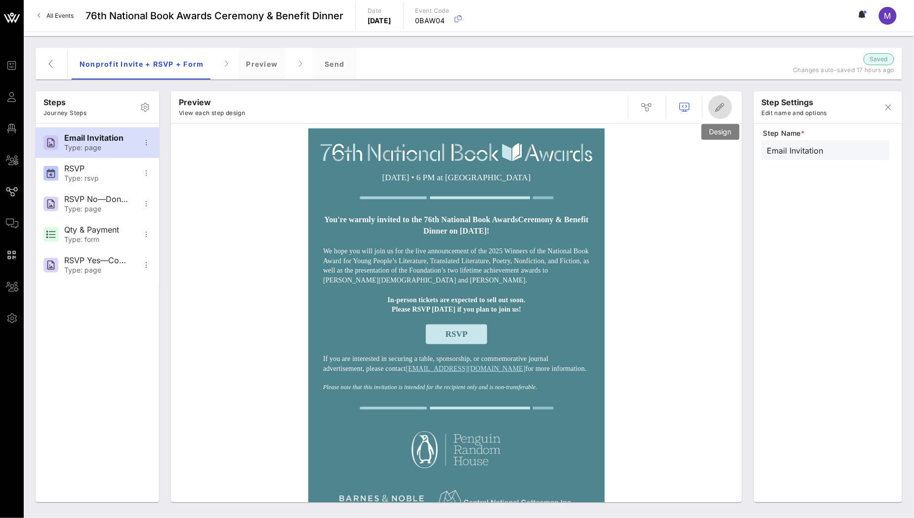
click at [725, 104] on icon "button" at bounding box center [720, 107] width 12 height 12
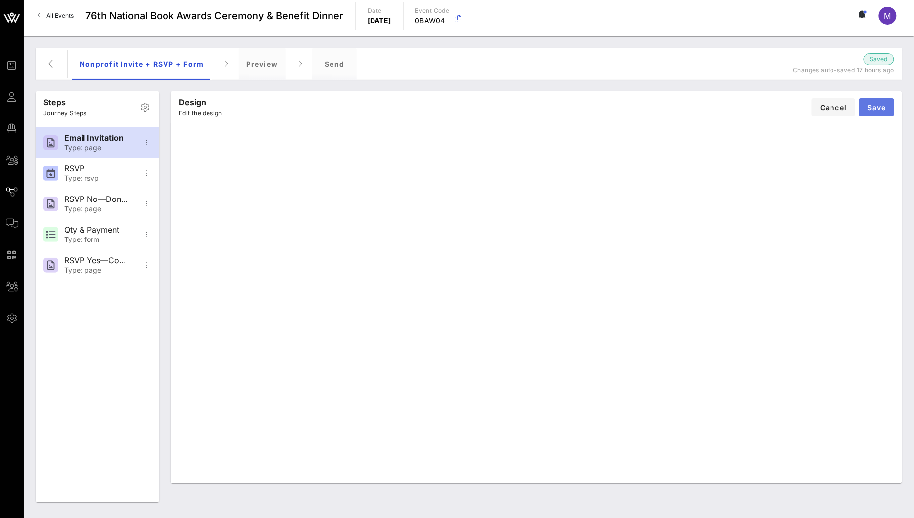
click at [885, 108] on span "Save" at bounding box center [876, 107] width 19 height 8
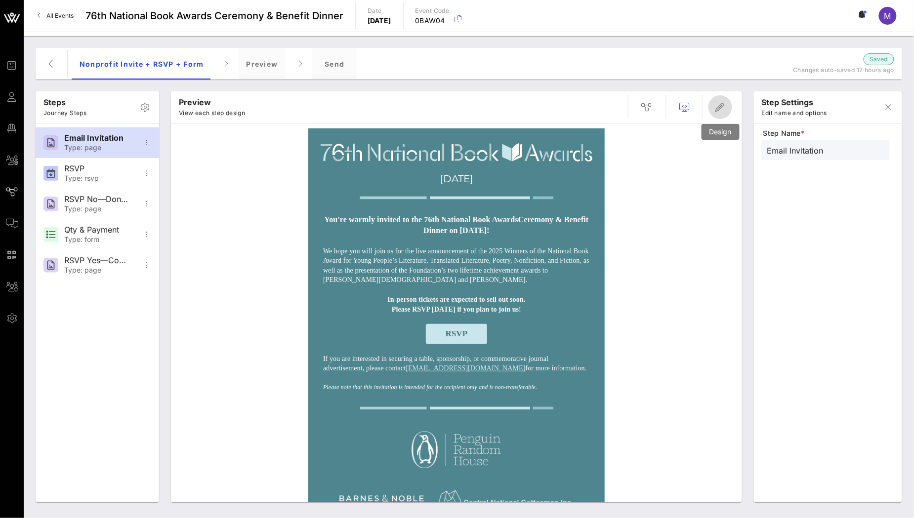
click icon "button"
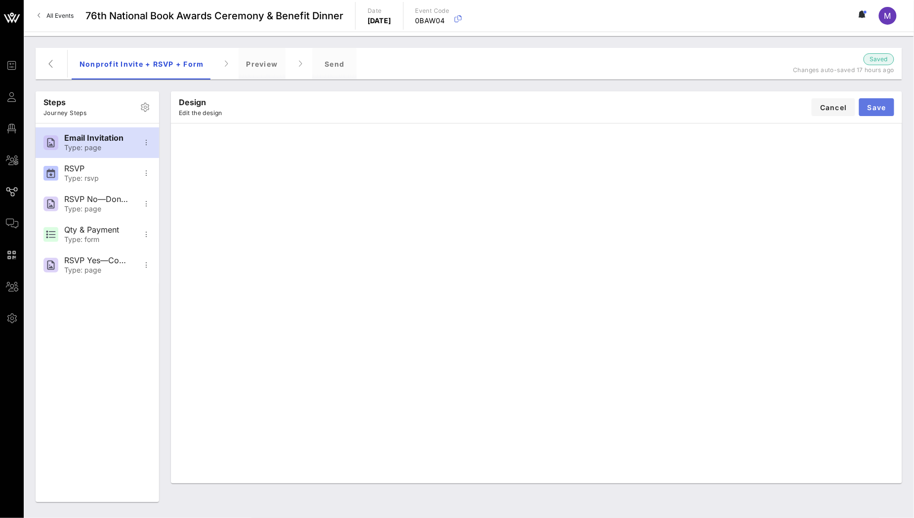
click span "Save"
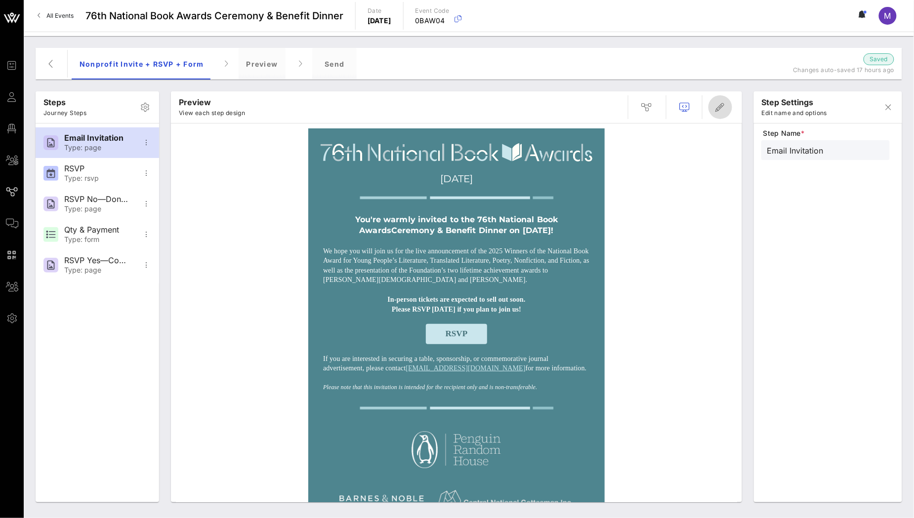
click icon "button"
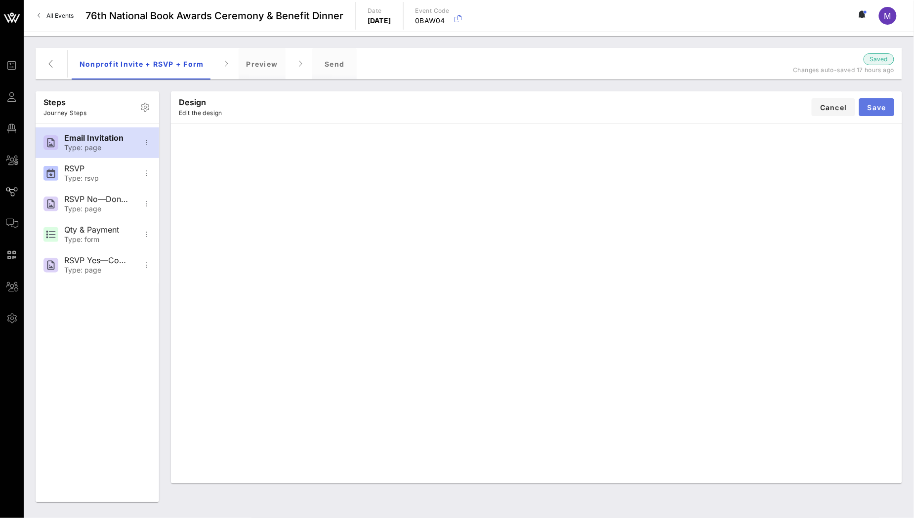
click span "Save"
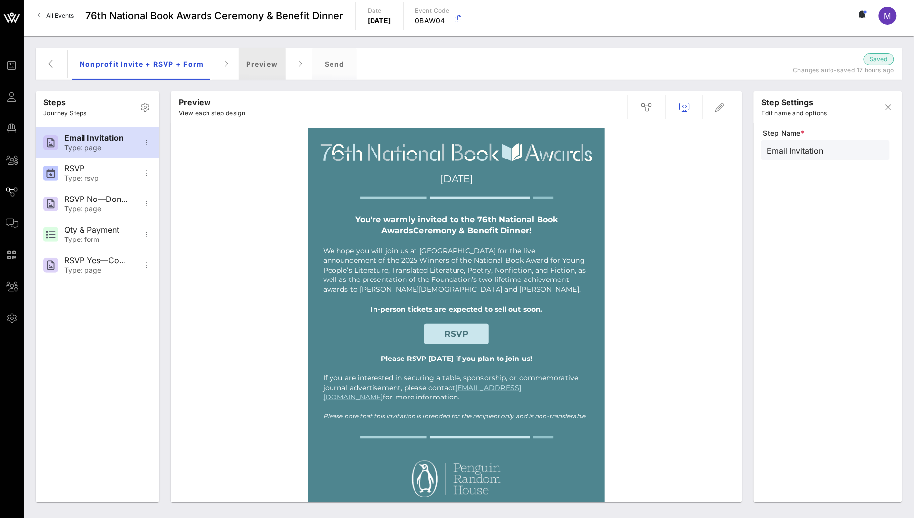
click div "Preview"
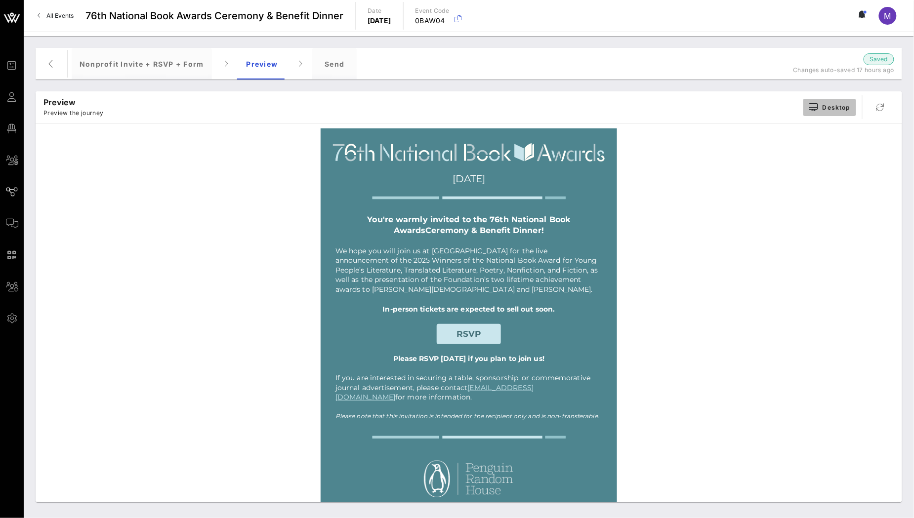
click span "Desktop"
click div "Preview Preview the journey Desktop"
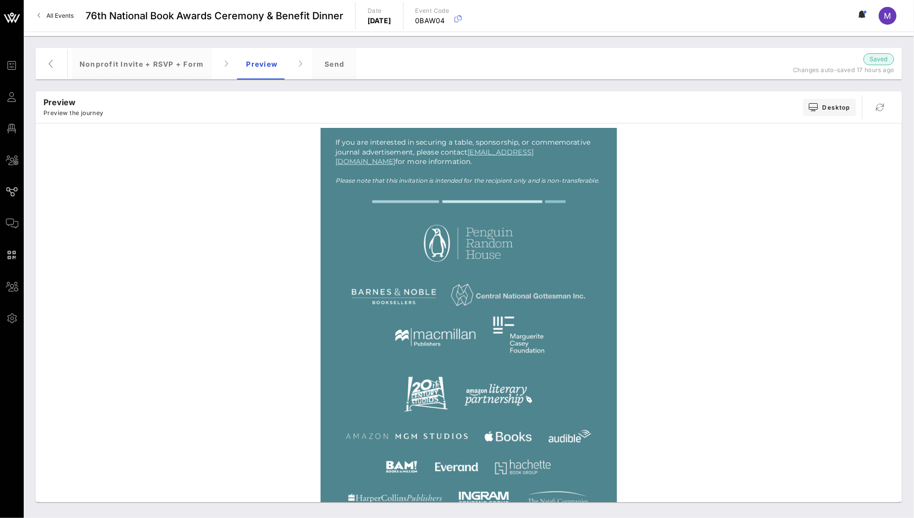
scroll to position [419, 0]
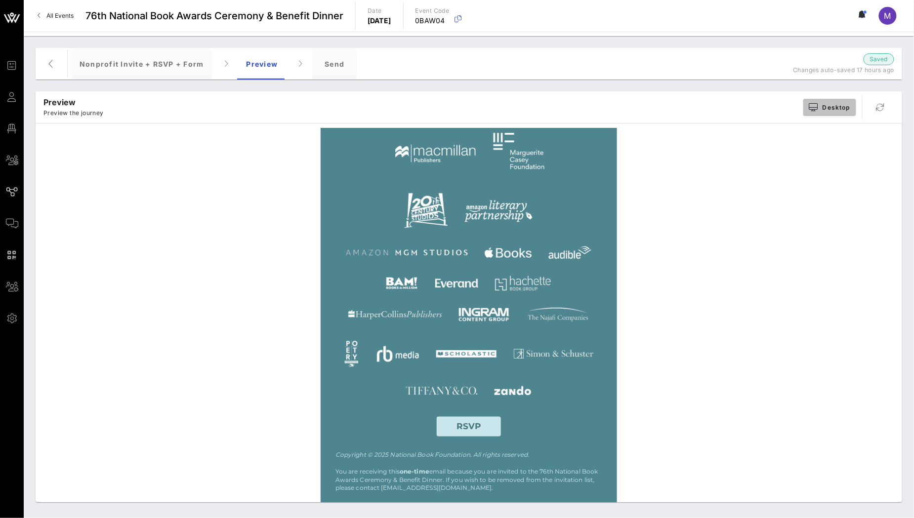
click icon "button"
click div "Mobile"
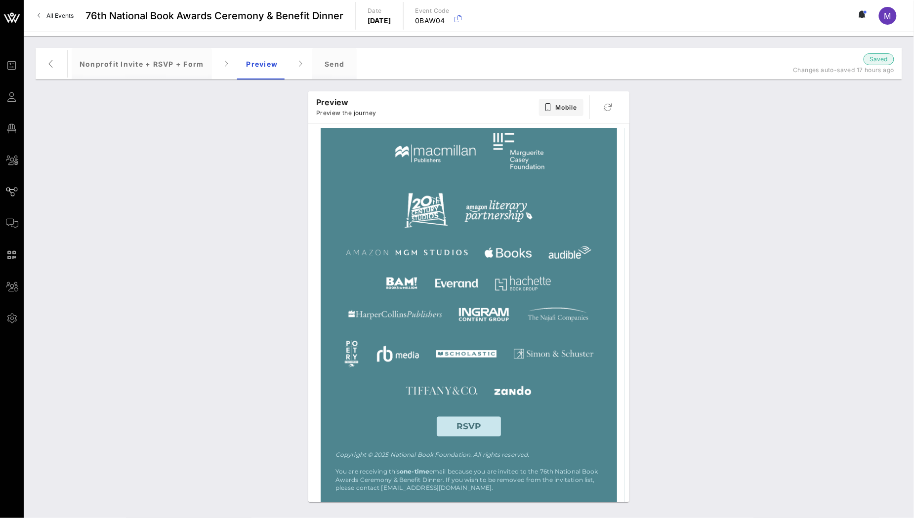
scroll to position [0, 0]
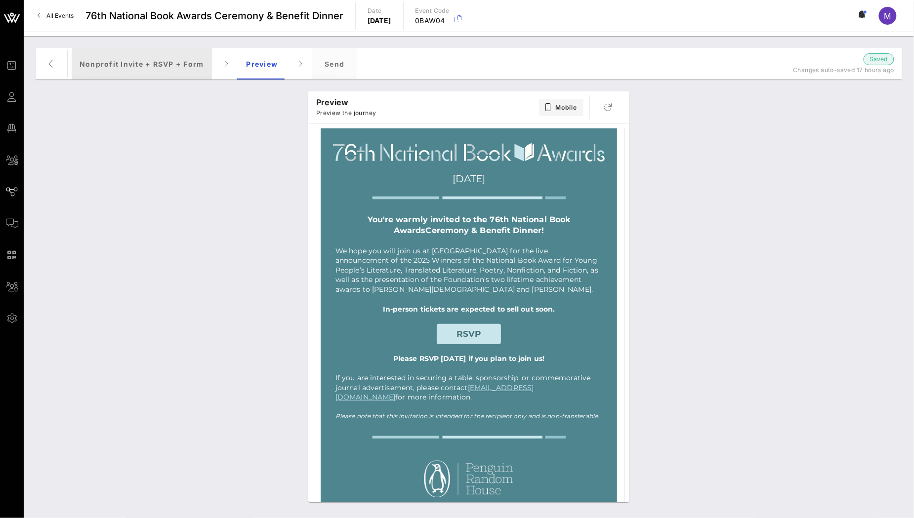
click div "Nonprofit Invite + RSVP + Form"
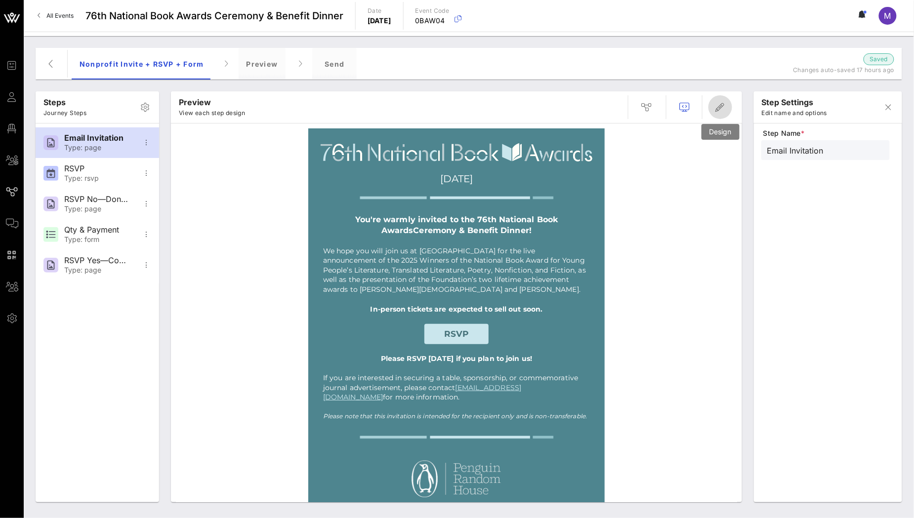
click icon "button"
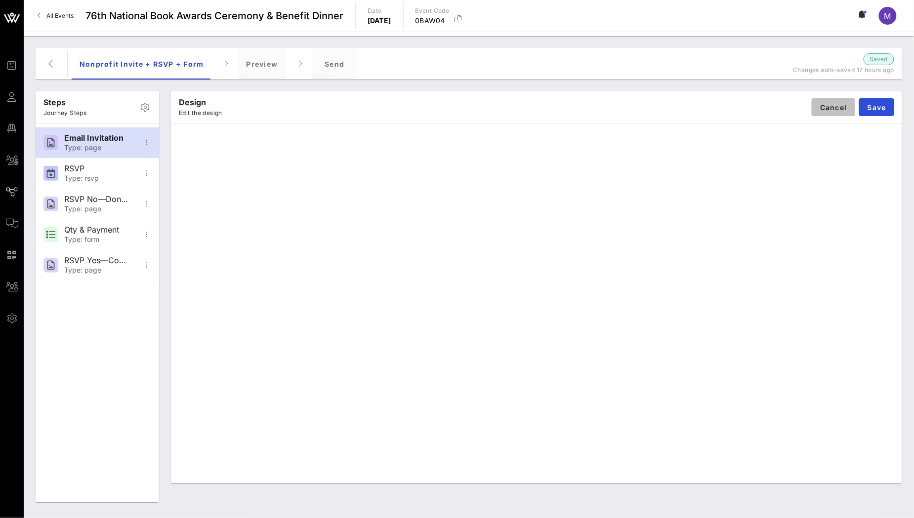
click button "Cancel"
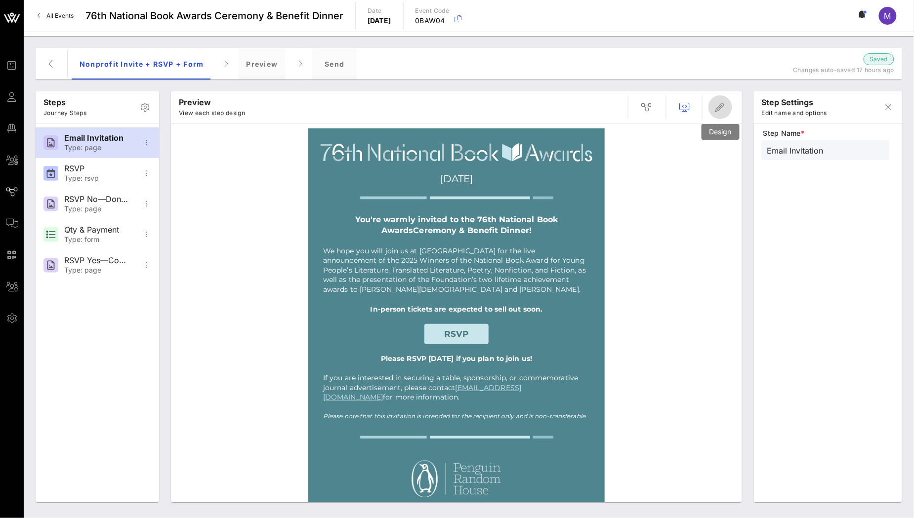
click icon "button"
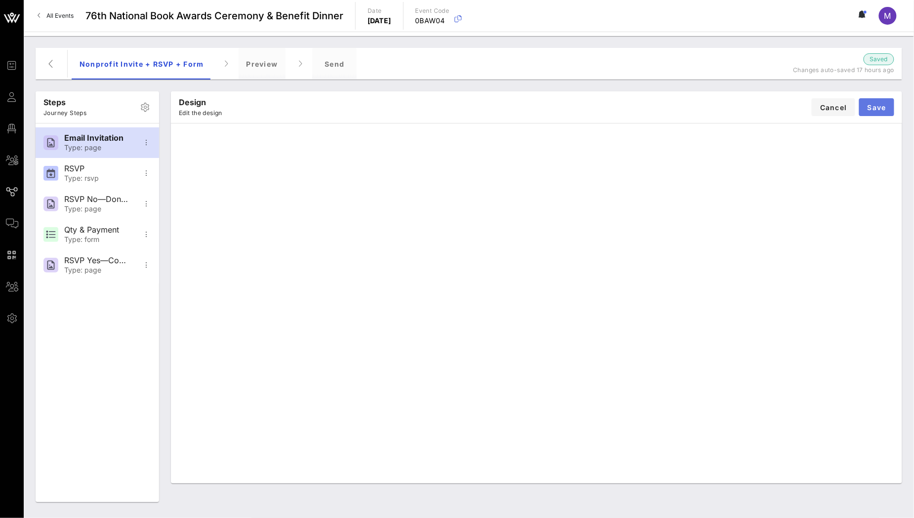
click span "Save"
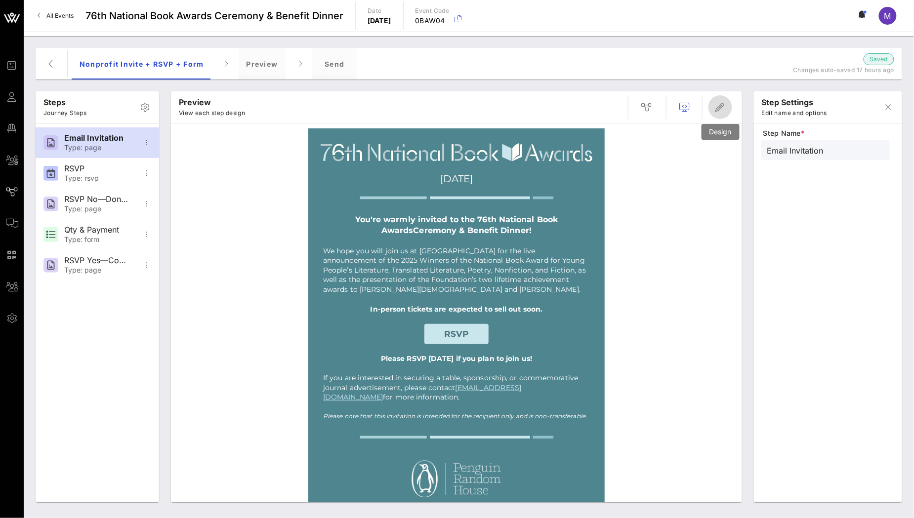
click icon "button"
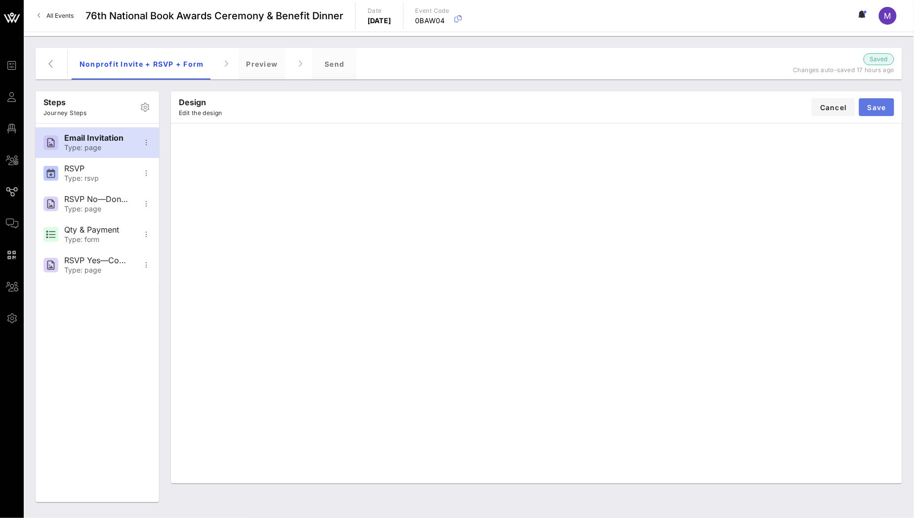
click span "Save"
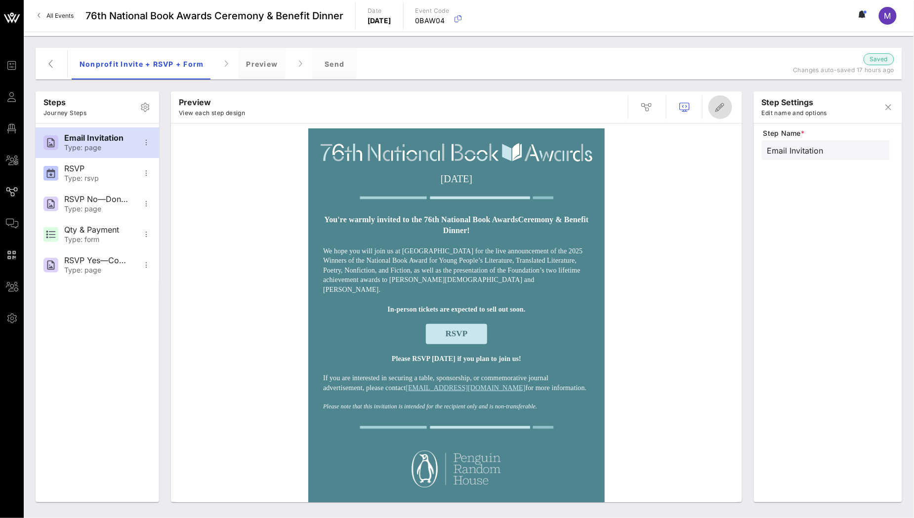
click icon "button"
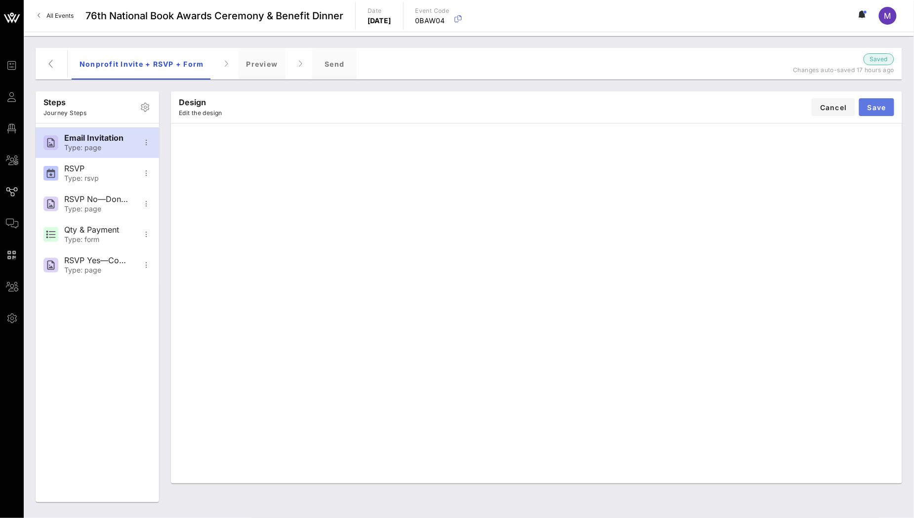
click span "Save"
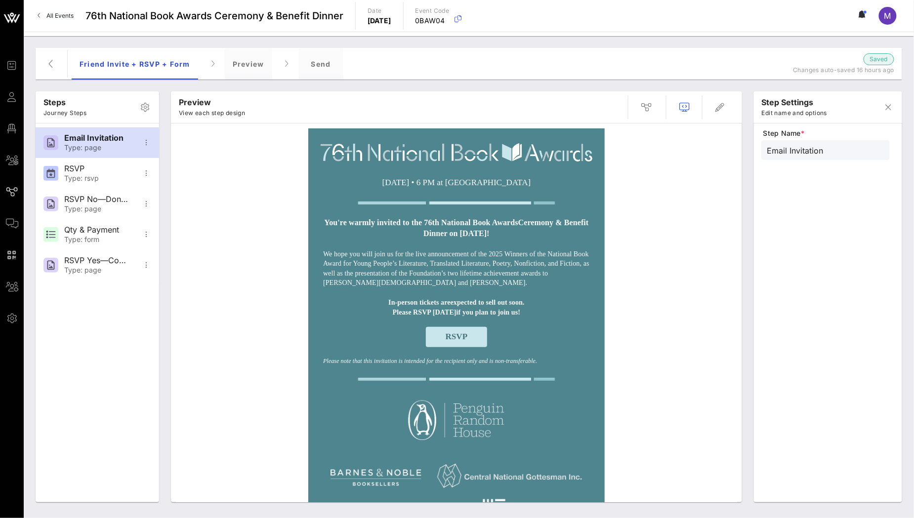
click at [505, 192] on td "[DATE] • 6 PM at [GEOGRAPHIC_DATA]" at bounding box center [456, 182] width 277 height 23
click at [729, 111] on span "button" at bounding box center [720, 107] width 24 height 12
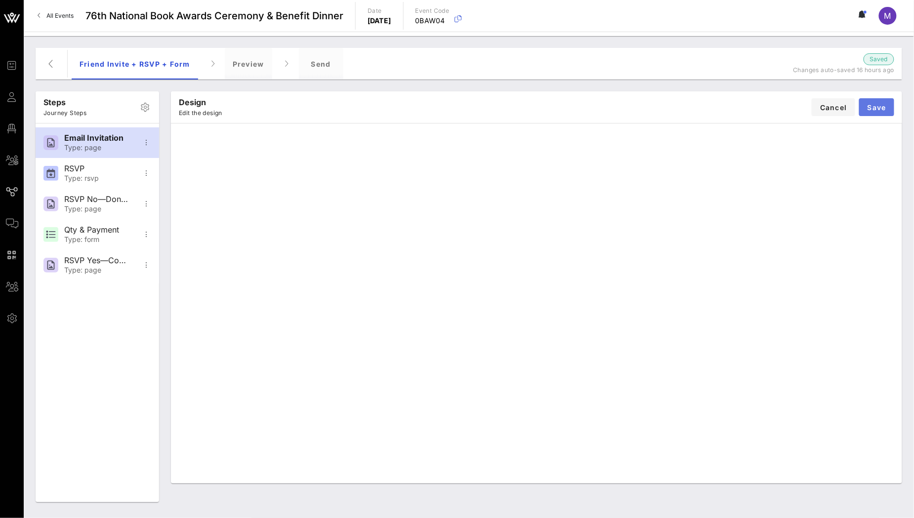
click at [880, 106] on span "Save" at bounding box center [876, 107] width 19 height 8
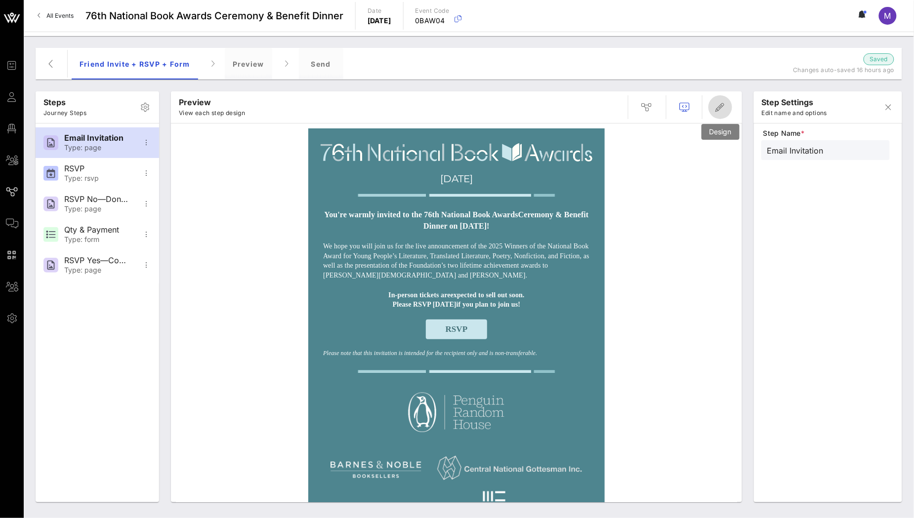
click at [717, 106] on icon "button" at bounding box center [720, 107] width 12 height 12
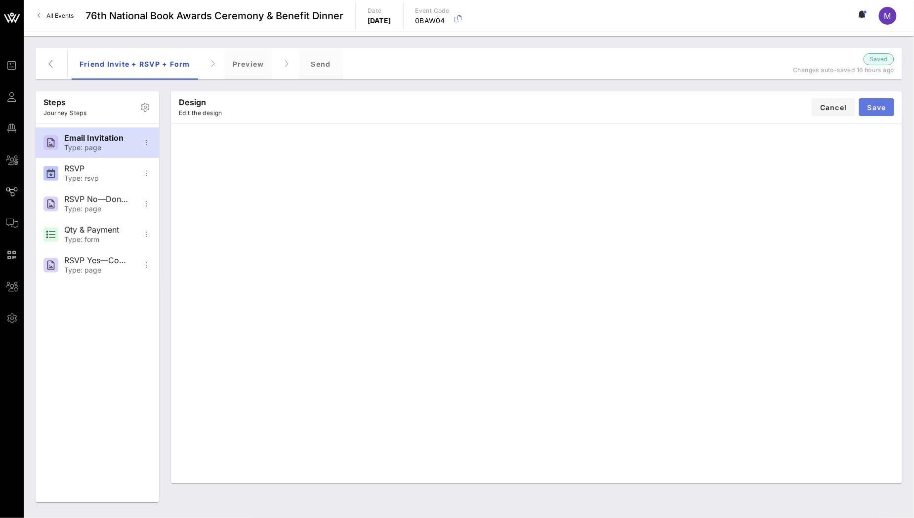
click at [876, 100] on button "Save" at bounding box center [876, 107] width 35 height 18
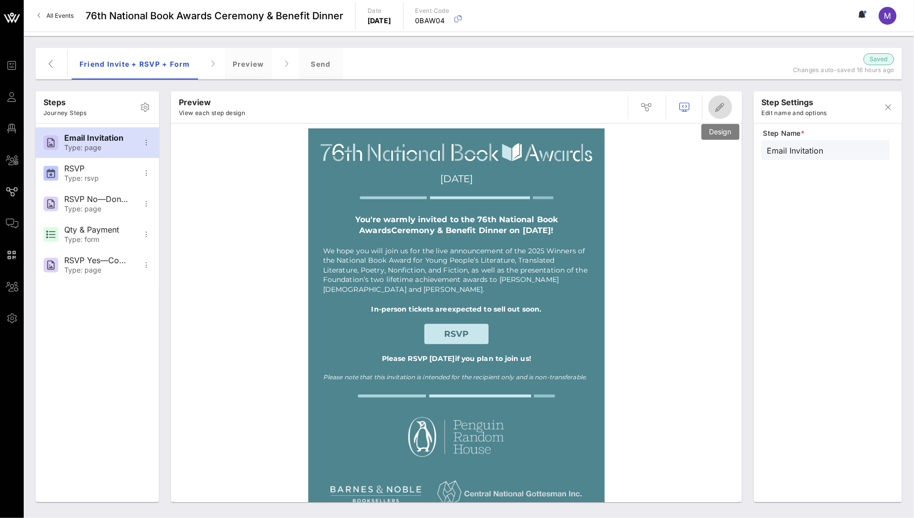
click at [717, 106] on icon "button" at bounding box center [720, 107] width 12 height 12
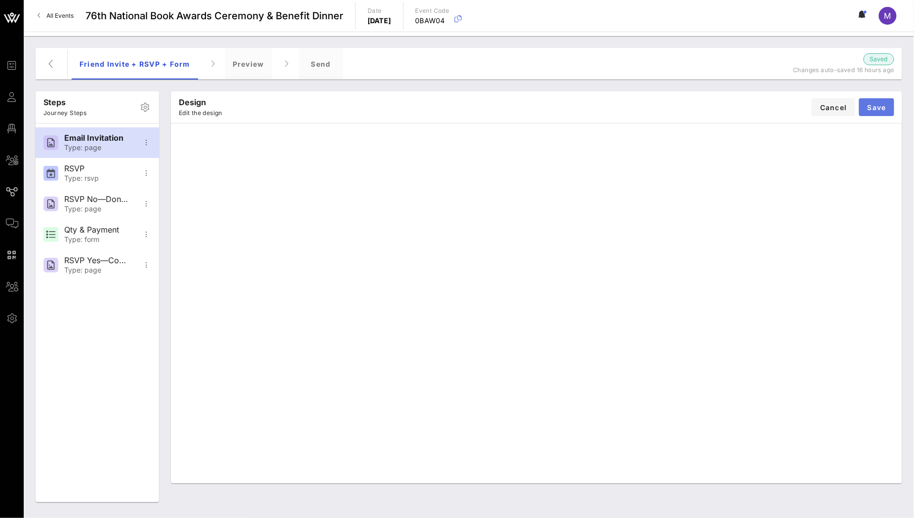
click at [884, 104] on span "Save" at bounding box center [876, 107] width 19 height 8
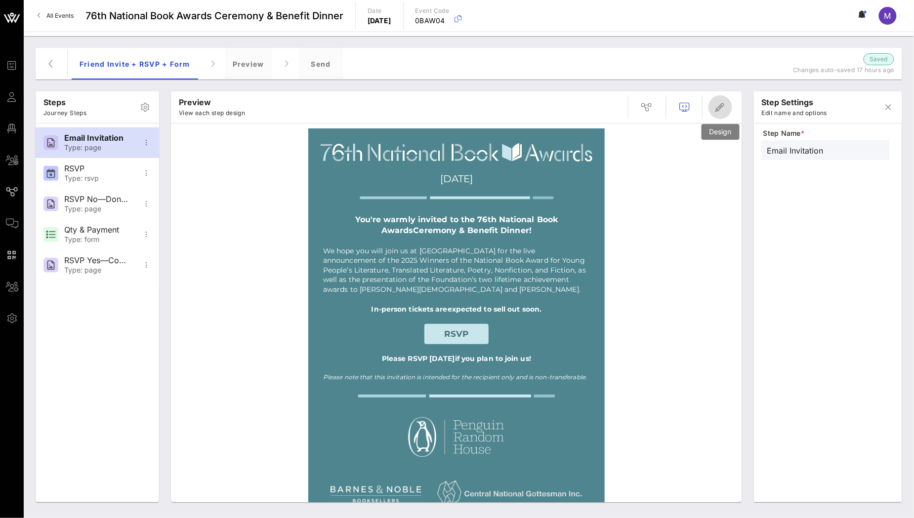
click at [728, 104] on span "button" at bounding box center [720, 107] width 24 height 12
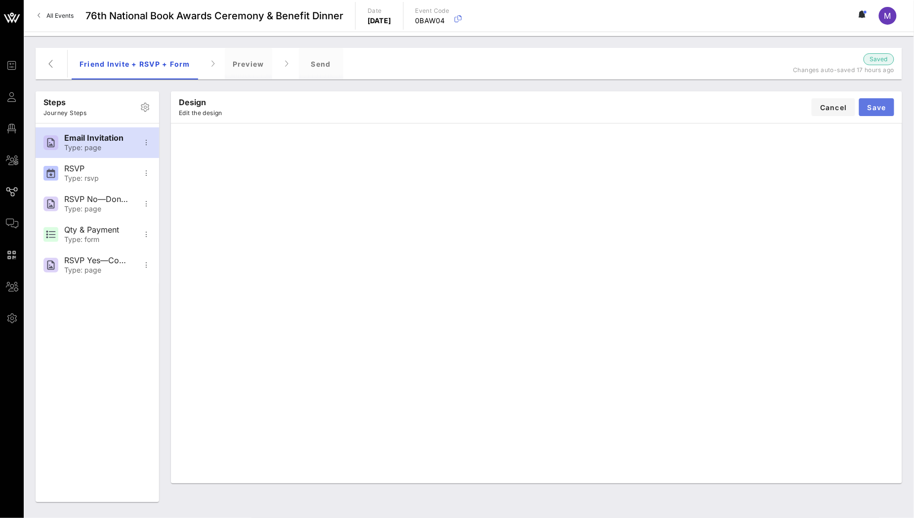
click at [883, 107] on span "Save" at bounding box center [876, 107] width 19 height 8
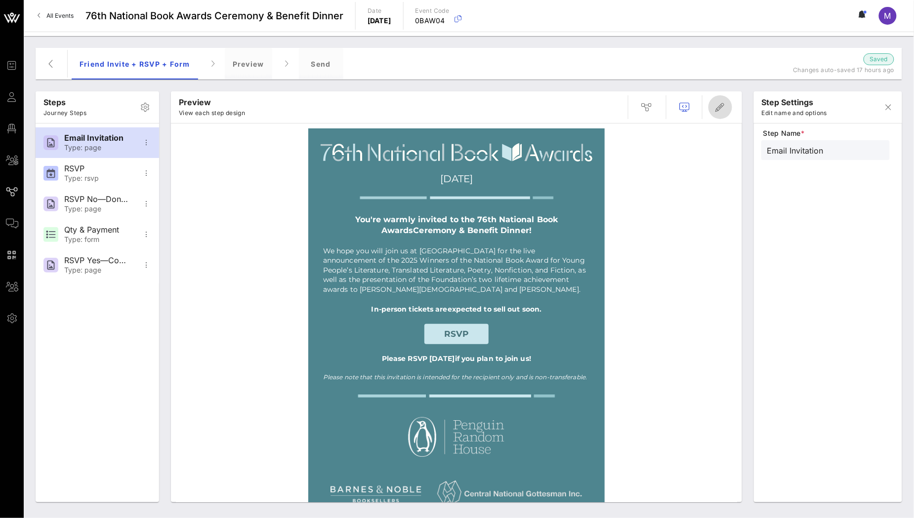
click at [722, 113] on icon "button" at bounding box center [720, 107] width 12 height 12
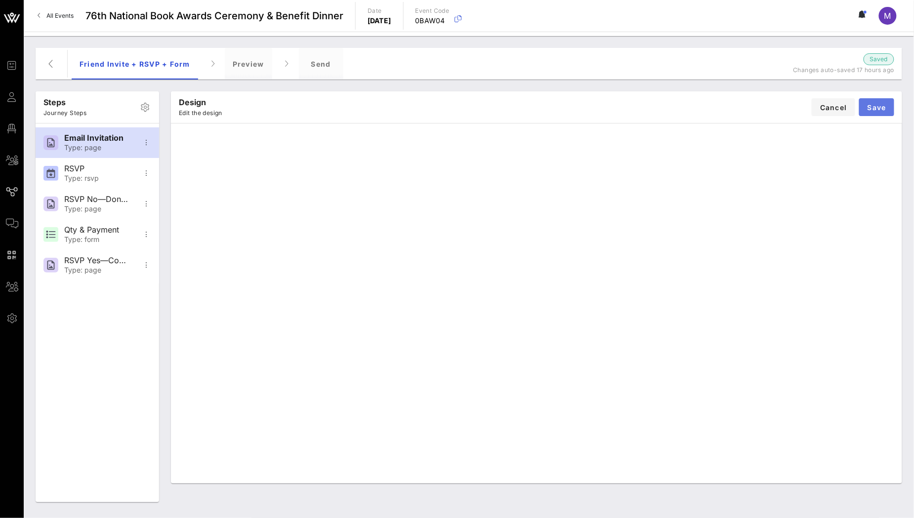
click at [885, 104] on span "Save" at bounding box center [876, 107] width 19 height 8
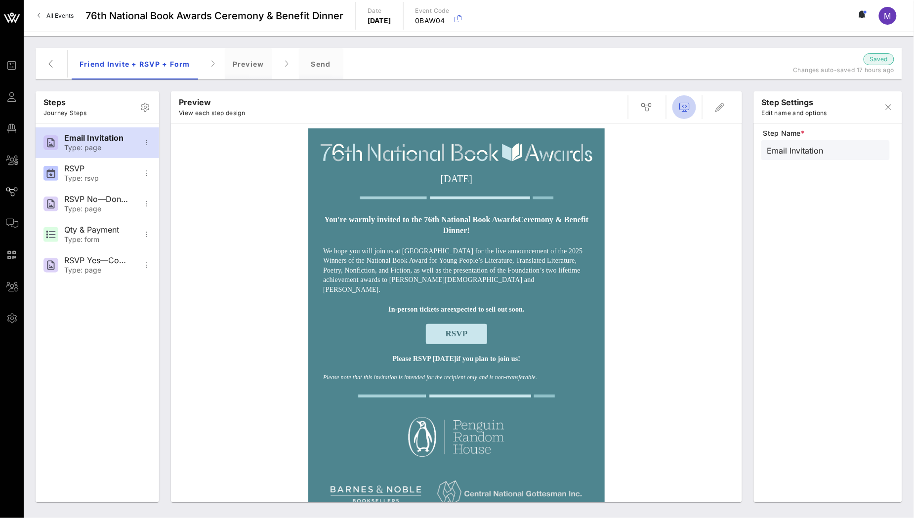
click at [685, 115] on button "button" at bounding box center [684, 107] width 24 height 24
click at [259, 66] on div "Preview" at bounding box center [248, 64] width 47 height 32
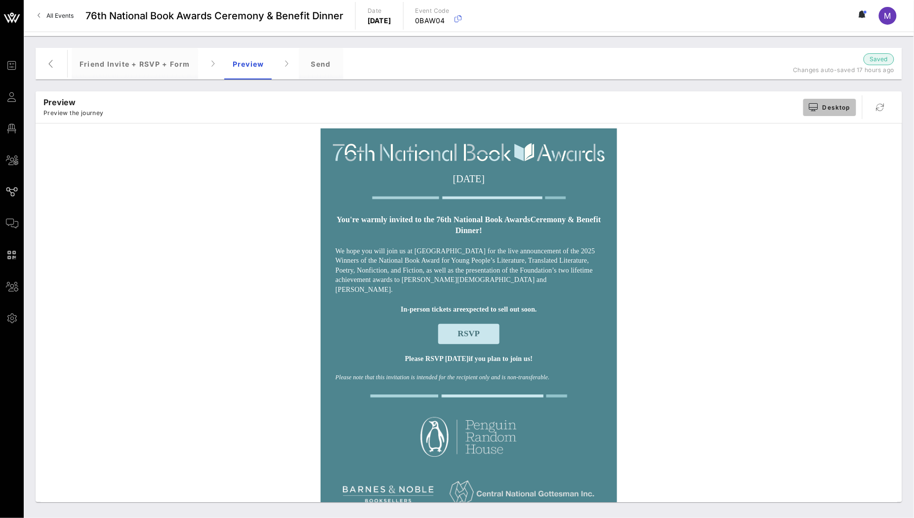
drag, startPoint x: 830, startPoint y: 105, endPoint x: 820, endPoint y: 114, distance: 13.6
click at [830, 105] on span "Desktop" at bounding box center [829, 107] width 41 height 8
click at [827, 160] on div "Mobile" at bounding box center [830, 166] width 55 height 20
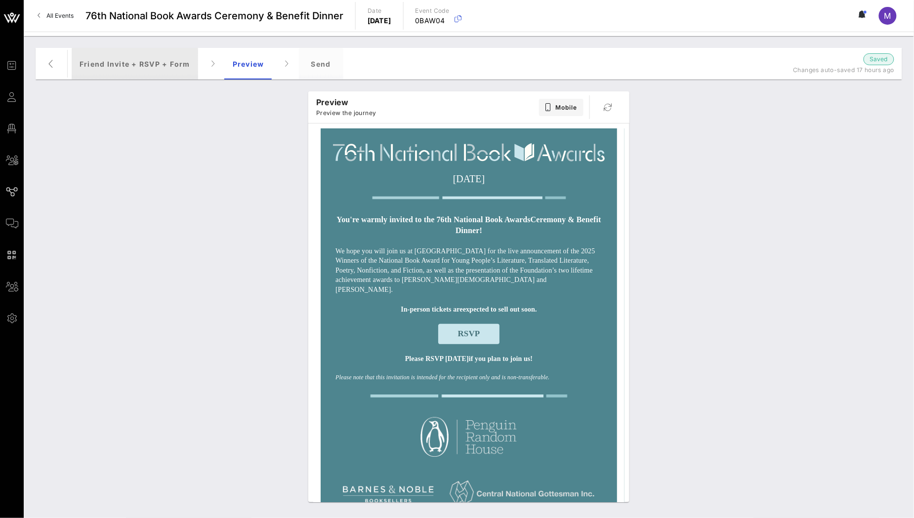
click at [149, 67] on div "Friend Invite + RSVP + Form" at bounding box center [135, 64] width 126 height 32
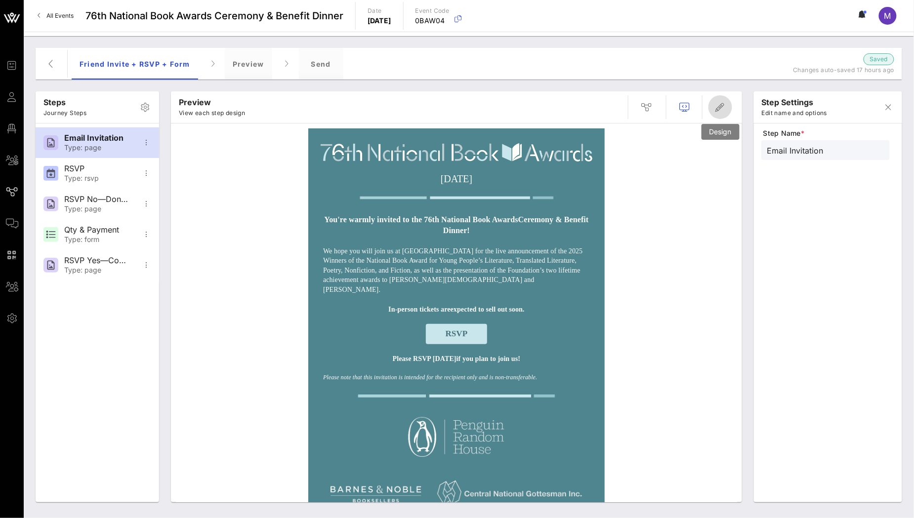
click at [715, 105] on icon "button" at bounding box center [720, 107] width 12 height 12
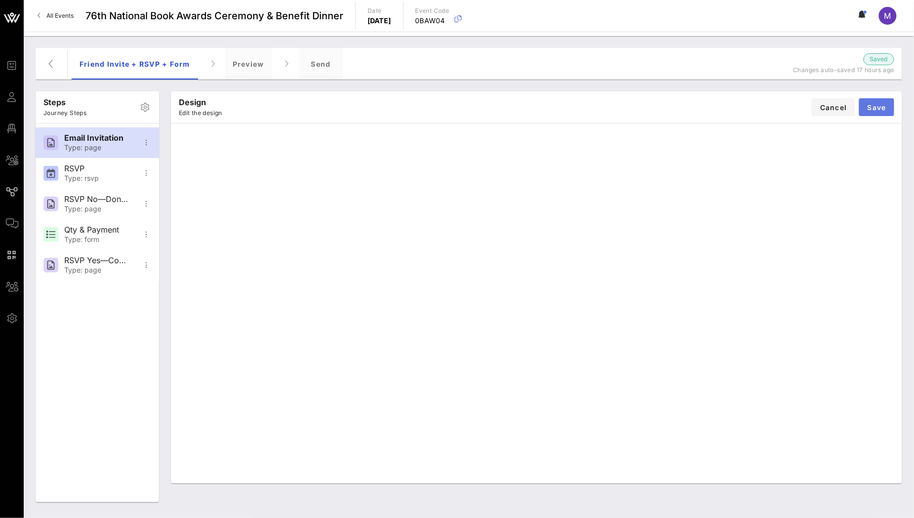
click at [875, 113] on button "Save" at bounding box center [876, 107] width 35 height 18
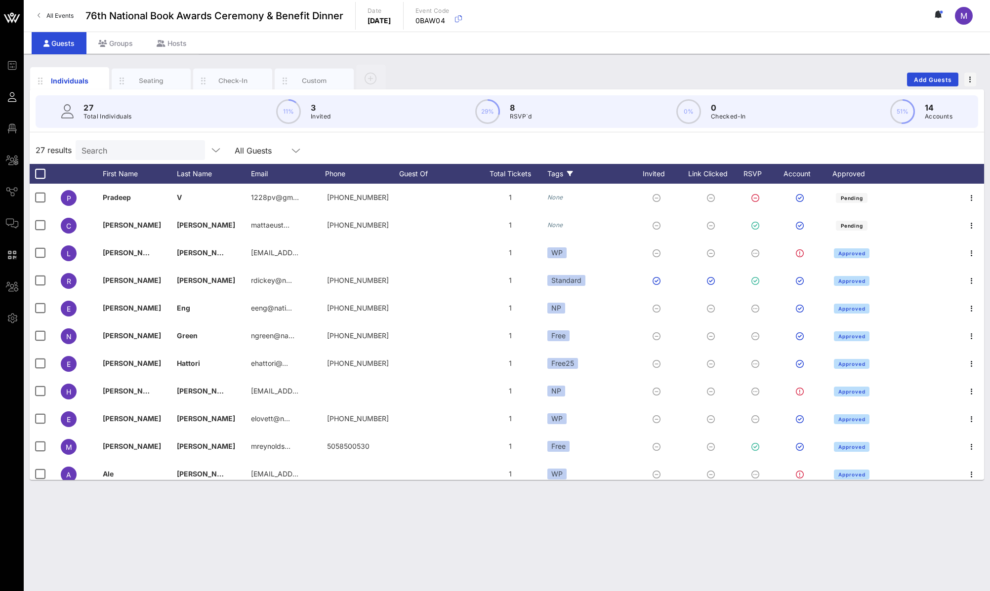
click at [562, 175] on div "Tags" at bounding box center [589, 174] width 84 height 20
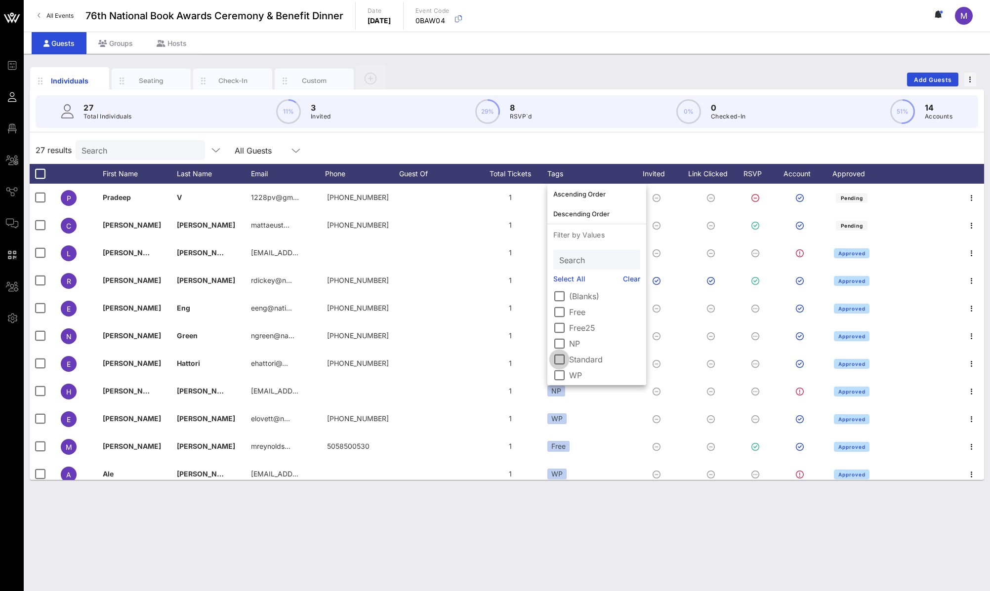
click at [563, 360] on div at bounding box center [559, 359] width 17 height 17
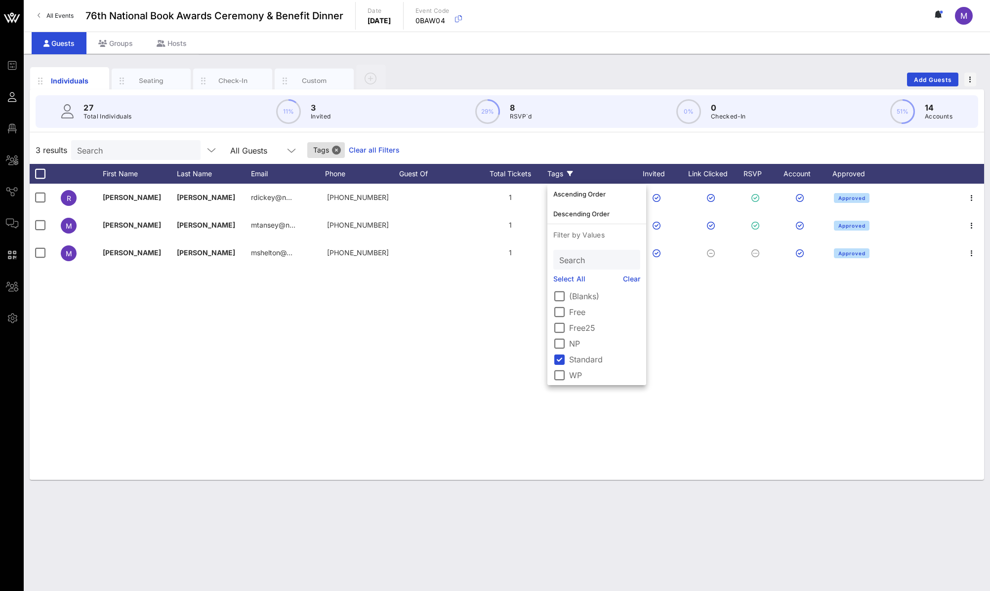
click at [379, 348] on div "[PERSON_NAME] rdickey@n… [PHONE_NUMBER] 1 Standard Approved M [PERSON_NAME][GEO…" at bounding box center [507, 332] width 954 height 296
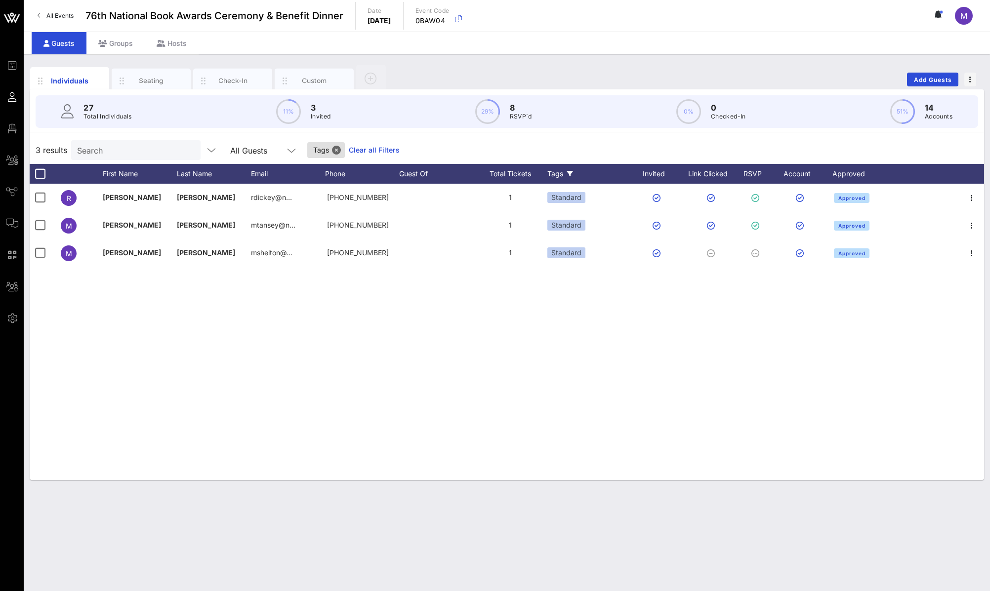
click at [568, 169] on div "Tags" at bounding box center [589, 174] width 84 height 20
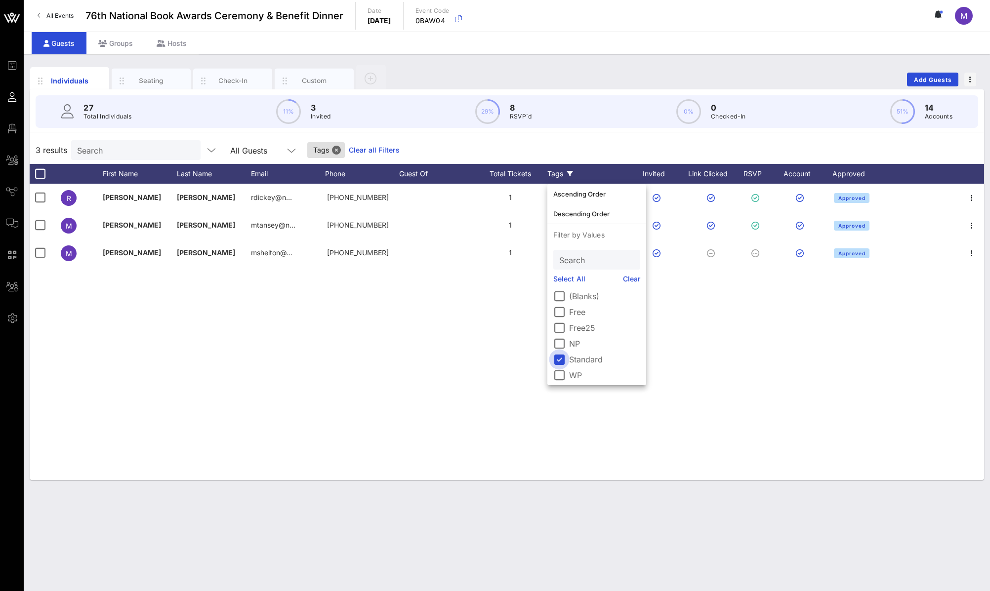
click at [561, 357] on div at bounding box center [559, 359] width 17 height 17
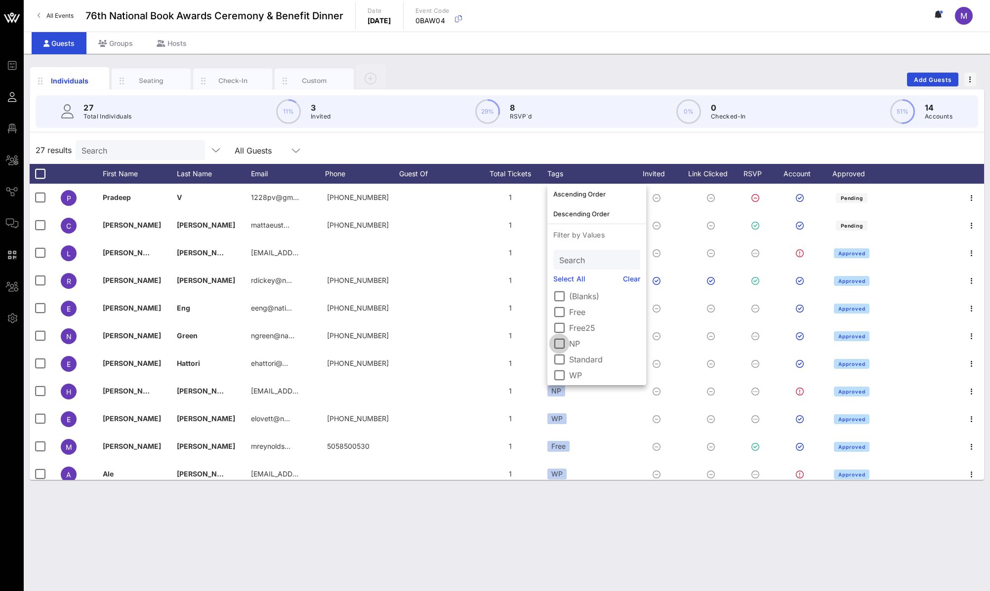
click at [560, 346] on div at bounding box center [559, 343] width 17 height 17
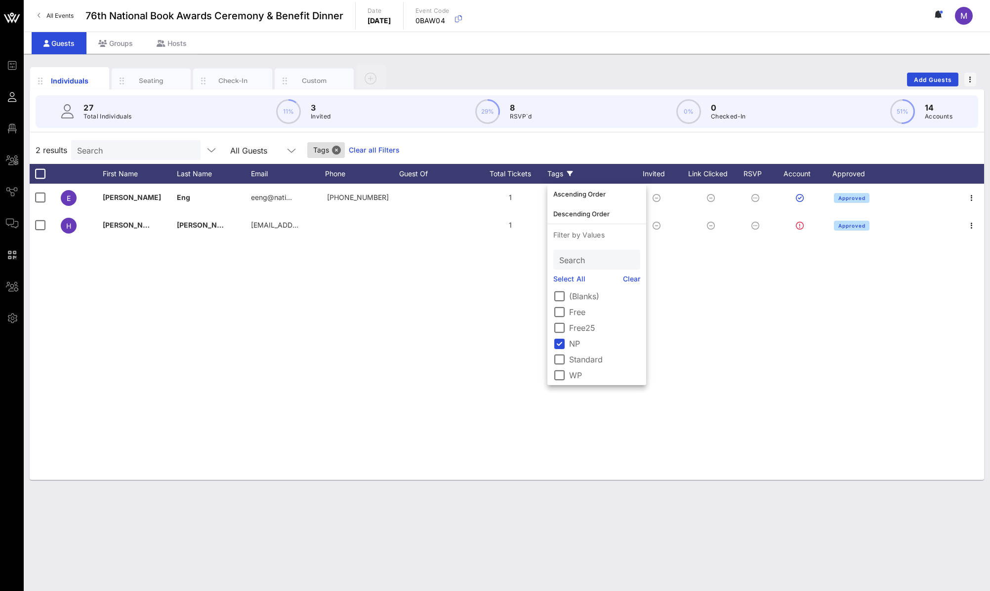
click at [354, 331] on div "E Eileen Eng eeng@nati… +19096416180 1 NP Approved H Hannah Kwak hkwak@national…" at bounding box center [507, 332] width 954 height 296
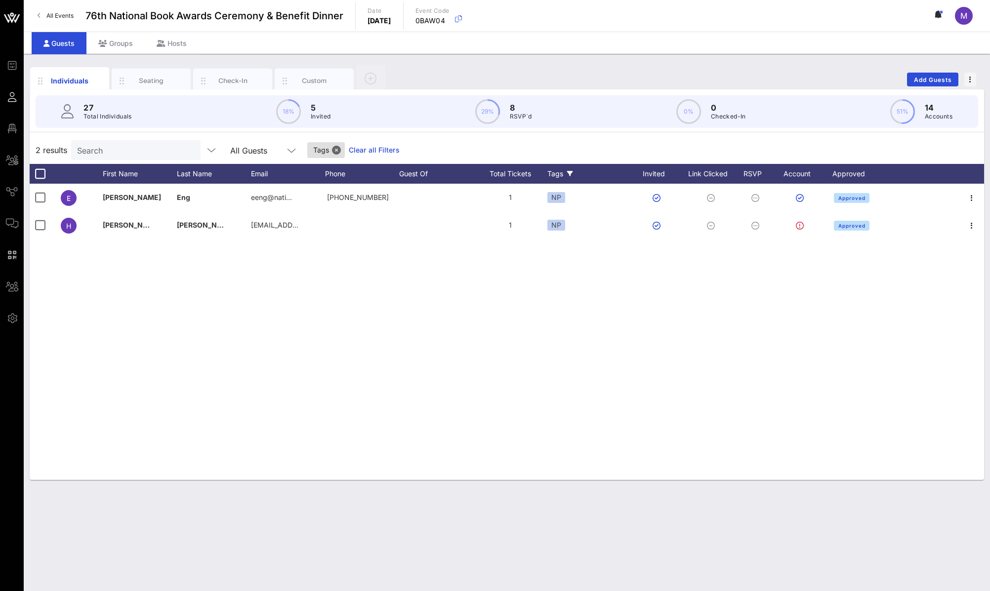
click at [568, 175] on icon at bounding box center [570, 174] width 6 height 6
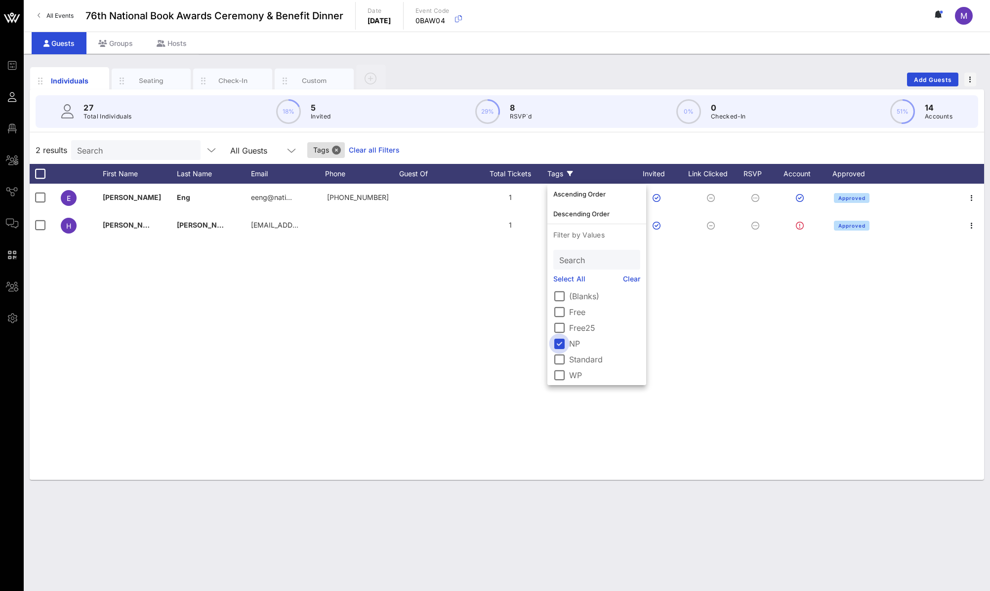
click at [561, 343] on div at bounding box center [559, 343] width 17 height 17
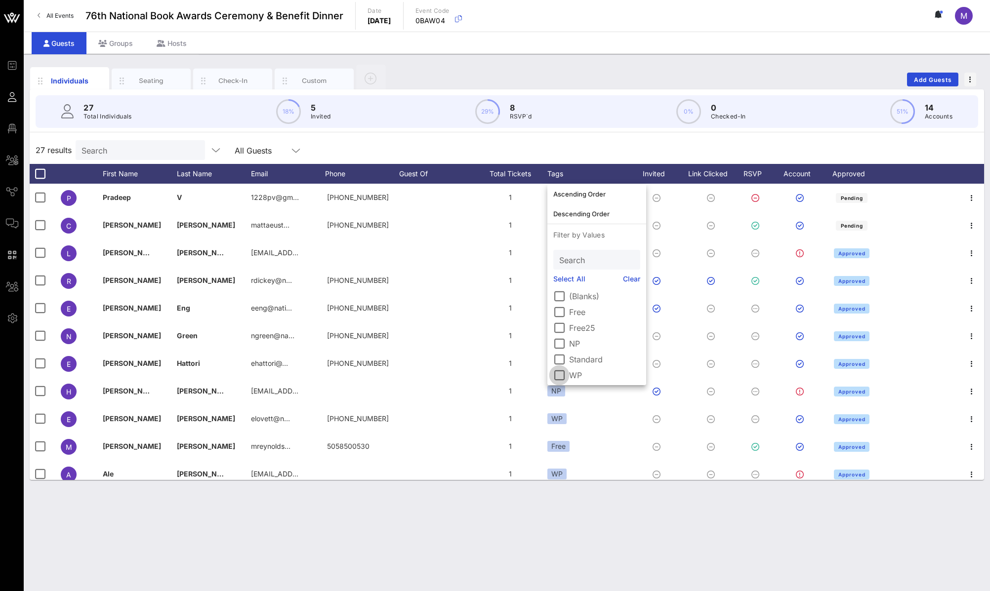
click at [560, 372] on div at bounding box center [559, 375] width 17 height 17
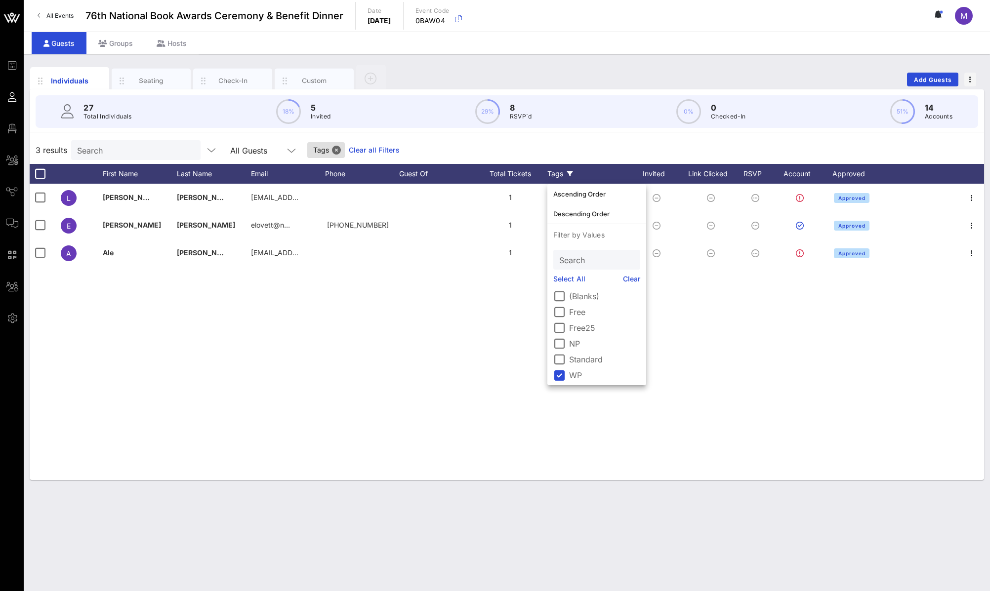
click at [395, 393] on div "L Lee Comer lcomer@nationalbook.org 1 WP Approved E Emily Lovett elovett@n… +13…" at bounding box center [507, 332] width 954 height 296
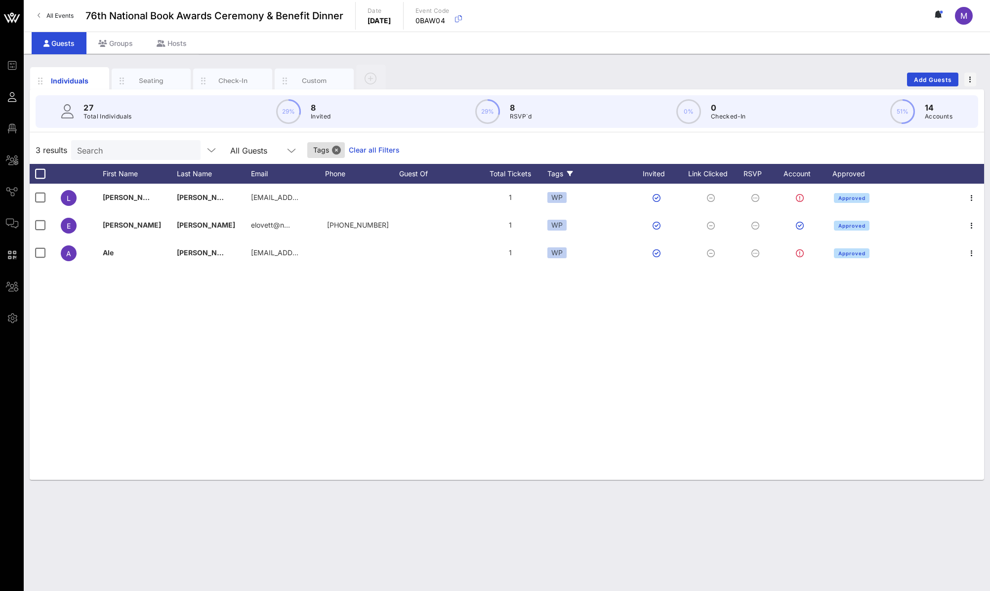
click at [569, 170] on div "Tags" at bounding box center [589, 174] width 84 height 20
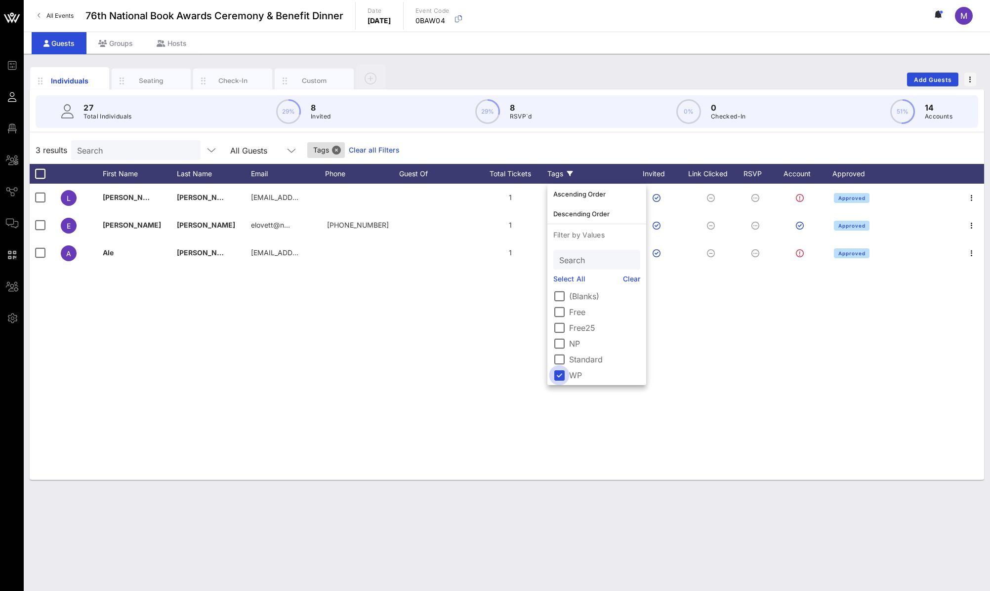
click at [555, 376] on div at bounding box center [559, 375] width 17 height 17
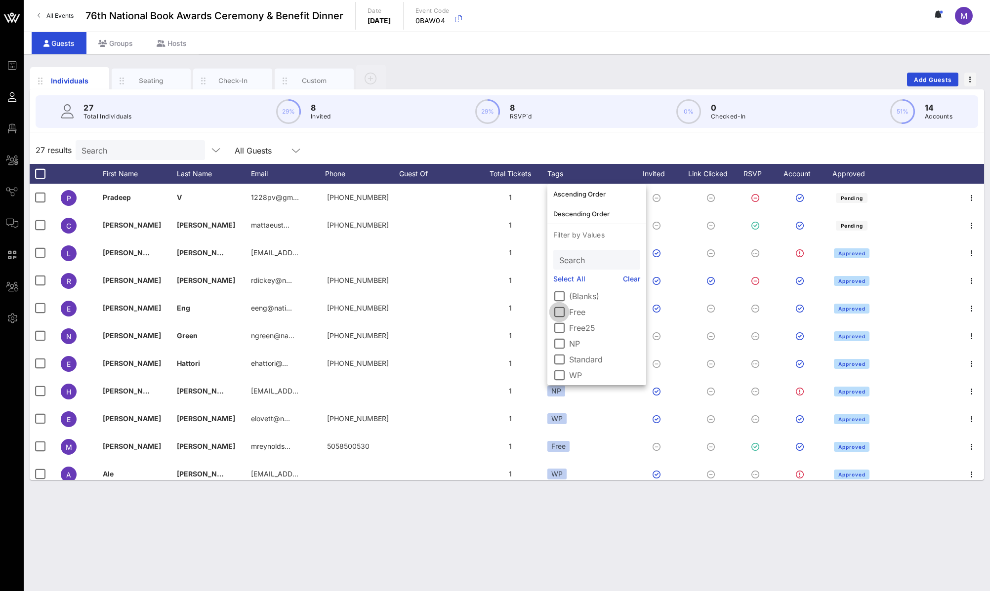
click at [561, 316] on div at bounding box center [559, 312] width 17 height 17
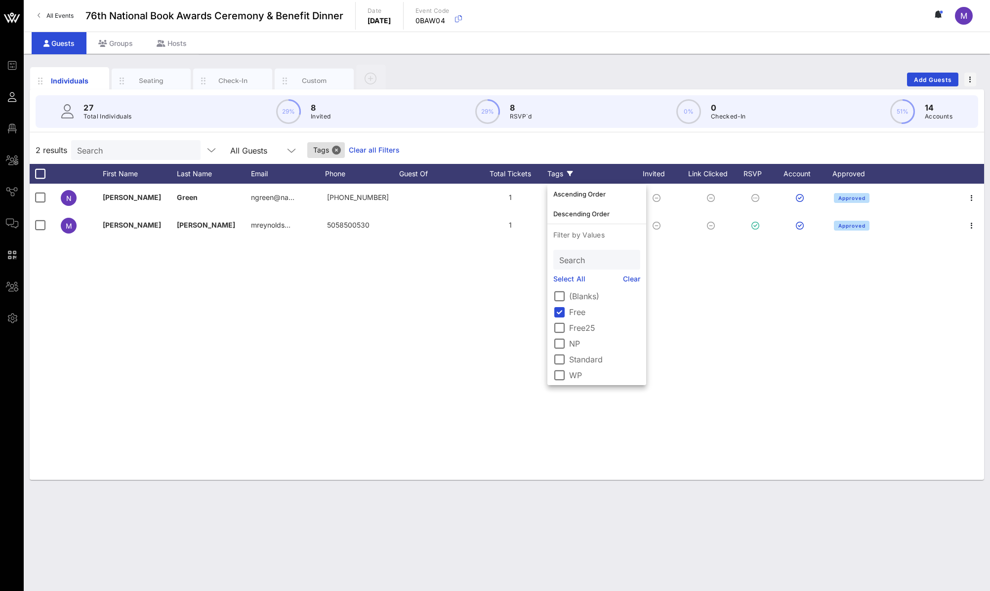
click at [348, 356] on div "N Natalie Green ngreen@na… +18056303998 1 Free Approved M Megan Reynolds mreyno…" at bounding box center [507, 332] width 954 height 296
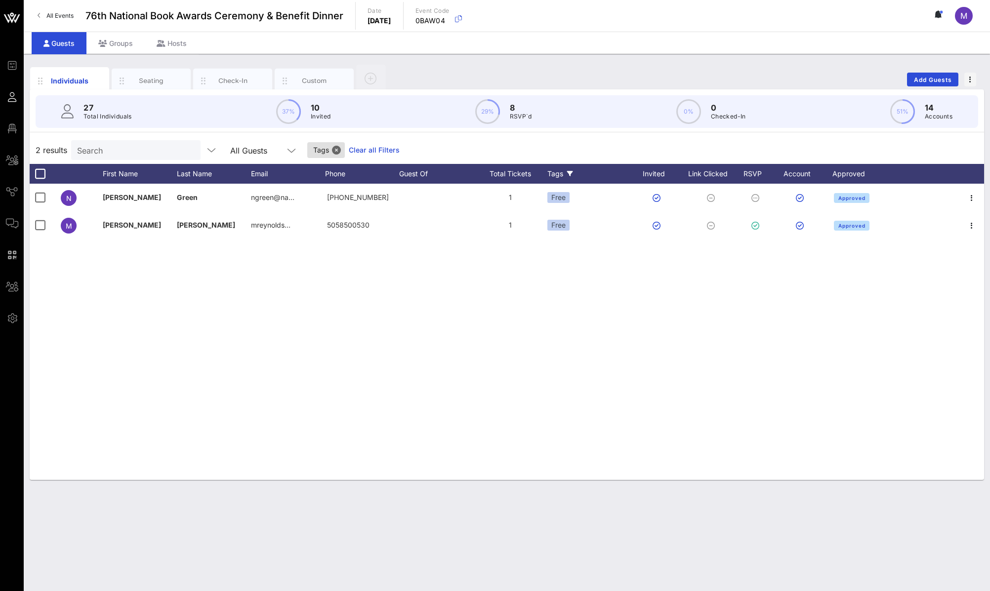
click at [572, 176] on icon at bounding box center [570, 174] width 6 height 6
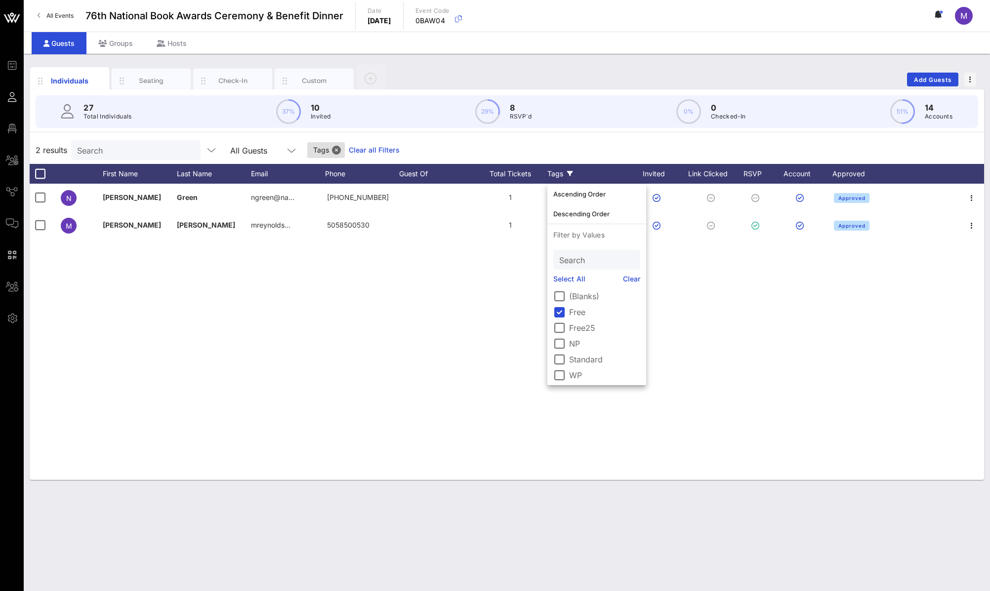
click at [570, 282] on link "Select All" at bounding box center [569, 279] width 32 height 11
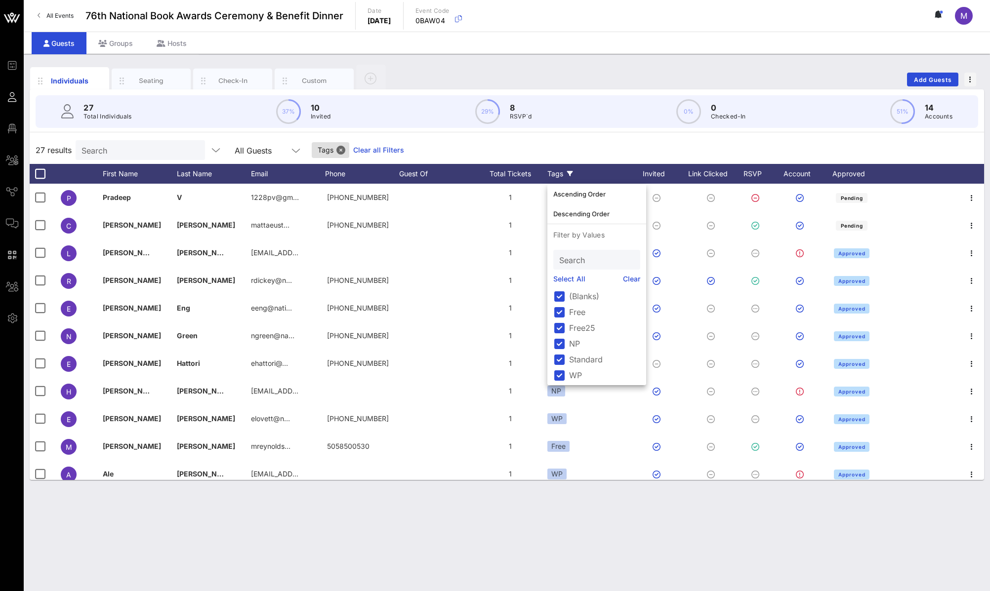
click at [511, 558] on div "Individuals Seating Check-In Custom Add Guests 27 Total Individuals 37% 10 Invi…" at bounding box center [507, 322] width 966 height 537
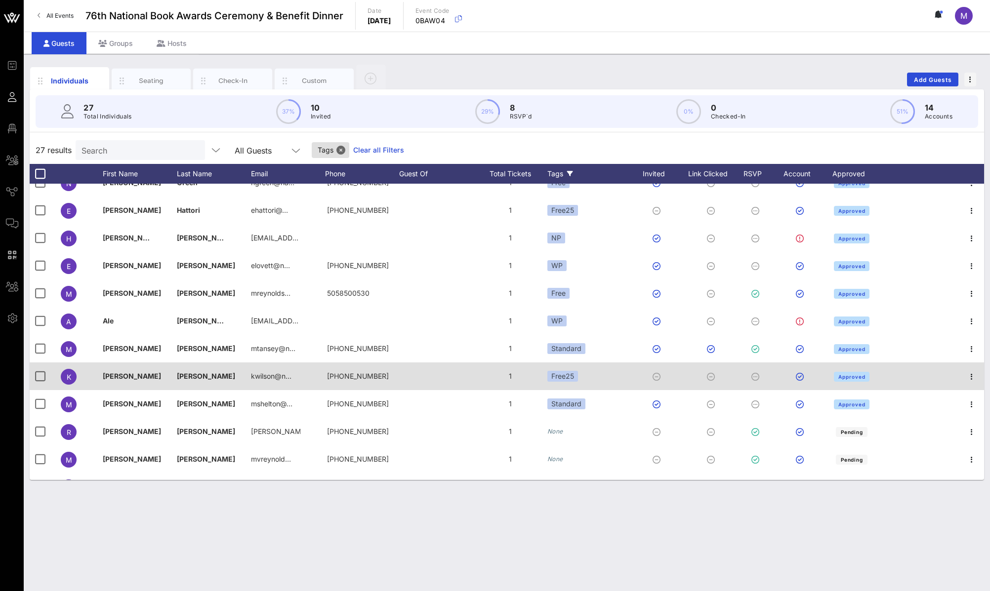
scroll to position [150, 0]
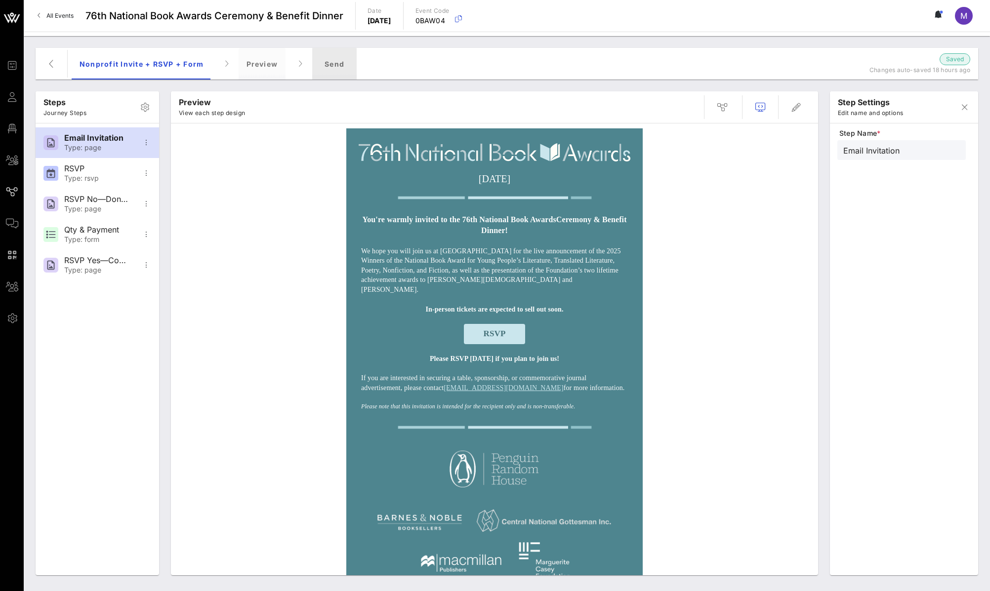
click at [340, 60] on div "Send" at bounding box center [334, 64] width 44 height 32
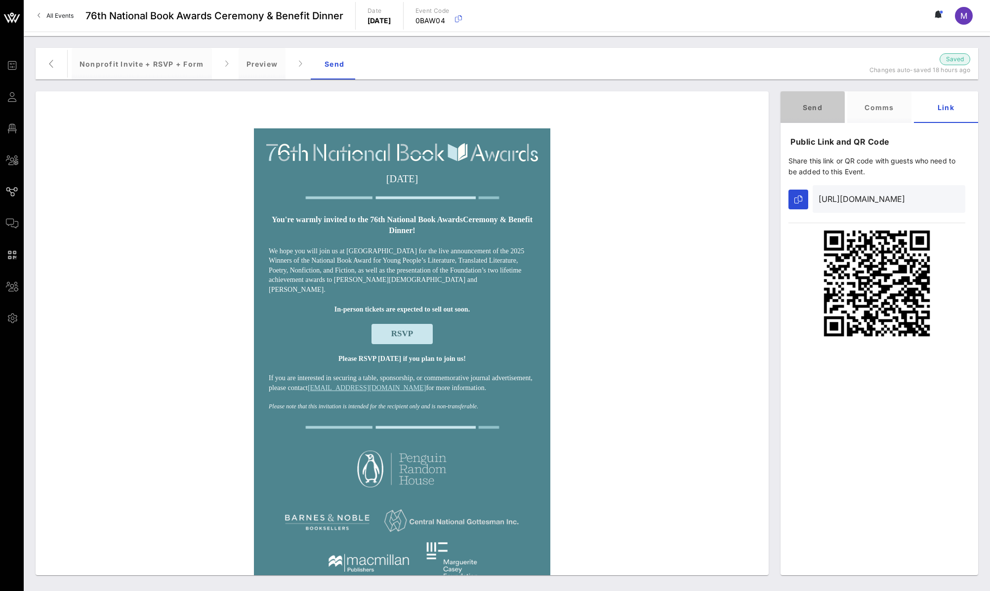
click at [829, 110] on div "Send" at bounding box center [812, 107] width 64 height 32
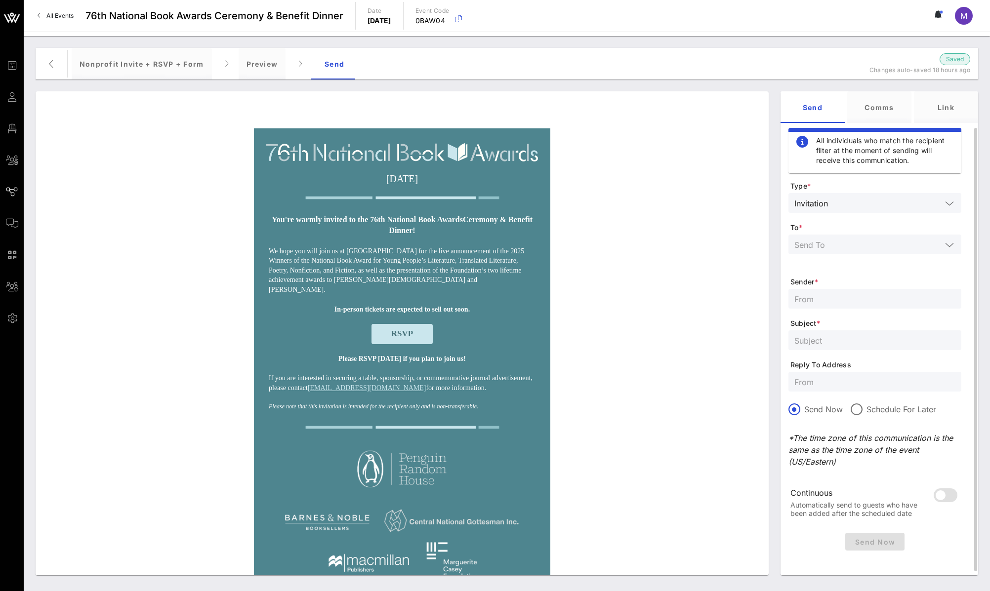
click at [885, 241] on input "text" at bounding box center [867, 244] width 147 height 13
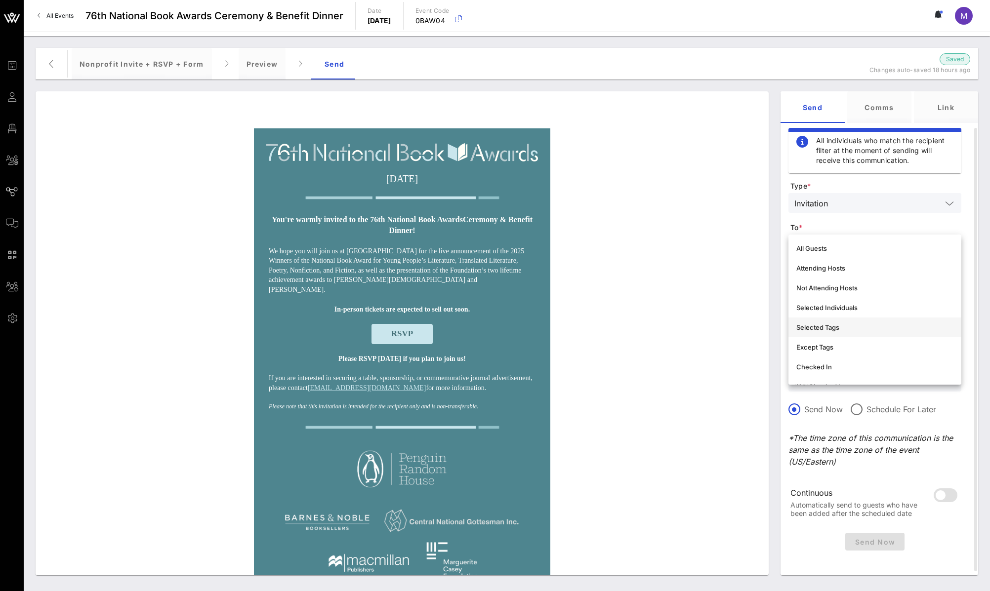
click at [858, 322] on div "Selected Tags" at bounding box center [874, 328] width 157 height 16
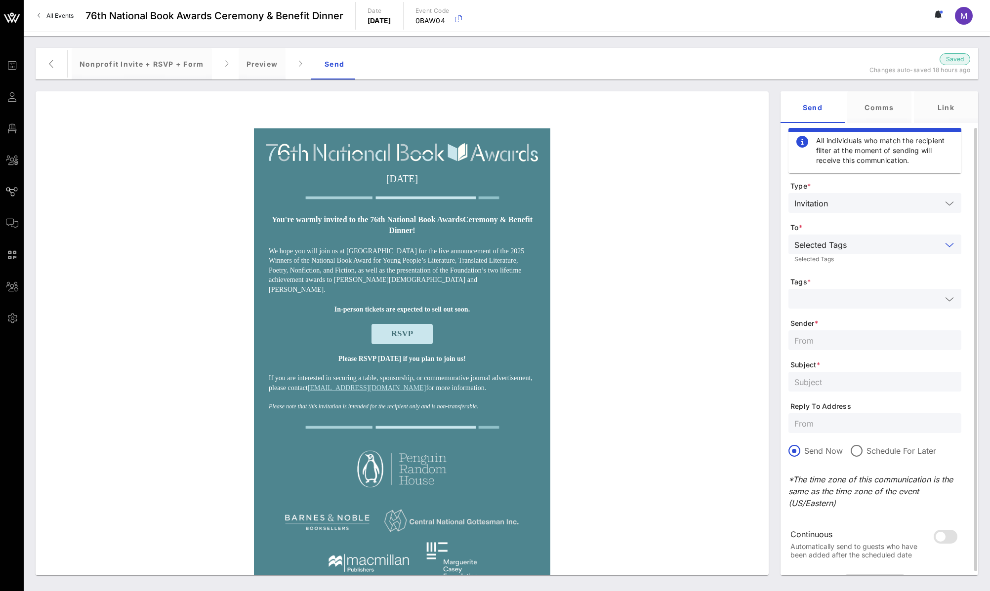
click at [860, 304] on input "text" at bounding box center [867, 298] width 147 height 13
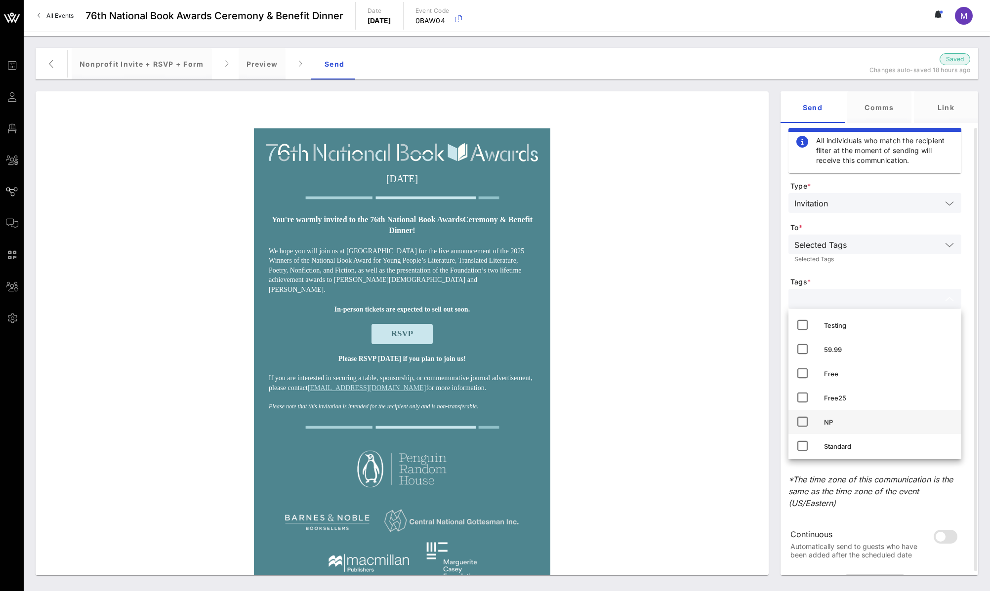
click at [860, 415] on div "NP" at bounding box center [888, 422] width 129 height 16
click at [859, 276] on form "Type * Invitation To * Selected Tags Selected Tags Tags * NP Sender * Subject *…" at bounding box center [874, 375] width 173 height 389
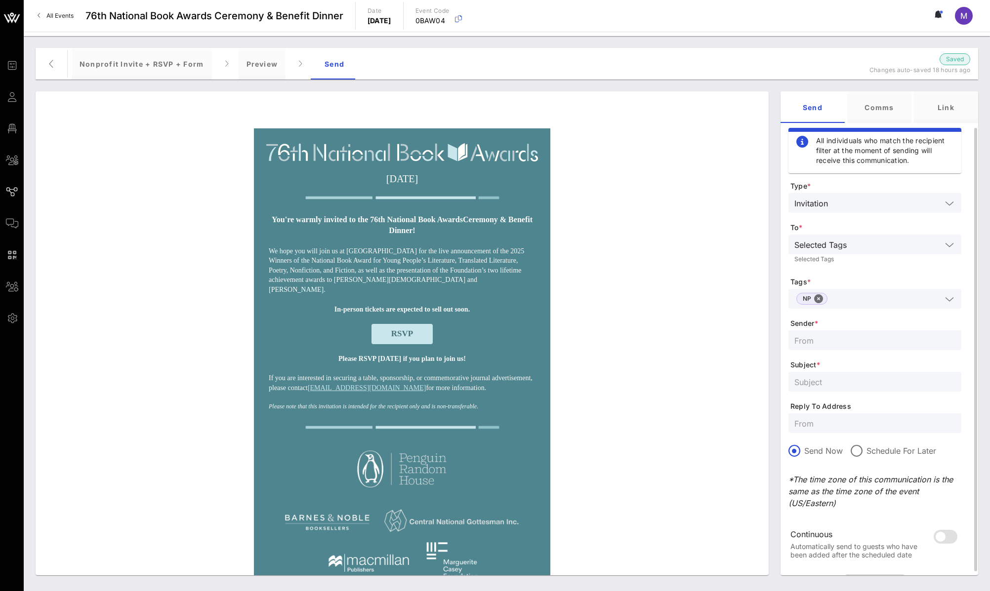
click at [853, 340] on input "text" at bounding box center [874, 340] width 161 height 13
type input "National Book Foundation"
click at [860, 380] on input "text" at bounding box center [874, 381] width 161 height 13
type input "[Test] You're invited to the 76th National Book Awards!"
click at [841, 430] on div at bounding box center [874, 423] width 161 height 20
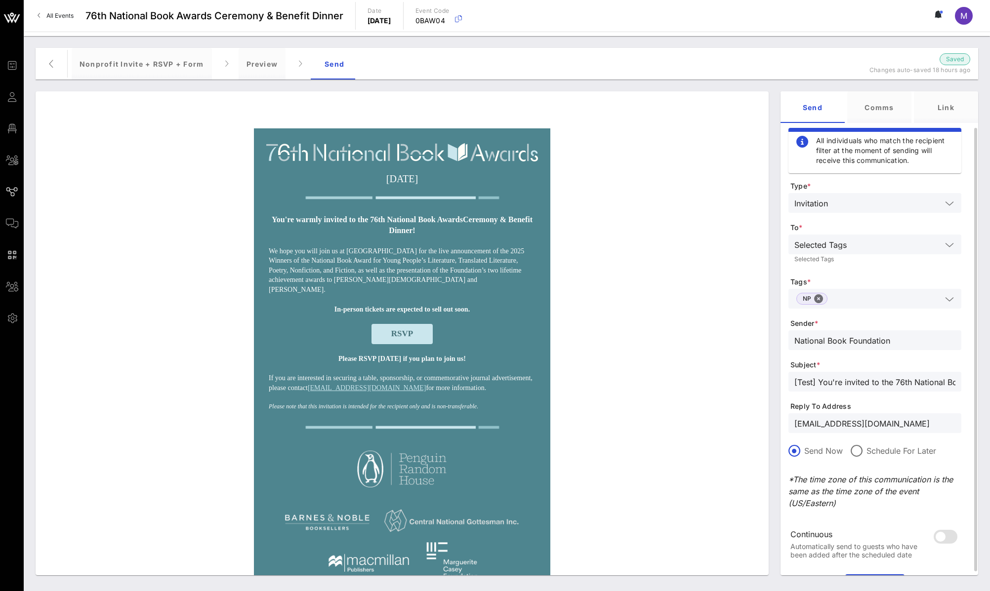
type input "[EMAIL_ADDRESS][DOMAIN_NAME]"
click at [848, 516] on form "Type * Invitation To * Selected Tags Selected Tags Tags * NP Sender * National …" at bounding box center [874, 375] width 173 height 389
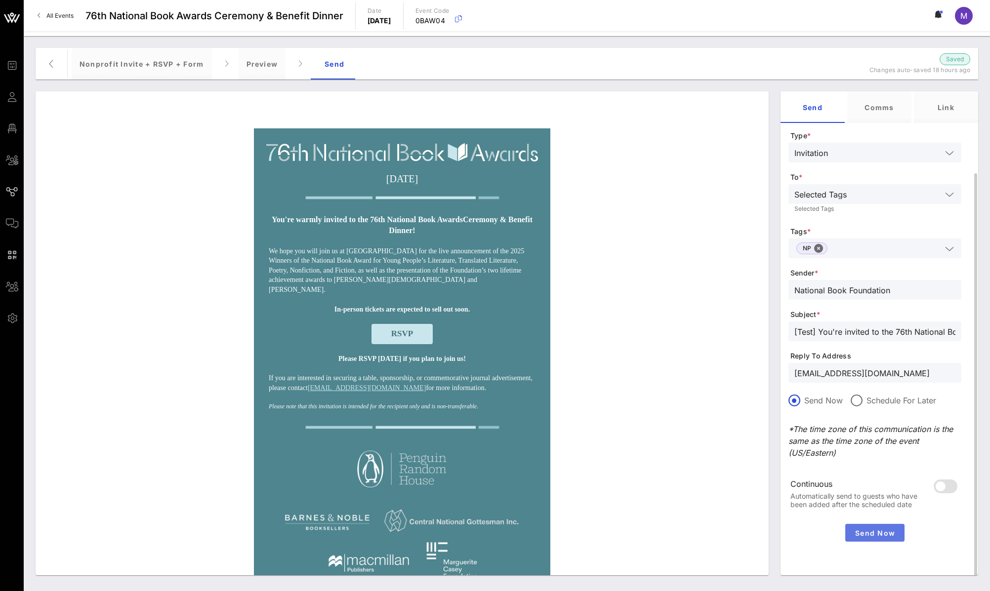
click at [881, 533] on span "Send Now" at bounding box center [874, 533] width 51 height 8
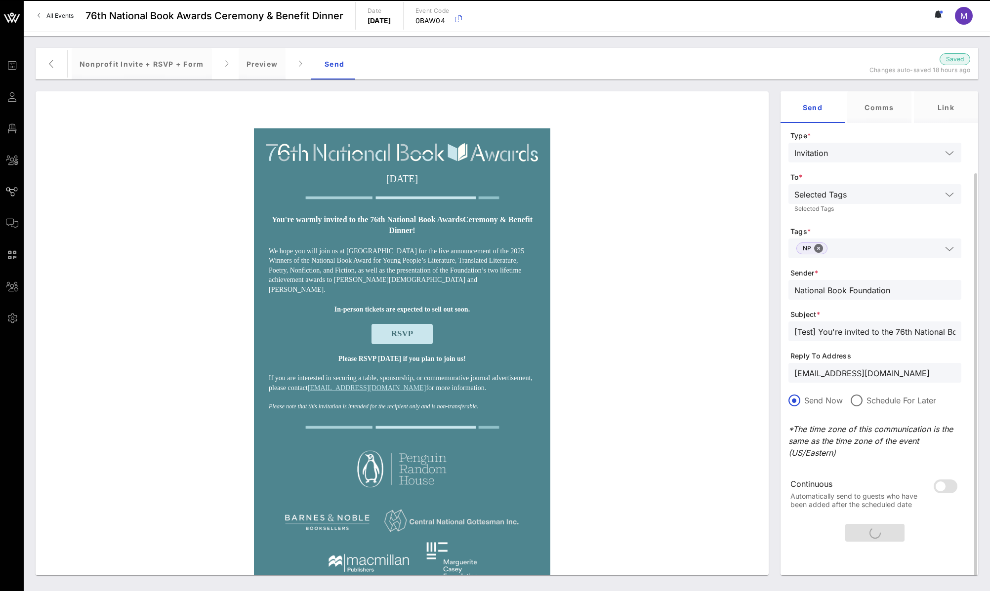
scroll to position [0, 0]
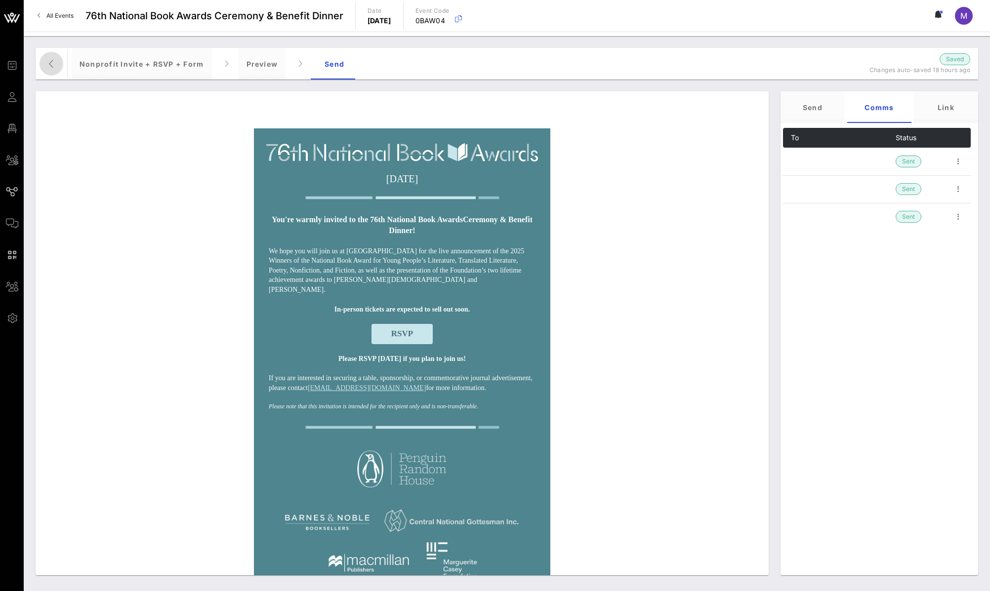
click at [53, 64] on icon "button" at bounding box center [51, 64] width 12 height 12
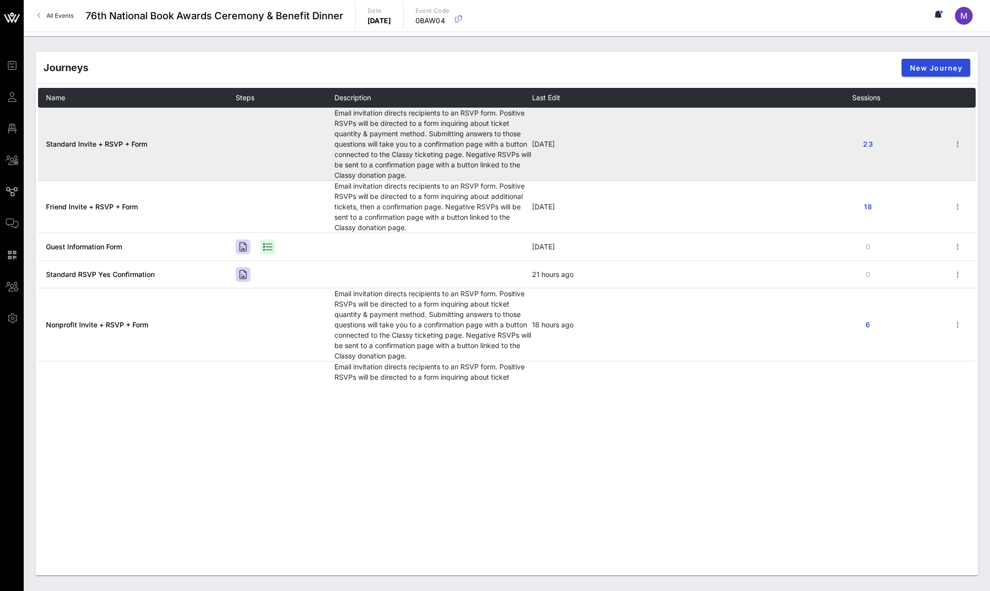
click at [113, 140] on span "Standard Invite + RSVP + Form" at bounding box center [96, 144] width 101 height 8
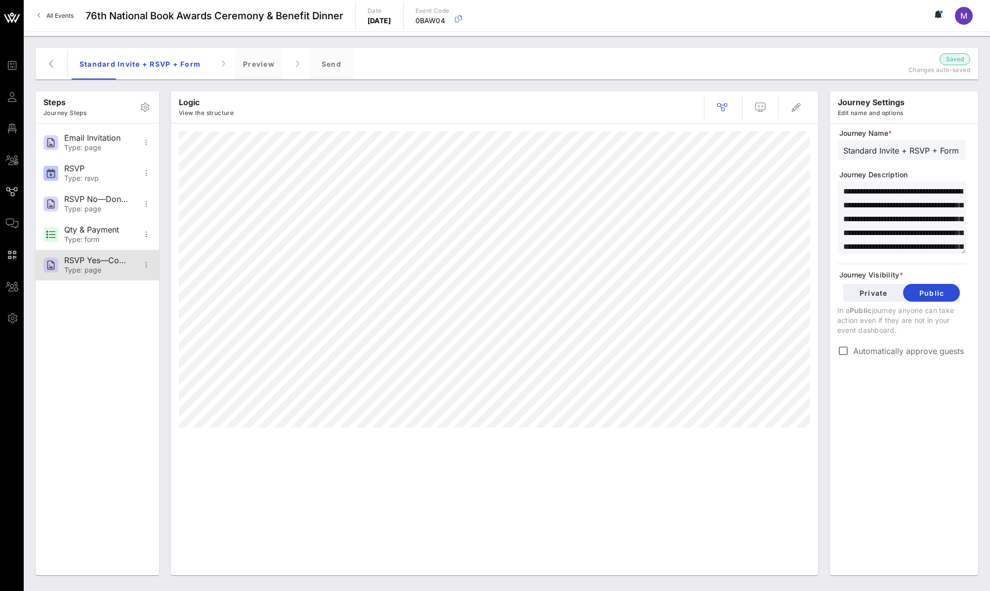
click at [96, 268] on div "Type: page" at bounding box center [96, 270] width 65 height 8
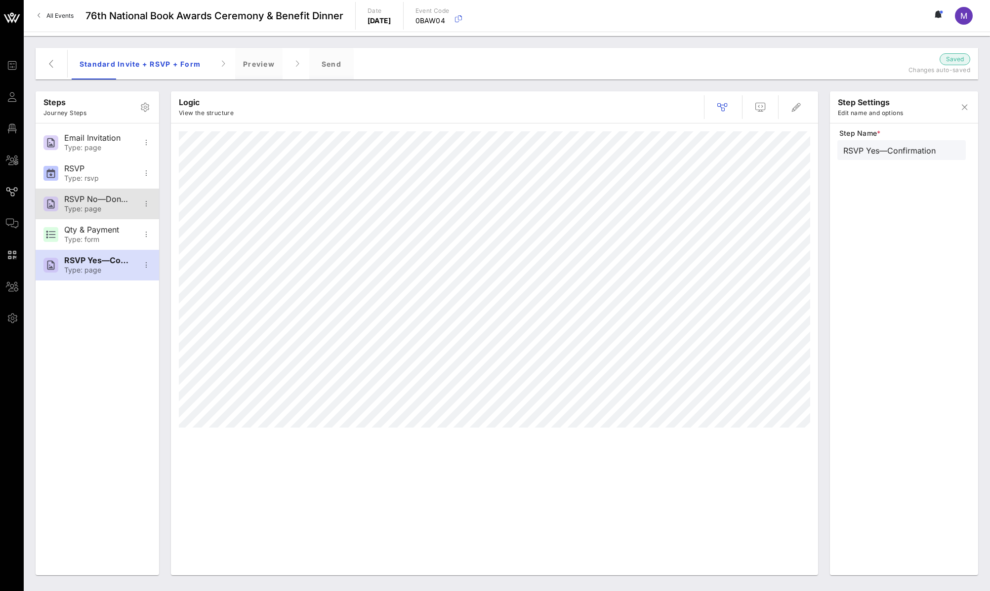
click at [104, 200] on div "RSVP No—Donation Page" at bounding box center [96, 199] width 65 height 9
type input "RSVP No—Donation Page"
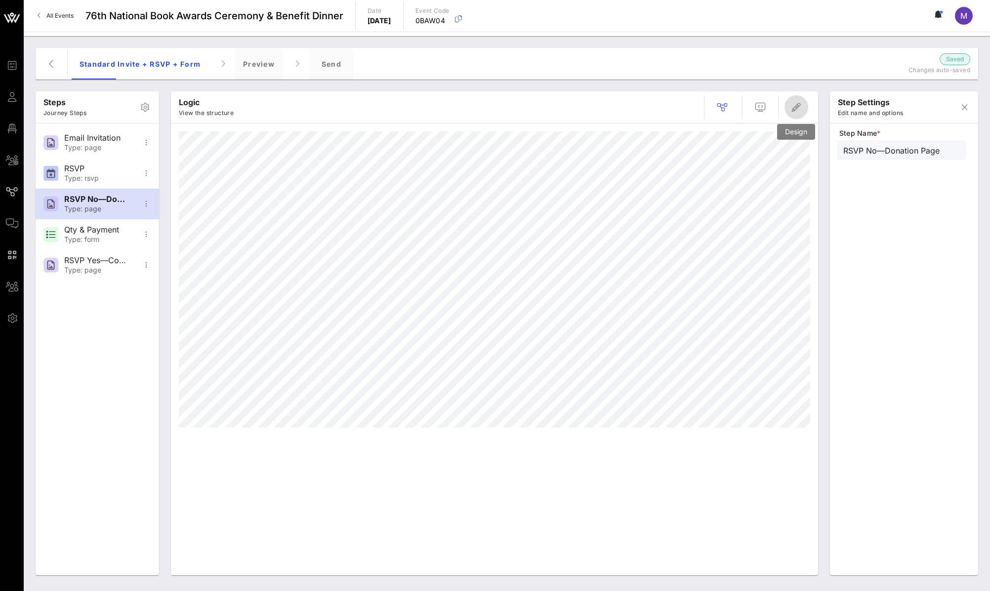
click at [790, 112] on icon "button" at bounding box center [796, 107] width 12 height 12
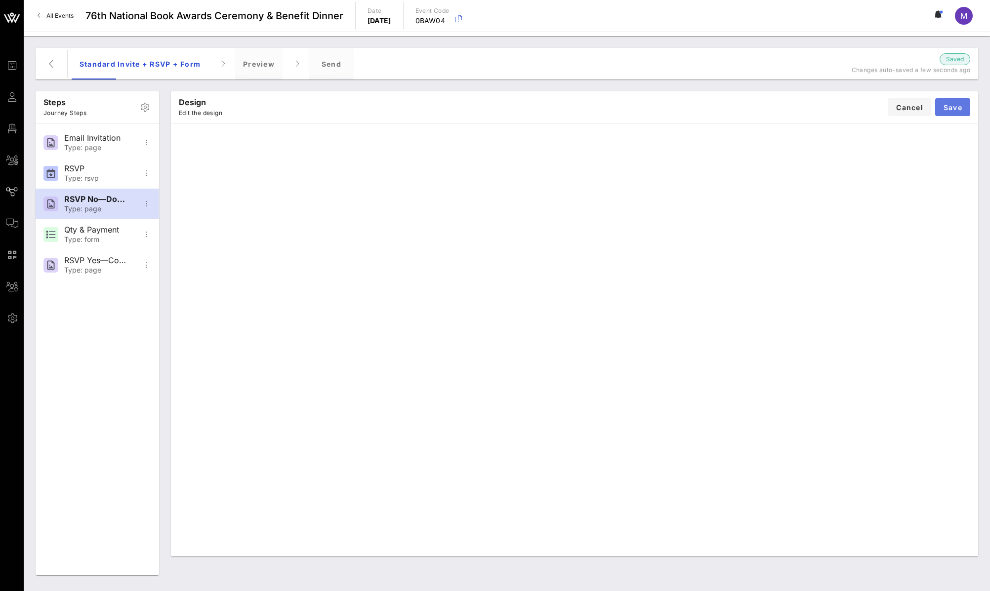
click at [953, 111] on span "Save" at bounding box center [952, 107] width 19 height 8
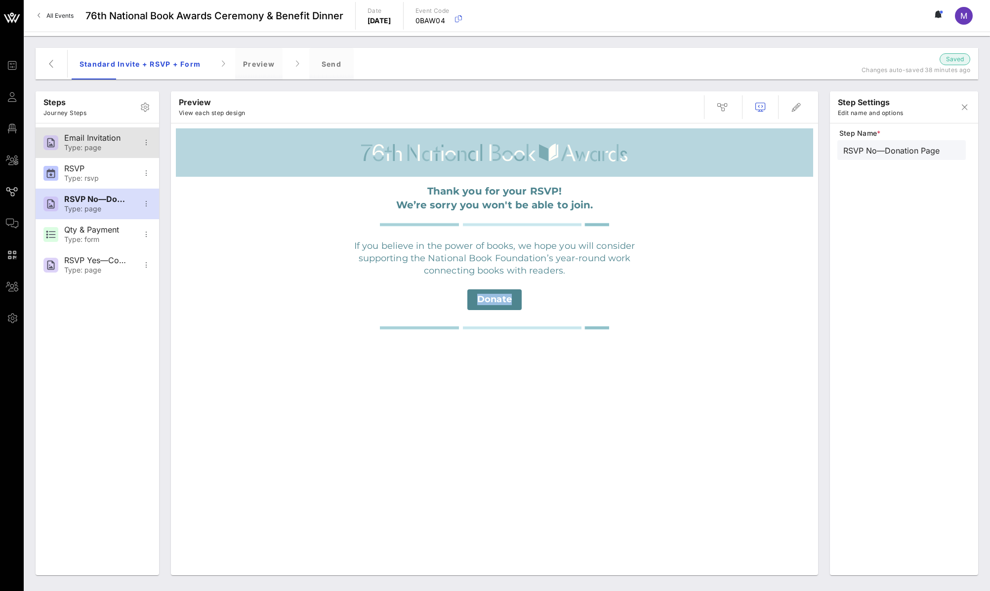
click at [69, 135] on div "Email Invitation" at bounding box center [96, 137] width 65 height 9
type input "Email Invitation"
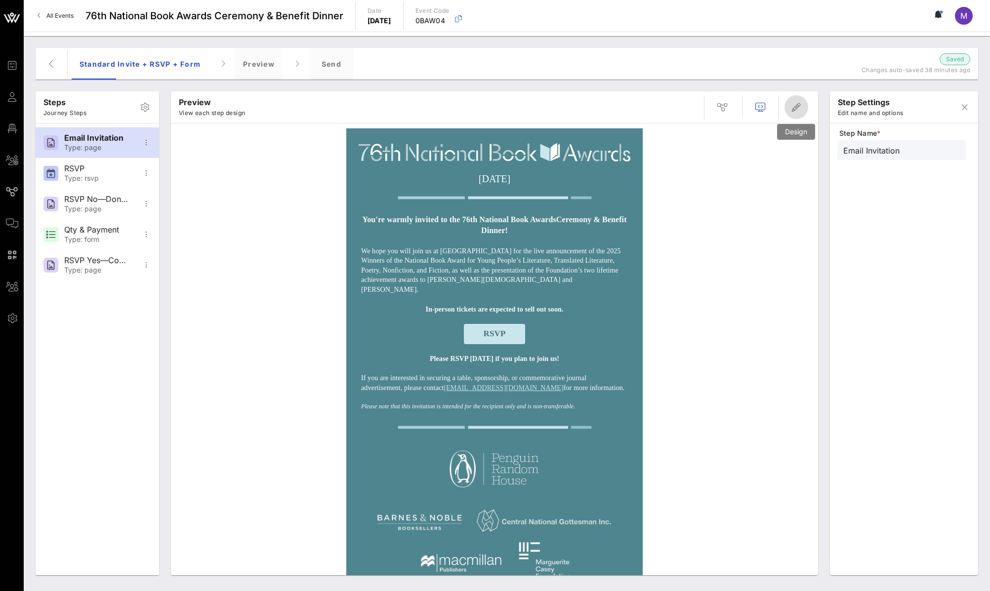
click at [795, 106] on icon "button" at bounding box center [796, 107] width 12 height 12
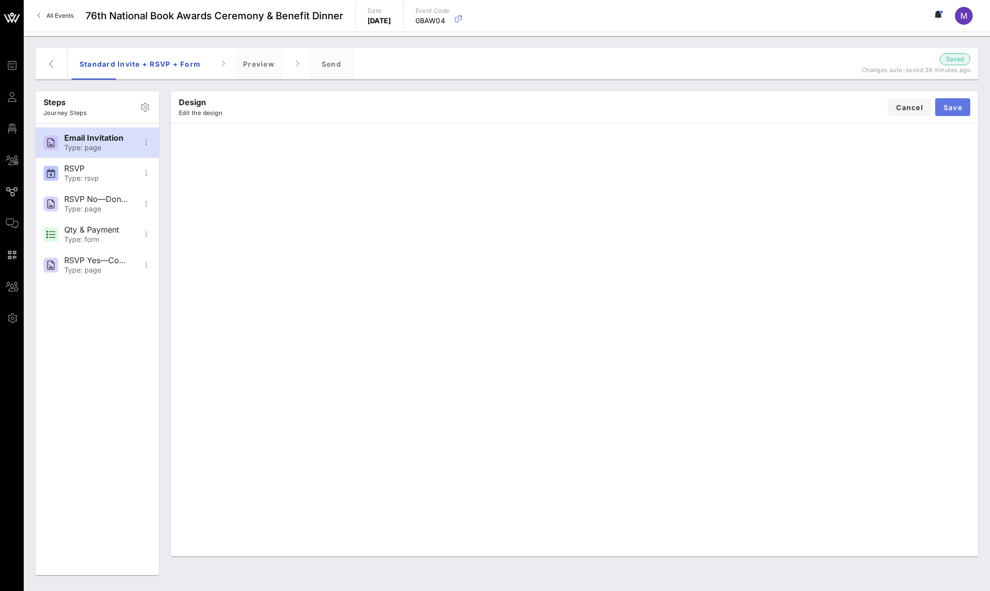
click at [960, 101] on button "Save" at bounding box center [952, 107] width 35 height 18
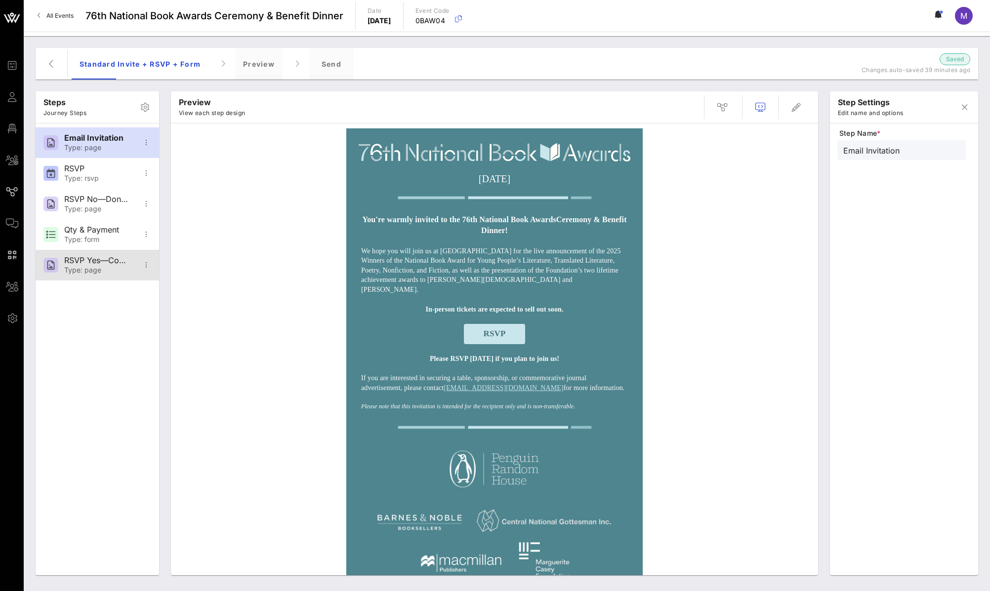
click at [114, 266] on div "Type: page" at bounding box center [96, 270] width 65 height 8
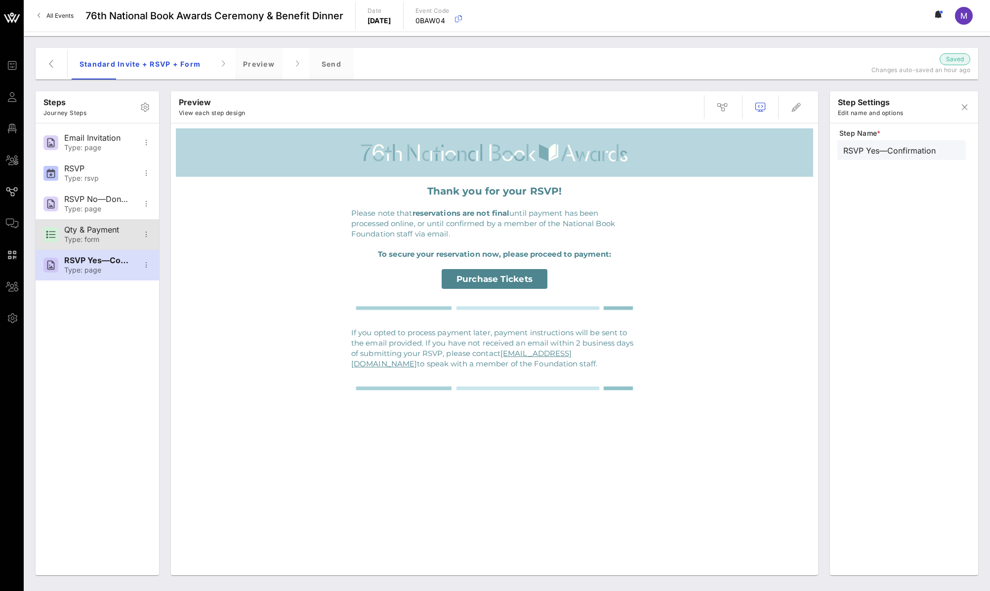
click at [107, 223] on div "Qty & Payment Type: form" at bounding box center [96, 234] width 65 height 31
type input "Qty & Payment"
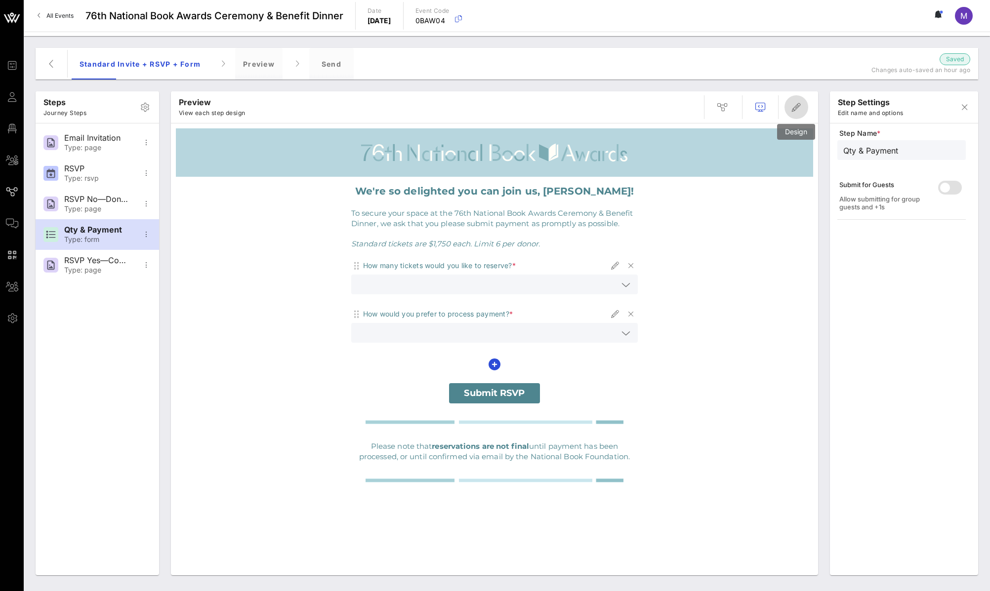
click at [803, 105] on span "button" at bounding box center [796, 107] width 24 height 12
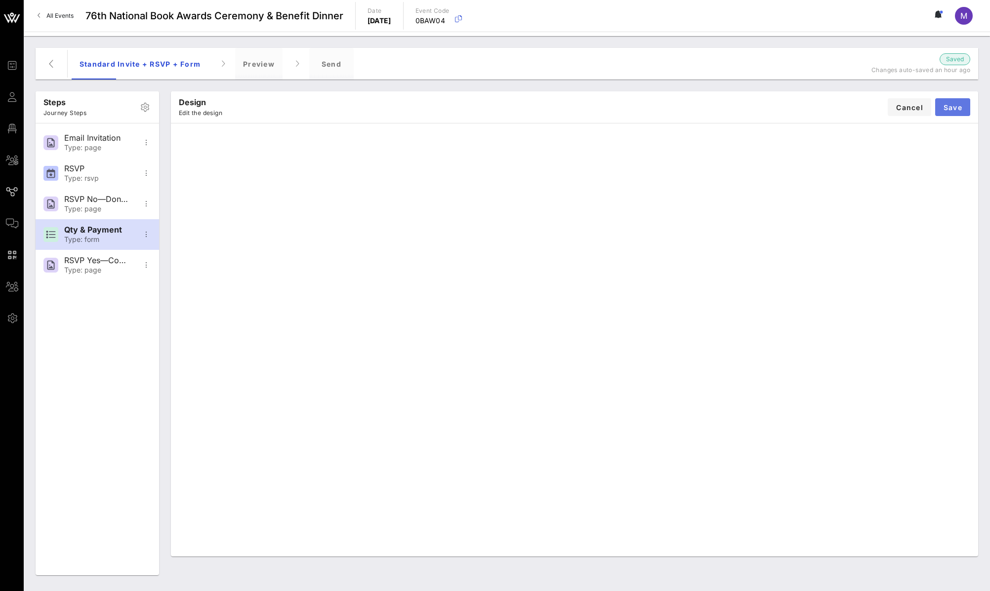
click at [962, 111] on button "Save" at bounding box center [952, 107] width 35 height 18
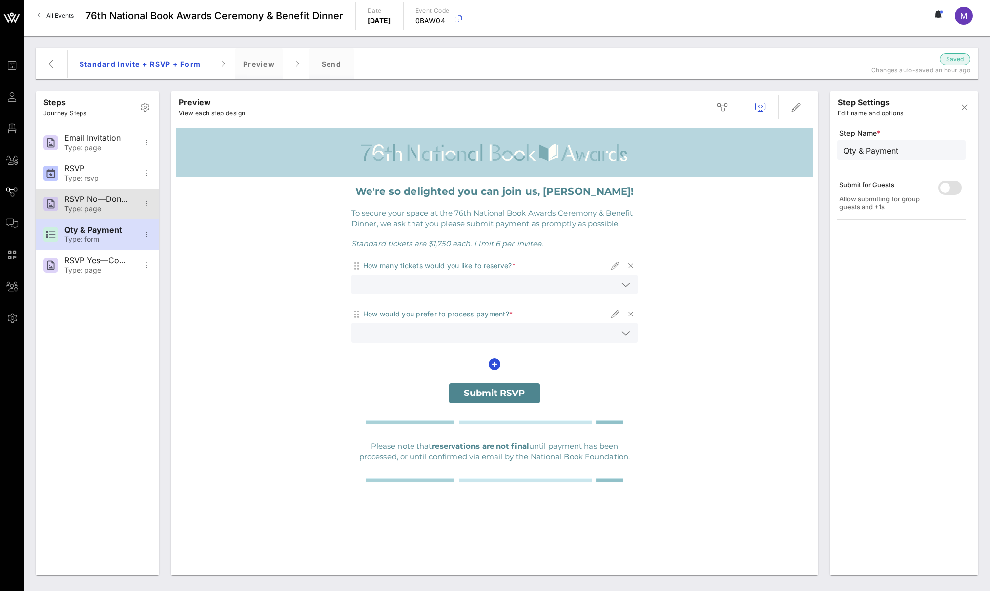
click at [95, 202] on div "RSVP No—Donation Page" at bounding box center [96, 199] width 65 height 9
type input "RSVP No—Donation Page"
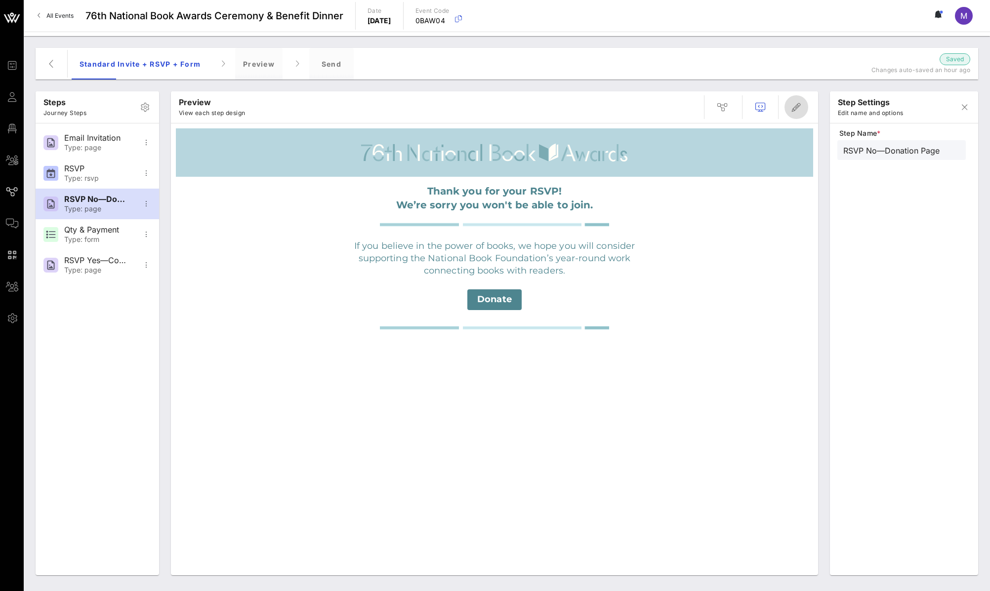
click at [804, 107] on span "button" at bounding box center [796, 107] width 24 height 12
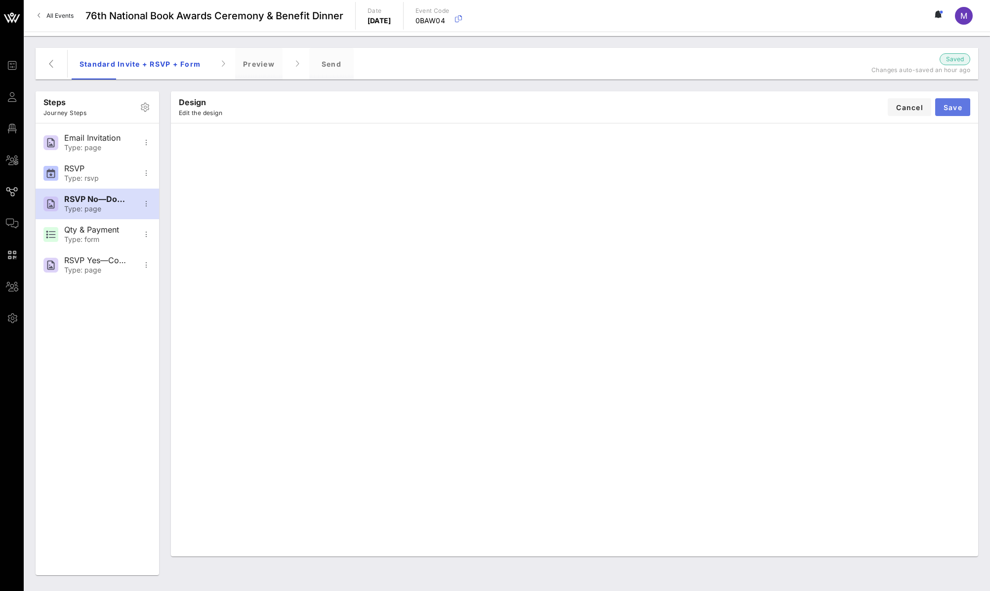
click at [958, 106] on span "Save" at bounding box center [952, 107] width 19 height 8
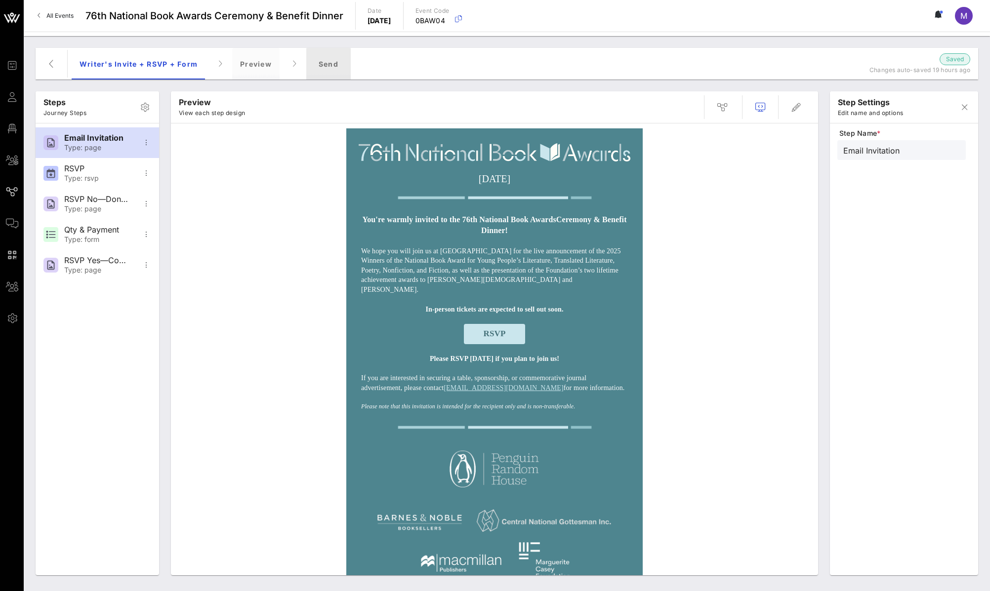
click at [336, 60] on div "Send" at bounding box center [328, 64] width 44 height 32
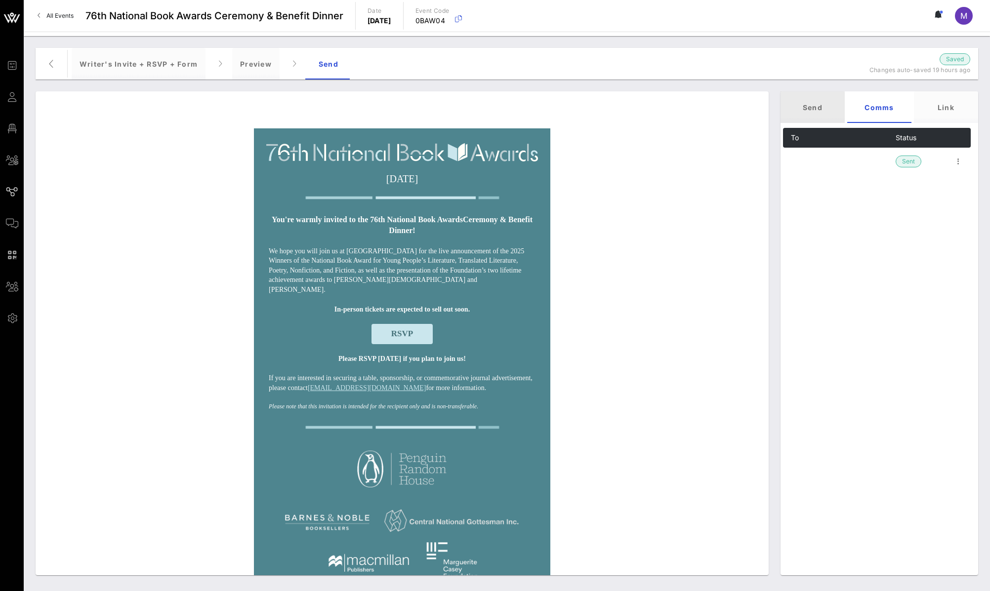
click at [820, 107] on div "Send" at bounding box center [812, 107] width 64 height 32
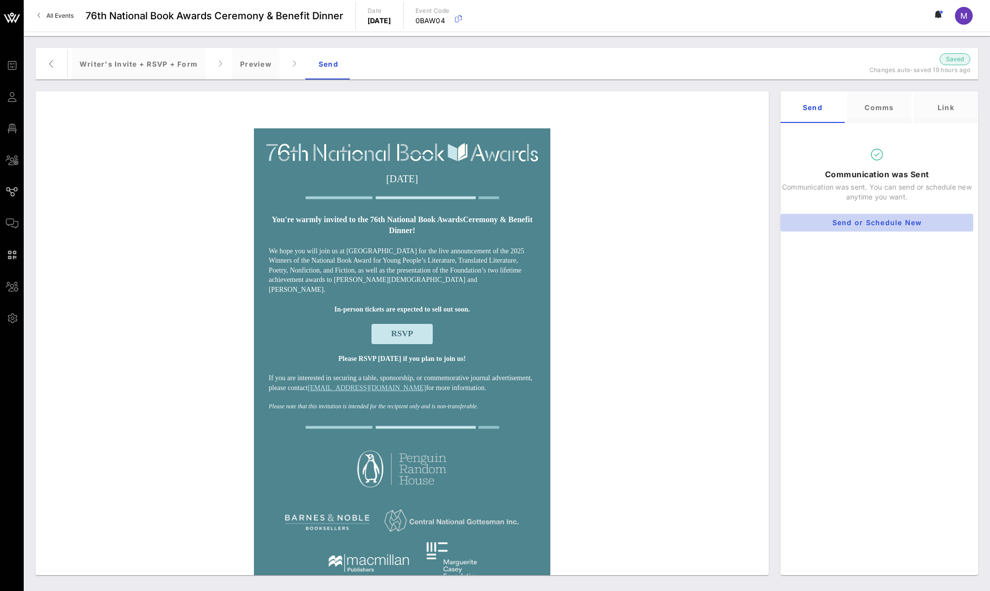
click at [882, 227] on button "Send or Schedule New" at bounding box center [876, 223] width 193 height 18
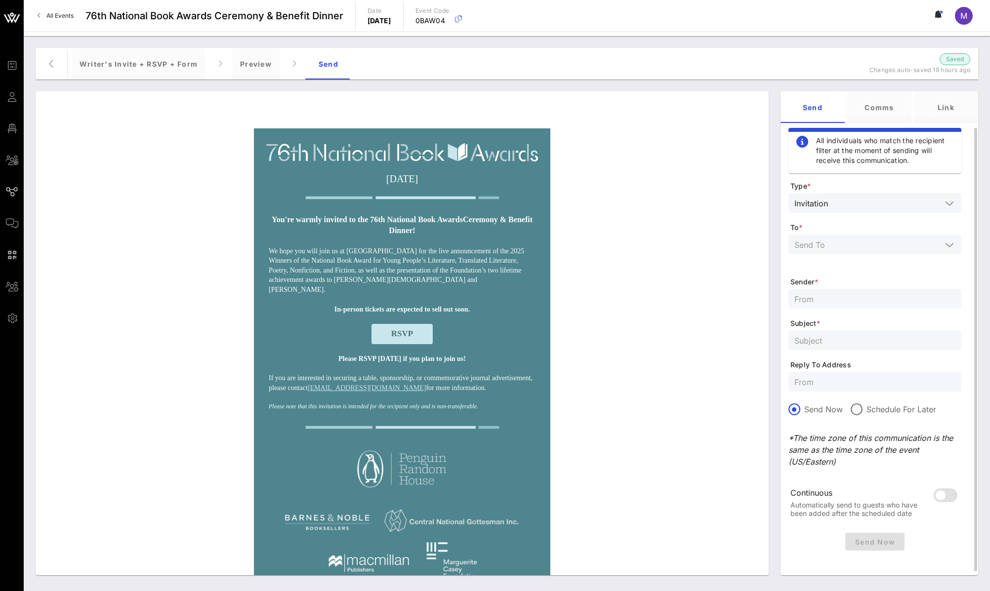
click at [949, 242] on icon at bounding box center [949, 245] width 9 height 12
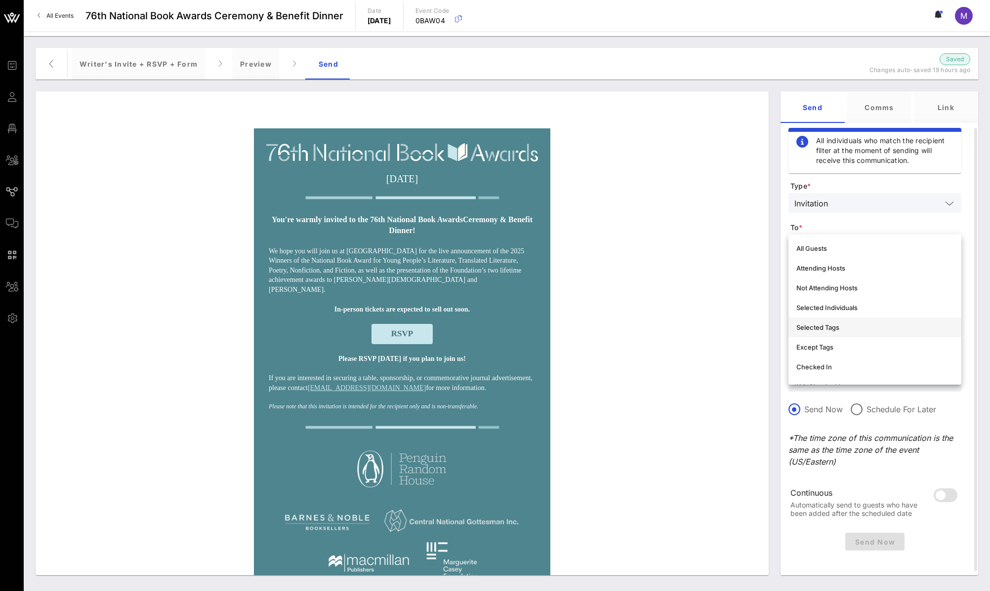
click at [849, 330] on div "Selected Tags" at bounding box center [874, 327] width 157 height 8
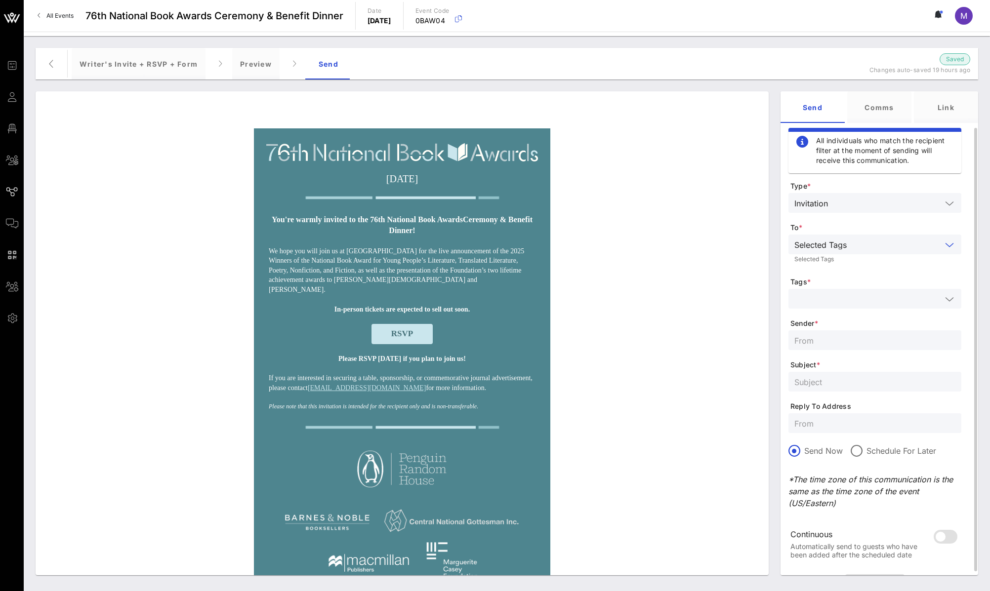
click at [881, 301] on input "text" at bounding box center [867, 298] width 147 height 13
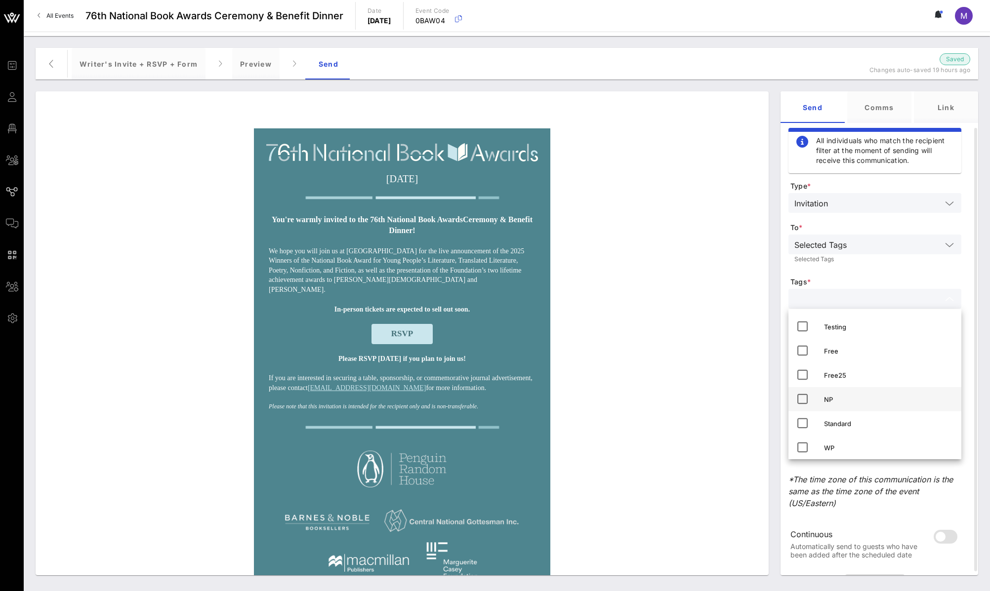
scroll to position [28, 0]
click at [802, 443] on icon at bounding box center [802, 443] width 12 height 12
click at [722, 335] on div "Wednesday, November 19, 2025 You're warmly invited to the 76th National Book Aw…" at bounding box center [401, 520] width 723 height 784
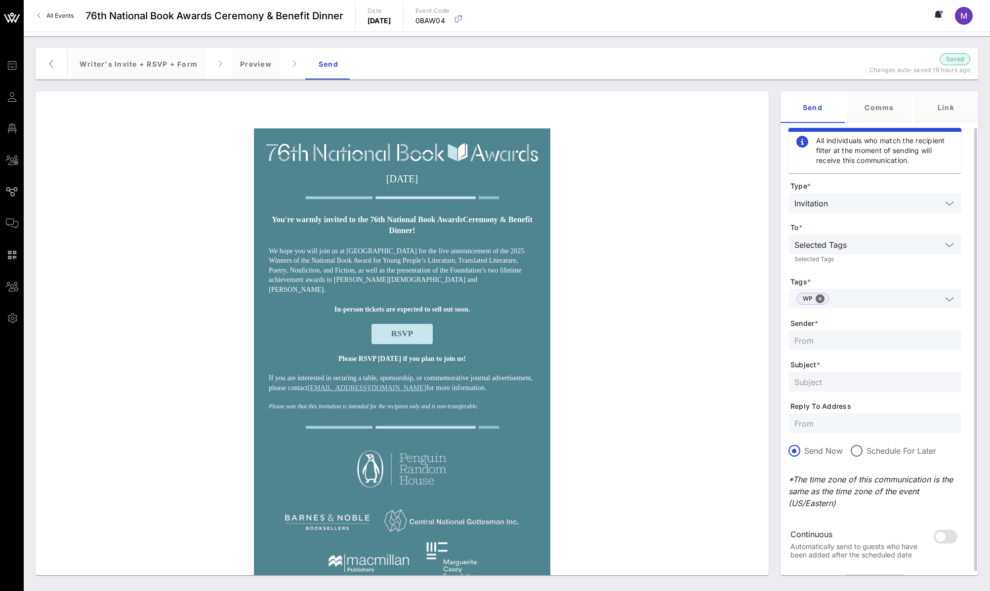
click at [842, 345] on input "text" at bounding box center [874, 340] width 161 height 13
type input "National Book Foundation"
click at [859, 395] on form "Type * Invitation To * Selected Tags Selected Tags Tags * WP Sender * National …" at bounding box center [874, 375] width 173 height 389
click at [855, 386] on input "text" at bounding box center [874, 381] width 161 height 13
paste input "[Test] You're invited to the 76th National Book Awards!"
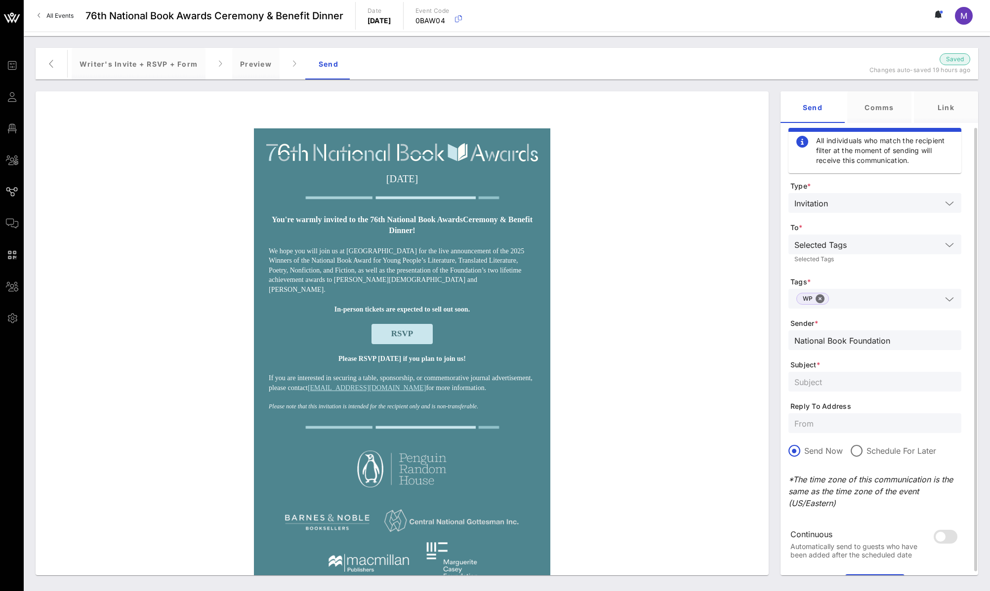
click at [842, 381] on input "text" at bounding box center [874, 381] width 161 height 13
paste input "[Test] You're invited to the 76th National Book Awards!"
type input "[Test] You're invited to the 76th National Book Awards![Test] You're invited to…"
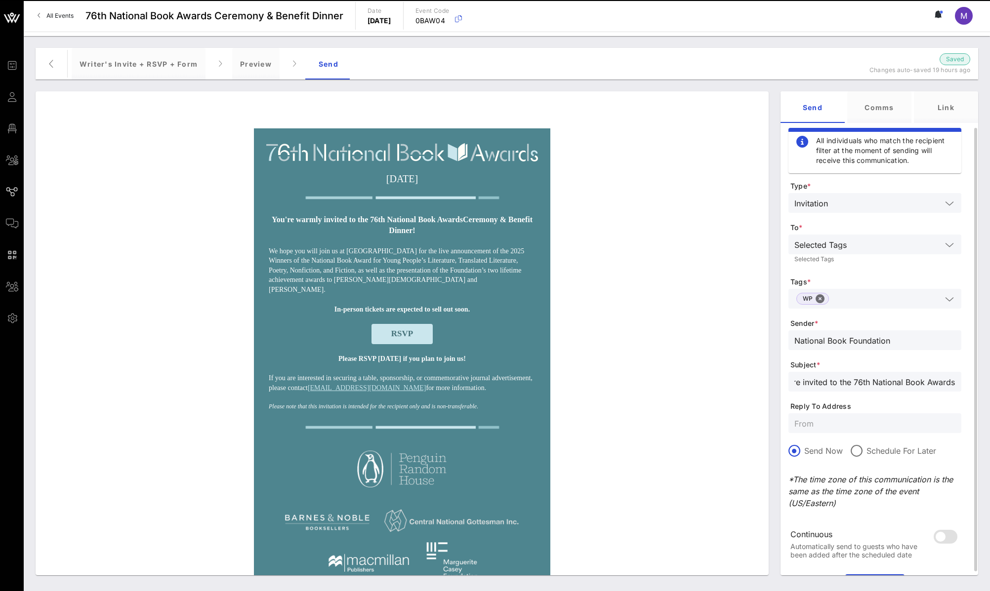
scroll to position [0, 245]
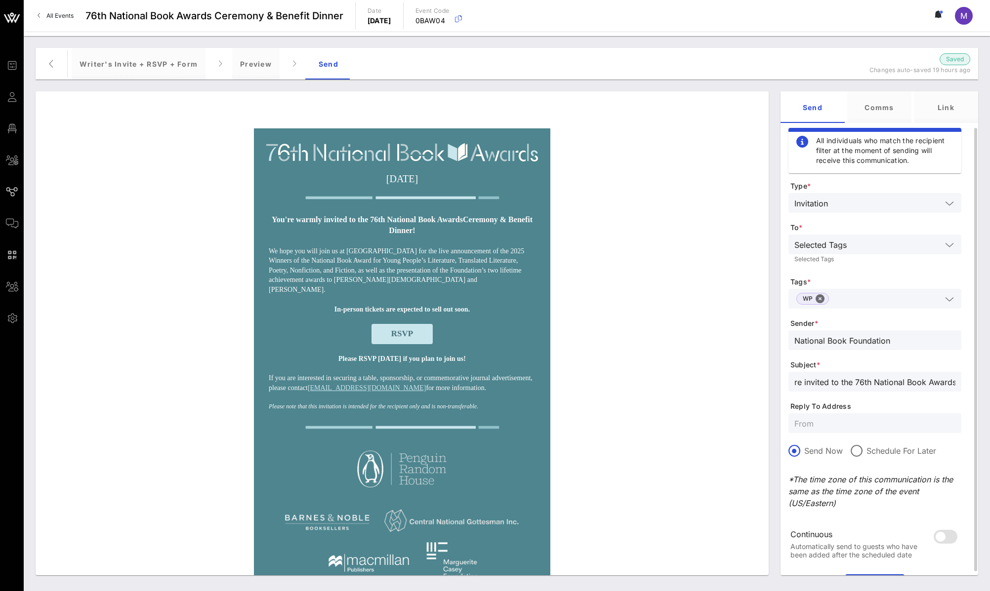
click at [854, 380] on input "[Test] You're invited to the 76th National Book Awards![Test] You're invited to…" at bounding box center [874, 381] width 161 height 13
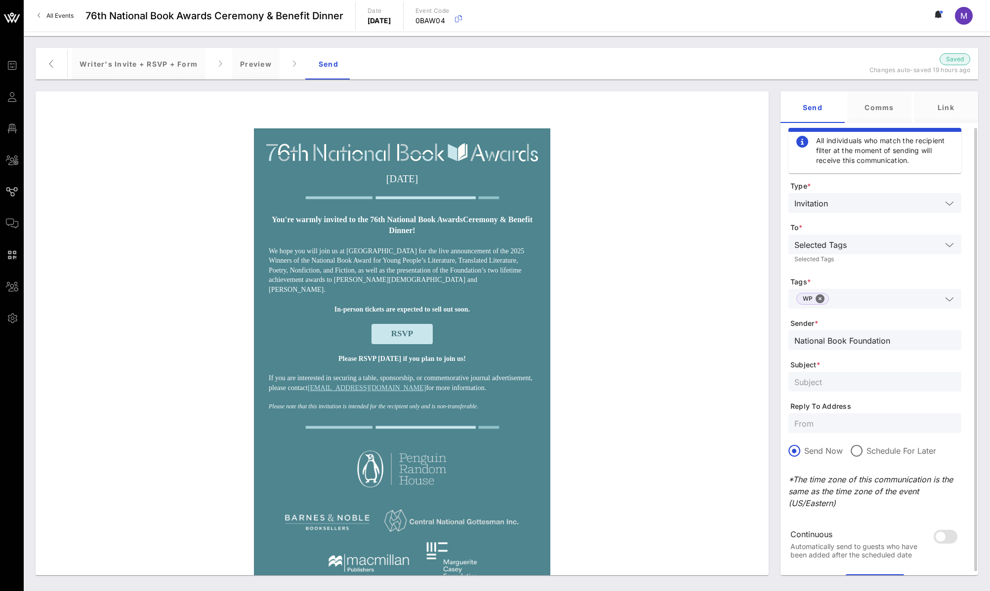
paste input "[Test] You're invited to the 76th National Book Awards!"
type input "[Test] You're invited to the 76th National Book Awards!"
click at [843, 421] on input "text" at bounding box center [874, 423] width 161 height 13
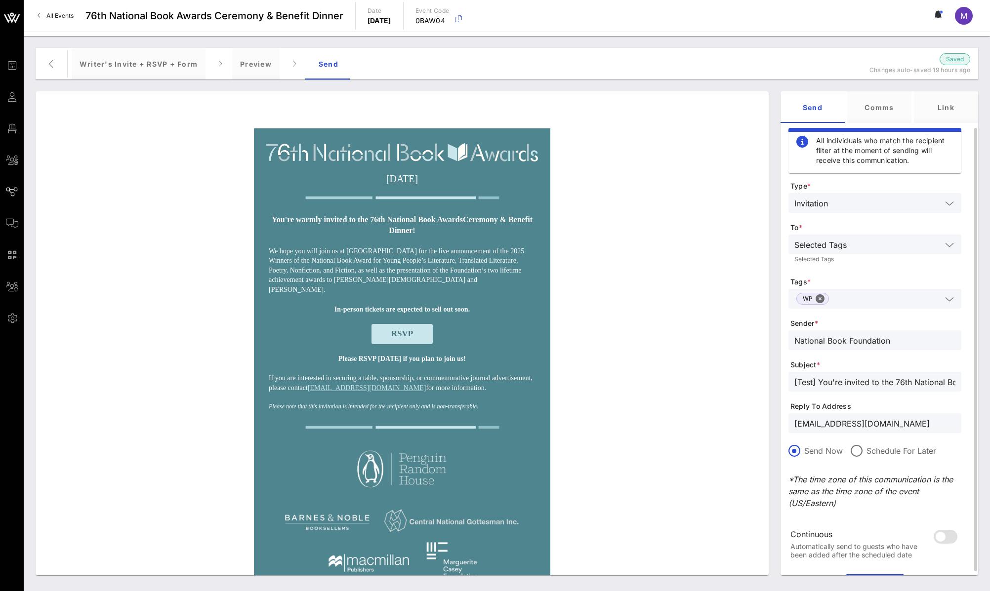
type input "awards@nationalbook.org"
click at [843, 511] on form "Type * Invitation To * Selected Tags Selected Tags Tags * WP Sender * National …" at bounding box center [874, 375] width 173 height 389
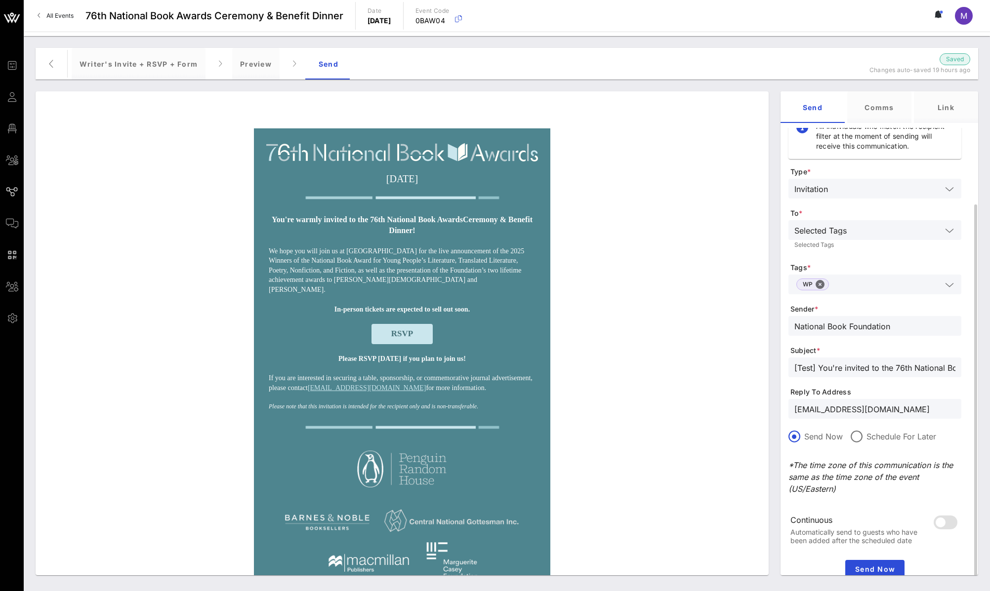
scroll to position [50, 0]
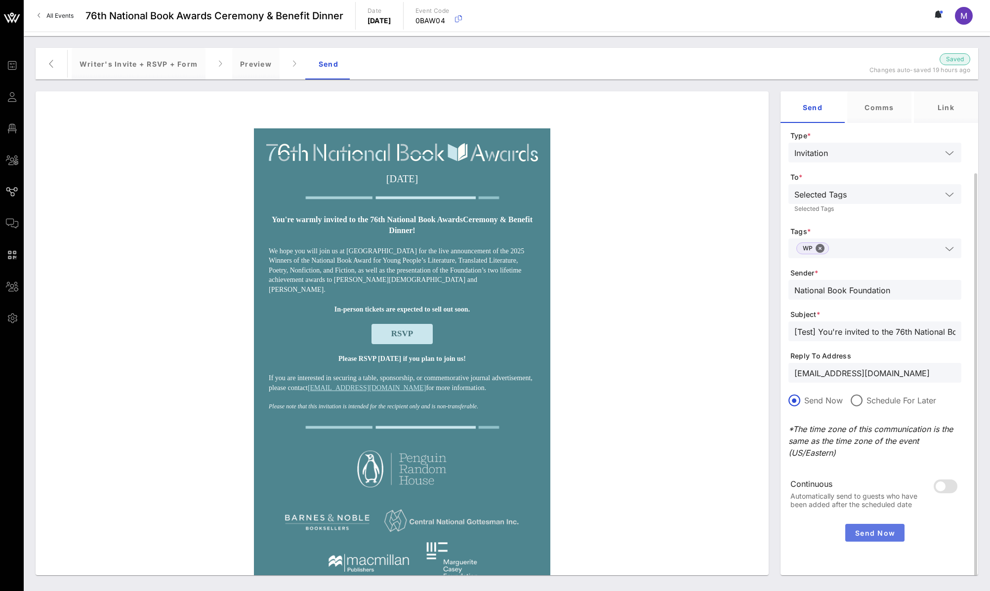
click at [871, 534] on span "Send Now" at bounding box center [874, 533] width 51 height 8
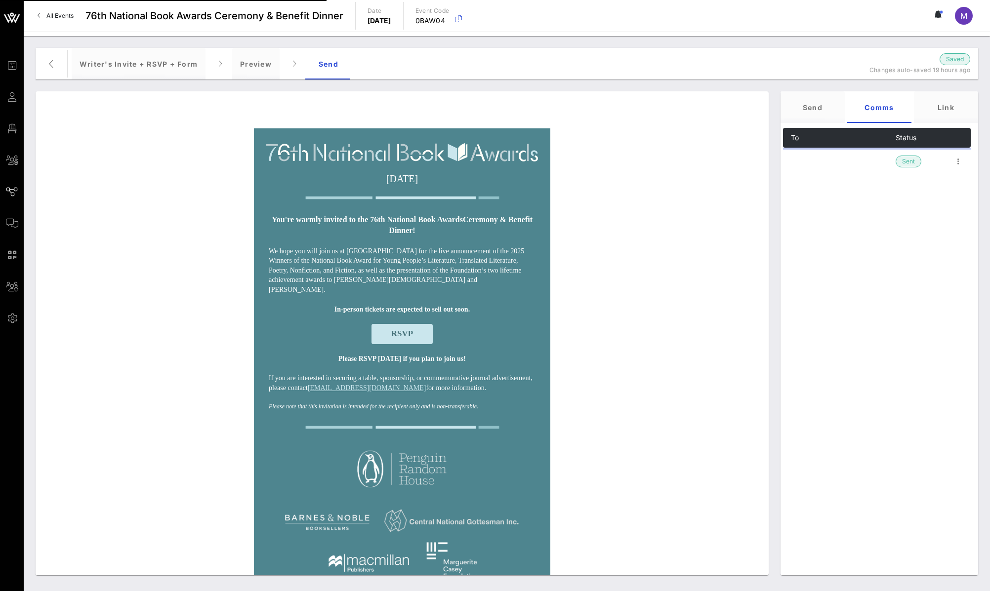
scroll to position [0, 0]
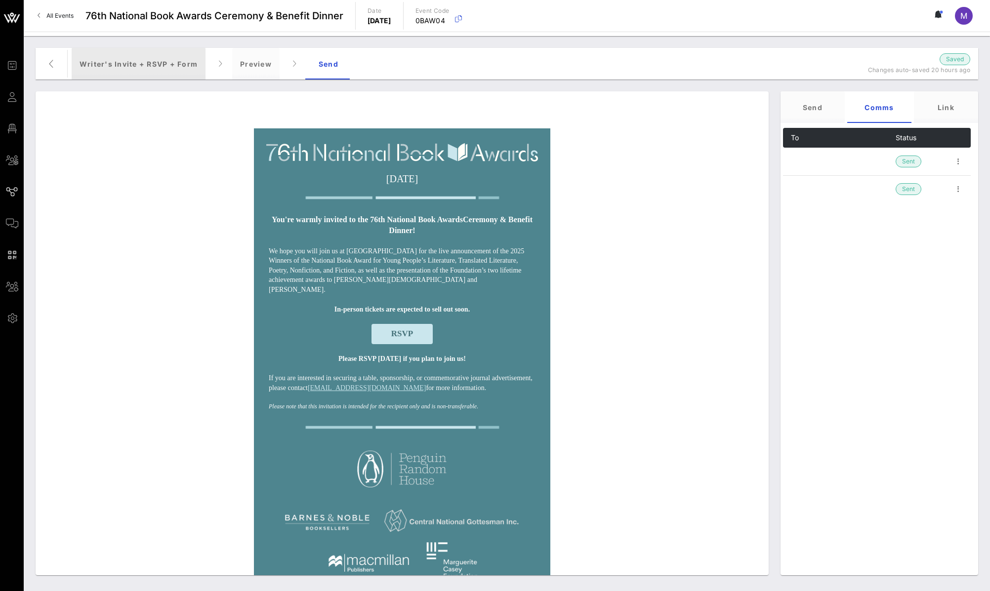
drag, startPoint x: 123, startPoint y: 65, endPoint x: 130, endPoint y: 76, distance: 12.6
click at [123, 65] on div "Writer's Invite + RSVP + Form" at bounding box center [139, 64] width 134 height 32
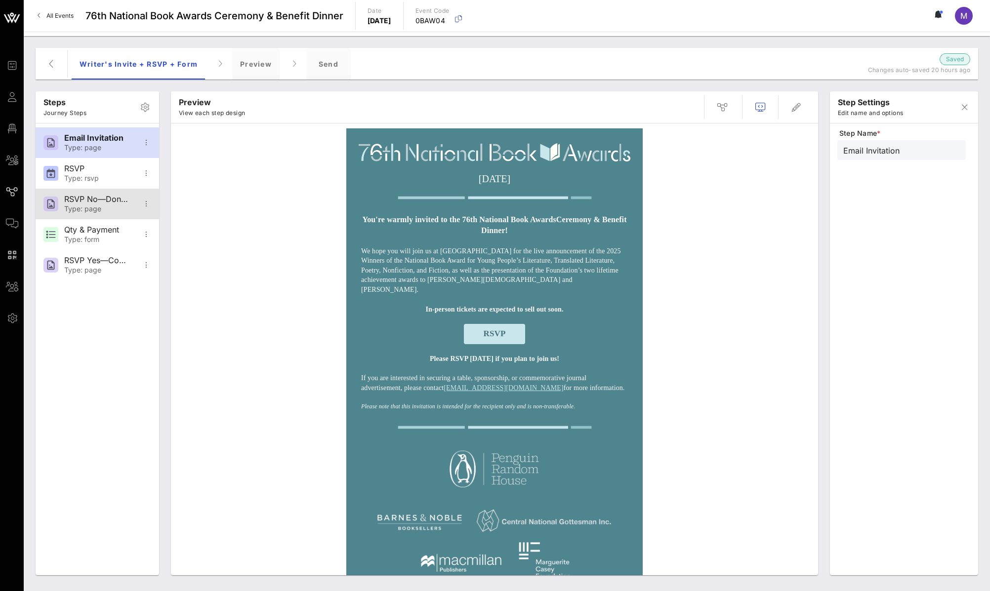
click at [86, 206] on div "Type: page" at bounding box center [96, 209] width 65 height 8
type input "RSVP No—Donation Page"
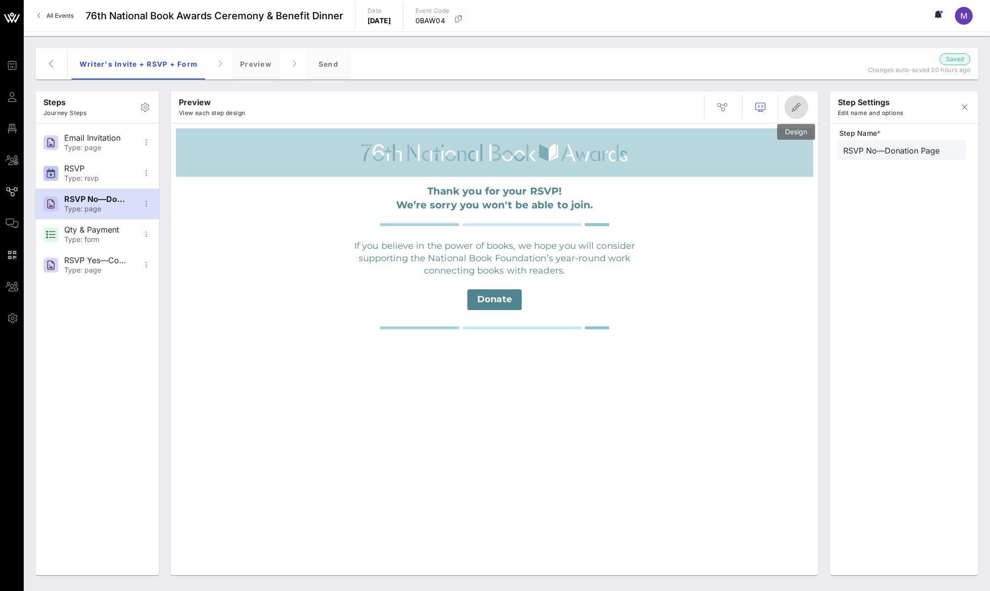
click at [793, 110] on icon "button" at bounding box center [796, 107] width 12 height 12
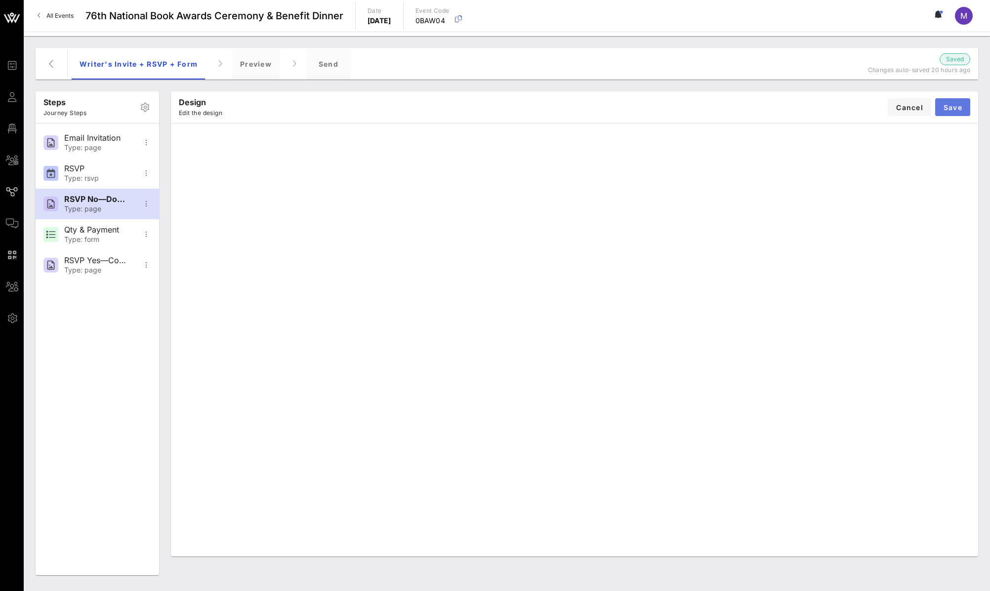
click at [958, 109] on span "Save" at bounding box center [952, 107] width 19 height 8
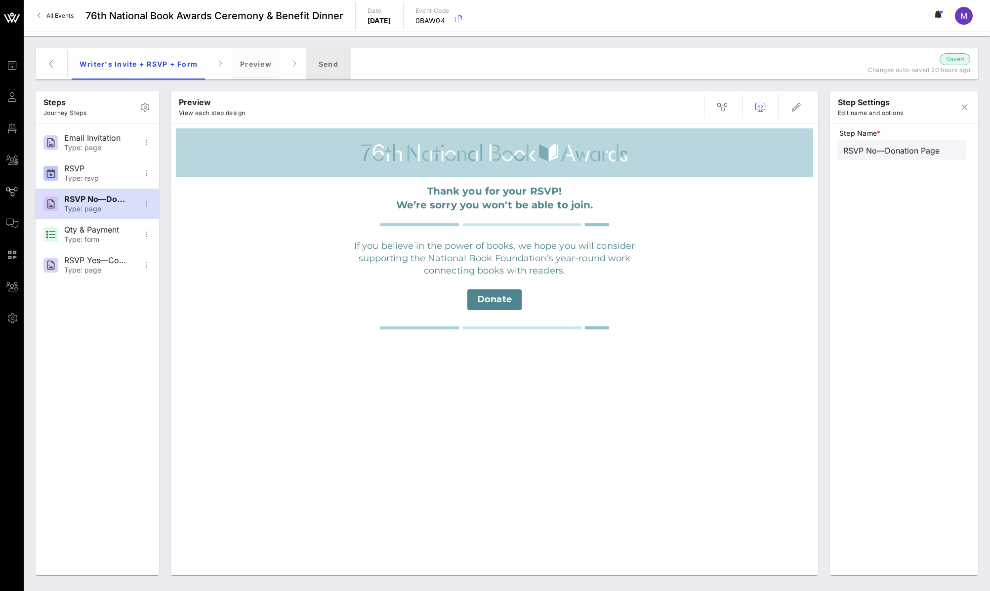
click at [329, 61] on div "Send" at bounding box center [328, 64] width 44 height 32
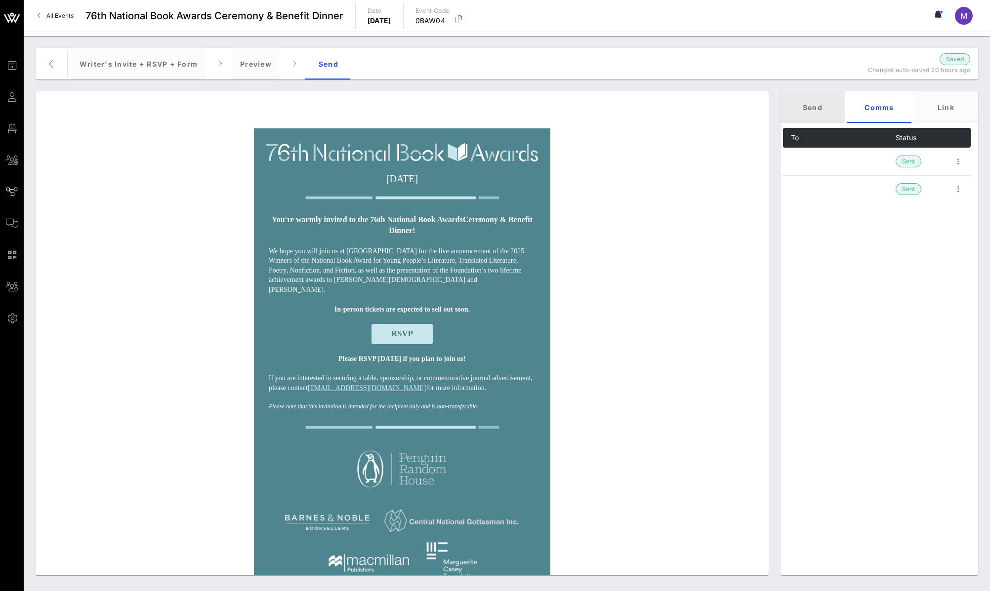
click at [815, 109] on div "Send" at bounding box center [812, 107] width 64 height 32
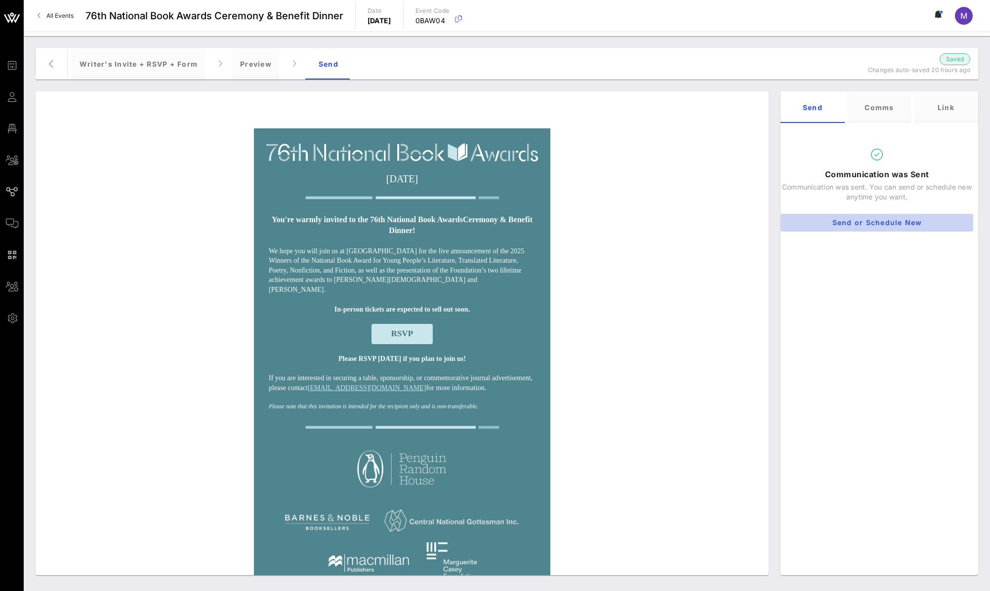
click at [891, 216] on button "Send or Schedule New" at bounding box center [876, 223] width 193 height 18
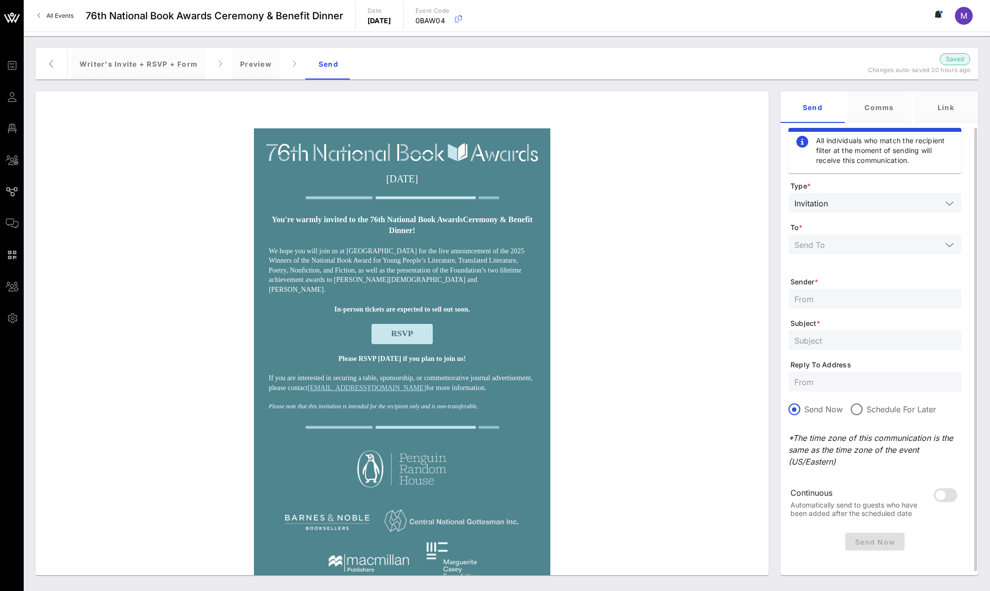
click at [868, 239] on input "text" at bounding box center [867, 244] width 147 height 13
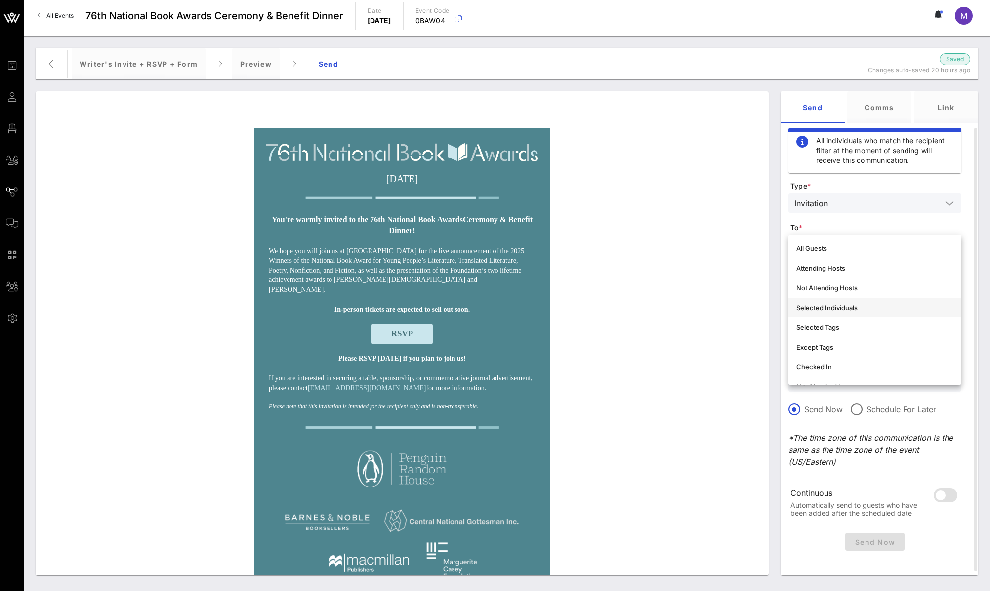
click at [848, 314] on div "Selected Individuals" at bounding box center [874, 308] width 157 height 16
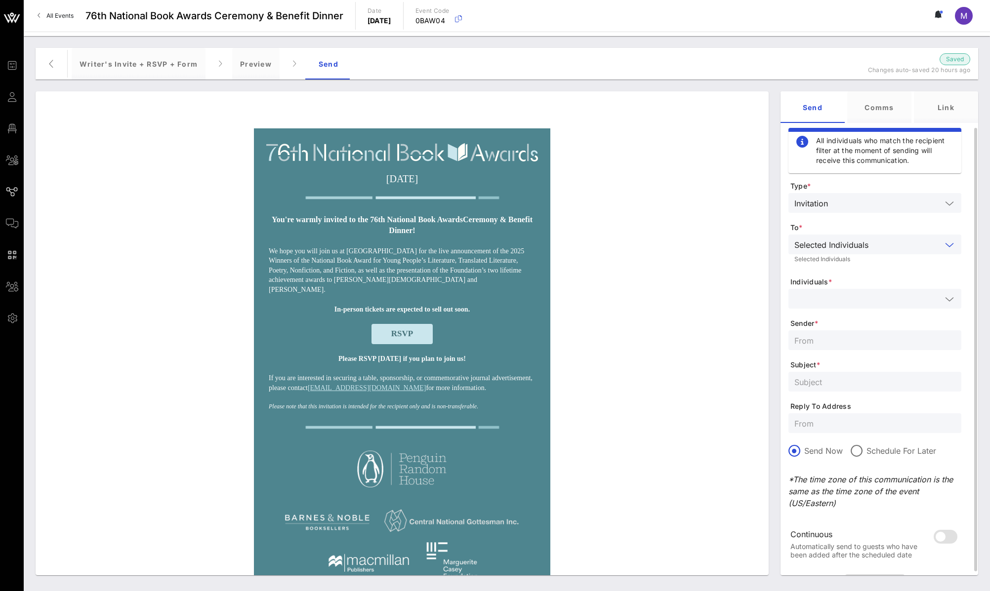
click at [842, 293] on input "text" at bounding box center [867, 298] width 147 height 13
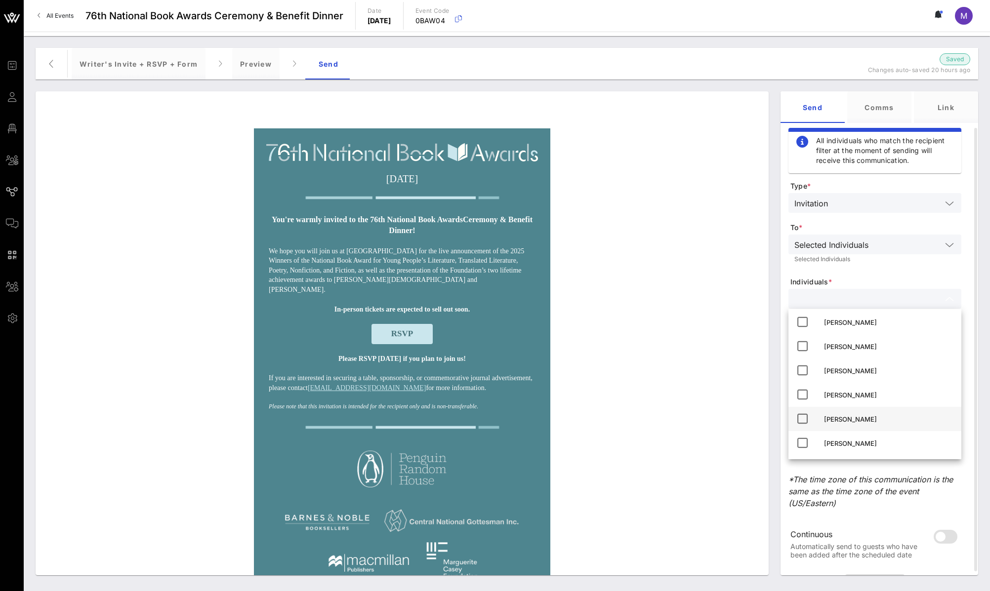
scroll to position [516, 0]
click at [877, 376] on div "Madeleine Shelton" at bounding box center [888, 371] width 129 height 16
click at [867, 276] on form "Type * Invitation To * Selected Individuals Selected Individuals Individuals * …" at bounding box center [874, 375] width 173 height 389
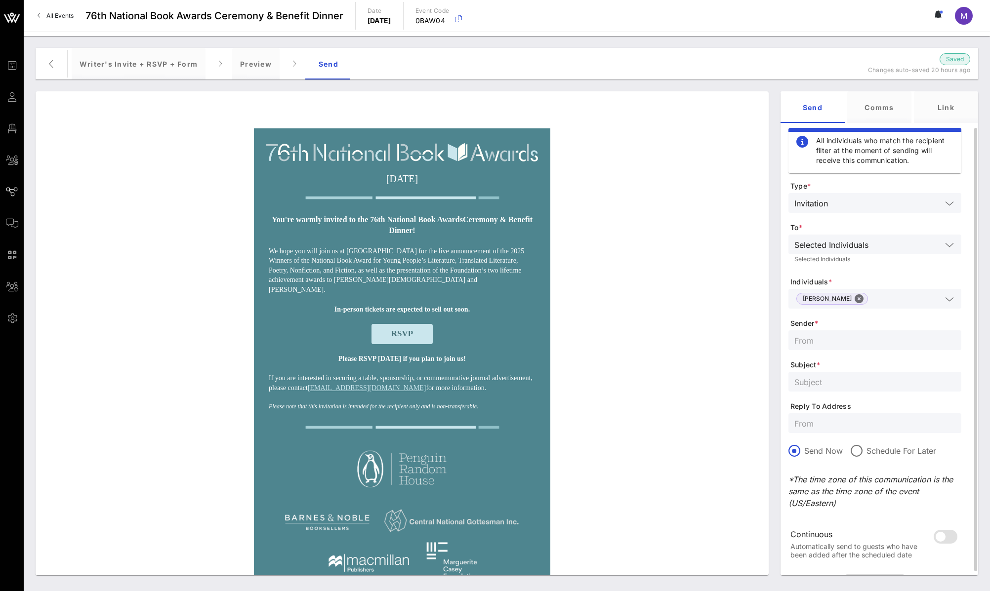
click at [851, 343] on input "text" at bounding box center [874, 340] width 161 height 13
type input "NBF"
type input "T"
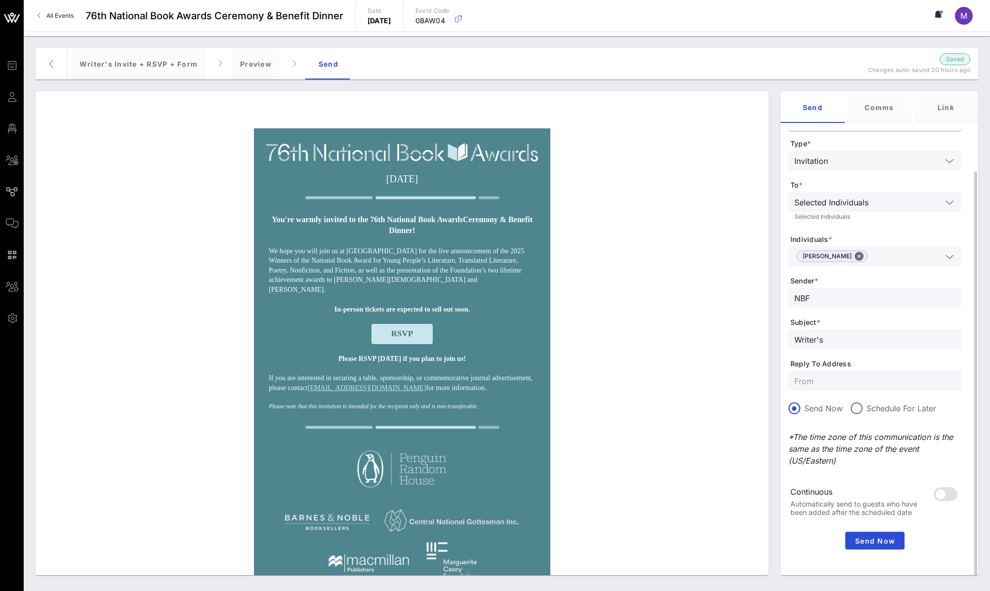
scroll to position [45, 0]
type input "Writer's"
click at [880, 543] on button "Send Now" at bounding box center [874, 538] width 59 height 18
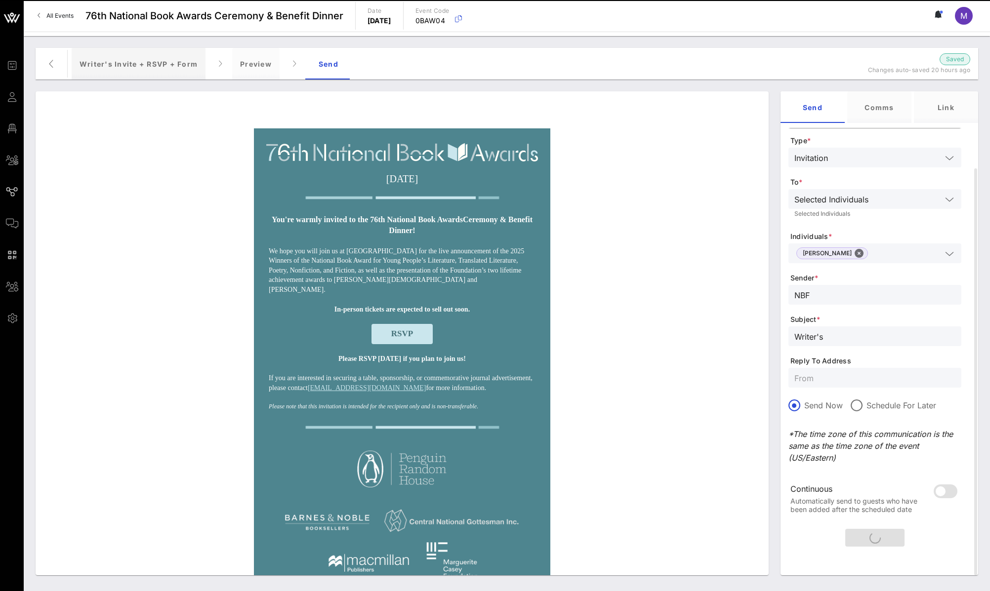
scroll to position [0, 0]
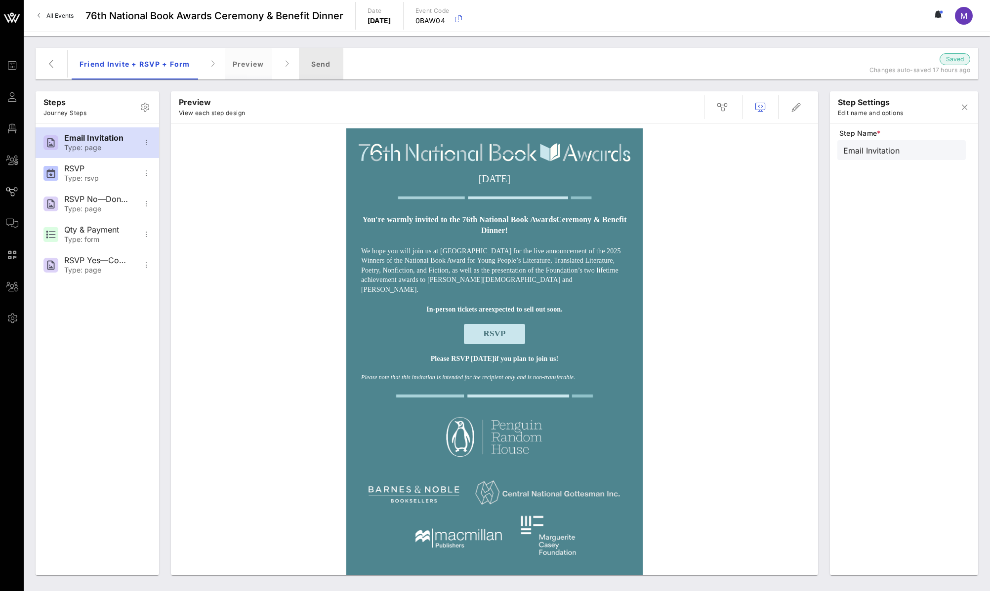
click at [319, 65] on div "Send" at bounding box center [321, 64] width 44 height 32
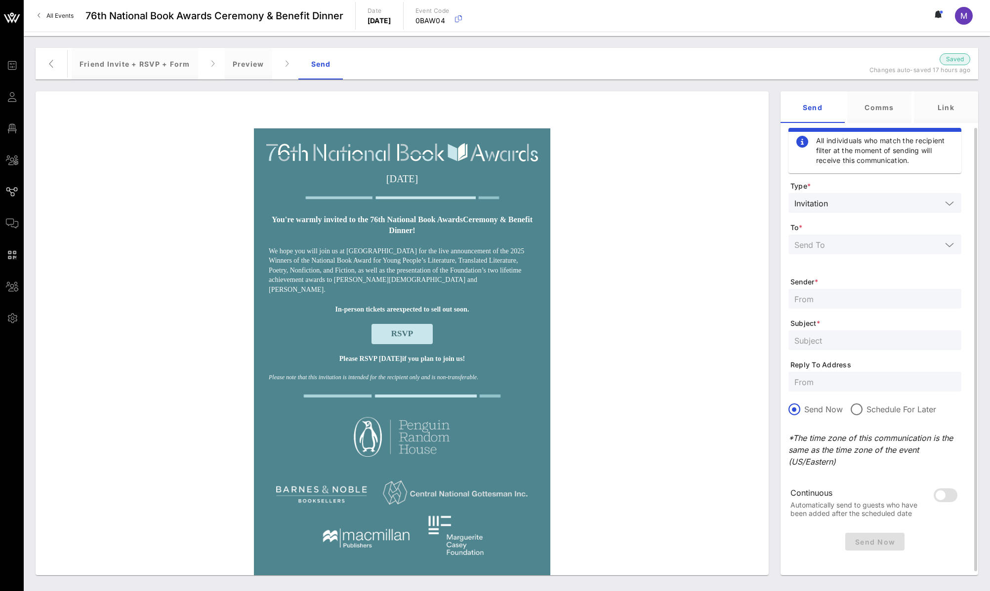
click at [954, 245] on div at bounding box center [949, 245] width 12 height 12
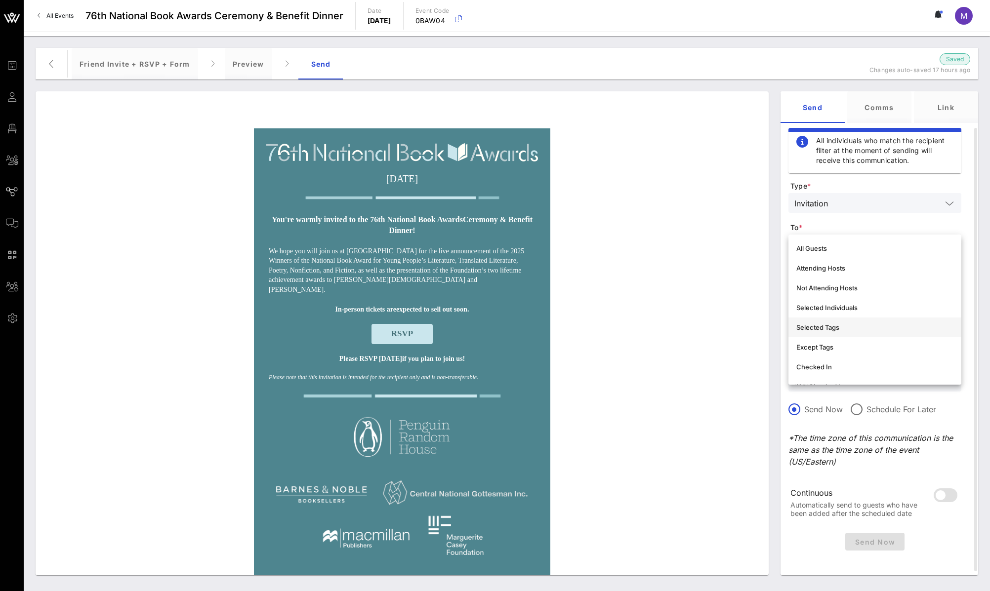
click at [863, 329] on div "Selected Tags" at bounding box center [874, 327] width 157 height 8
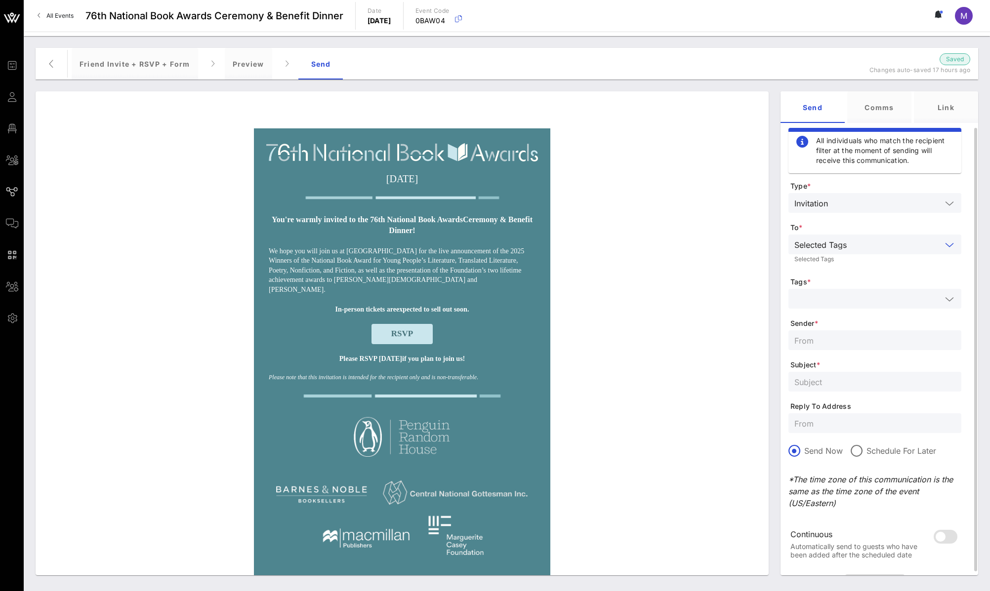
click at [905, 301] on input "text" at bounding box center [867, 298] width 147 height 13
click at [828, 375] on div "Free" at bounding box center [888, 374] width 129 height 8
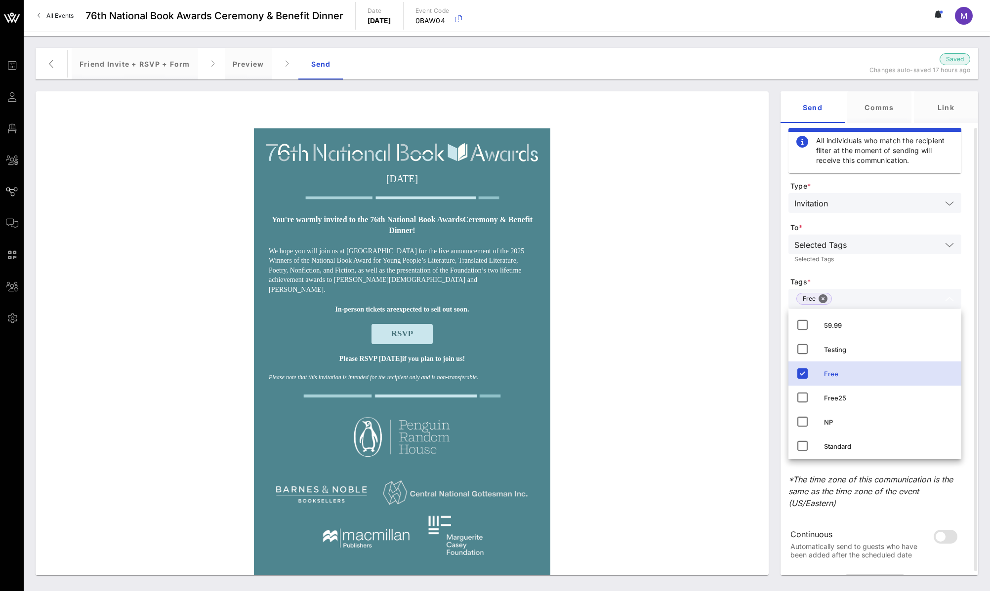
click at [722, 311] on div "[DATE] You're warmly invited to the 76th National Book Awards Ceremony & Benefi…" at bounding box center [401, 520] width 723 height 785
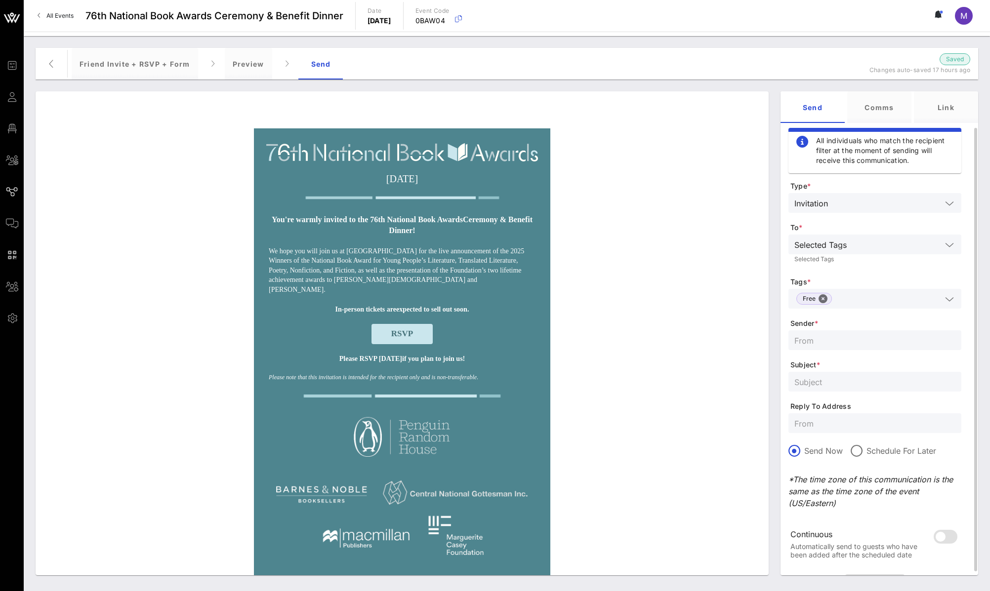
click at [855, 347] on div at bounding box center [874, 340] width 161 height 20
type input "National Book Foundation"
click at [858, 381] on input "text" at bounding box center [874, 381] width 161 height 13
paste input "[Test] You're invited to the 76th National Book Awards!"
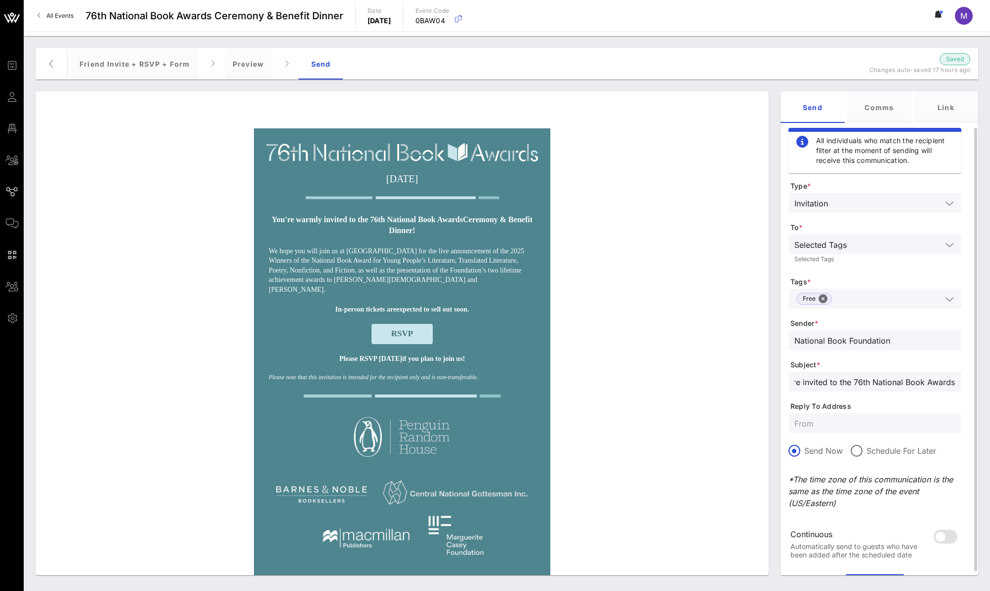
type input "[Test] You're invited to the 76th National Book Awards!"
click at [853, 426] on input "text" at bounding box center [874, 423] width 161 height 13
type input "[EMAIL_ADDRESS][DOMAIN_NAME]"
click at [863, 528] on div "Continuous Automatically send to guests who have been added after the scheduled…" at bounding box center [858, 544] width 137 height 43
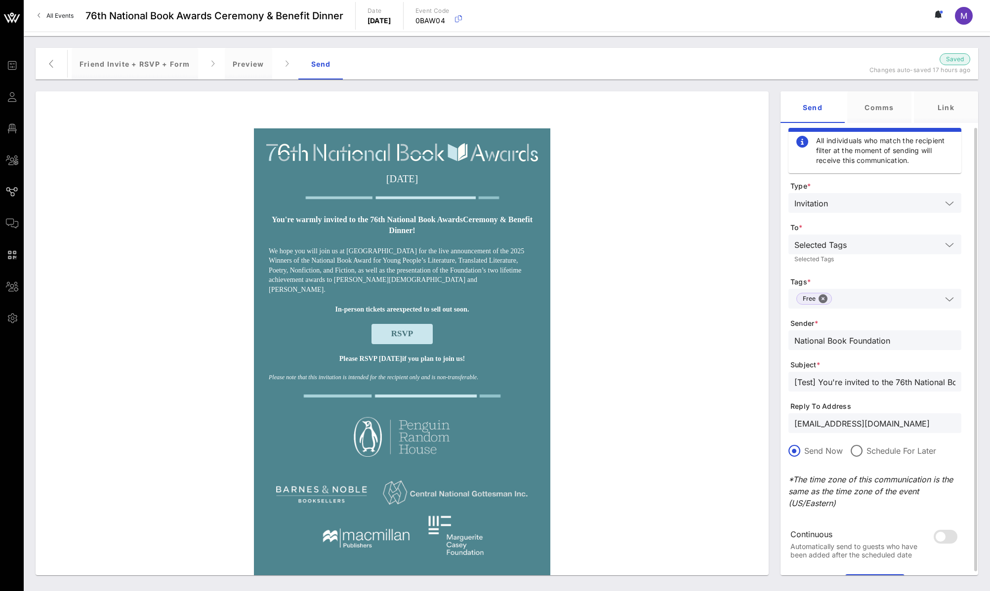
scroll to position [50, 0]
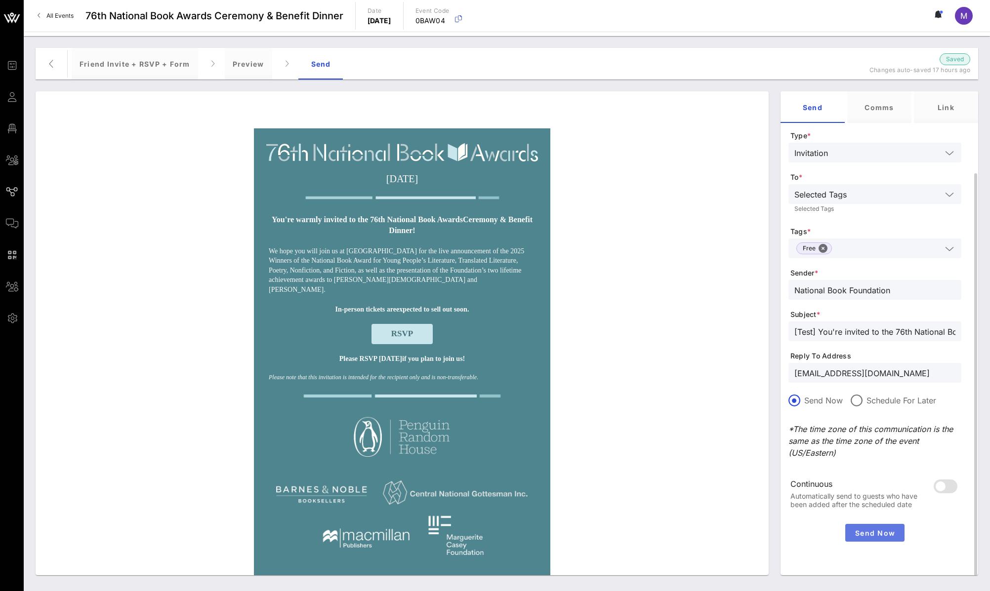
click at [872, 533] on span "Send Now" at bounding box center [874, 533] width 51 height 8
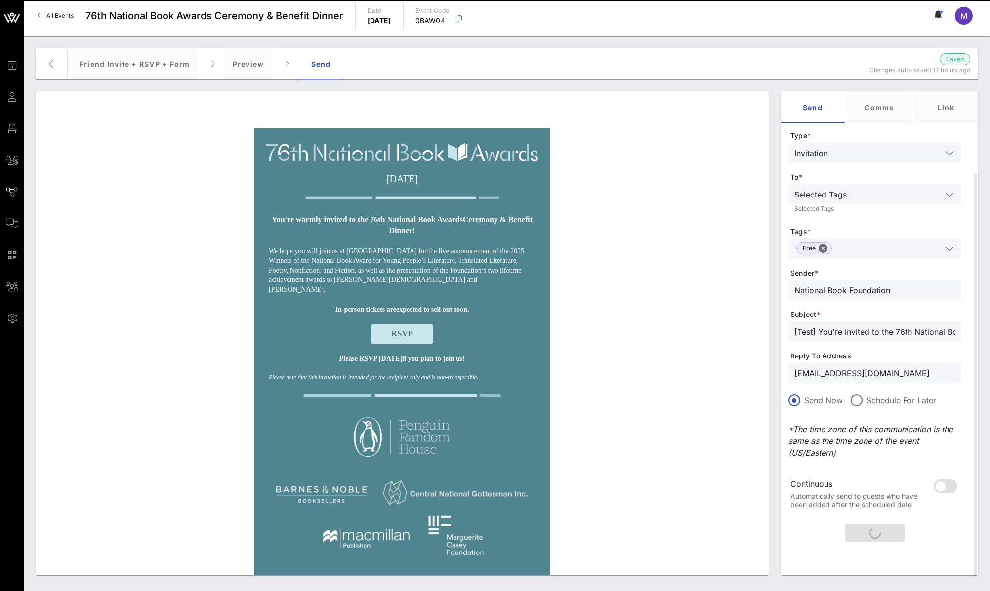
scroll to position [0, 0]
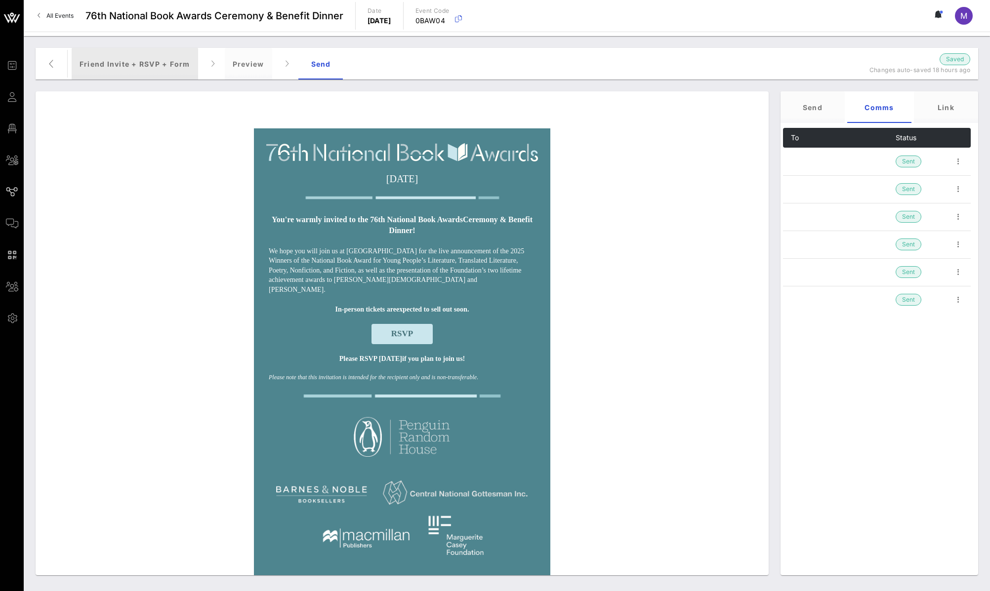
click at [130, 64] on div "Friend Invite + RSVP + Form" at bounding box center [135, 64] width 126 height 32
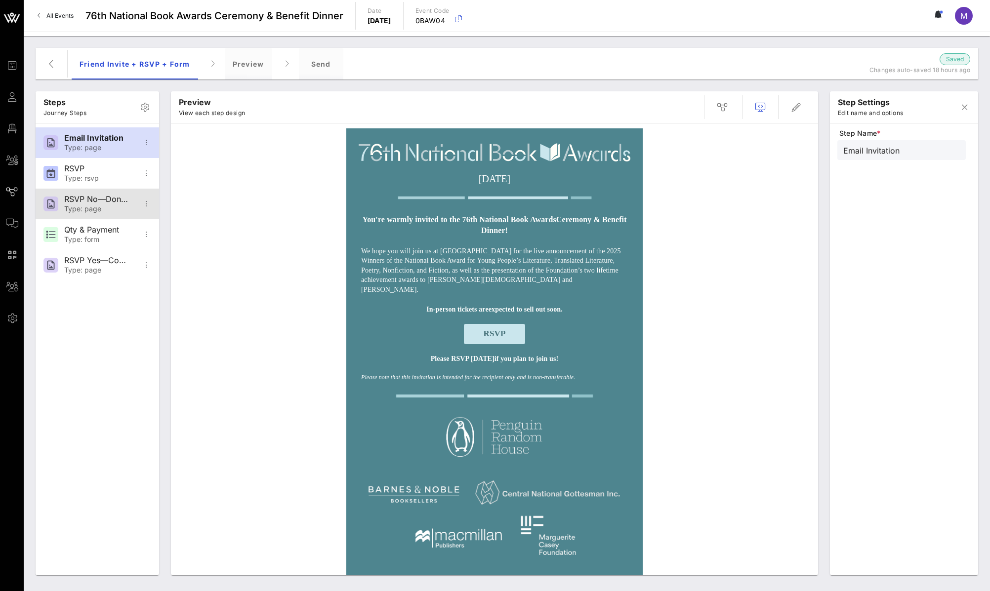
click at [107, 197] on div "RSVP No—Donation Page" at bounding box center [96, 199] width 65 height 9
type input "RSVP No—Donation Page"
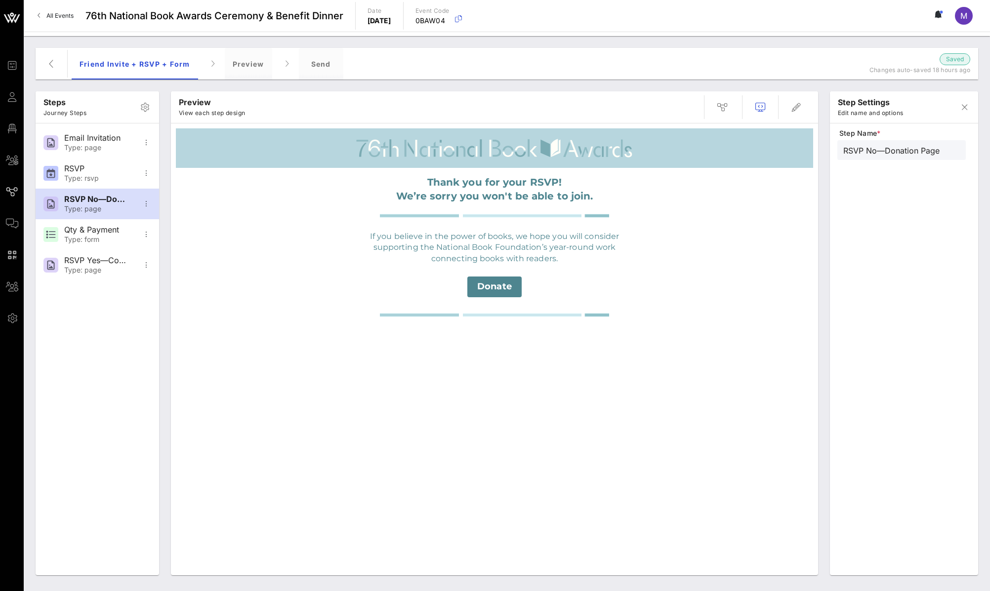
click at [535, 287] on div "Donate" at bounding box center [494, 287] width 286 height 21
click at [795, 108] on icon "button" at bounding box center [796, 107] width 12 height 12
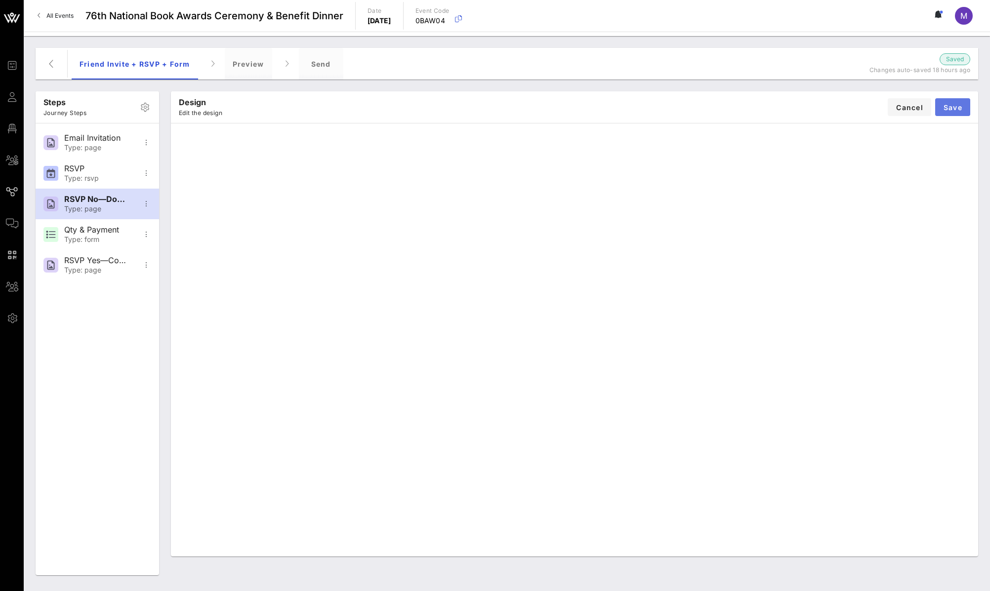
click at [957, 107] on span "Save" at bounding box center [952, 107] width 19 height 8
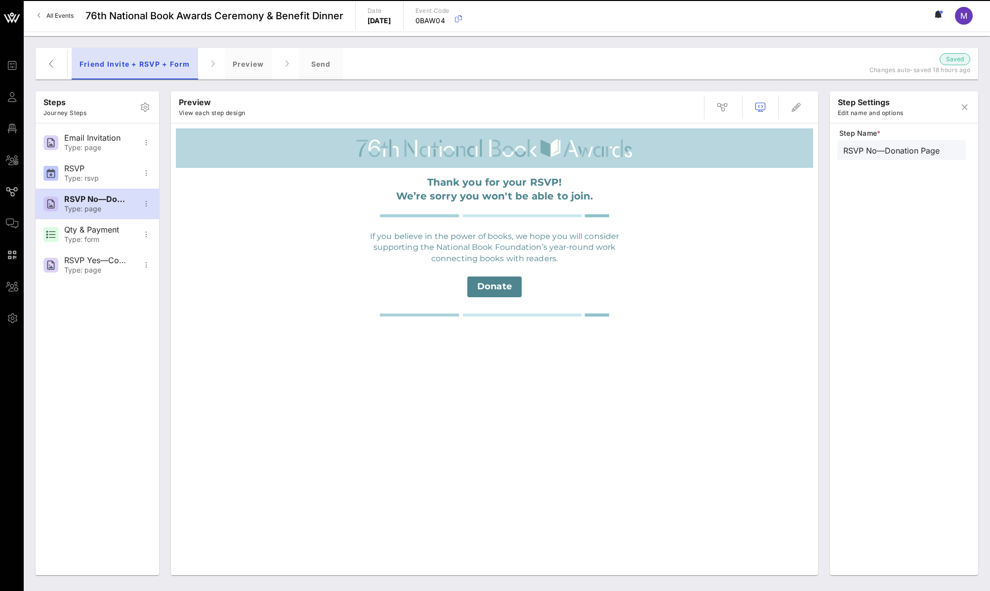
click at [143, 57] on div "Friend Invite + RSVP + Form" at bounding box center [135, 64] width 126 height 32
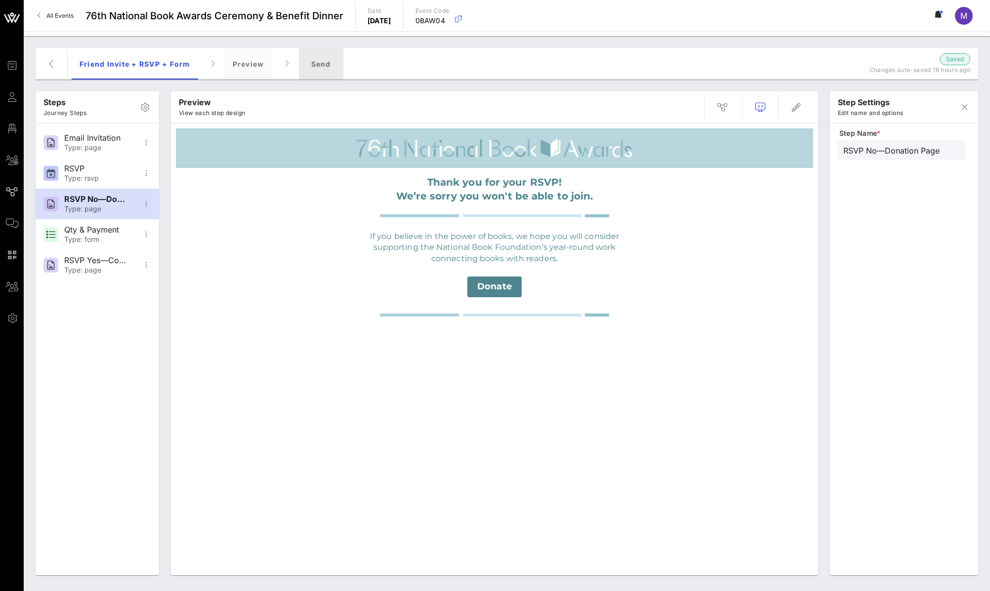
click at [324, 65] on div "Send" at bounding box center [321, 64] width 44 height 32
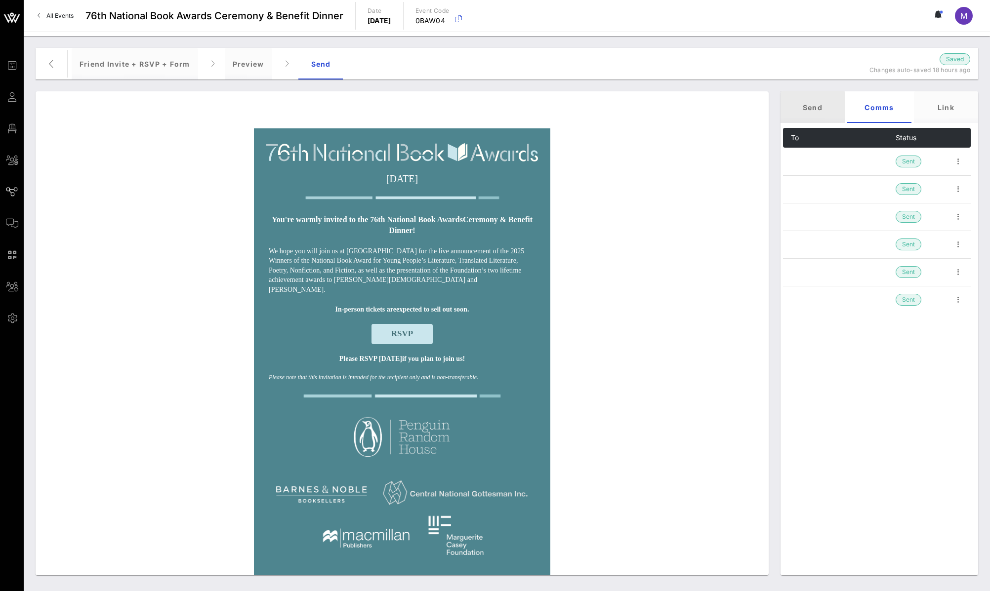
click at [823, 115] on div "Send" at bounding box center [812, 107] width 64 height 32
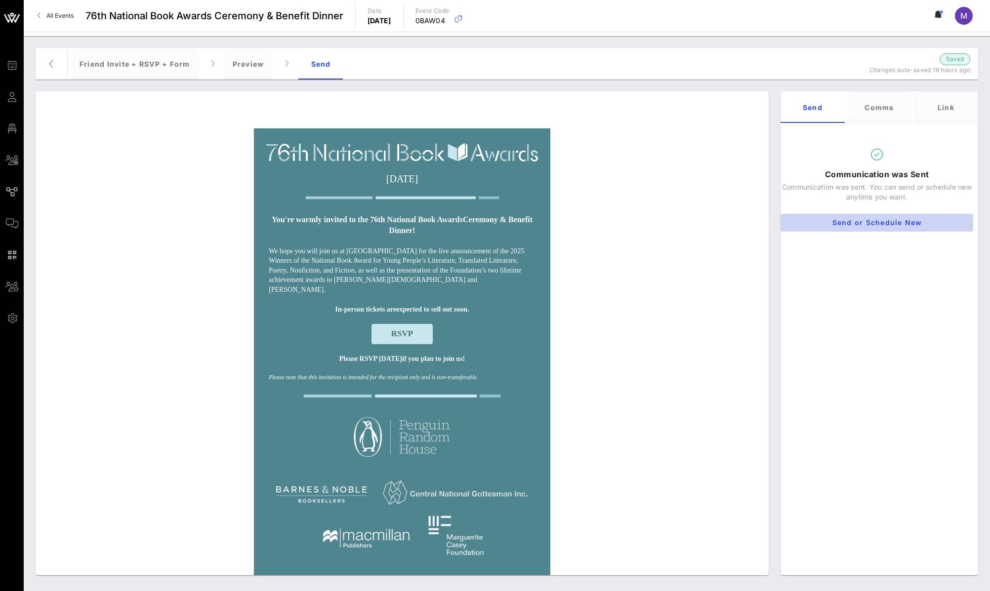
click at [879, 224] on span "Send or Schedule New" at bounding box center [876, 222] width 177 height 8
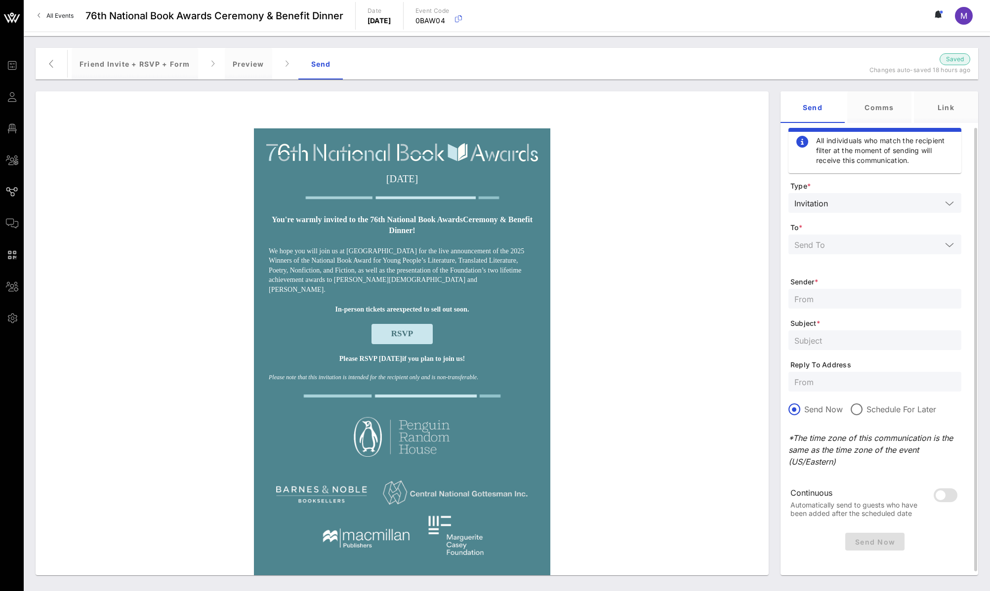
click at [881, 245] on input "text" at bounding box center [867, 244] width 147 height 13
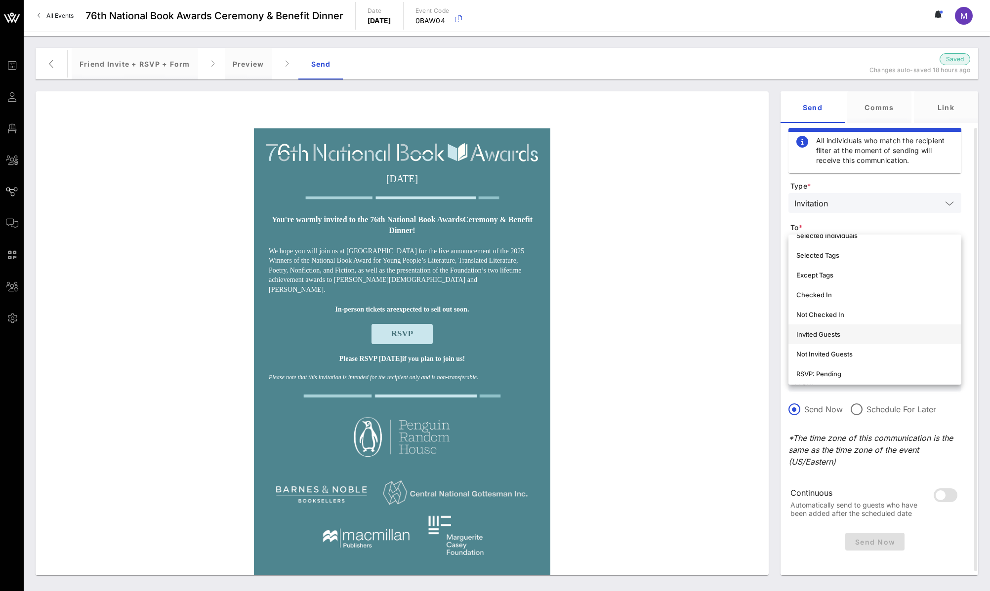
scroll to position [51, 0]
click at [859, 259] on div "Selected Individuals" at bounding box center [874, 256] width 157 height 8
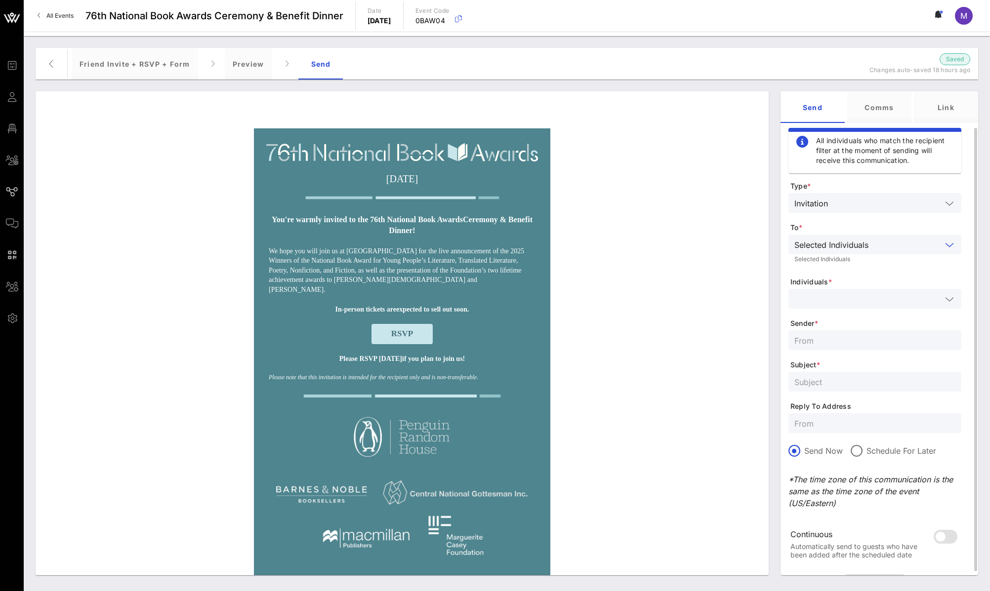
click at [885, 298] on input "text" at bounding box center [867, 298] width 147 height 13
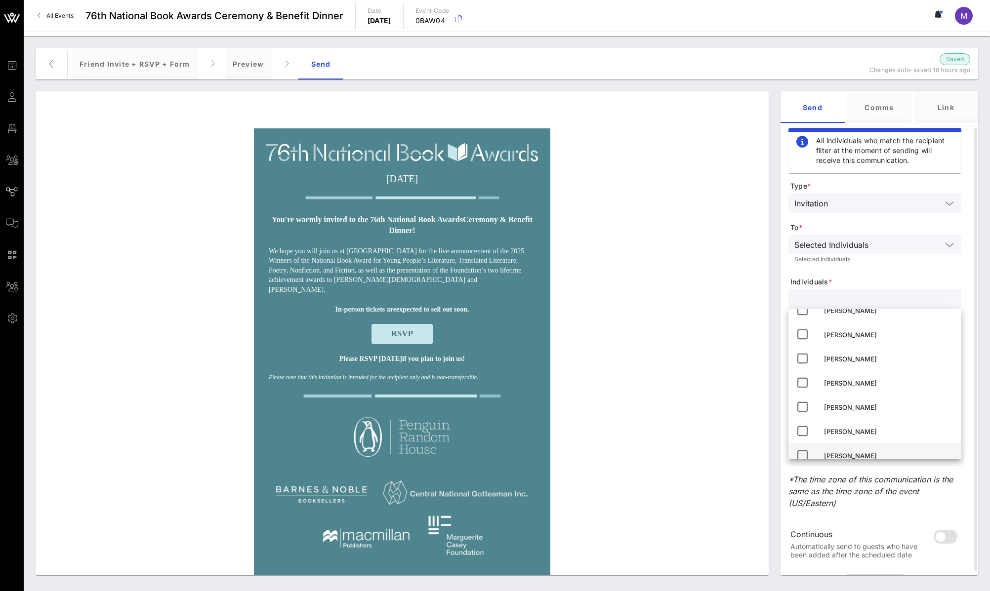
scroll to position [516, 0]
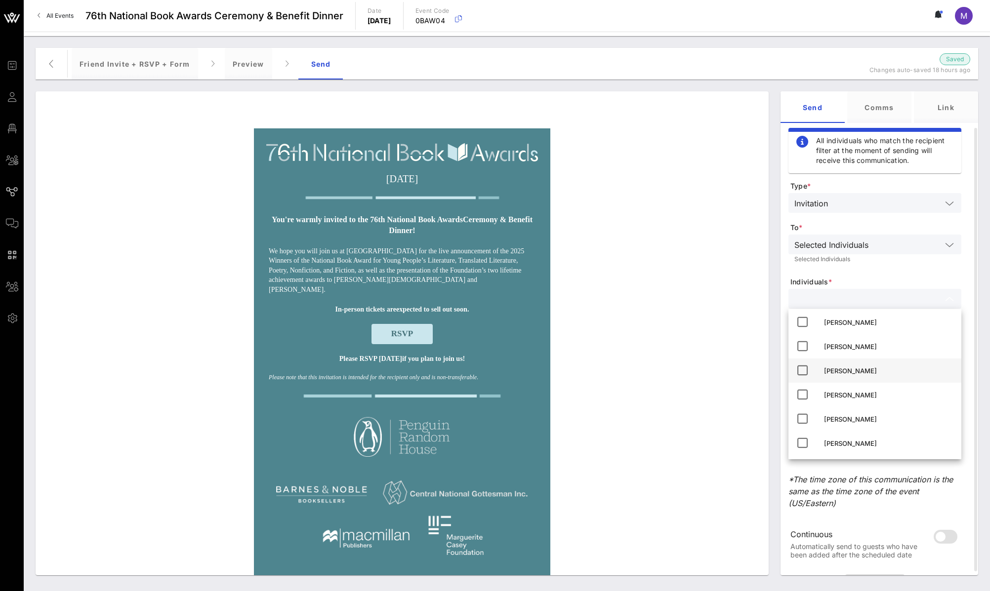
click at [872, 368] on div "Madeleine Shelton" at bounding box center [888, 371] width 129 height 8
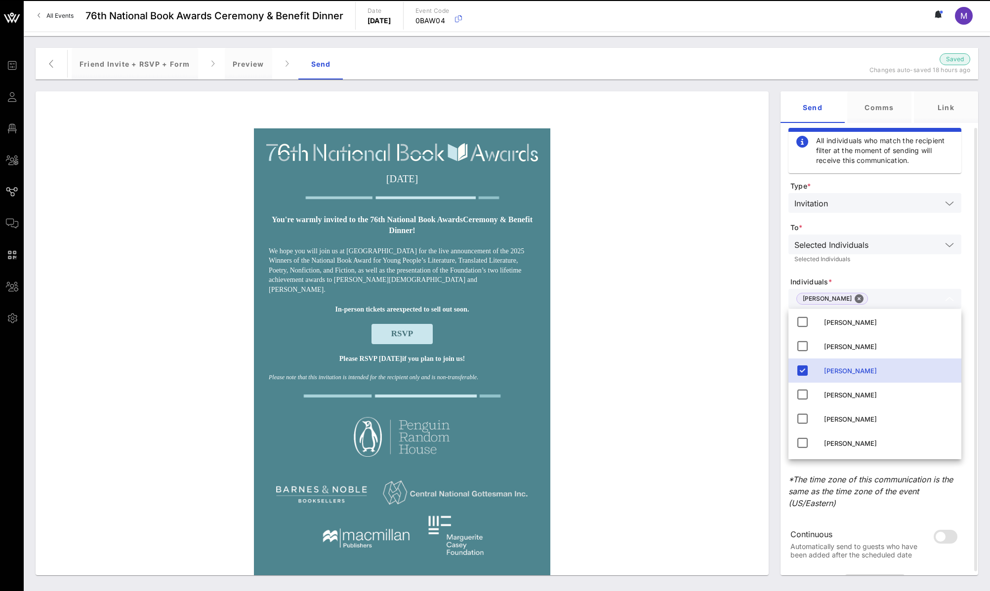
click at [723, 312] on div "Wednesday, November 19, 2025 You're warmly invited to the 76th National Book Aw…" at bounding box center [401, 520] width 723 height 785
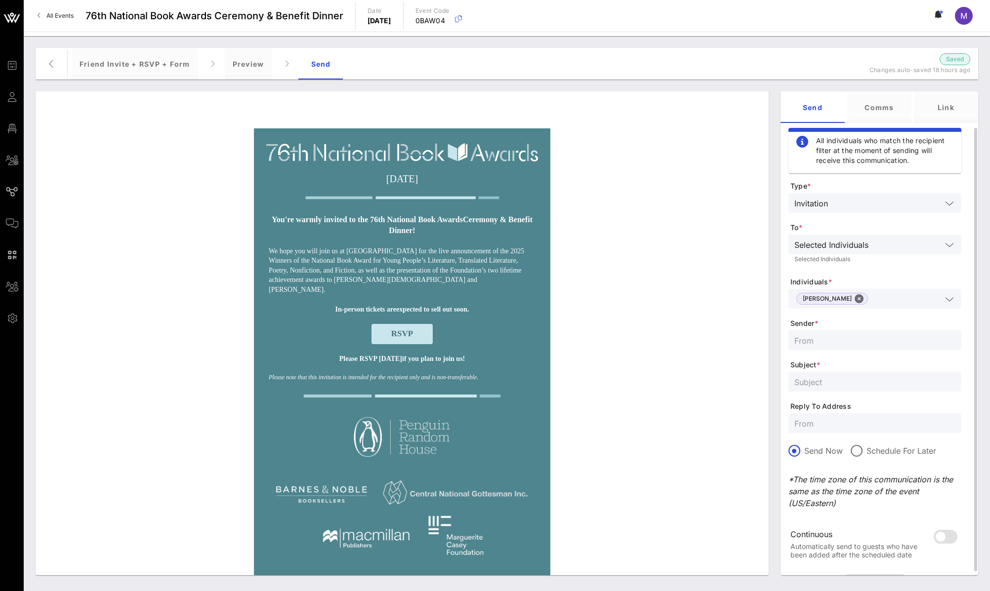
click at [845, 336] on input "text" at bounding box center [874, 340] width 161 height 13
type input "NBF"
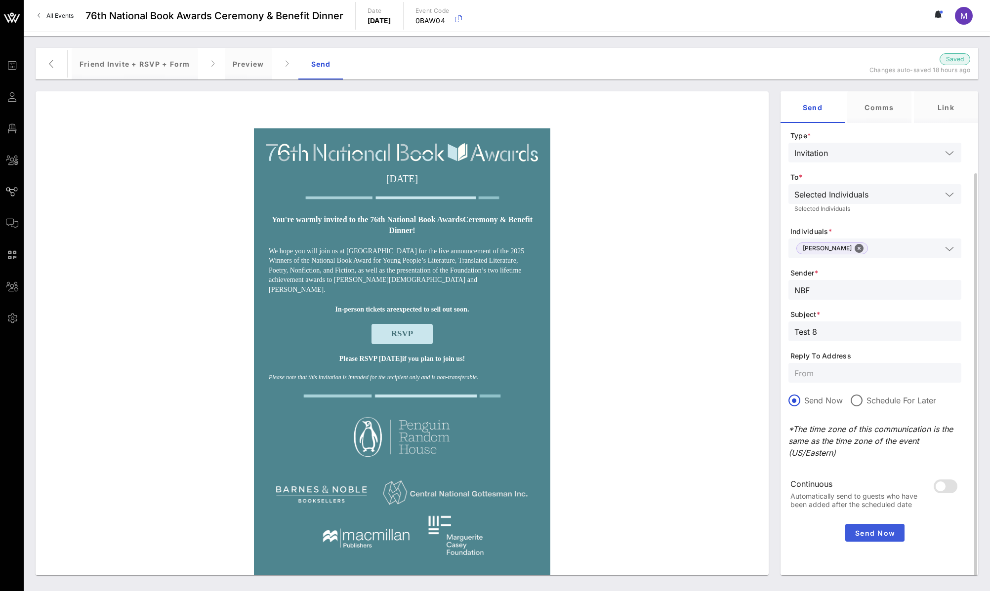
type input "Test 8"
click at [869, 529] on span "Send Now" at bounding box center [874, 533] width 51 height 8
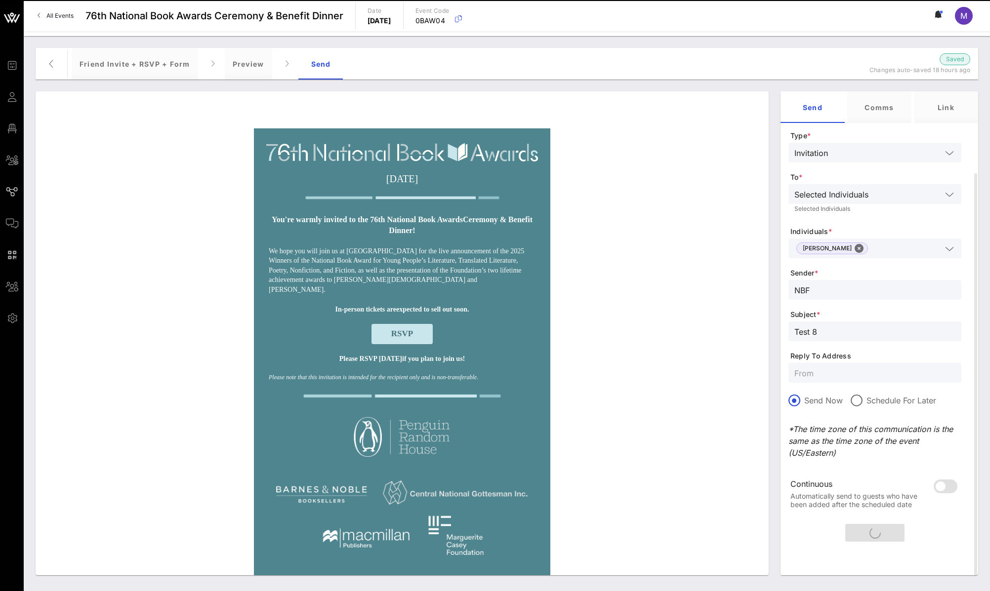
scroll to position [0, 0]
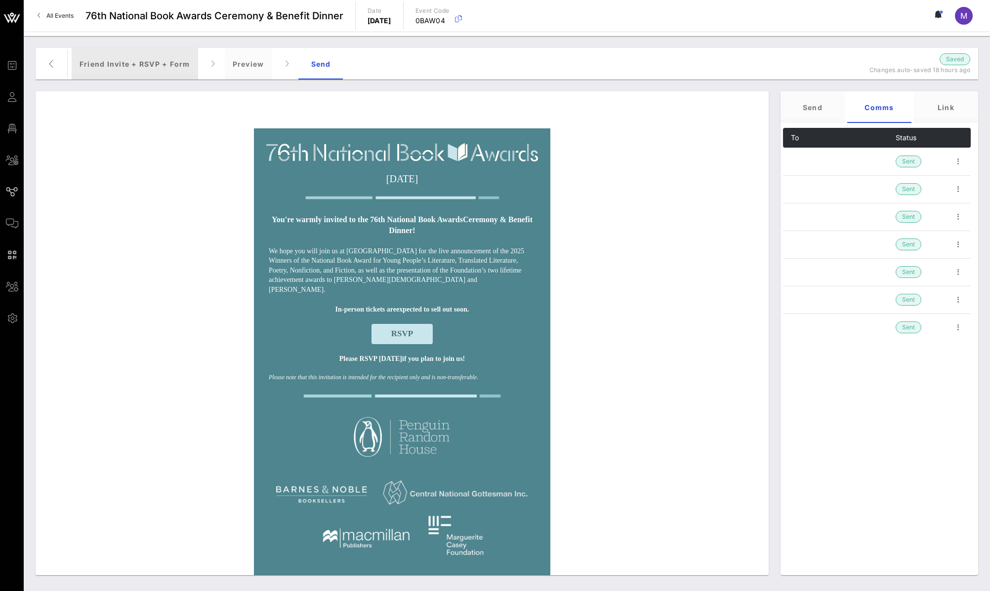
click at [157, 64] on div "Friend Invite + RSVP + Form" at bounding box center [135, 64] width 126 height 32
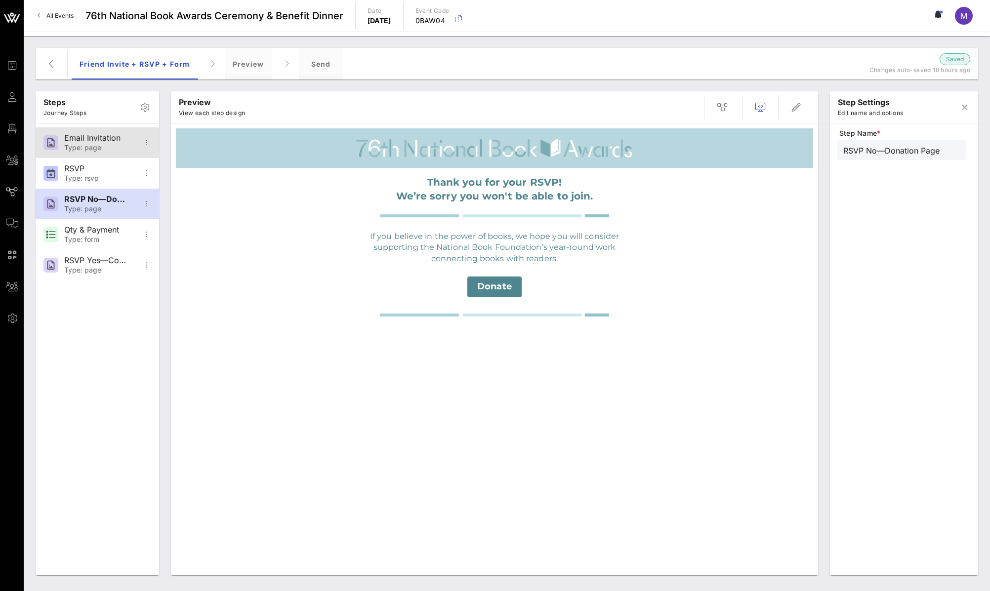
click at [93, 139] on div "Email Invitation" at bounding box center [96, 137] width 65 height 9
type input "Email Invitation"
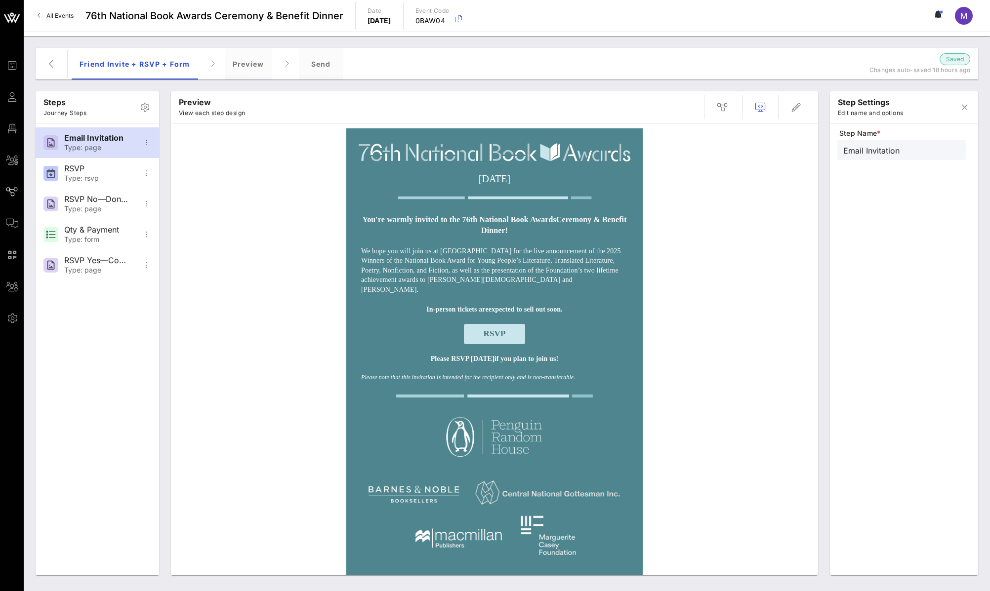
scroll to position [219, 0]
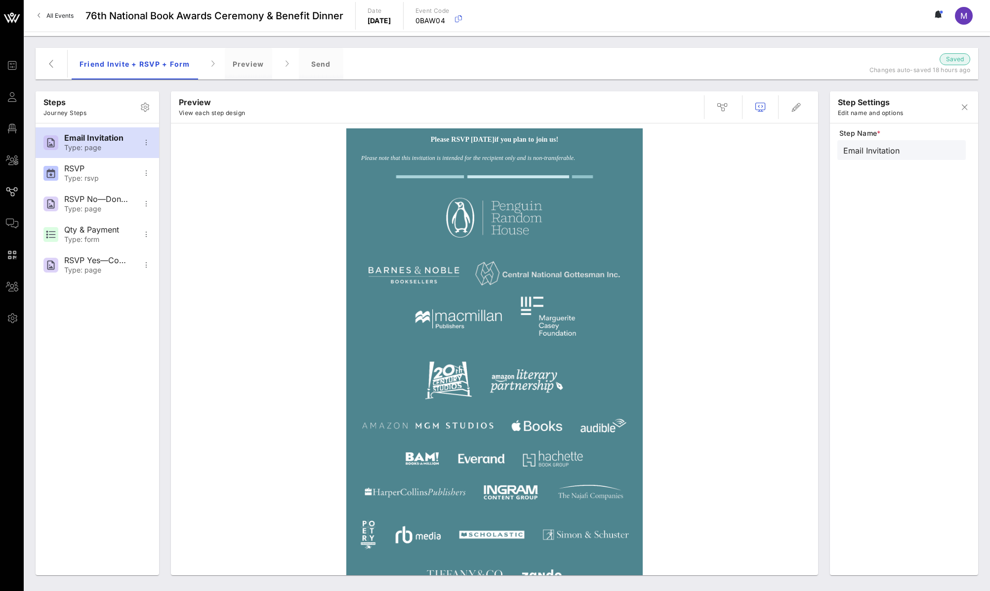
click at [523, 396] on img at bounding box center [494, 396] width 277 height 401
click at [798, 106] on icon "button" at bounding box center [796, 107] width 12 height 12
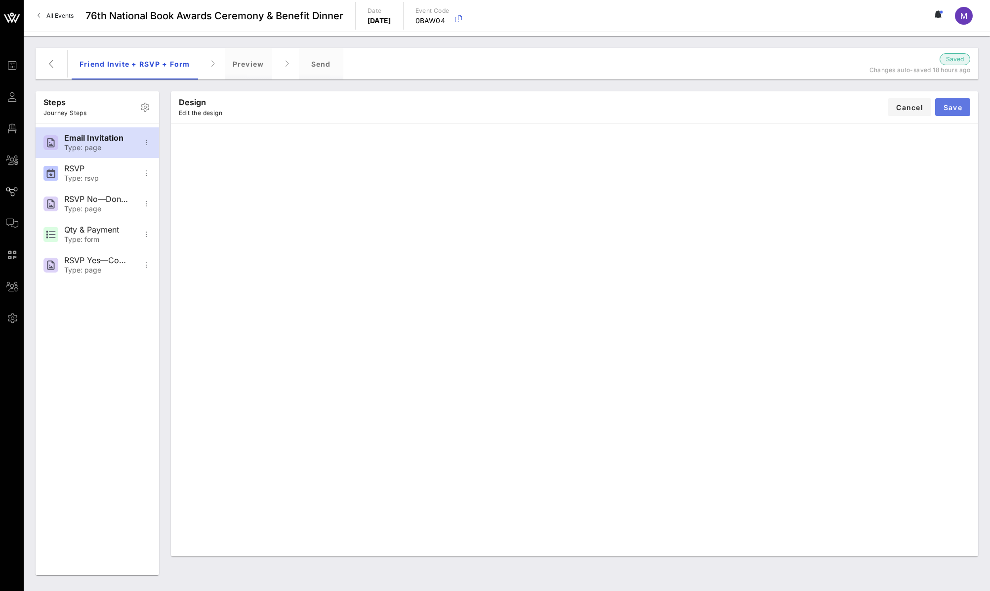
click at [949, 110] on span "Save" at bounding box center [952, 107] width 19 height 8
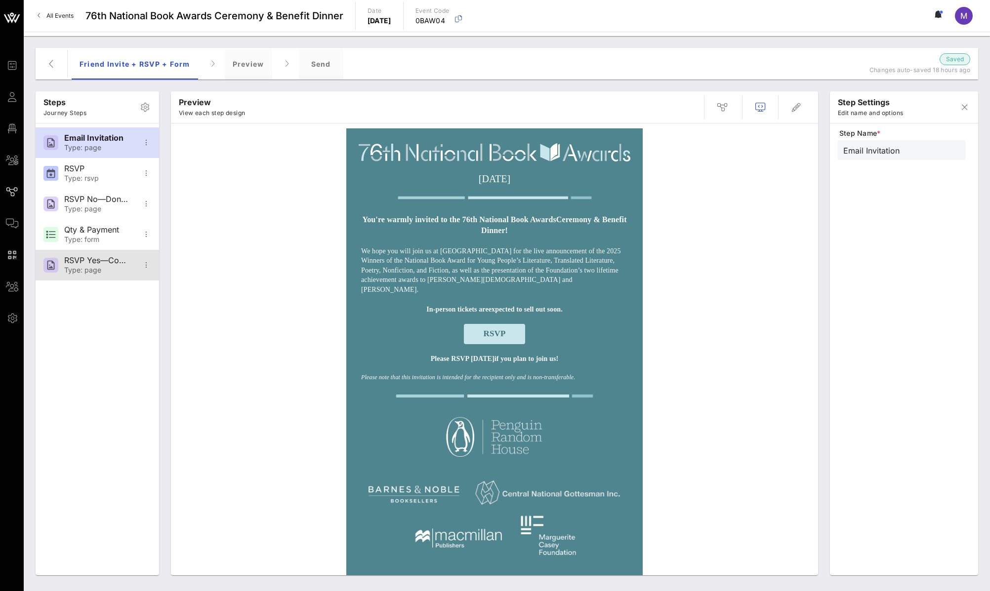
click at [109, 267] on div "Type: page" at bounding box center [96, 270] width 65 height 8
type input "RSVP Yes—Confirmation"
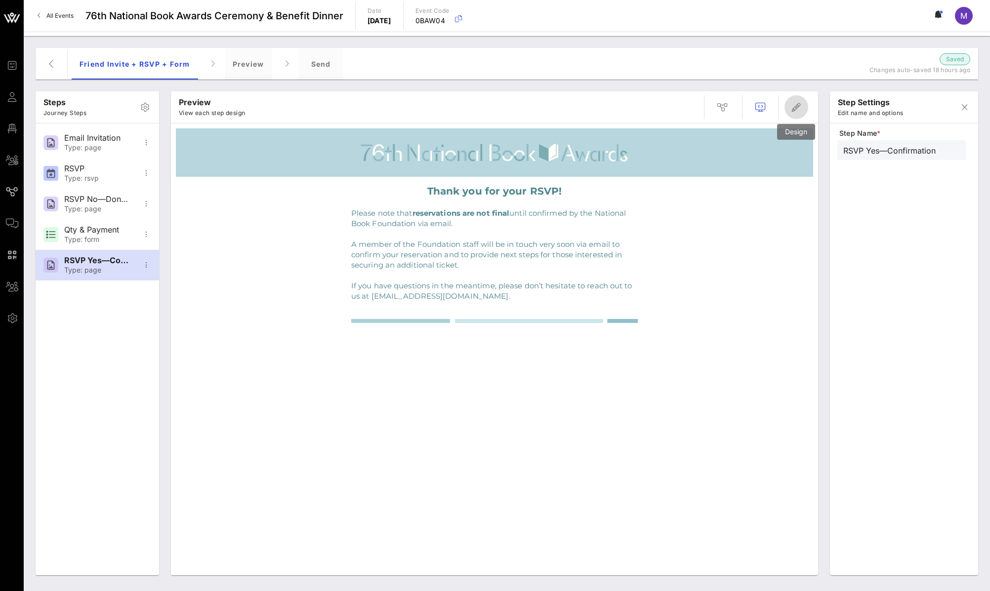
click at [792, 115] on button "button" at bounding box center [796, 107] width 24 height 24
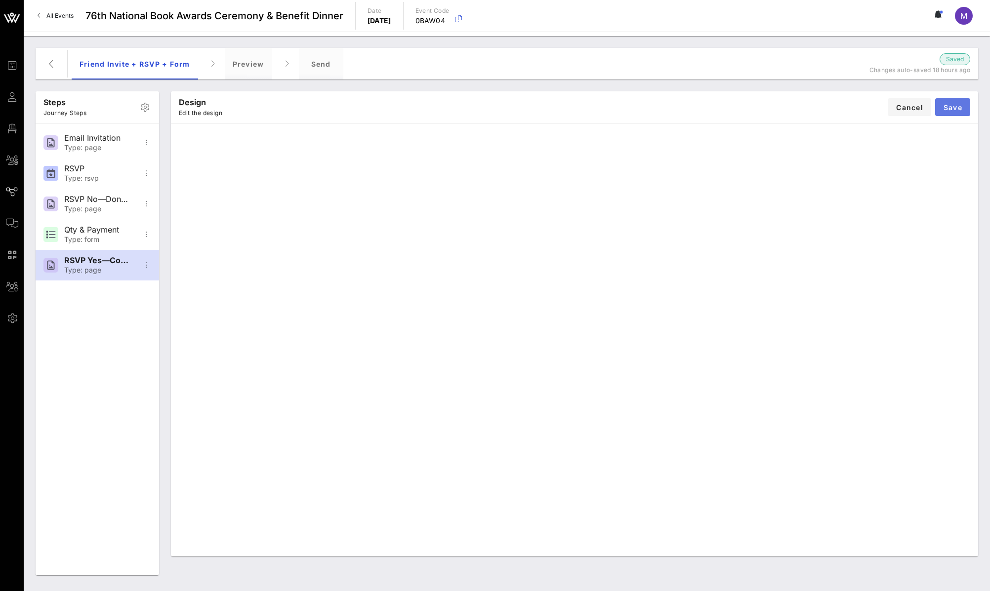
click at [953, 102] on button "Save" at bounding box center [952, 107] width 35 height 18
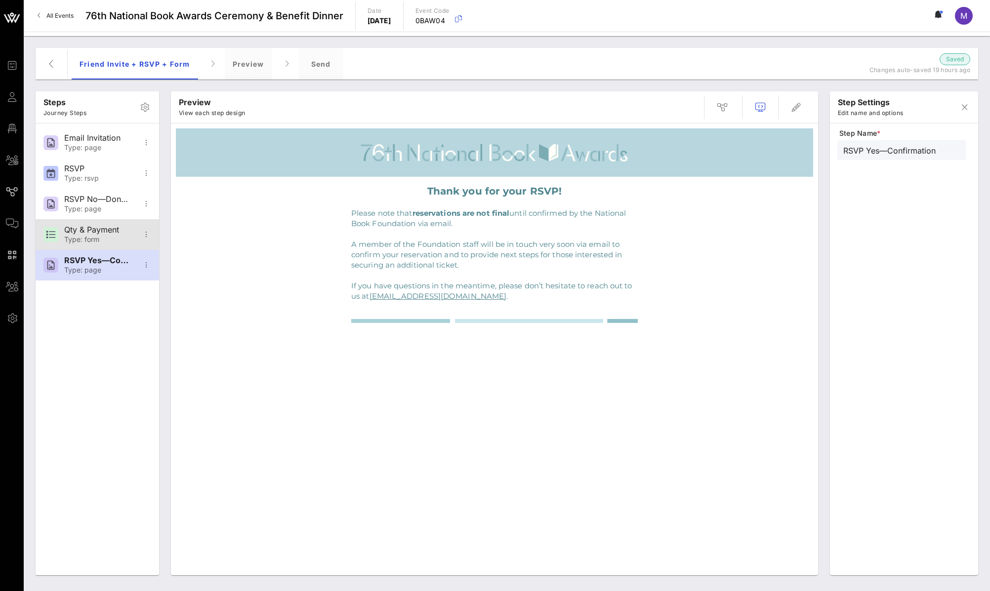
click at [100, 224] on div "Qty & Payment Type: form" at bounding box center [96, 234] width 65 height 31
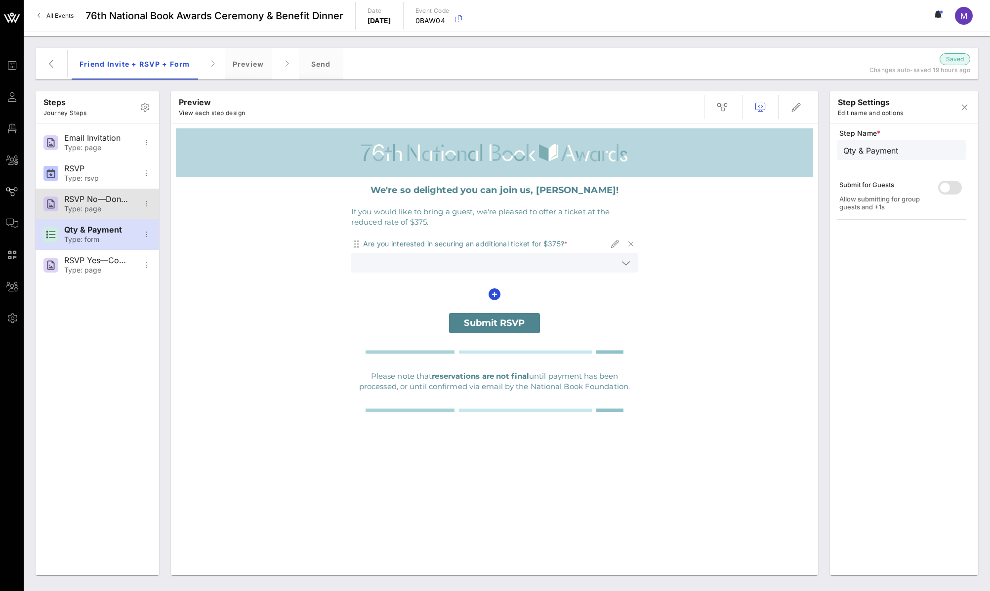
click at [89, 201] on div "RSVP No—Donation Page" at bounding box center [96, 199] width 65 height 9
type input "RSVP No—Donation Page"
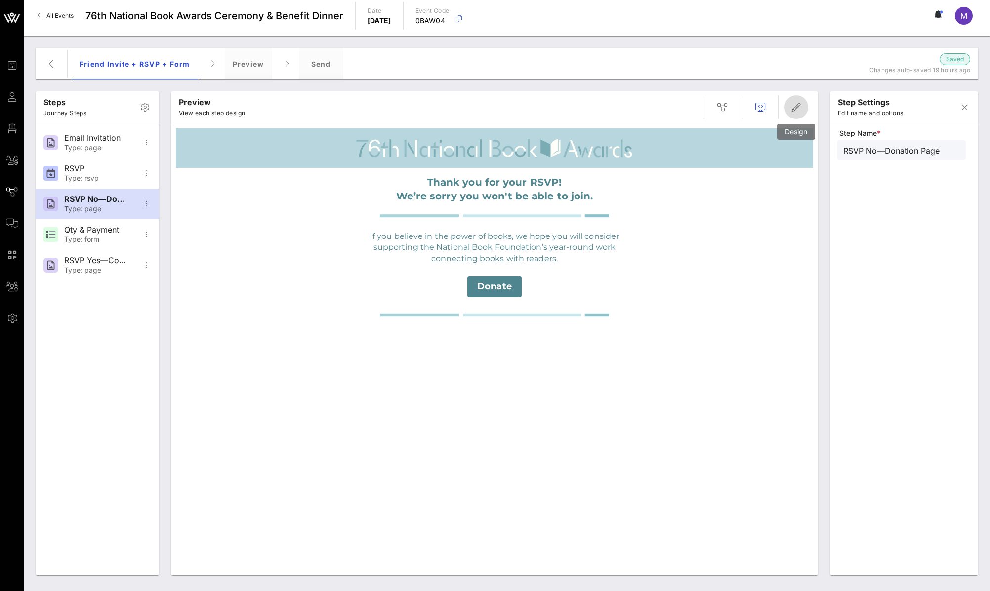
click at [807, 107] on span "button" at bounding box center [796, 107] width 24 height 12
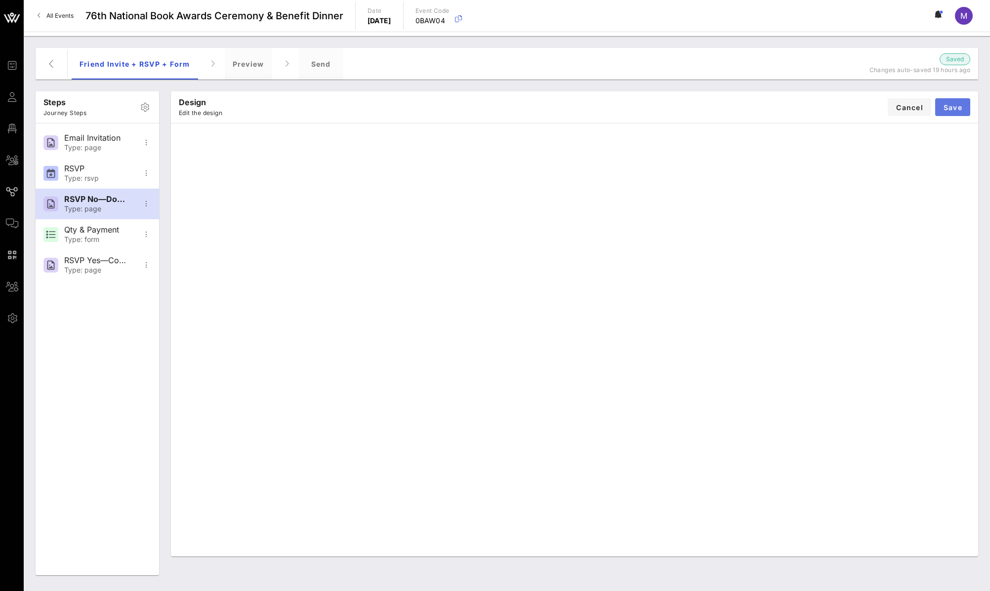
click at [957, 104] on span "Save" at bounding box center [952, 107] width 19 height 8
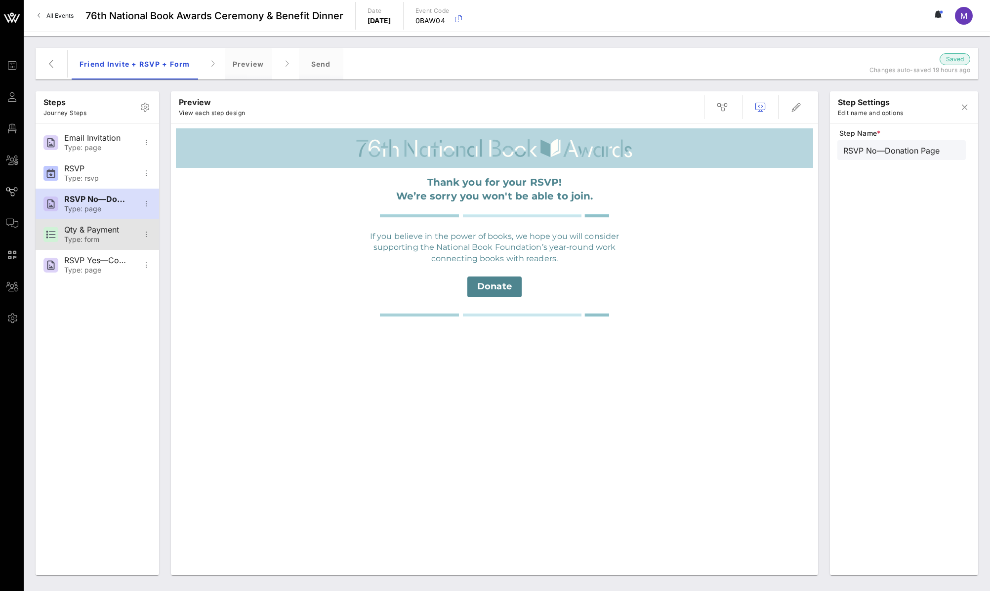
click at [101, 230] on div "Qty & Payment" at bounding box center [96, 229] width 65 height 9
type input "Qty & Payment"
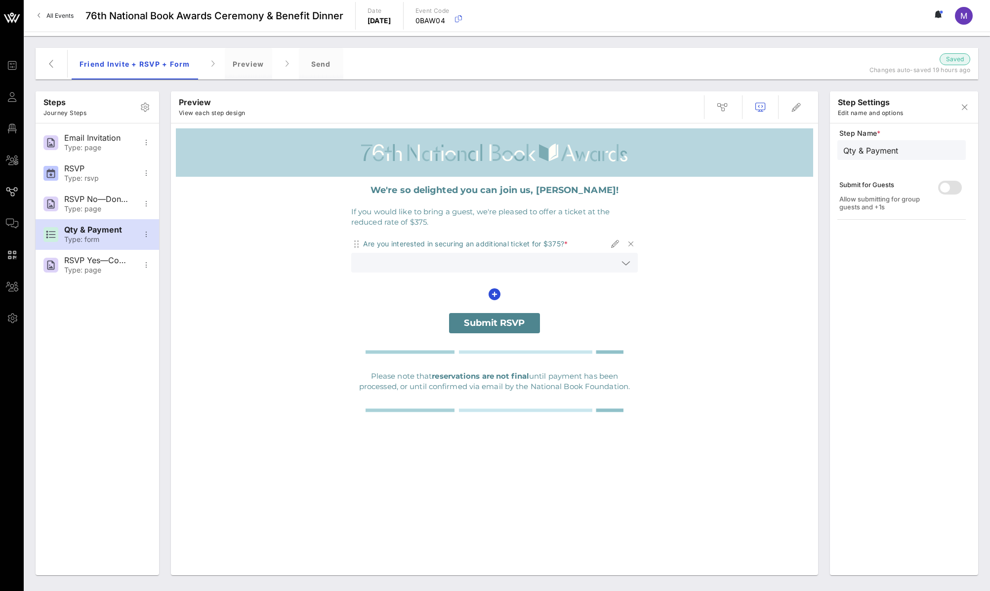
click at [625, 265] on icon at bounding box center [625, 263] width 9 height 12
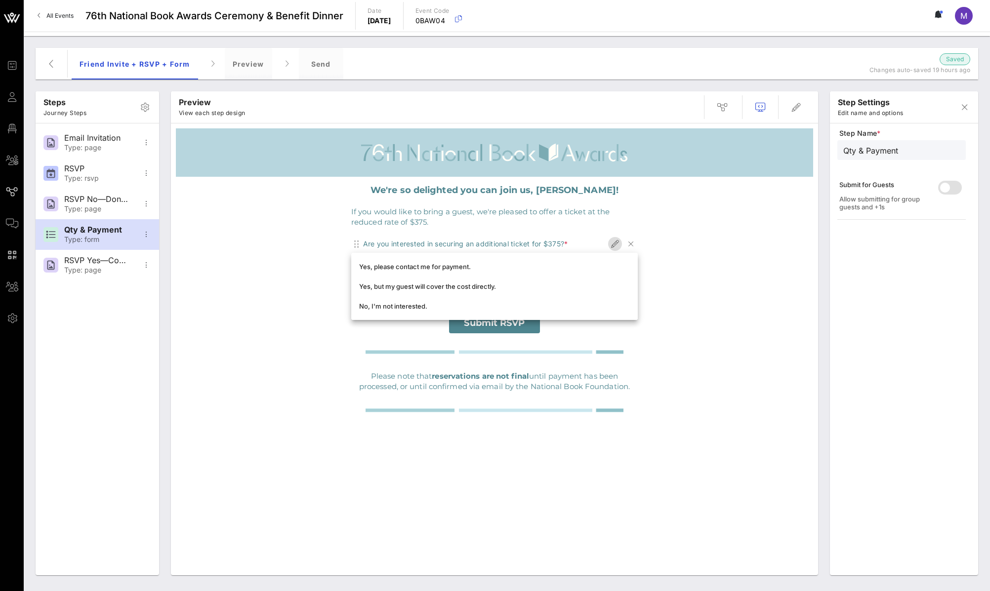
click at [609, 242] on icon "button" at bounding box center [615, 244] width 12 height 12
type input "Purchase +1"
type input "Are you interested in securing an additional ticket for $375?"
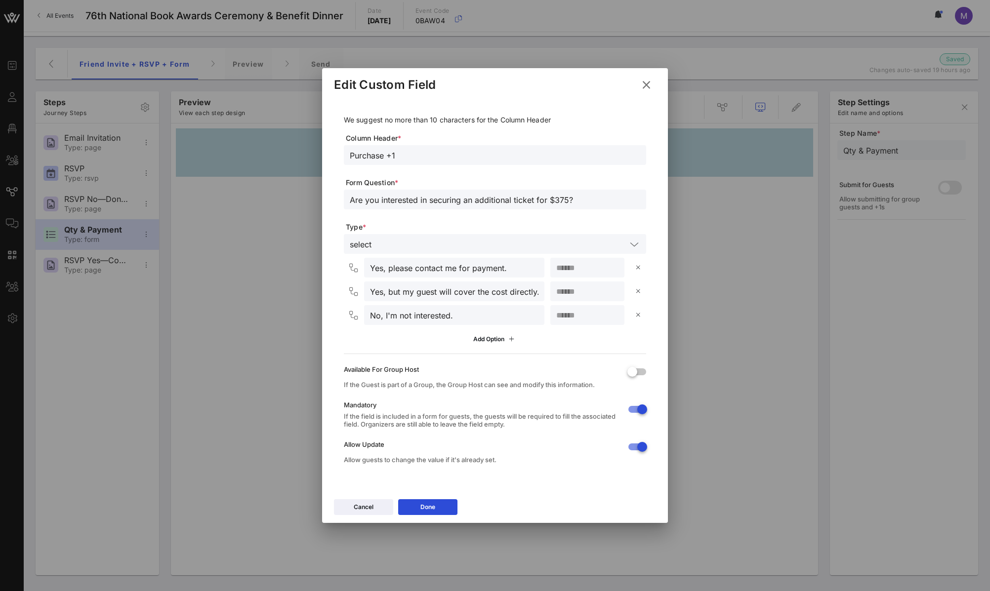
click at [405, 293] on input "Yes, but my guest will cover the cost directly." at bounding box center [454, 291] width 168 height 13
click at [389, 292] on input "Yes, but my guest will cover the cost directly." at bounding box center [454, 291] width 168 height 13
type input "Yes—my guest will cover the cost directly."
click at [387, 268] on input "Yes, please contact me for payment." at bounding box center [454, 267] width 168 height 13
type input "Yes—please contact me for payment."
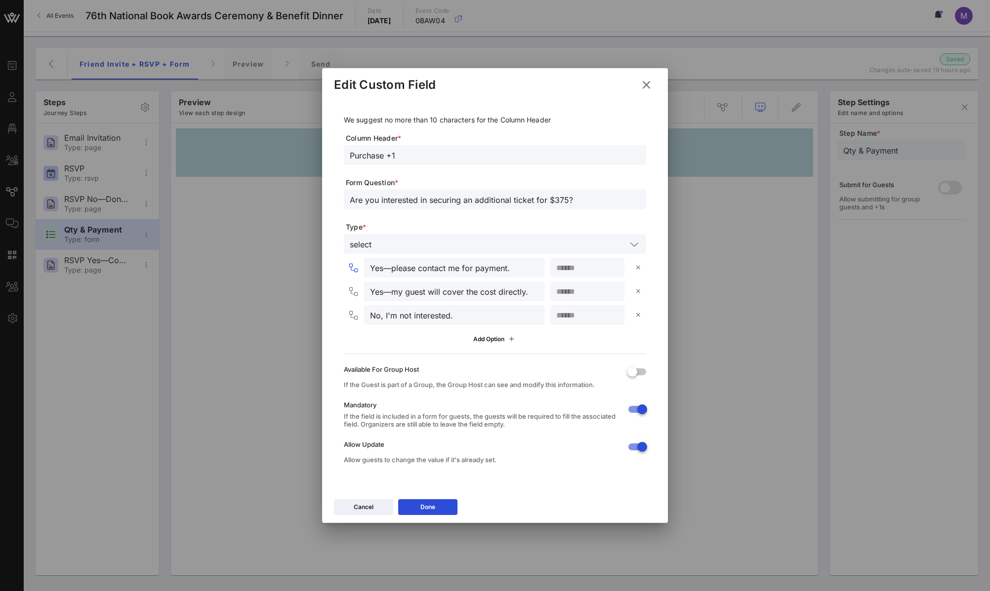
click at [387, 314] on input "No, I'm not interested." at bounding box center [454, 315] width 168 height 13
click at [391, 292] on input "Yes—my guest will cover the cost directly." at bounding box center [454, 291] width 168 height 13
type input "Yes, my guest will cover the cost directly."
click at [389, 266] on input "Yes—please contact me for payment." at bounding box center [454, 267] width 168 height 13
type input "Yes, please contact me for payment."
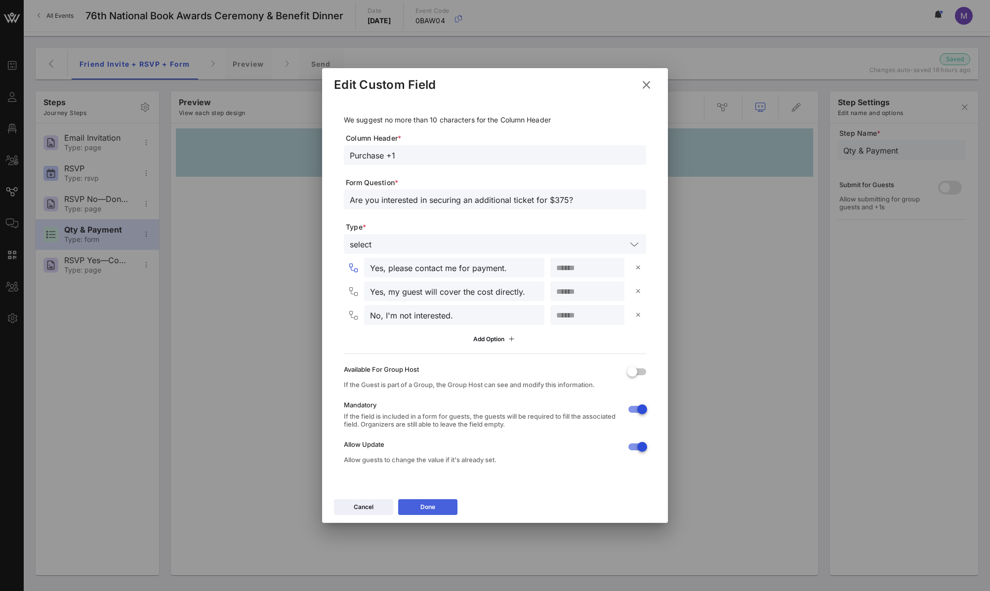
click at [439, 508] on button "Done" at bounding box center [427, 507] width 59 height 16
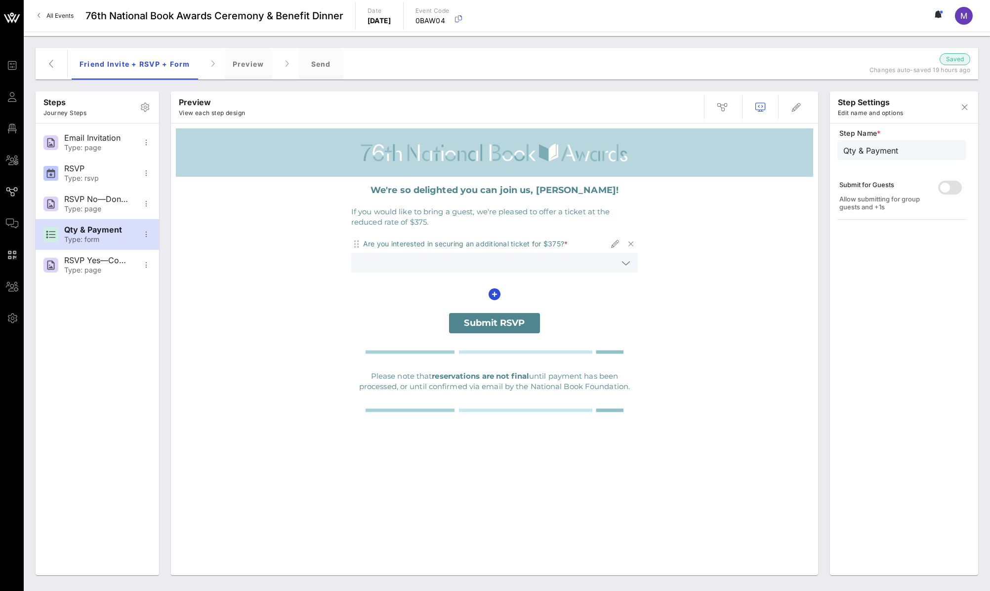
click at [620, 263] on div at bounding box center [626, 263] width 12 height 12
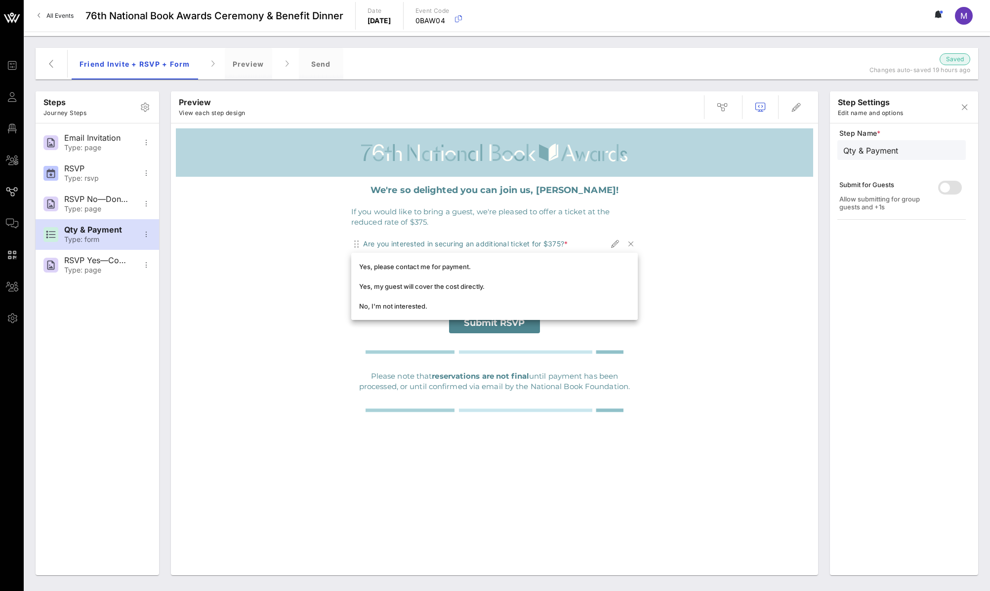
click at [746, 279] on div "We're so delighted you can join us, [PERSON_NAME]! If you would like to bring a…" at bounding box center [494, 311] width 637 height 268
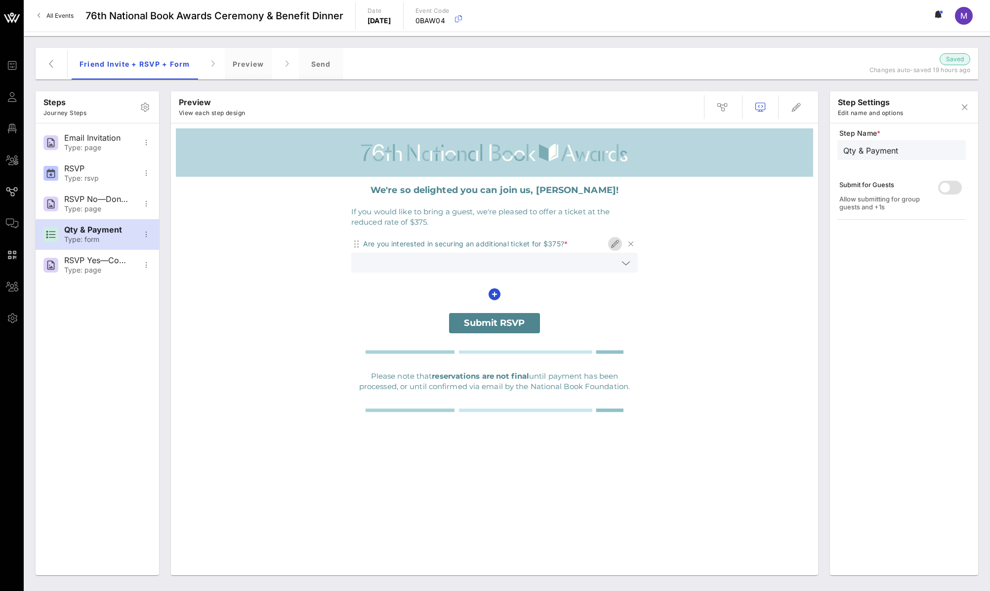
click at [616, 242] on icon "button" at bounding box center [615, 244] width 12 height 12
type input "Purchase +1"
type input "Are you interested in securing an additional ticket for $375?"
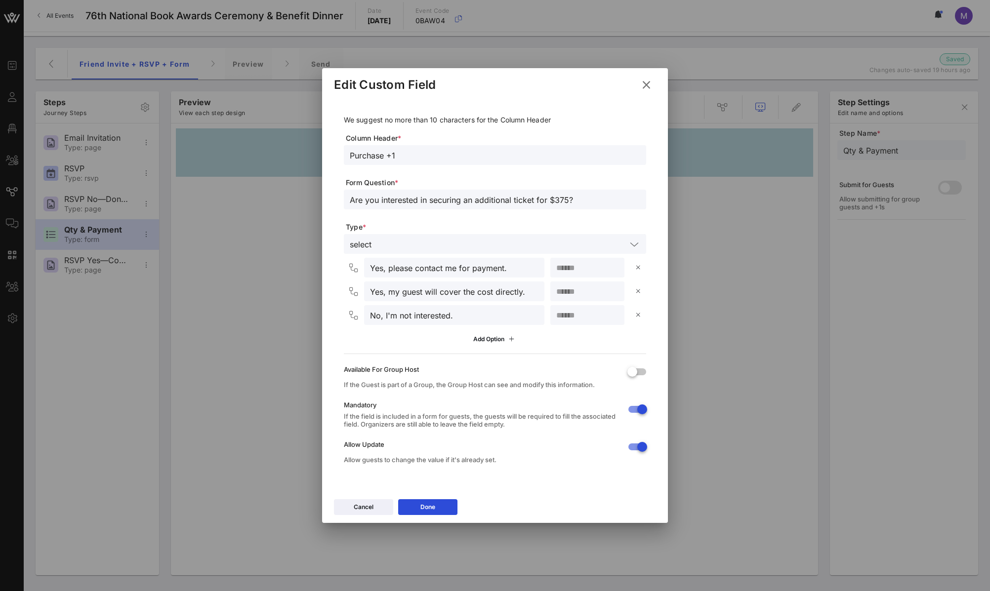
click at [390, 293] on input "Yes, my guest will cover the cost directly." at bounding box center [454, 291] width 168 height 13
click at [384, 293] on input "Yes, my guest will cover the cost directly." at bounding box center [454, 291] width 168 height 13
click at [444, 290] on input "Yes—my guest will cover the cost directly." at bounding box center [454, 291] width 168 height 13
type input "Yes—my guest will cover the cost directly."
click at [389, 269] on input "Yes, please contact me for payment." at bounding box center [454, 267] width 168 height 13
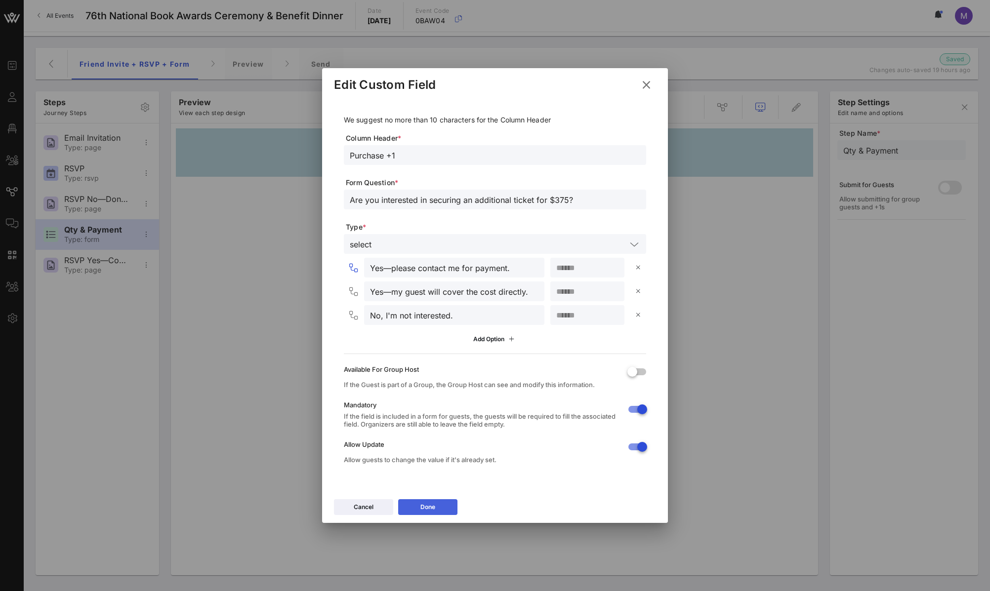
type input "Yes—please contact me for payment."
click at [436, 507] on button "Done" at bounding box center [427, 507] width 59 height 16
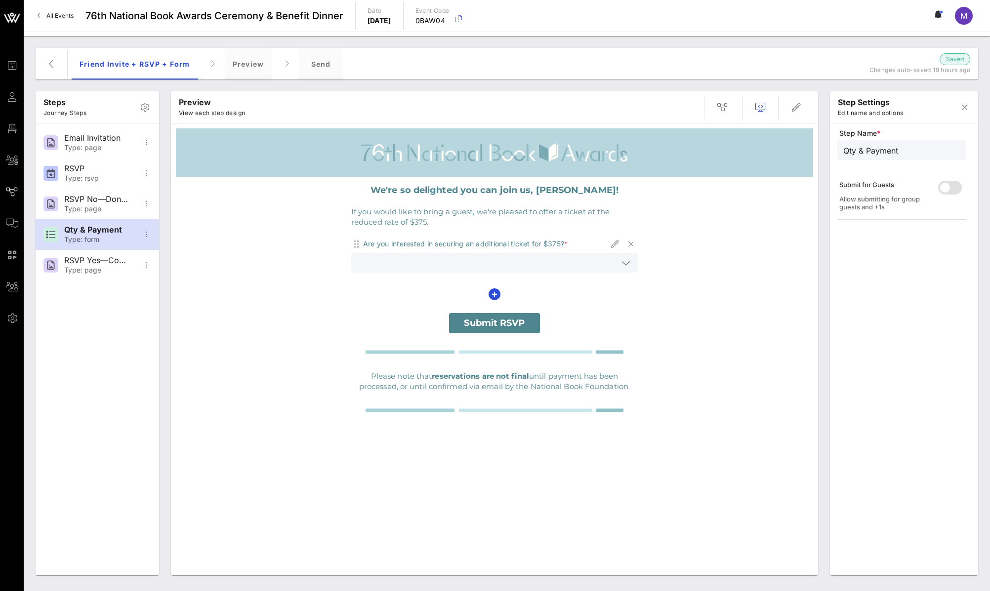
click at [624, 256] on div at bounding box center [494, 263] width 275 height 20
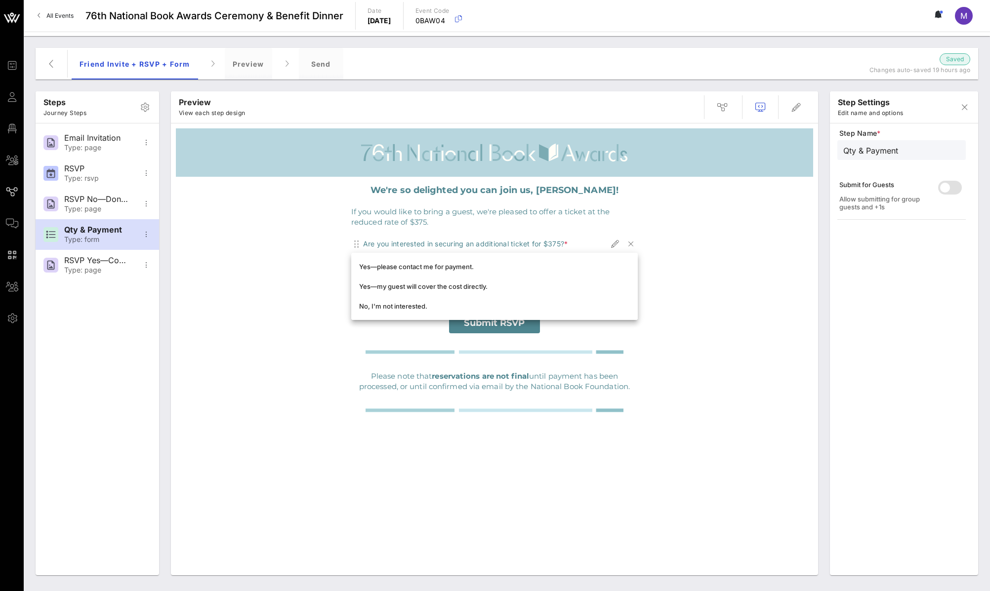
click at [720, 269] on div "We're so delighted you can join us, [PERSON_NAME]! If you would like to bring a…" at bounding box center [494, 311] width 637 height 268
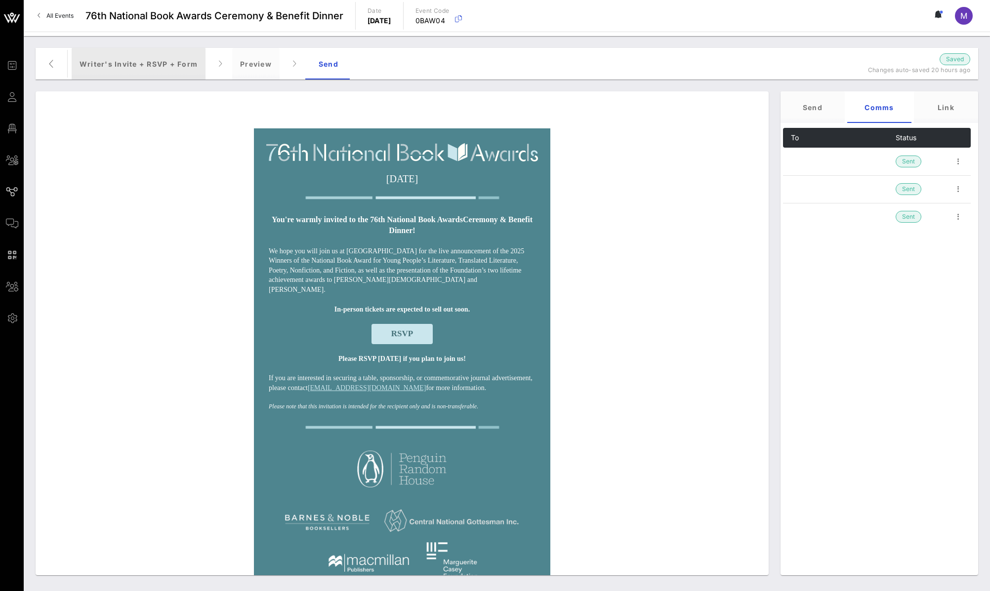
click at [154, 64] on div "Writer's Invite + RSVP + Form" at bounding box center [139, 64] width 134 height 32
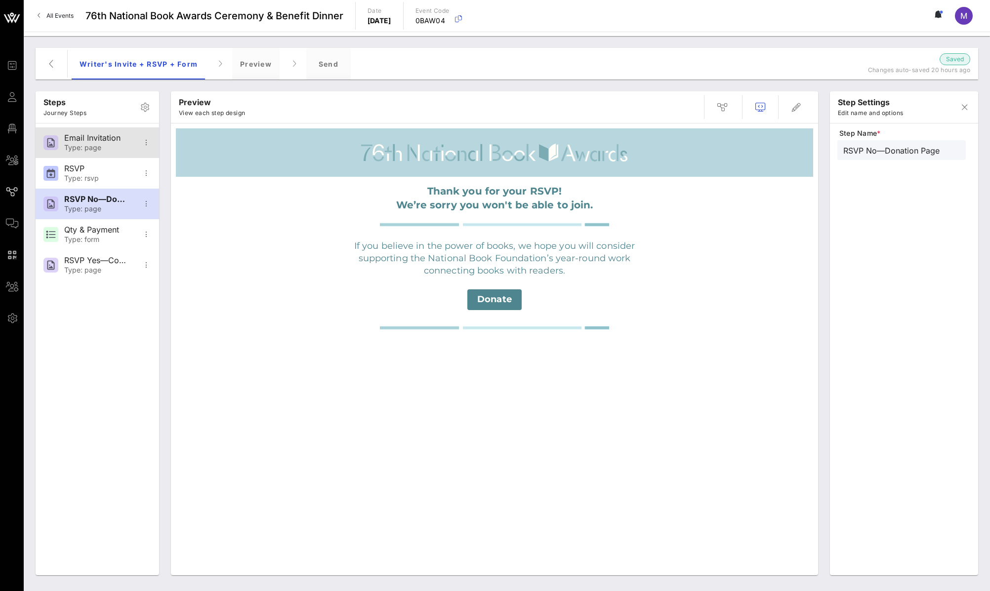
click at [113, 148] on div "Type: page" at bounding box center [96, 148] width 65 height 8
type input "Email Invitation"
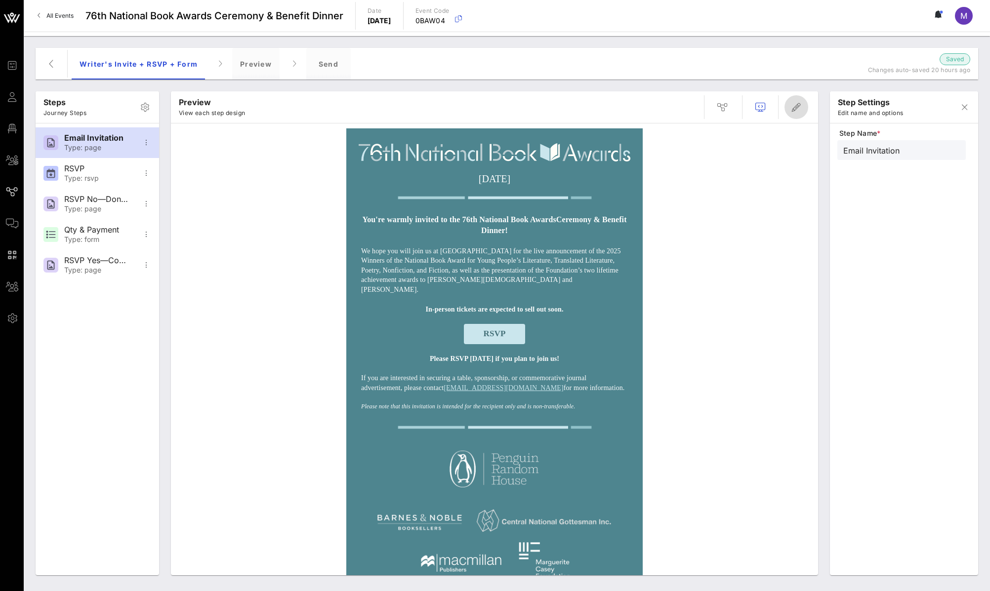
click at [806, 106] on span "button" at bounding box center [796, 107] width 24 height 12
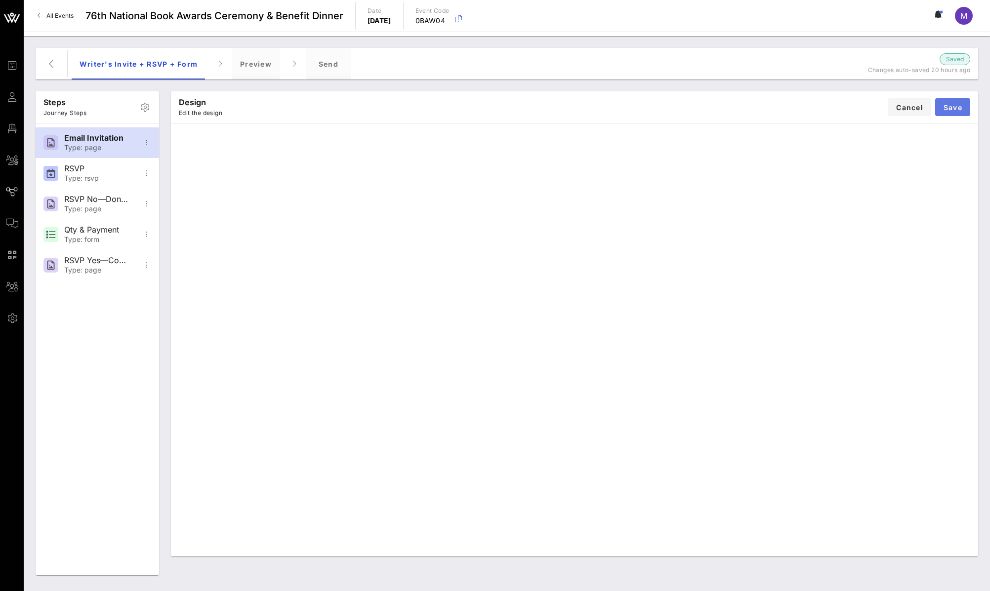
click at [962, 107] on span "Save" at bounding box center [952, 107] width 19 height 8
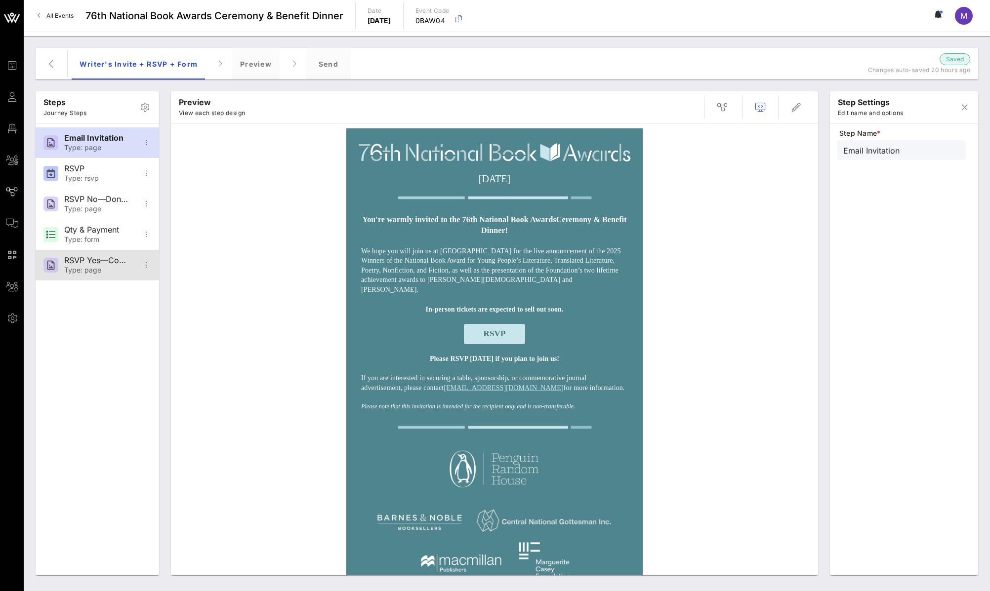
click at [116, 255] on div "RSVP Yes—Confirmation Type: page" at bounding box center [96, 265] width 65 height 31
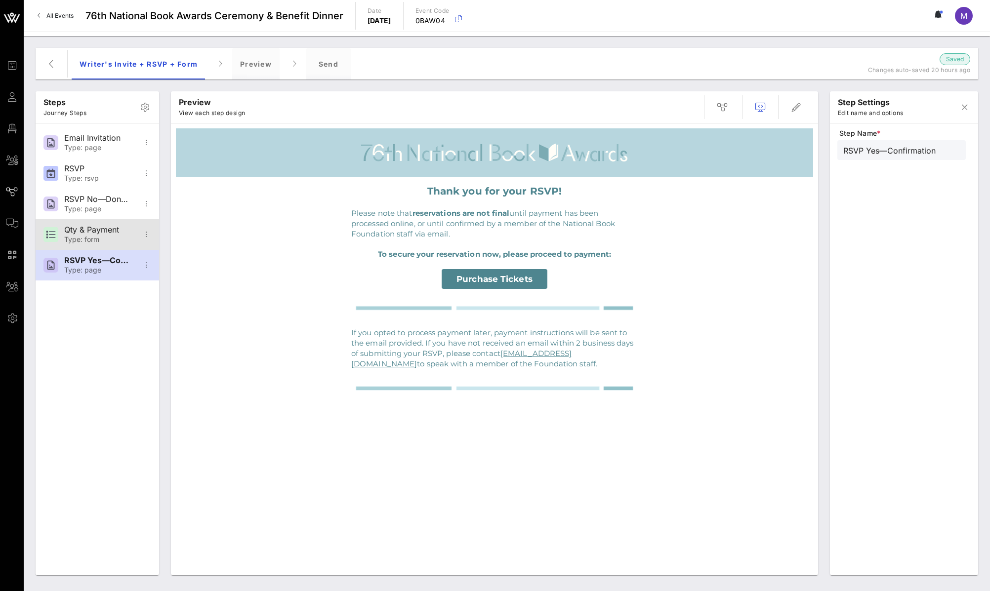
click at [103, 232] on div "Qty & Payment" at bounding box center [96, 229] width 65 height 9
type input "Qty & Payment"
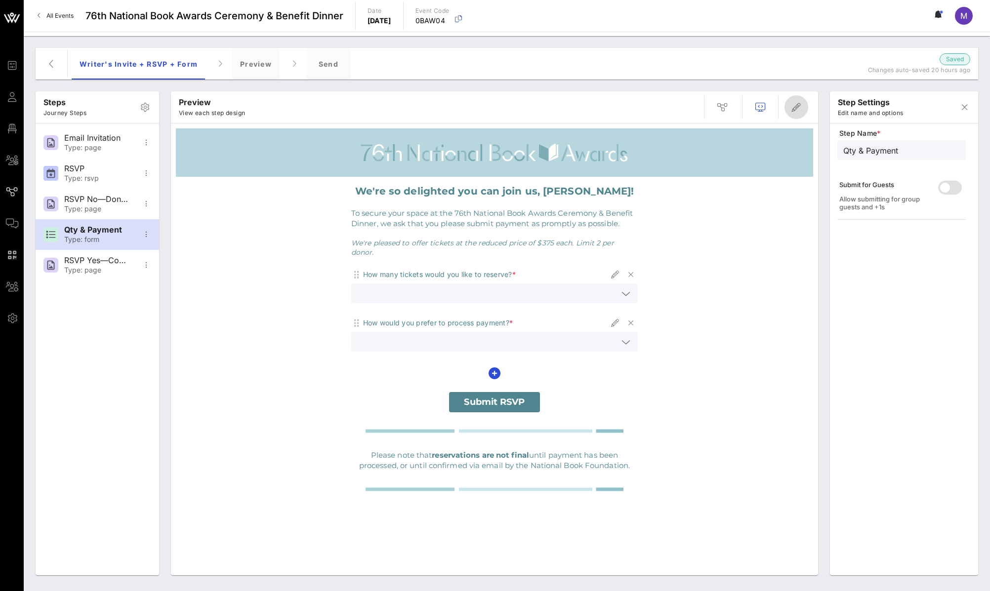
click at [805, 102] on span "button" at bounding box center [796, 107] width 24 height 12
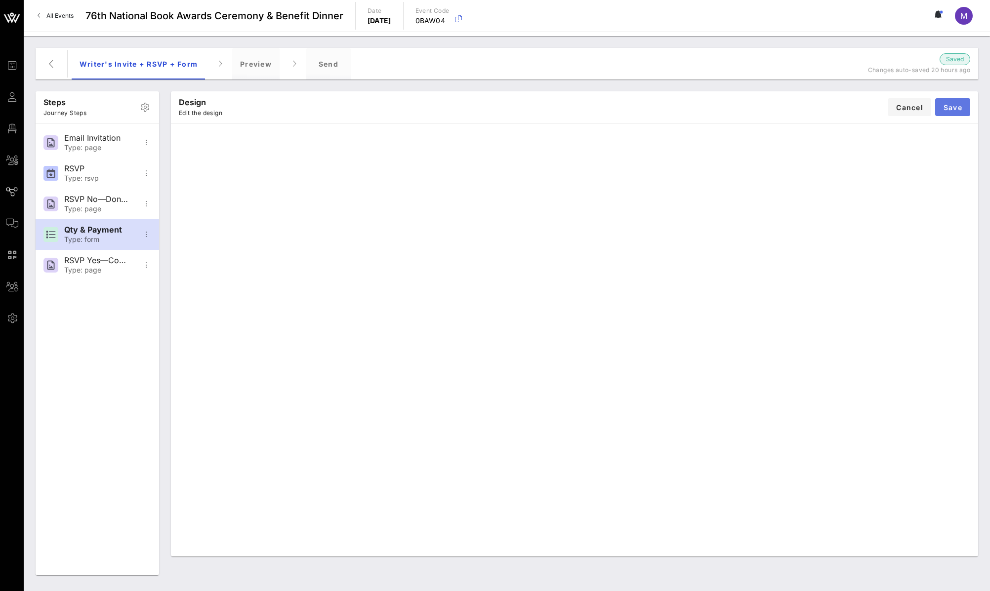
click at [955, 107] on span "Save" at bounding box center [952, 107] width 19 height 8
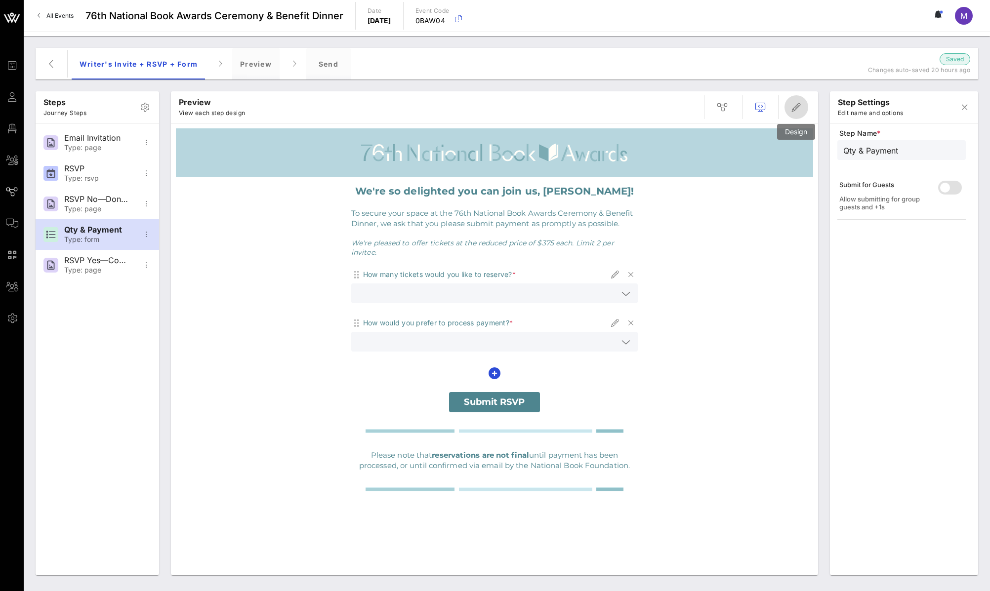
click at [800, 107] on icon "button" at bounding box center [796, 107] width 12 height 12
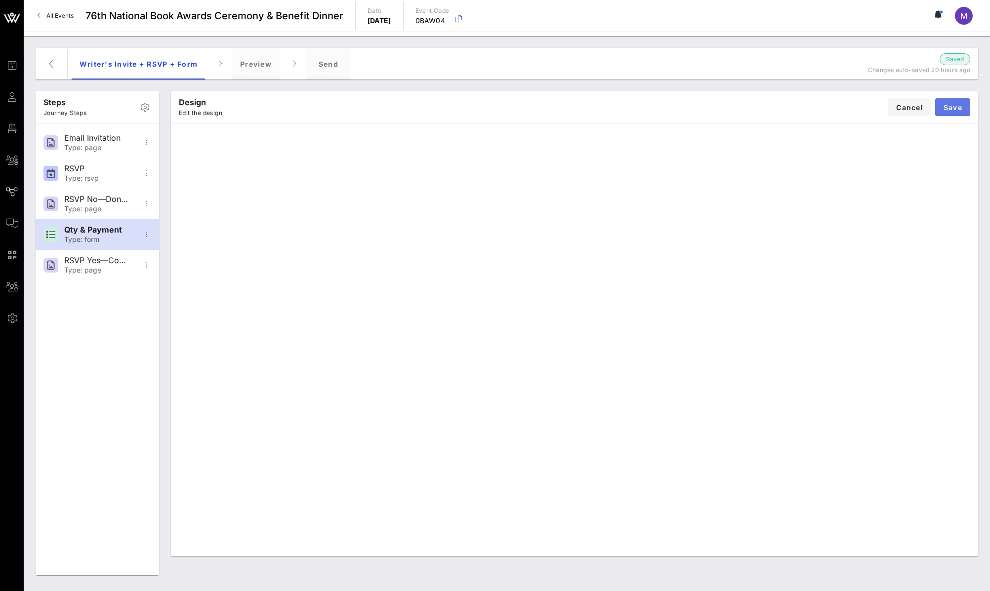
click at [943, 111] on span "Save" at bounding box center [952, 107] width 19 height 8
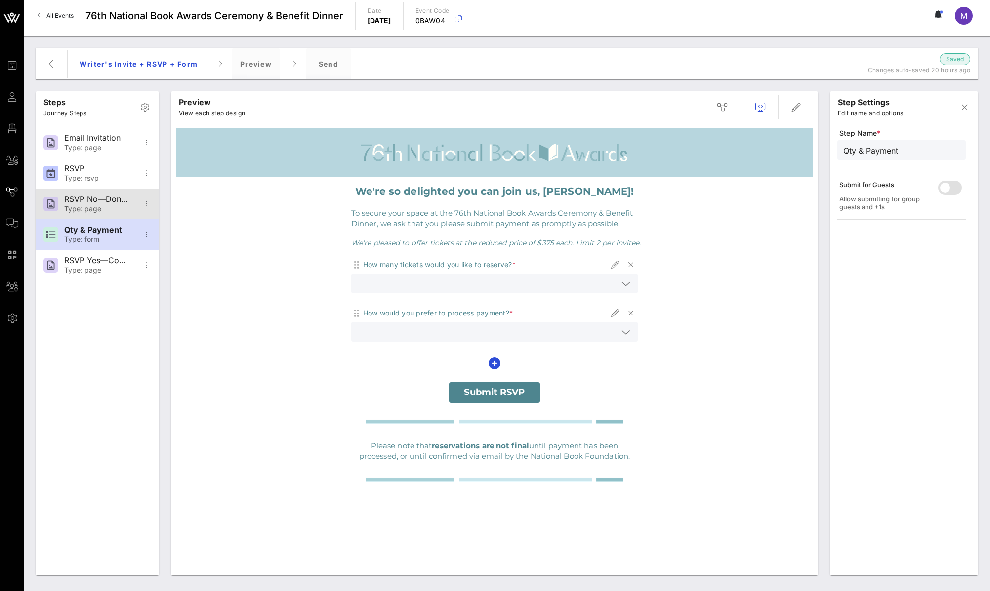
click at [110, 207] on div "Type: page" at bounding box center [96, 209] width 65 height 8
type input "RSVP No—Donation Page"
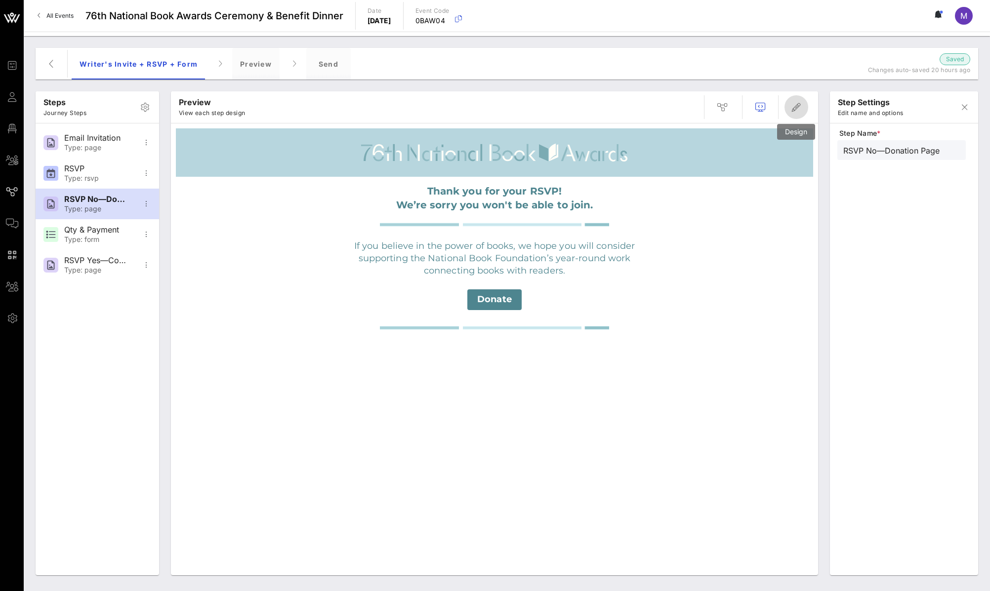
click at [791, 114] on button "button" at bounding box center [796, 107] width 24 height 24
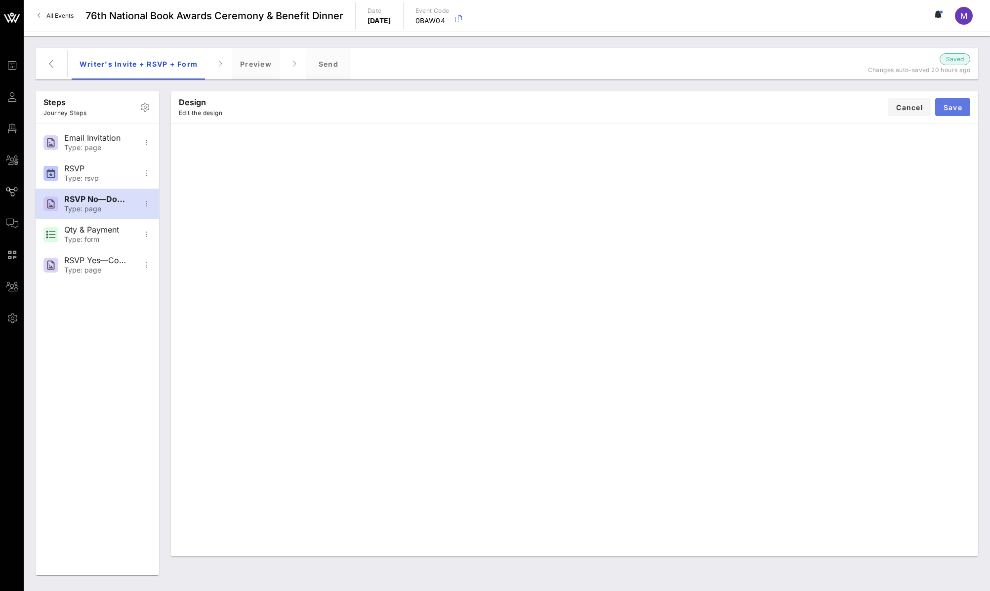
click at [949, 103] on span "Save" at bounding box center [952, 107] width 19 height 8
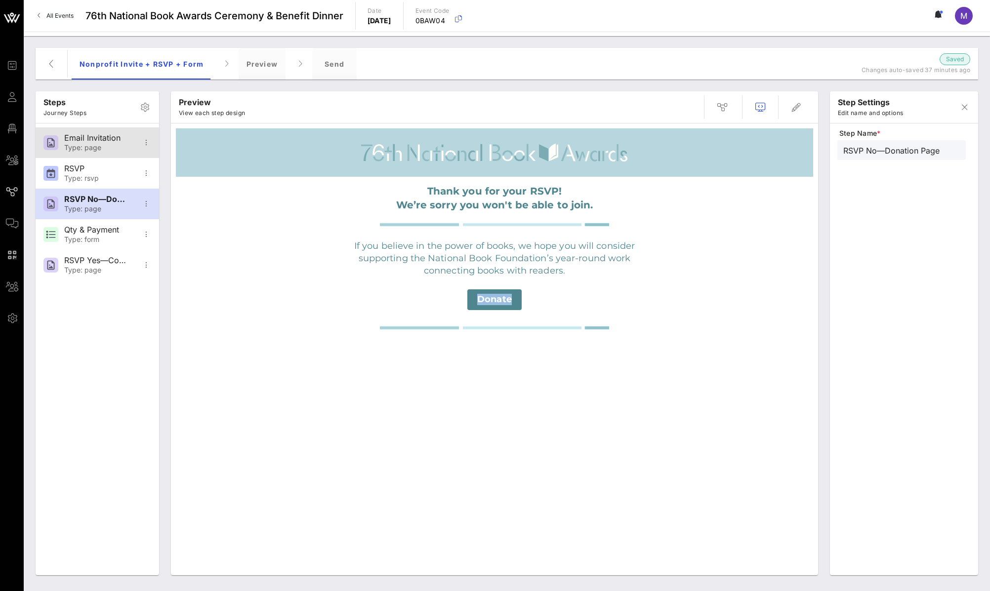
click at [85, 141] on div "Email Invitation" at bounding box center [96, 137] width 65 height 9
type input "Email Invitation"
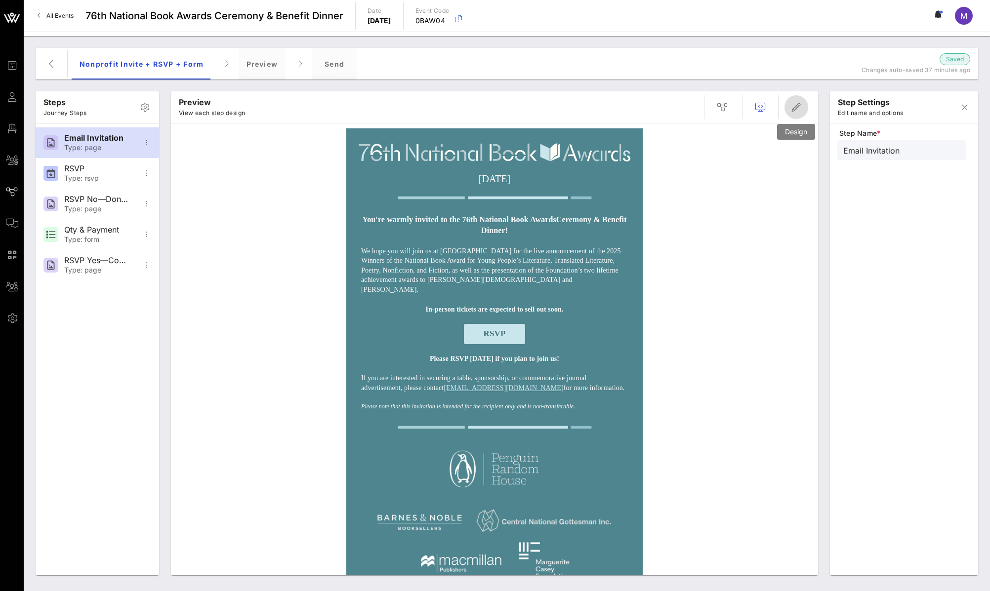
click at [794, 111] on icon "button" at bounding box center [796, 107] width 12 height 12
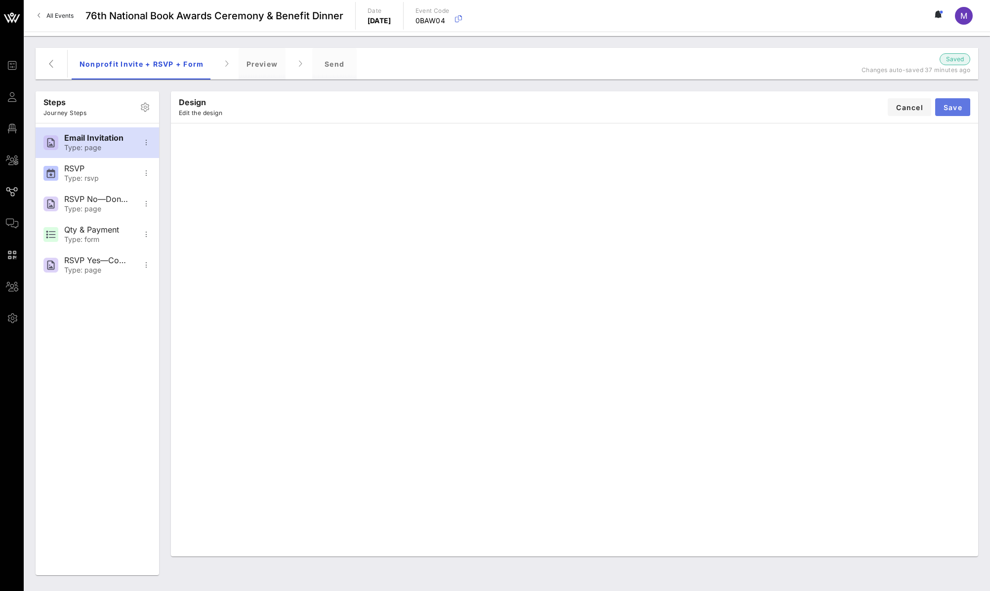
click at [964, 104] on button "Save" at bounding box center [952, 107] width 35 height 18
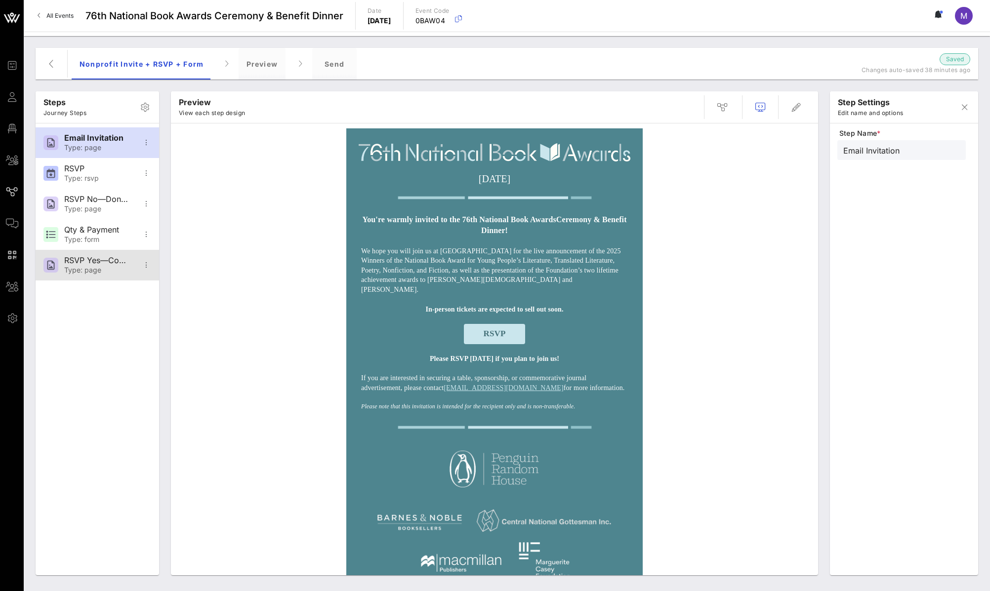
click at [105, 274] on div "Type: page" at bounding box center [96, 270] width 65 height 8
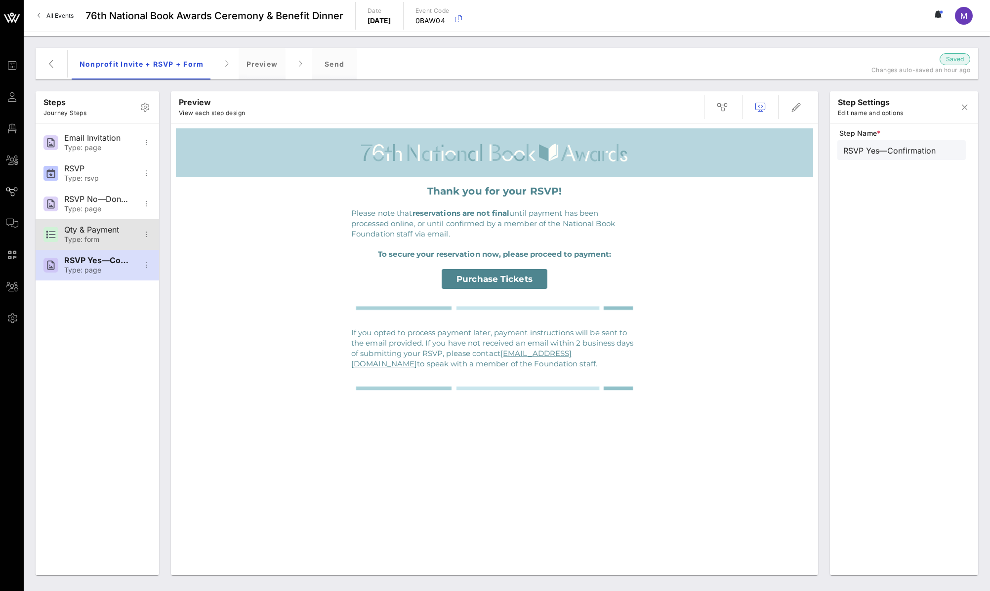
click at [105, 226] on div "Qty & Payment" at bounding box center [96, 229] width 65 height 9
type input "Qty & Payment"
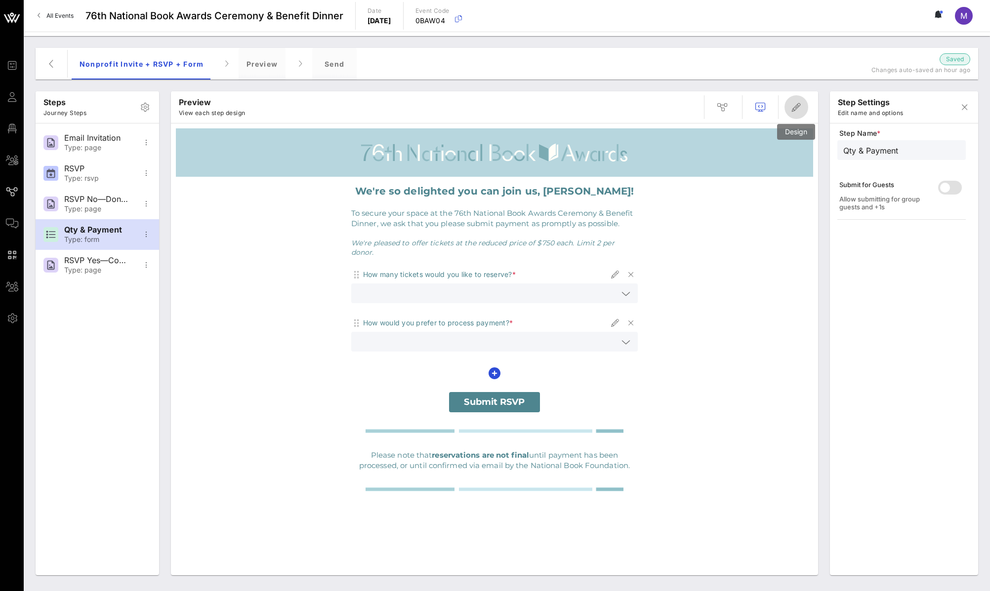
click at [800, 104] on icon "button" at bounding box center [796, 107] width 12 height 12
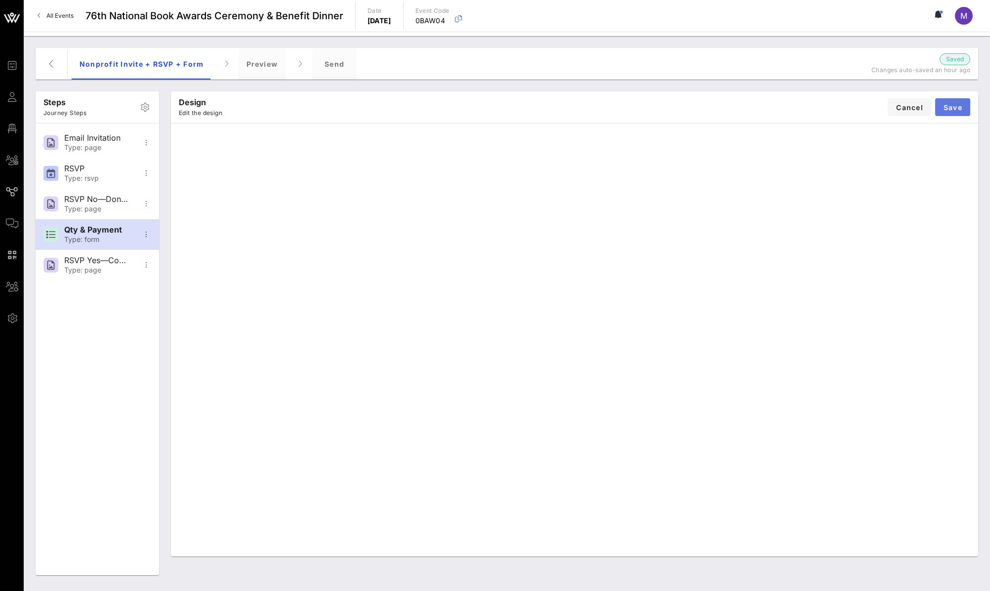
click at [959, 102] on button "Save" at bounding box center [952, 107] width 35 height 18
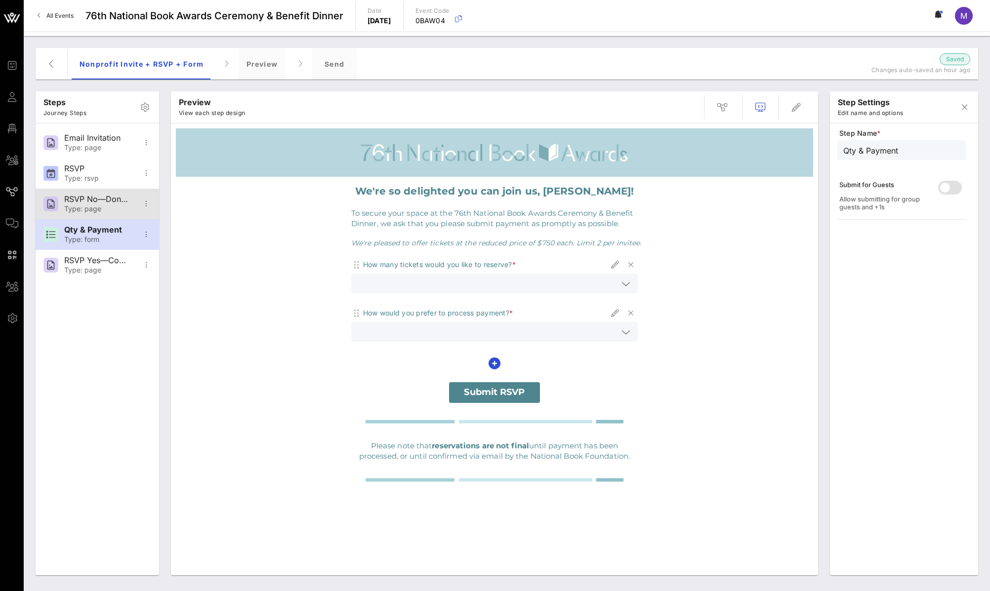
click at [94, 202] on div "RSVP No—Donation Page" at bounding box center [96, 199] width 65 height 9
type input "RSVP No—Donation Page"
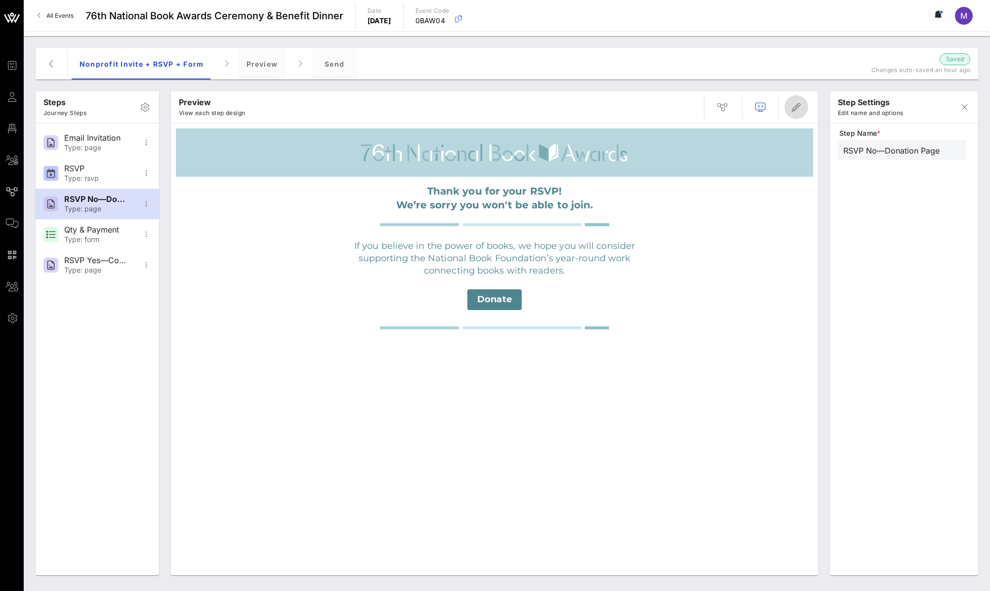
click at [799, 111] on icon "button" at bounding box center [796, 107] width 12 height 12
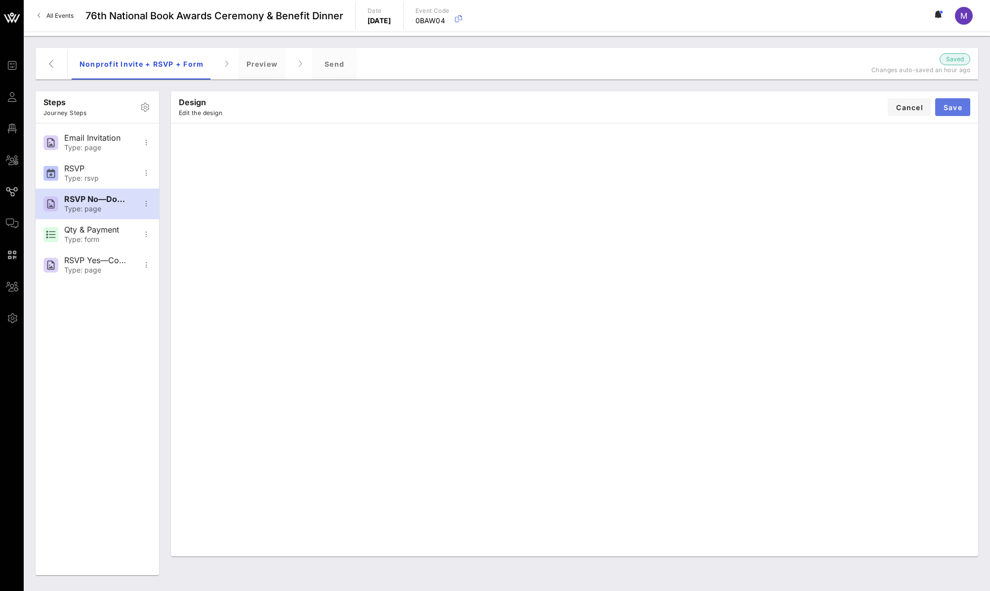
click at [960, 106] on span "Save" at bounding box center [952, 107] width 19 height 8
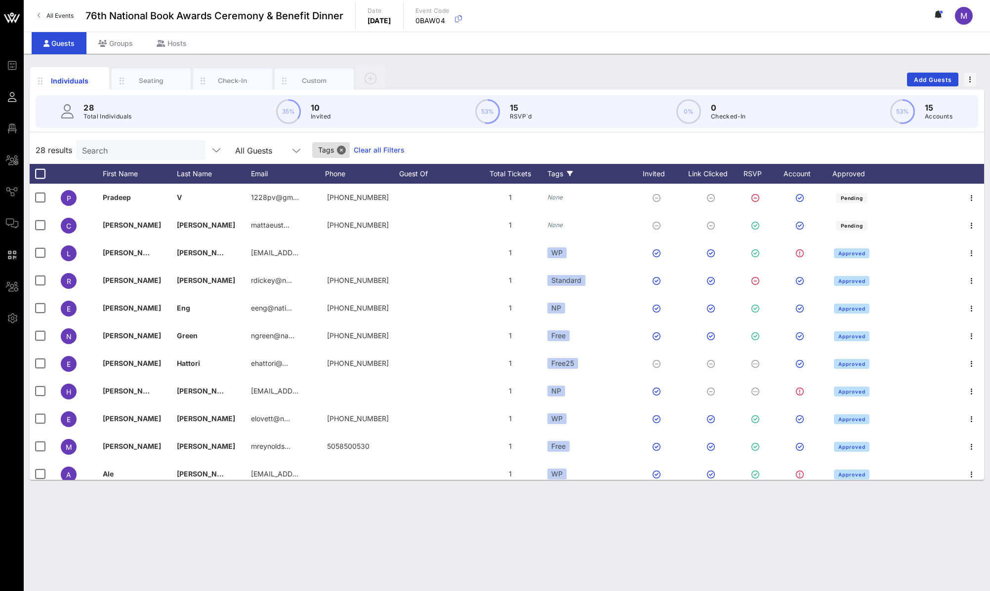
scroll to position [150, 0]
